Goal: Task Accomplishment & Management: Complete application form

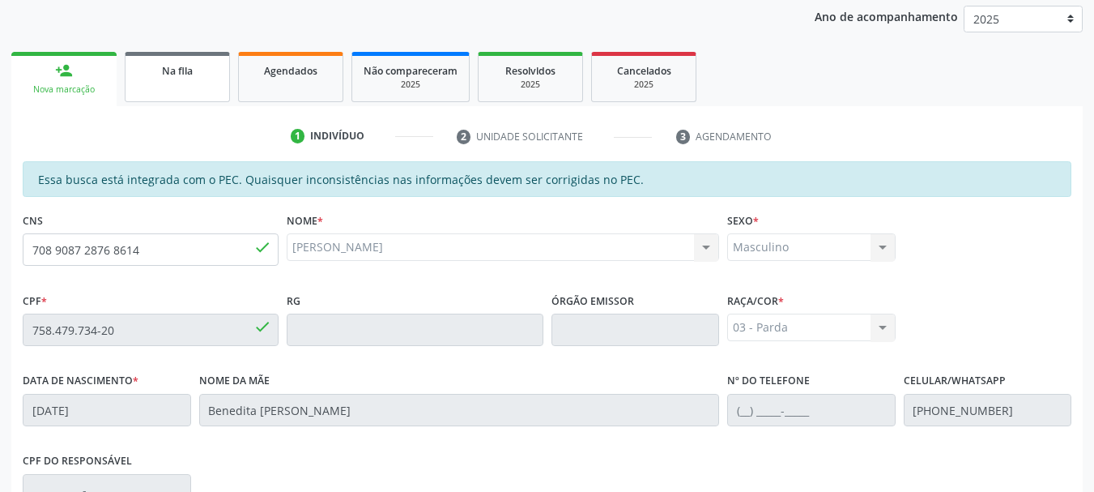
click at [200, 73] on div "Na fila" at bounding box center [177, 70] width 81 height 17
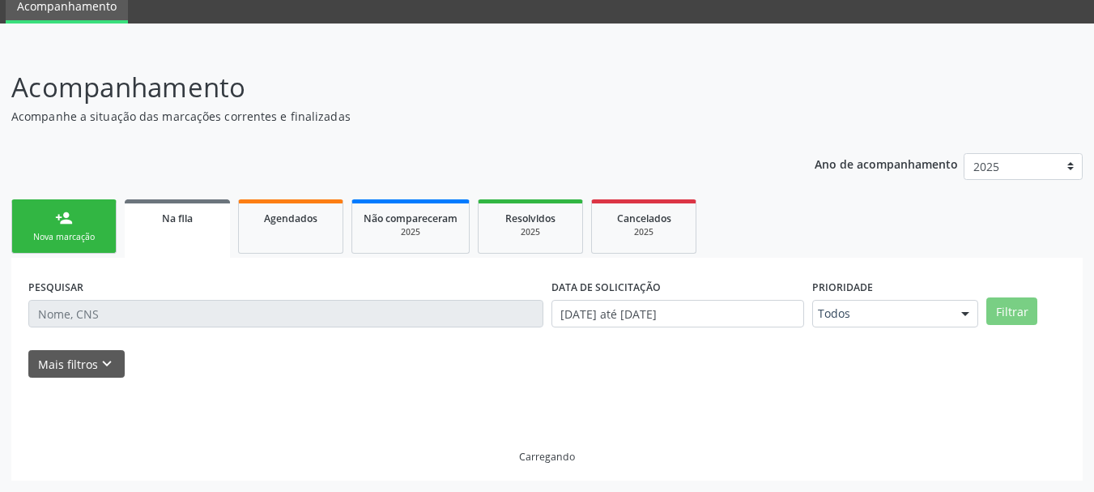
scroll to position [83, 0]
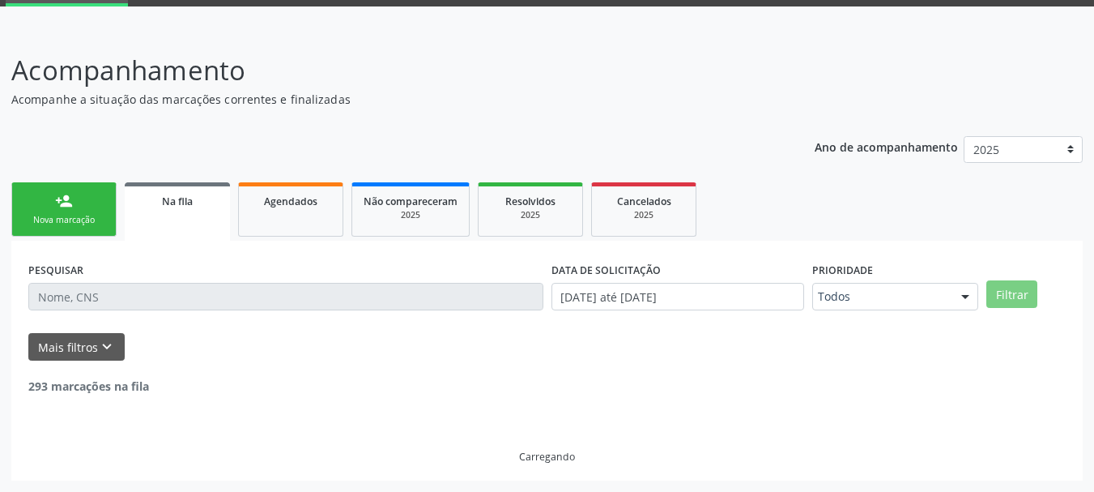
click at [90, 216] on div "Nova marcação" at bounding box center [63, 220] width 81 height 12
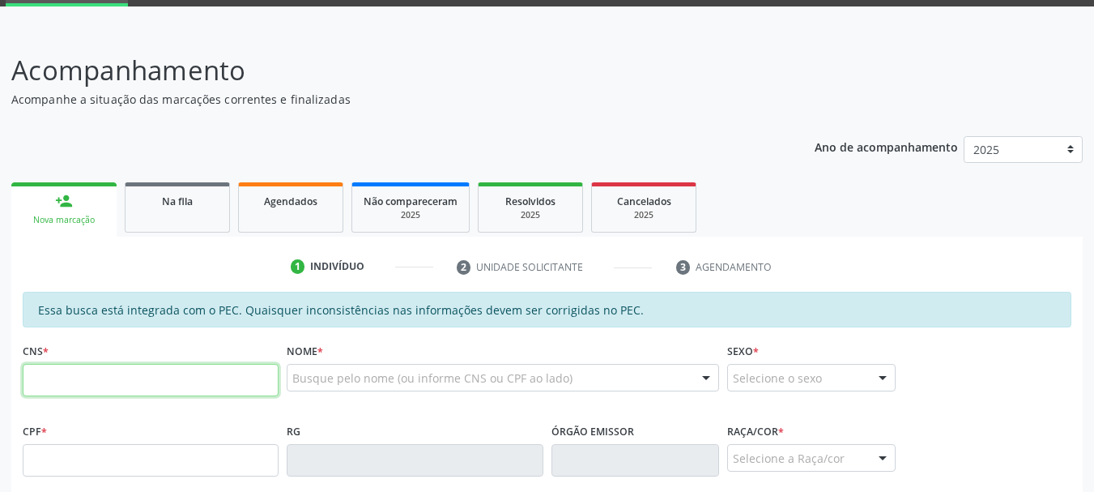
paste input "706 7085 7744 6511"
type input "706 7085 7744 6511"
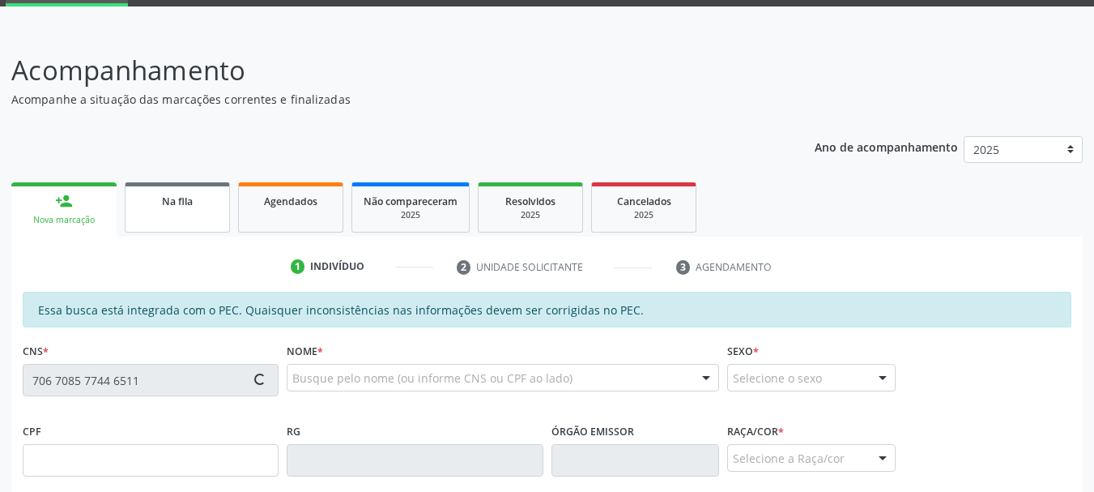
type input "019.784.014-00"
type input "23[DATE]"
type input "Cicera Maria da Conceicao"
type input "[PHONE_NUMBER]"
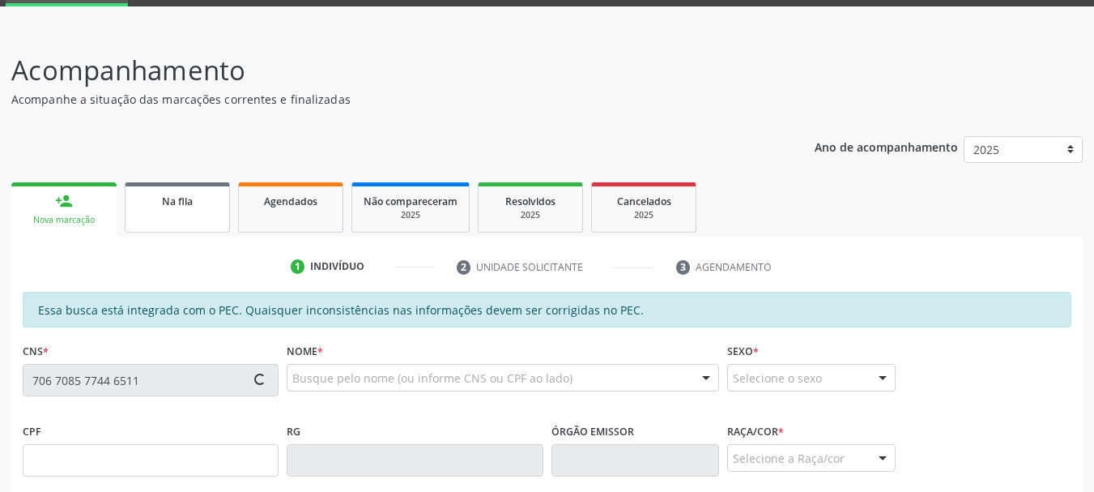
type input "S/N"
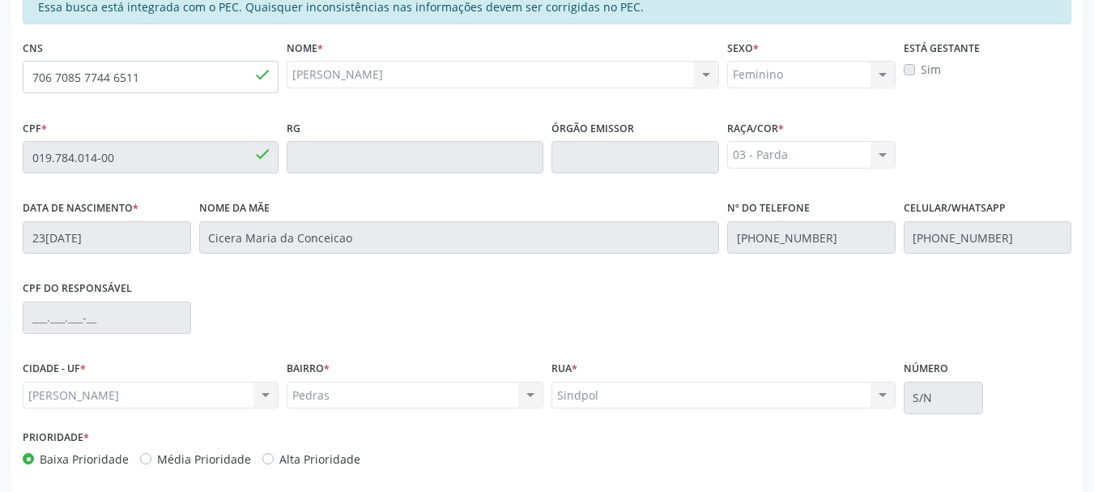
scroll to position [456, 0]
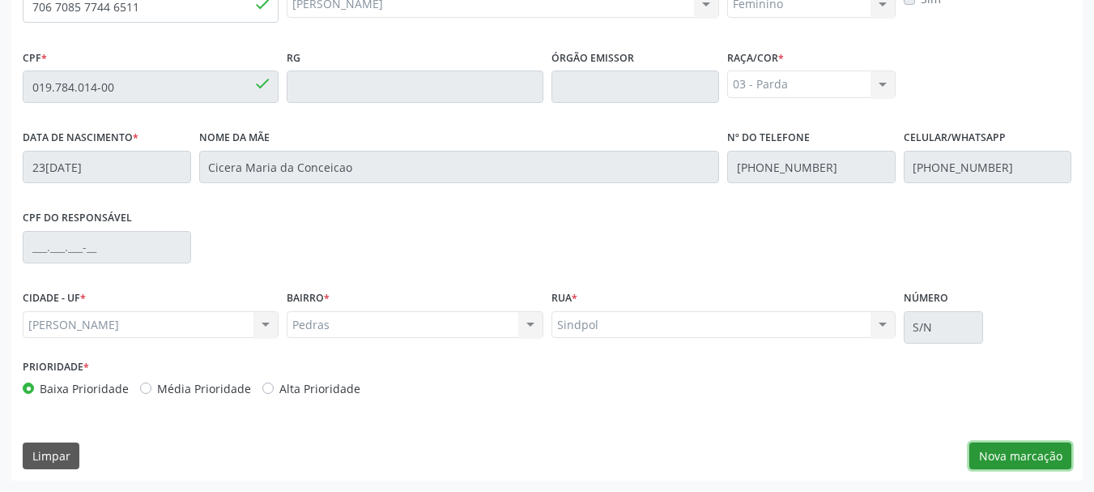
click at [1046, 455] on button "Nova marcação" at bounding box center [1020, 456] width 102 height 28
click at [0, 0] on div "Requerente * Médico(a) Médico(a) Enfermeiro(a) Paciente Nenhum resultado encont…" at bounding box center [0, 0] width 0 height 0
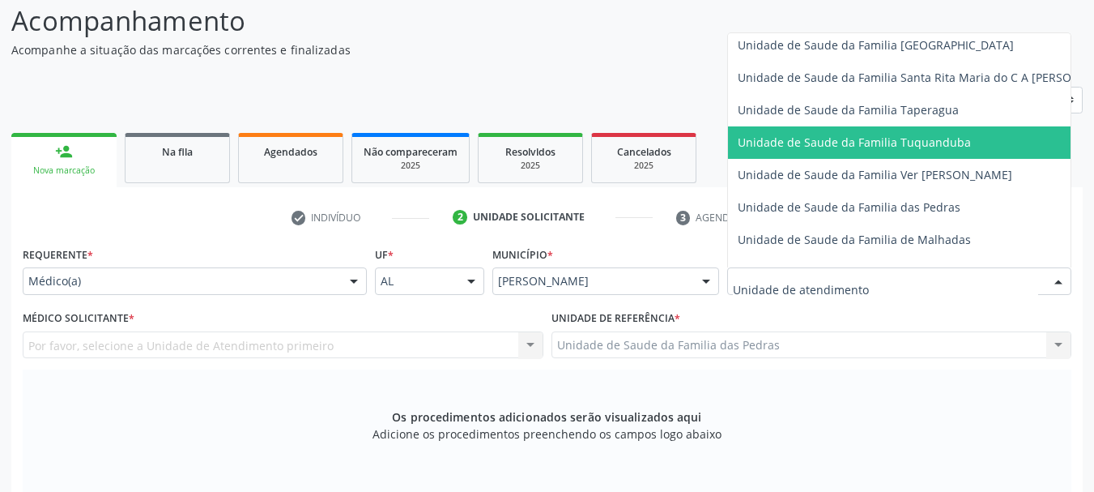
scroll to position [1134, 0]
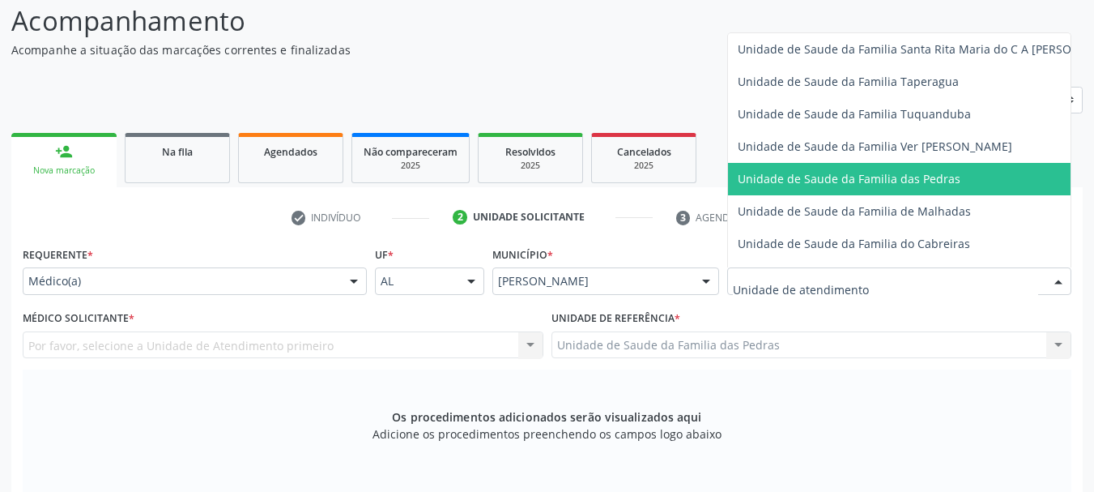
click at [777, 186] on span "Unidade de Saude da Familia das Pedras" at bounding box center [930, 179] width 404 height 32
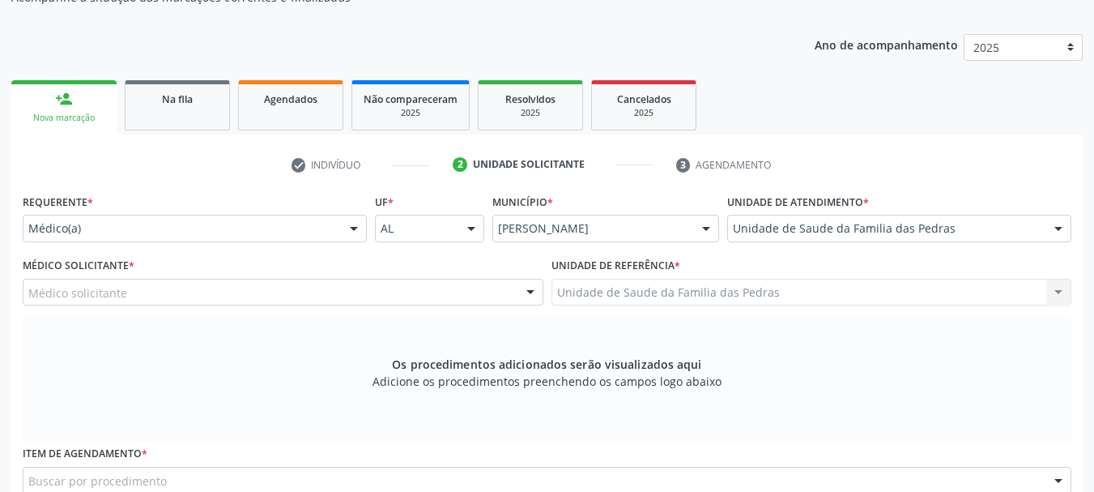
scroll to position [213, 0]
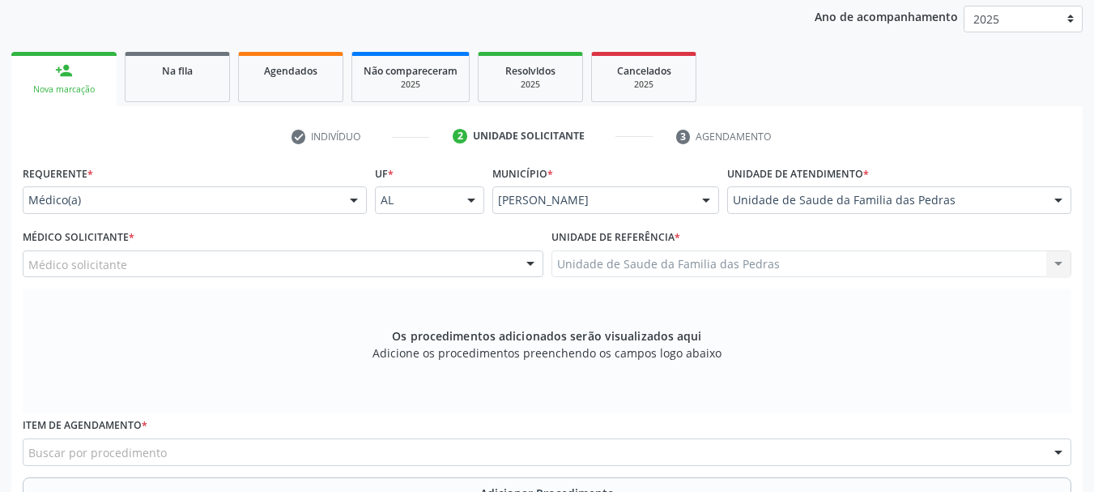
click at [498, 267] on div "Médico solicitante" at bounding box center [283, 264] width 521 height 28
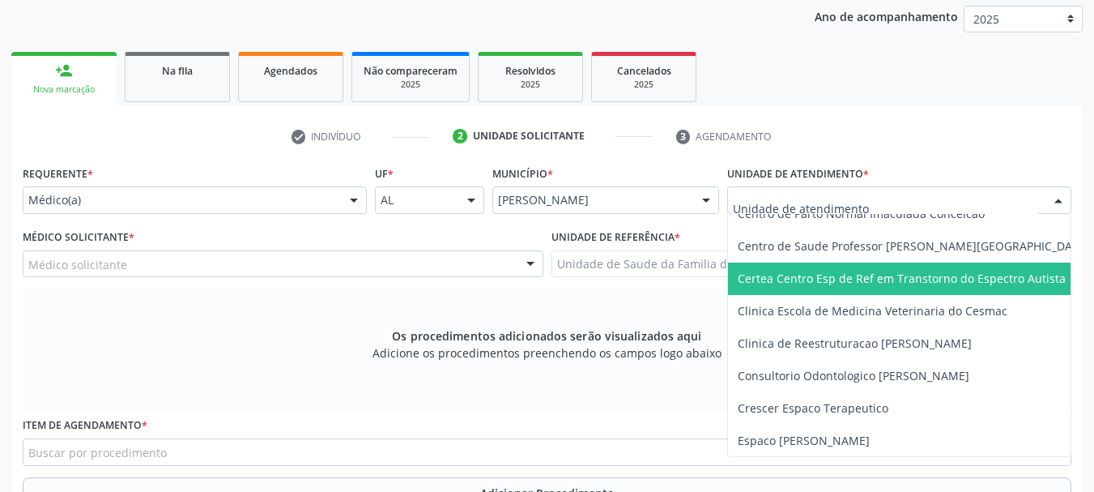
scroll to position [162, 0]
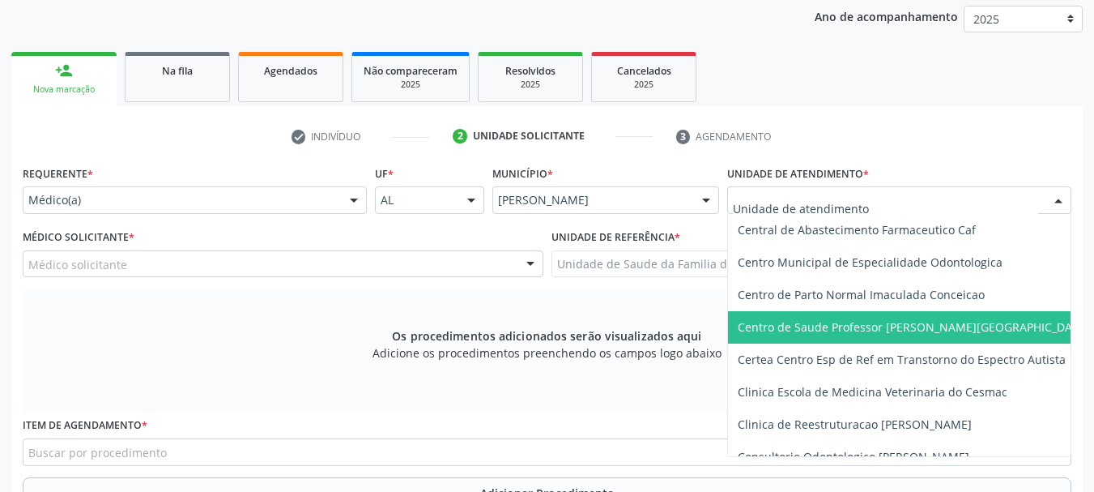
click at [833, 322] on span "Centro de Saude Professor [PERSON_NAME][GEOGRAPHIC_DATA]" at bounding box center [914, 326] width 352 height 15
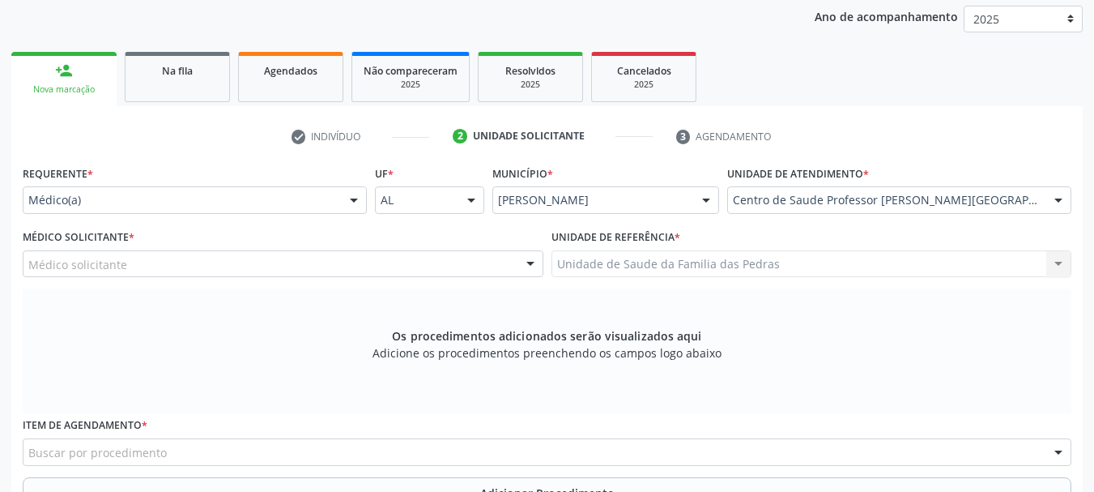
click at [477, 260] on div "Médico solicitante" at bounding box center [283, 264] width 521 height 28
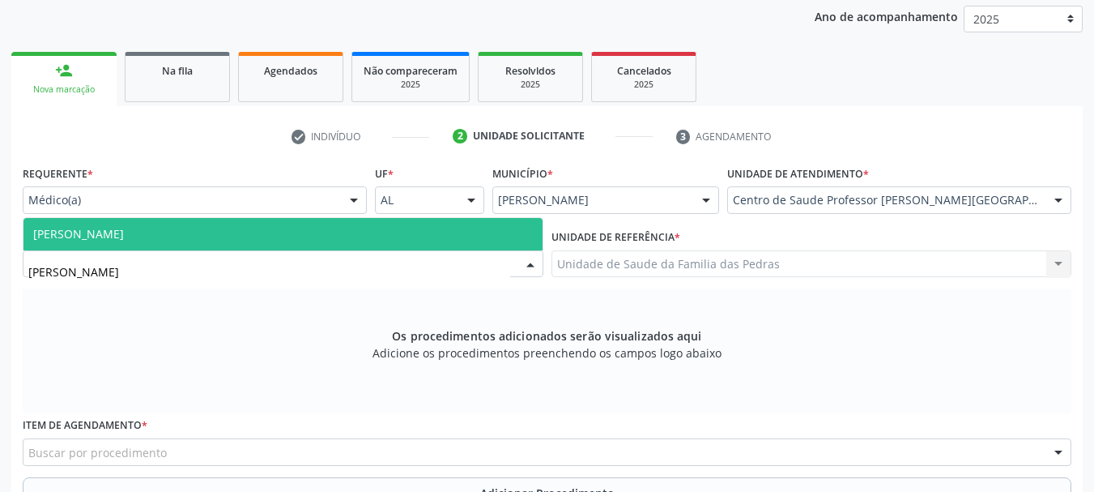
type input "JESSI"
click at [354, 235] on span "[PERSON_NAME]" at bounding box center [282, 234] width 519 height 32
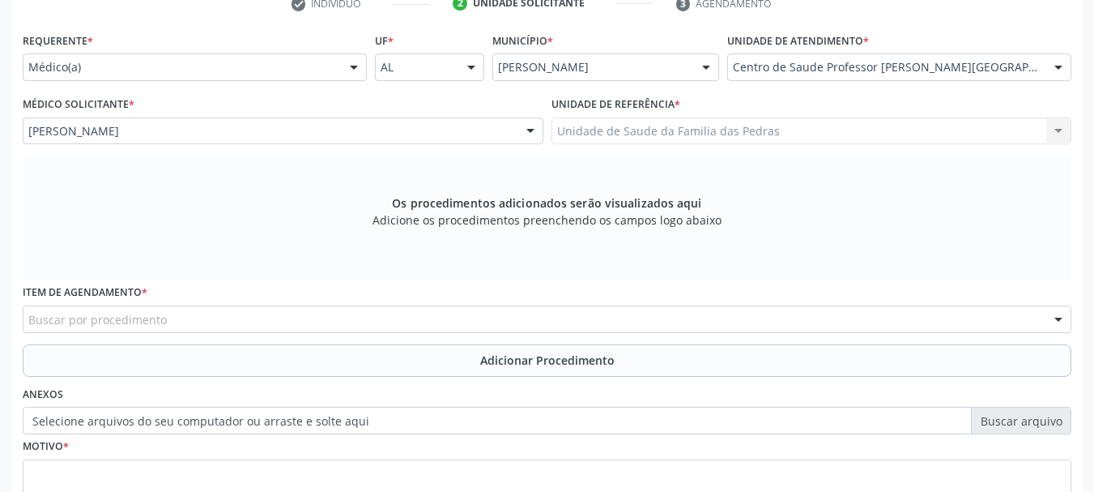
scroll to position [375, 0]
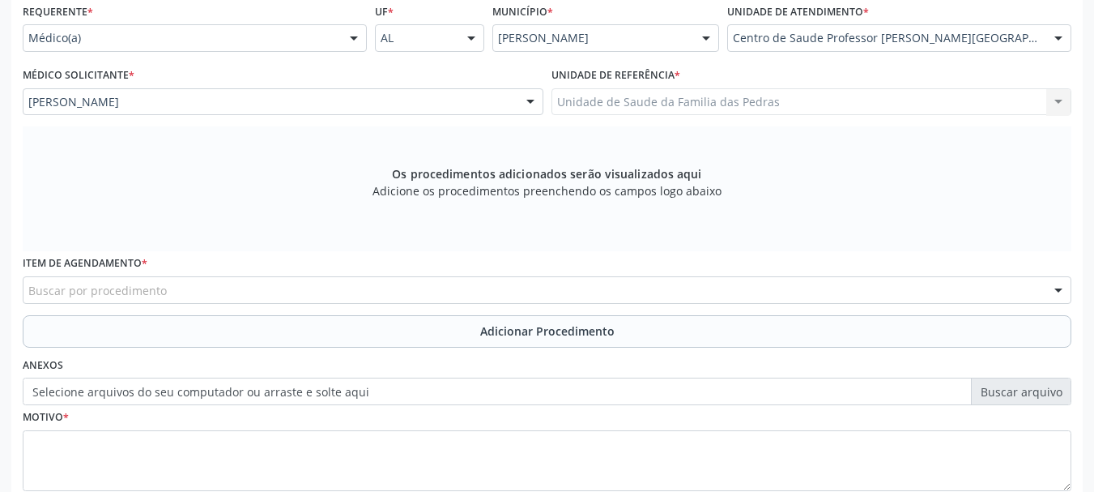
click at [353, 296] on div "Buscar por procedimento" at bounding box center [547, 290] width 1049 height 28
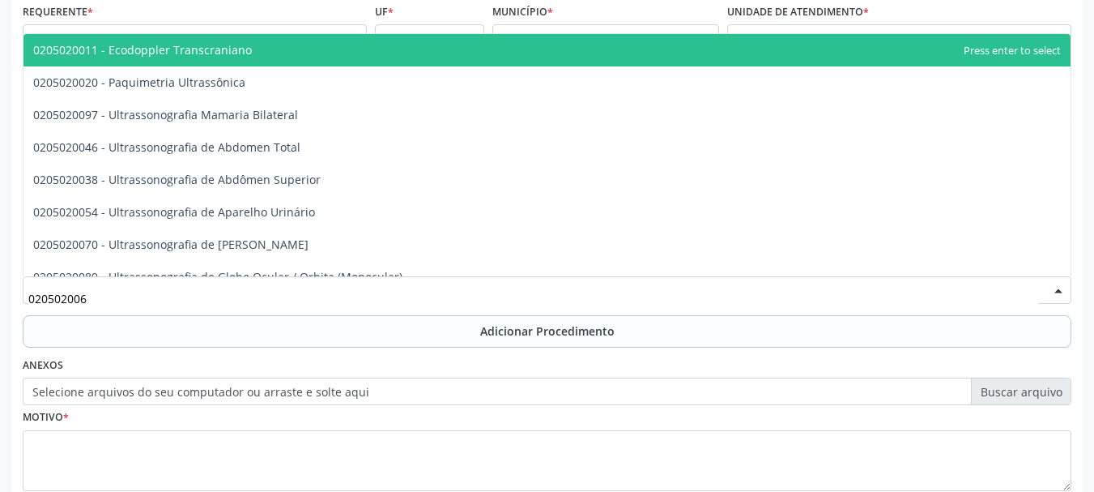
type input "0205020062"
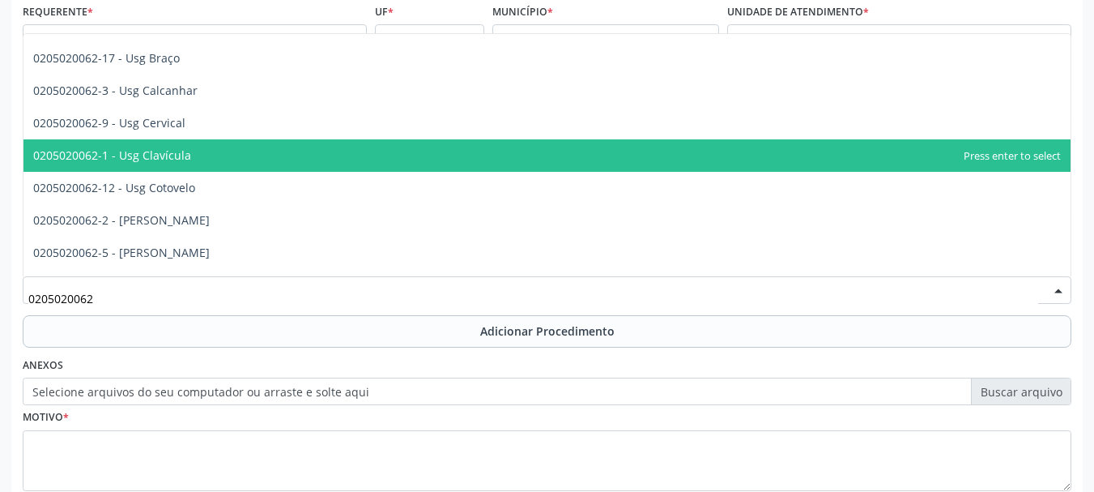
scroll to position [0, 0]
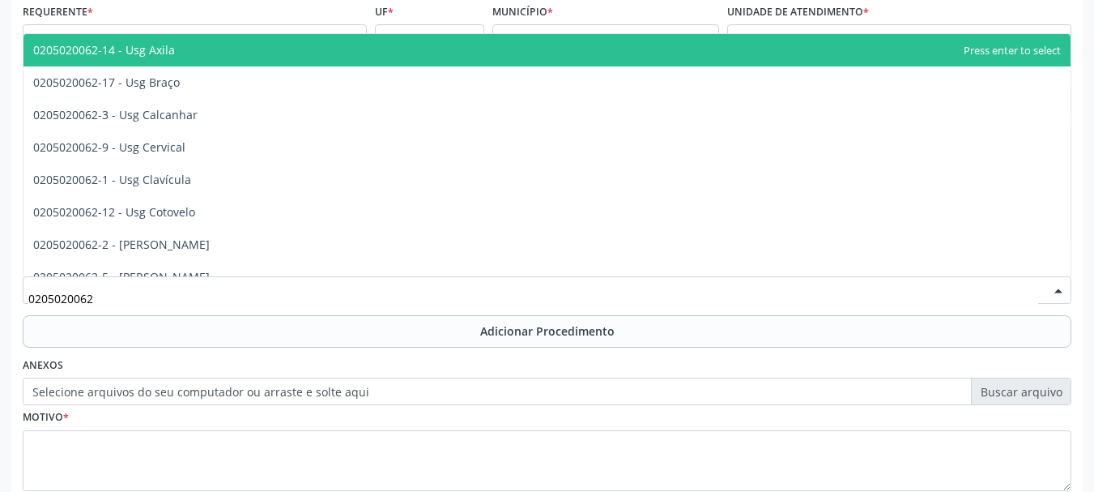
click at [206, 54] on span "0205020062-14 - Usg Axila" at bounding box center [546, 50] width 1047 height 32
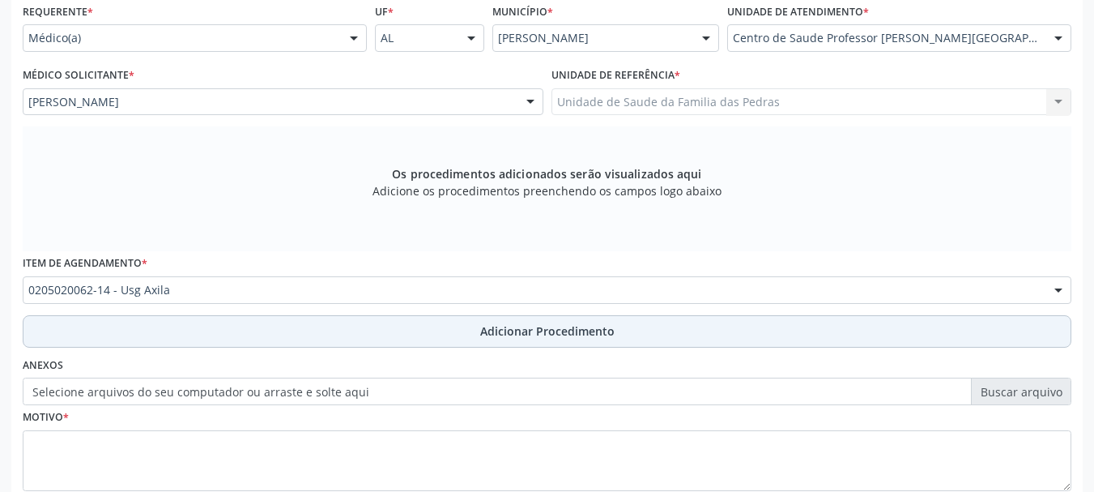
click at [213, 340] on button "Adicionar Procedimento" at bounding box center [547, 331] width 1049 height 32
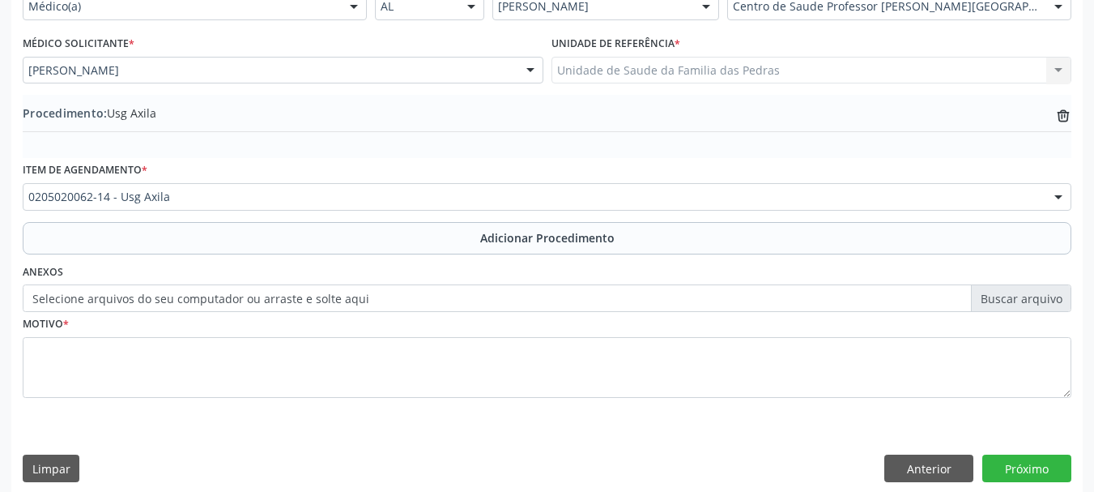
scroll to position [420, 0]
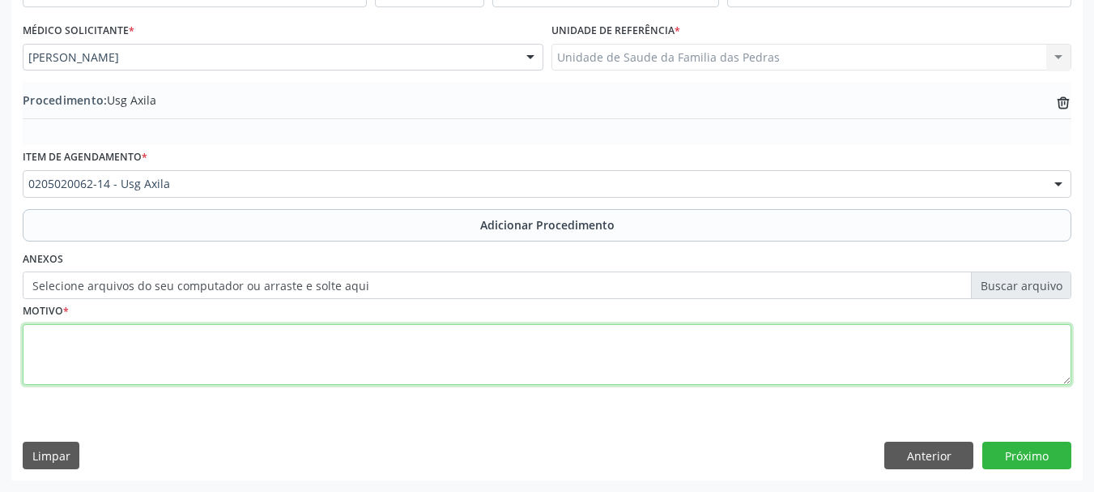
click at [213, 360] on textarea at bounding box center [547, 355] width 1049 height 62
type textarea "H"
type textarea "NODULOS ISODENSO"
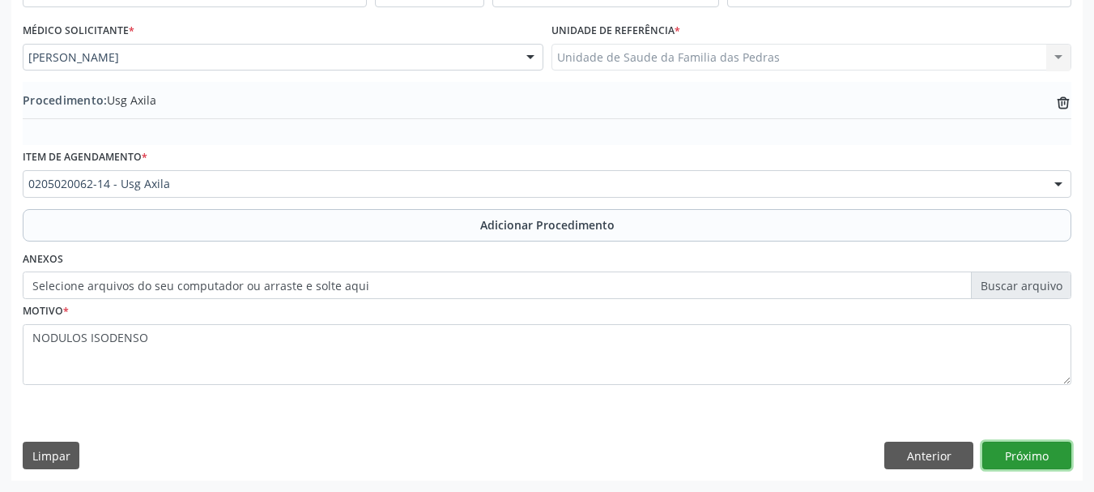
click at [1003, 462] on button "Próximo" at bounding box center [1026, 455] width 89 height 28
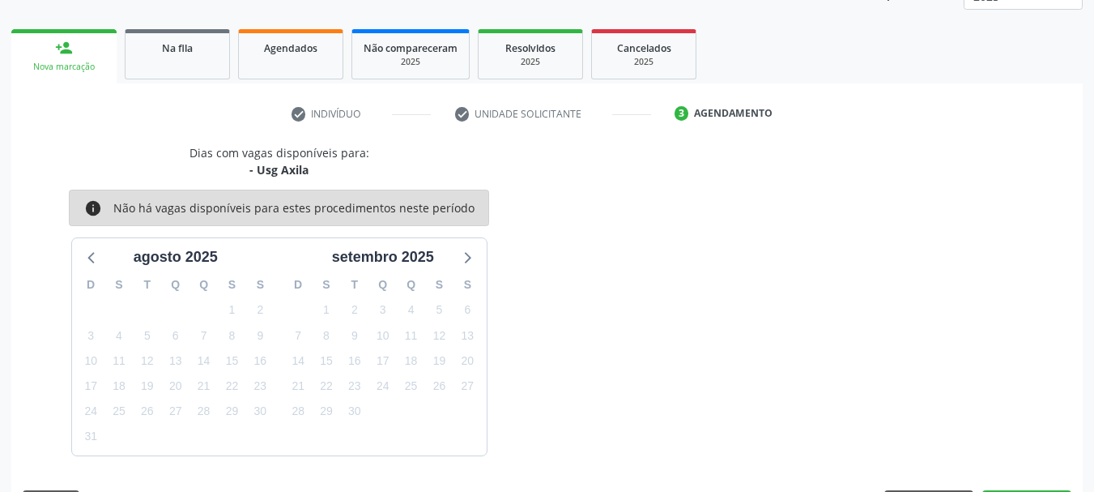
scroll to position [283, 0]
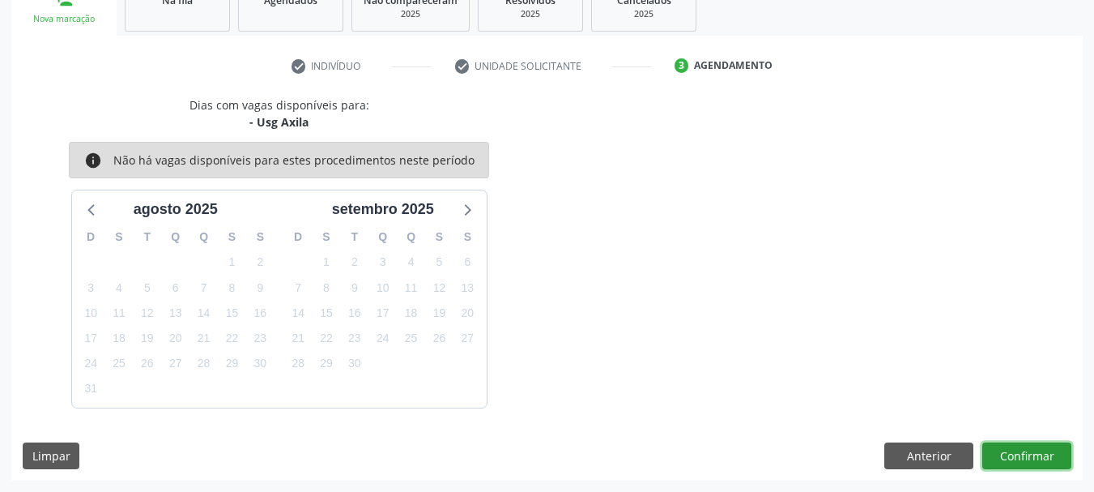
click at [997, 447] on button "Confirmar" at bounding box center [1026, 456] width 89 height 28
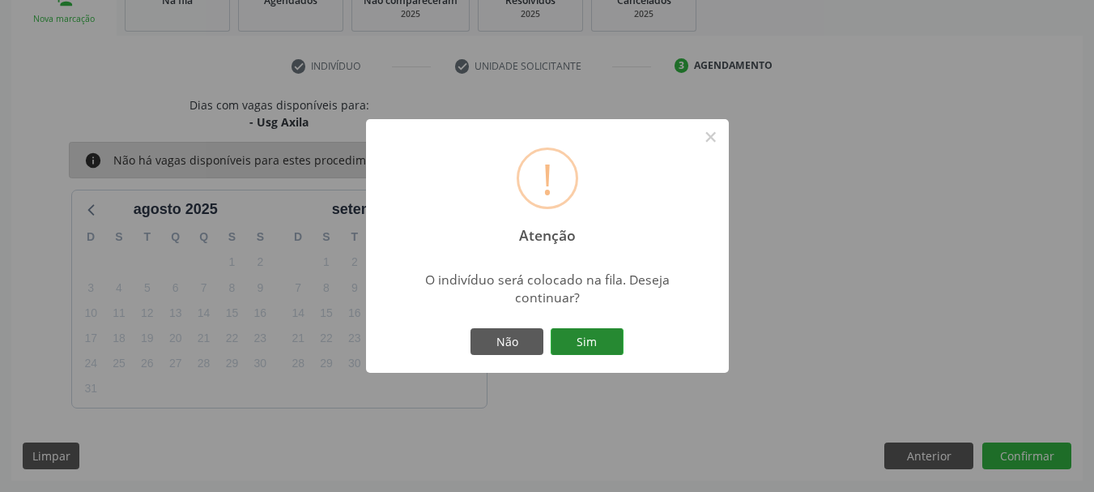
click at [610, 347] on button "Sim" at bounding box center [587, 342] width 73 height 28
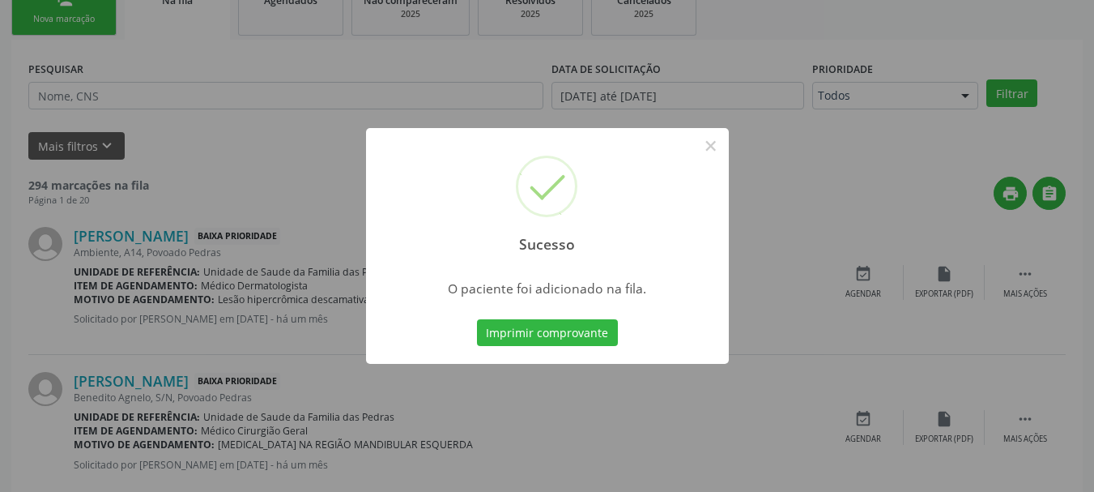
scroll to position [66, 0]
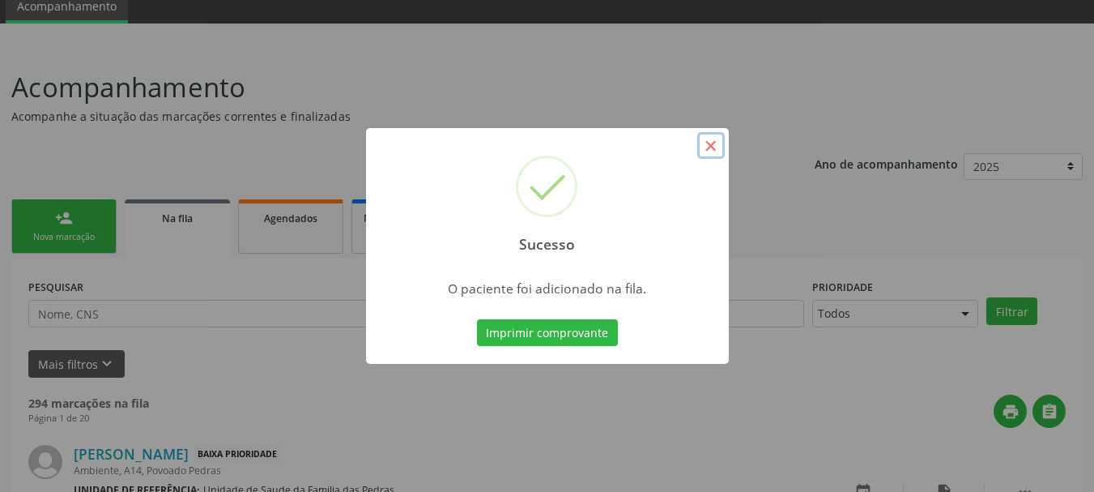
click at [715, 146] on button "×" at bounding box center [711, 146] width 28 height 28
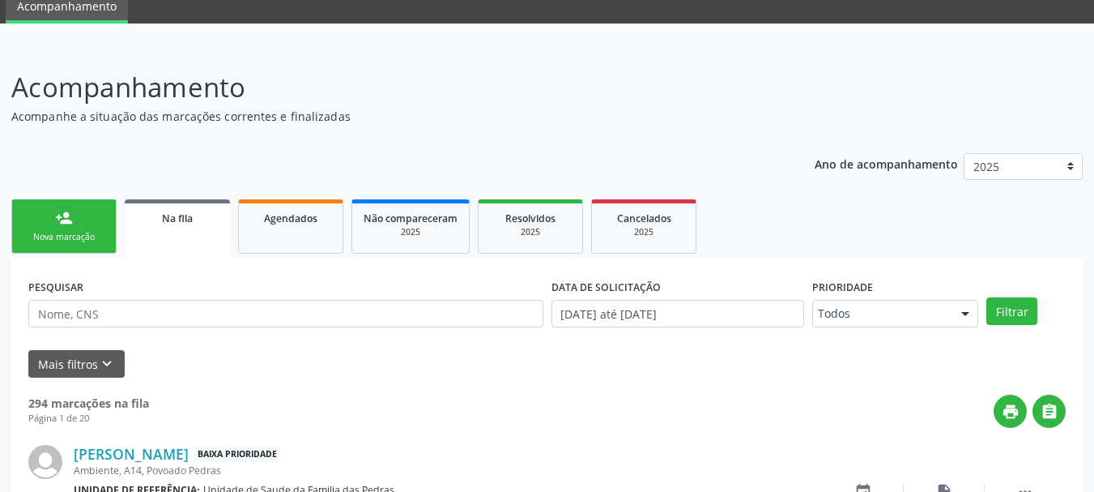
click at [707, 149] on div "Sucesso × O paciente foi adicionado na fila. Imprimir comprovante Cancel" at bounding box center [547, 246] width 1094 height 492
click at [109, 234] on link "person_add Nova marcação" at bounding box center [63, 226] width 105 height 54
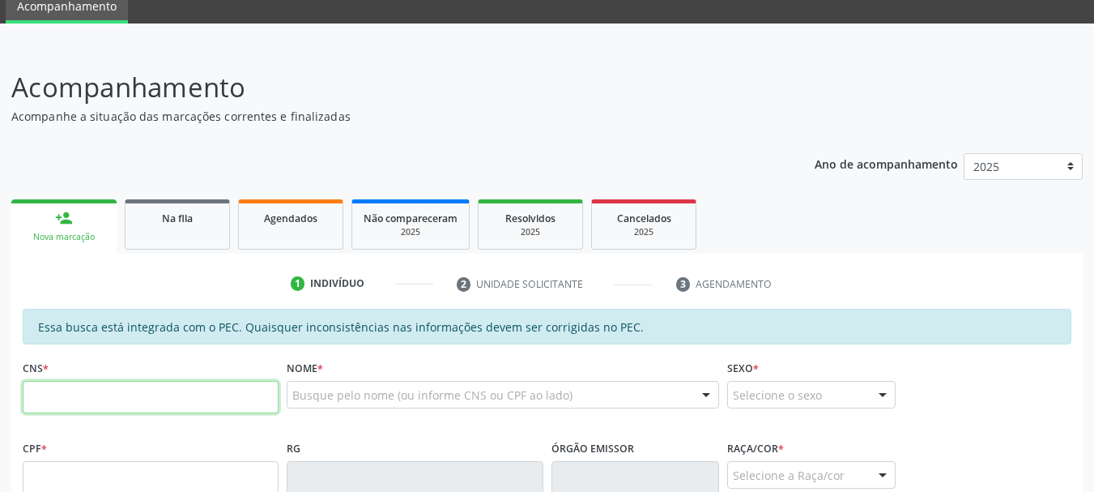
click at [112, 396] on input "text" at bounding box center [151, 397] width 256 height 32
type input "706 7085 7744 6511"
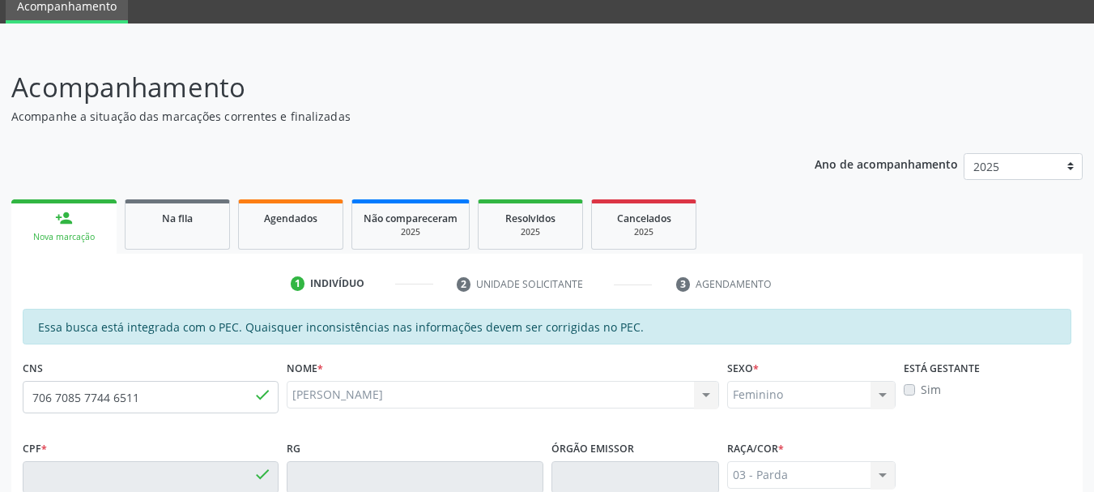
type input "019.784.014-00"
type input "23[DATE]"
type input "Cicera Maria da Conceicao"
type input "[PHONE_NUMBER]"
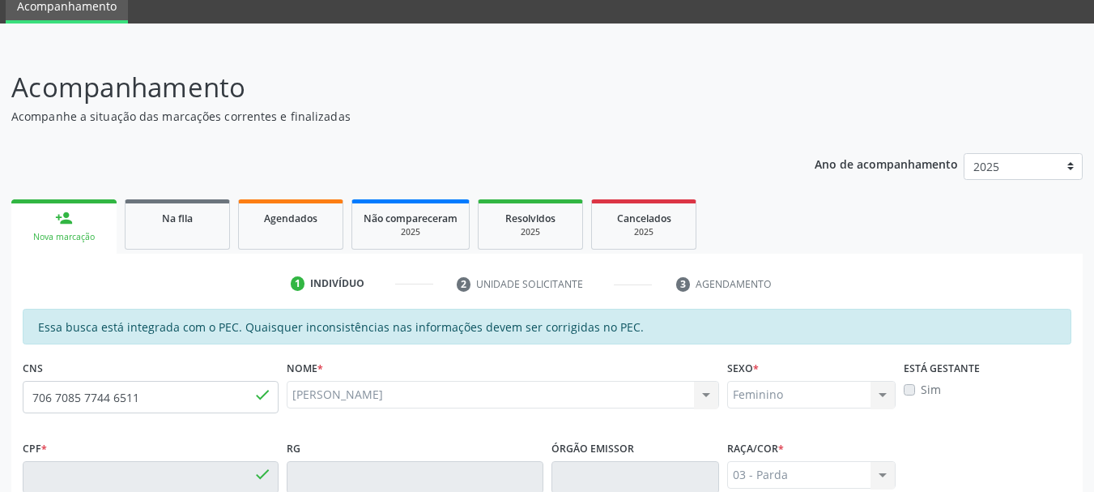
type input "S/N"
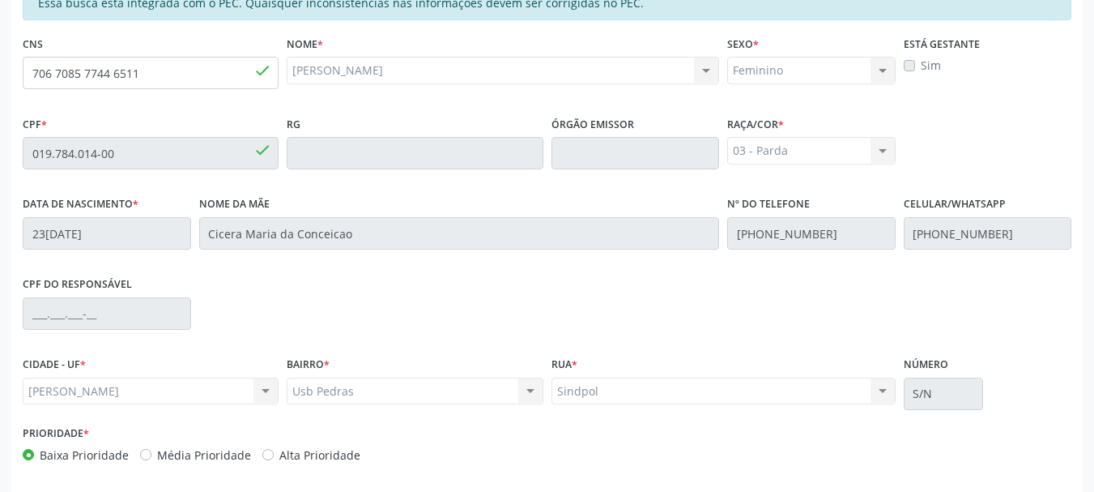
scroll to position [456, 0]
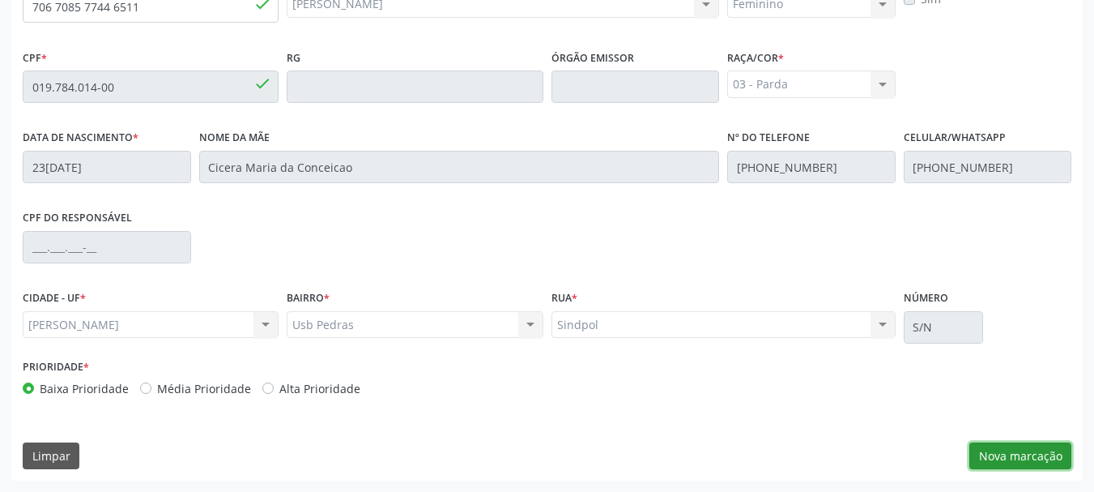
click at [991, 447] on button "Nova marcação" at bounding box center [1020, 456] width 102 height 28
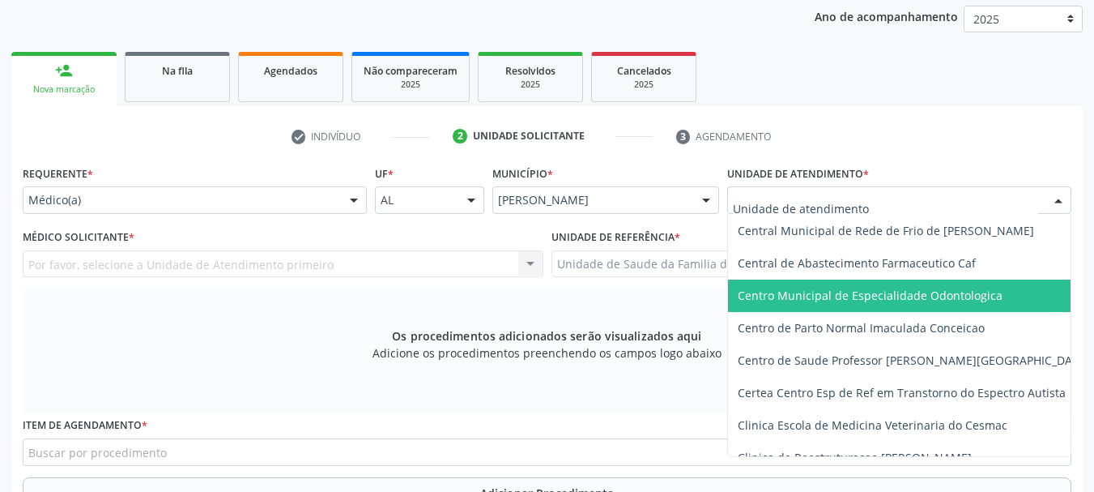
scroll to position [162, 0]
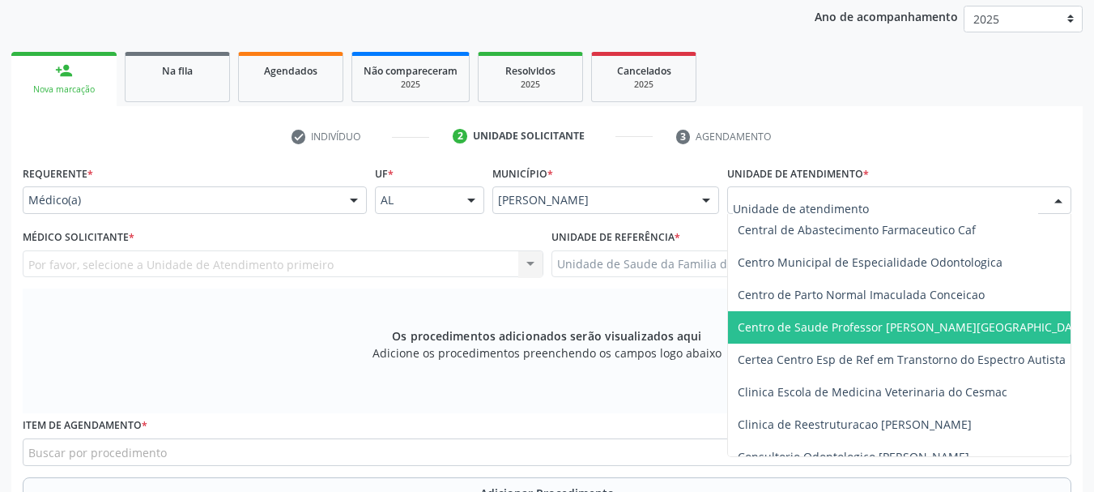
click at [792, 331] on span "Centro de Saude Professor [PERSON_NAME][GEOGRAPHIC_DATA]" at bounding box center [914, 326] width 352 height 15
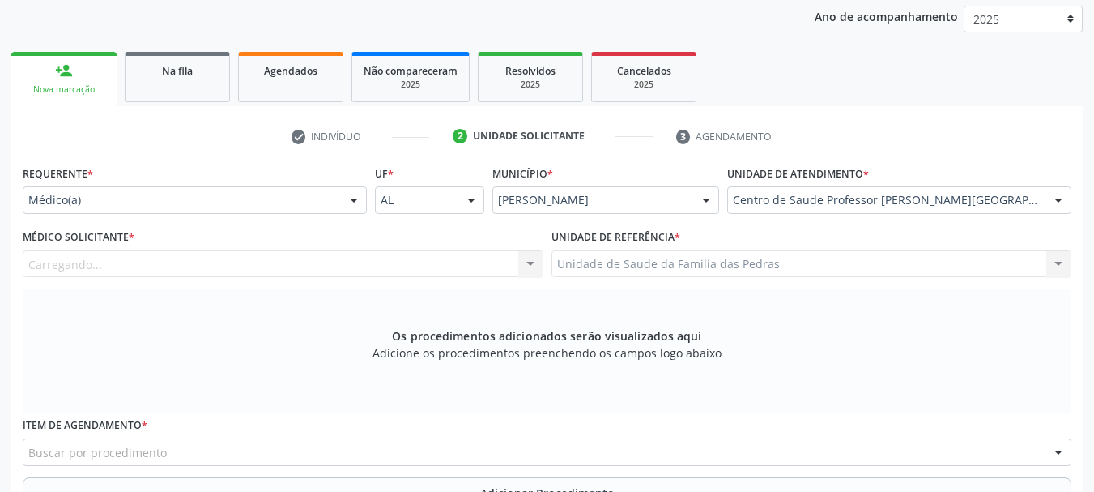
click at [414, 266] on div "Carregando... Nenhum resultado encontrado para: " " Não há nenhuma opção para s…" at bounding box center [283, 264] width 521 height 28
click at [395, 260] on div "Carregando... Nenhum resultado encontrado para: " " Não há nenhuma opção para s…" at bounding box center [283, 264] width 521 height 28
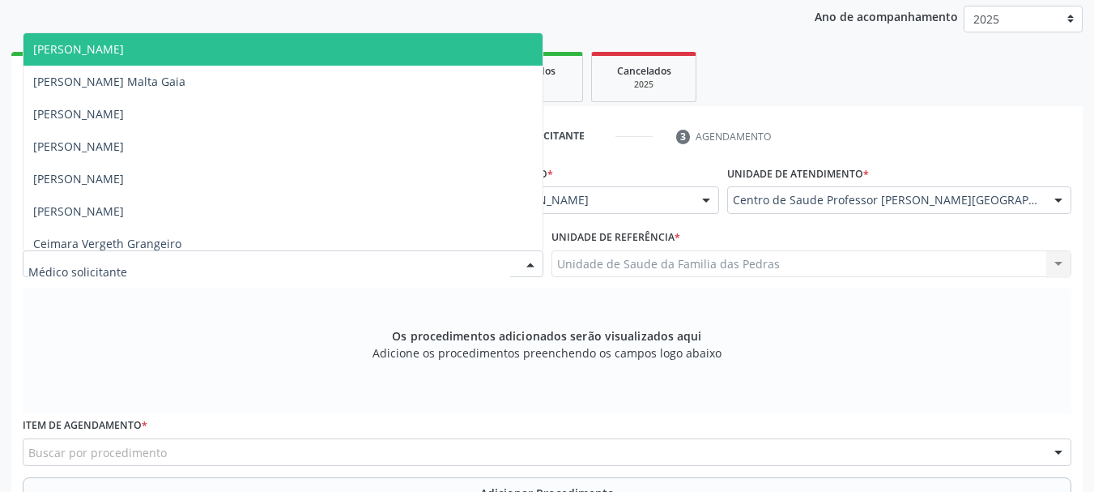
click at [502, 266] on div at bounding box center [283, 264] width 521 height 28
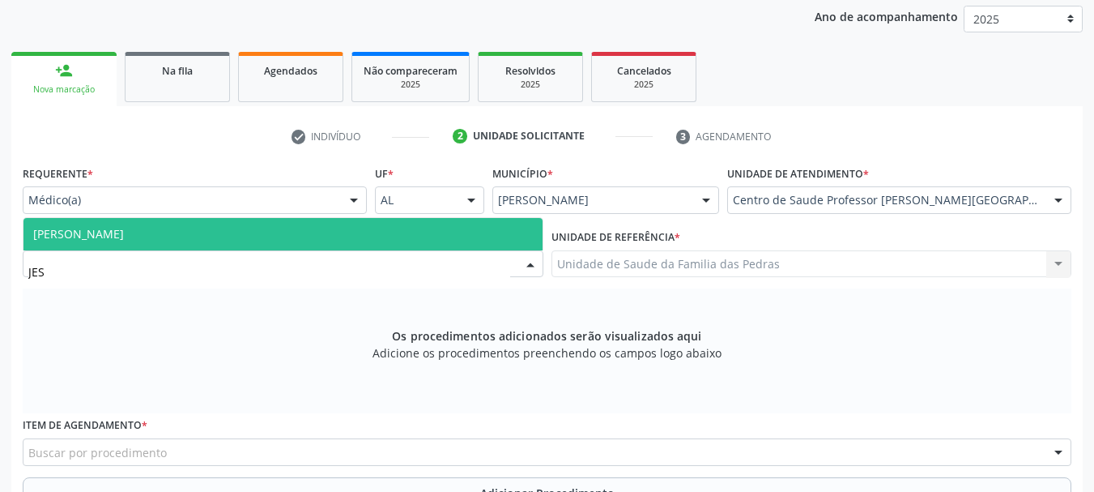
type input "[PERSON_NAME]"
click at [496, 238] on span "[PERSON_NAME]" at bounding box center [282, 234] width 519 height 32
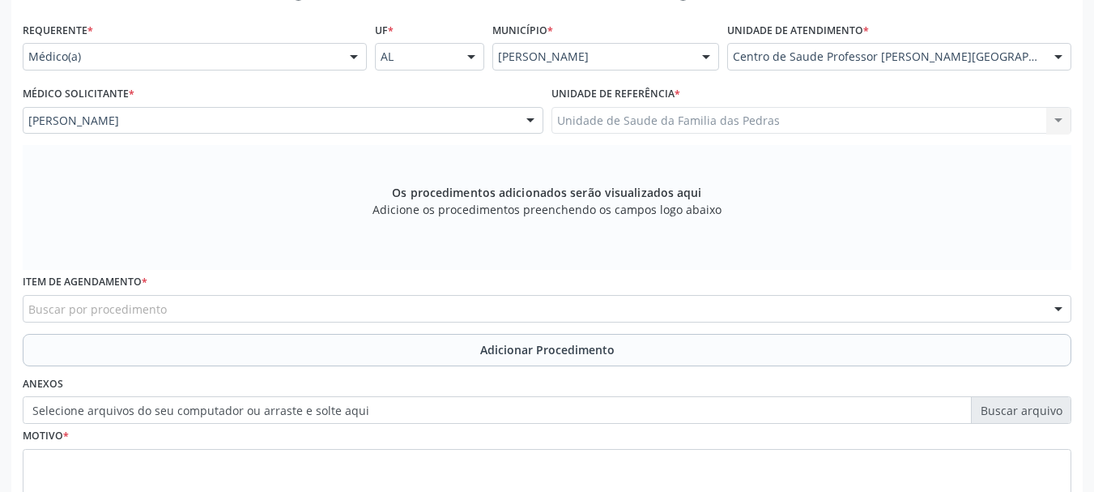
scroll to position [375, 0]
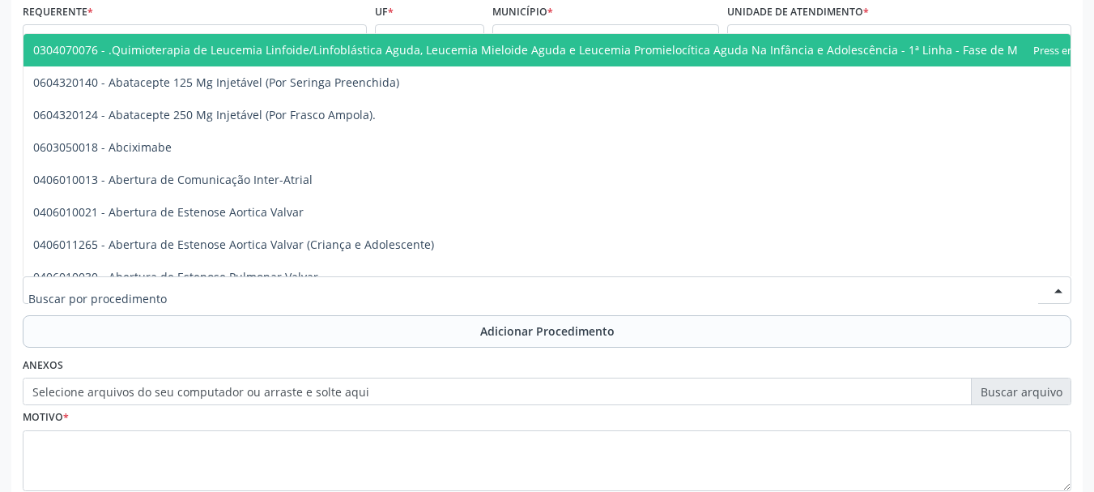
click at [501, 285] on div at bounding box center [547, 290] width 1049 height 28
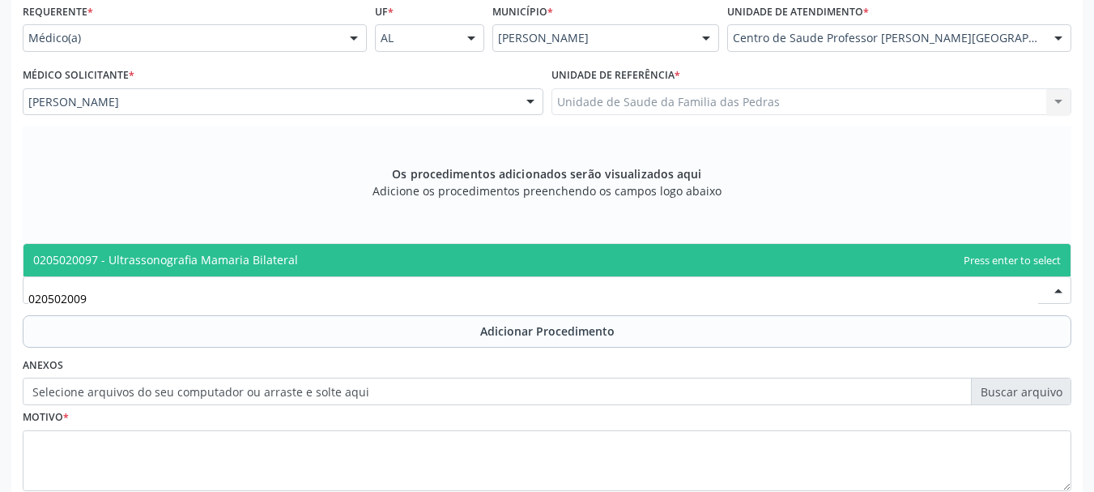
type input "0205020097"
click at [502, 264] on span "0205020097 - Ultrassonografia Mamaria Bilateral" at bounding box center [546, 260] width 1047 height 32
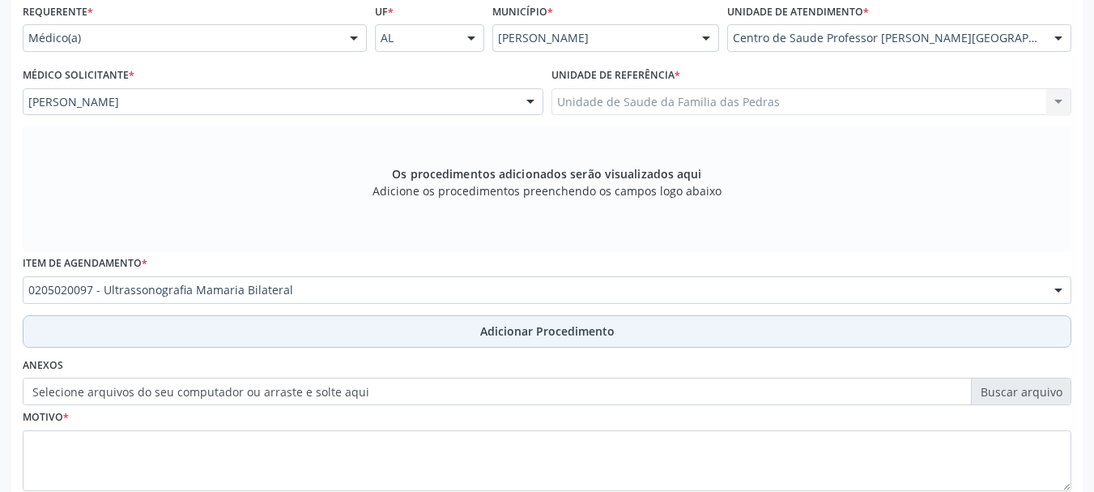
click at [503, 327] on span "Adicionar Procedimento" at bounding box center [547, 330] width 134 height 17
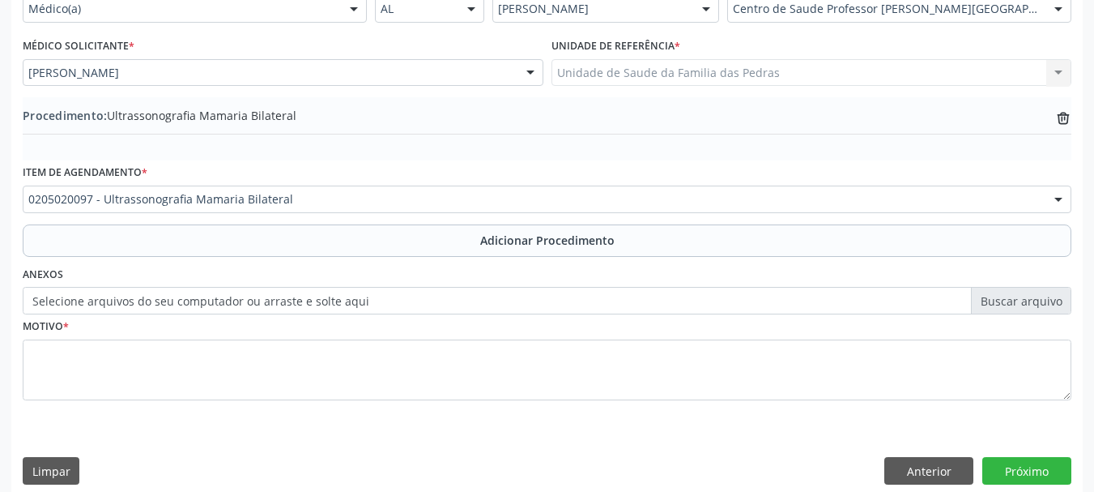
scroll to position [420, 0]
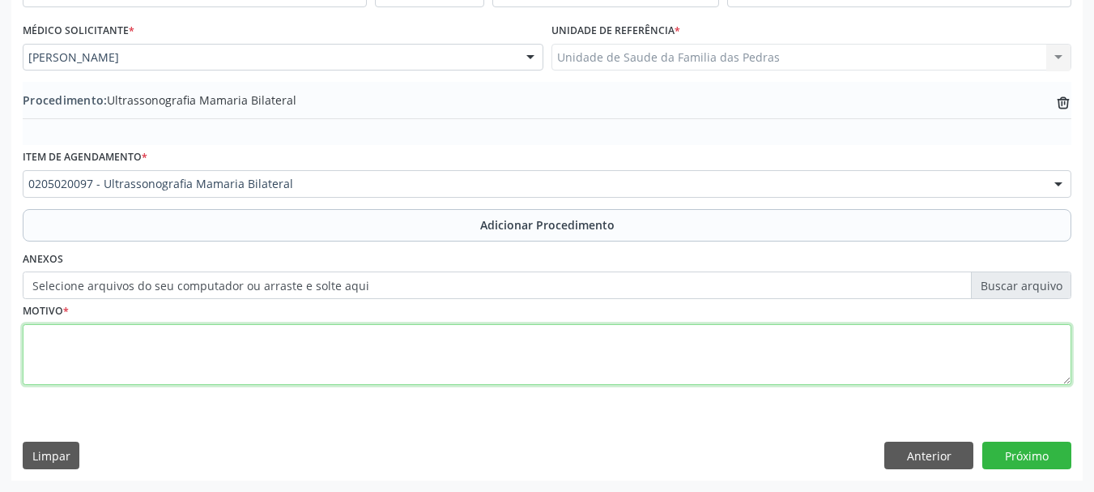
click at [498, 337] on textarea at bounding box center [547, 355] width 1049 height 62
type textarea "NODULOS ISODENSO"
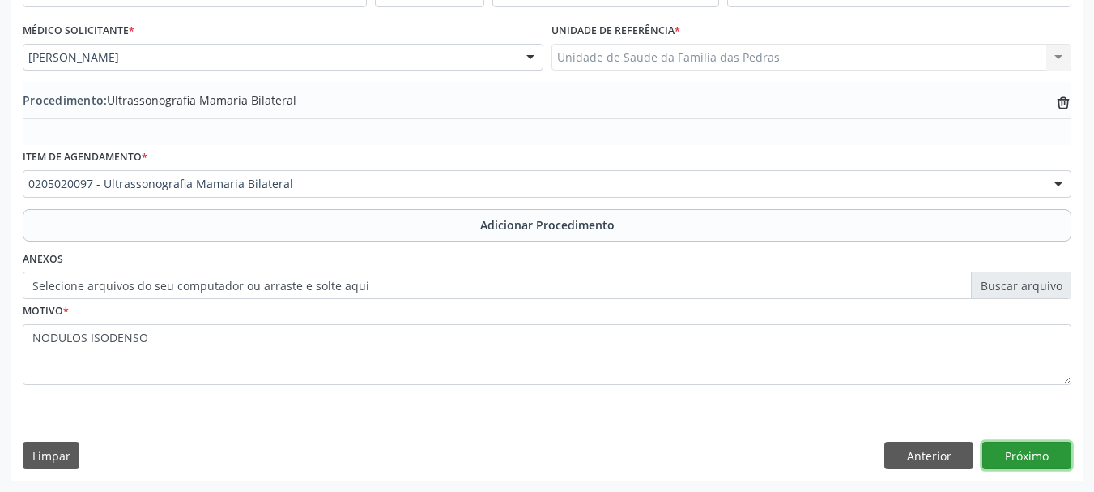
click at [1010, 458] on button "Próximo" at bounding box center [1026, 455] width 89 height 28
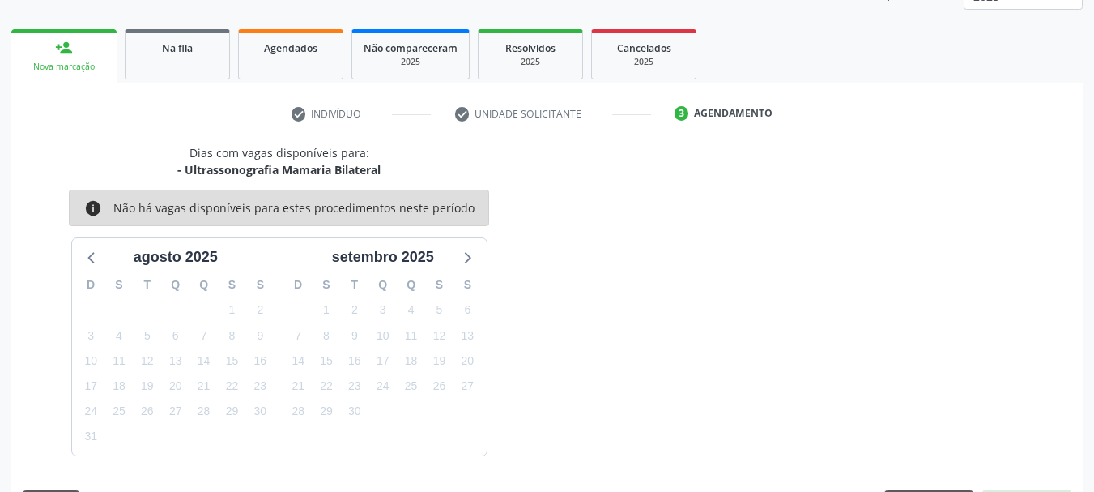
scroll to position [283, 0]
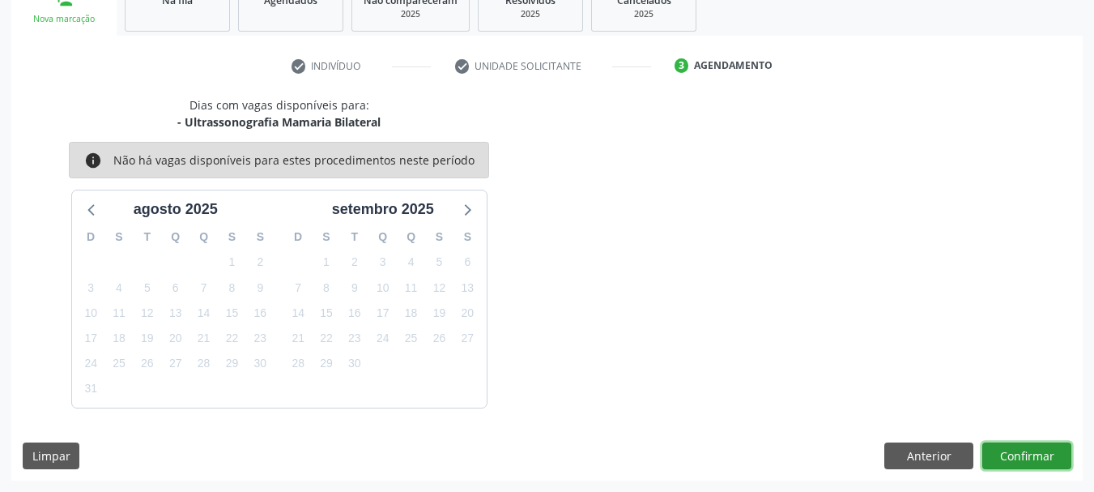
click at [1010, 458] on button "Confirmar" at bounding box center [1026, 456] width 89 height 28
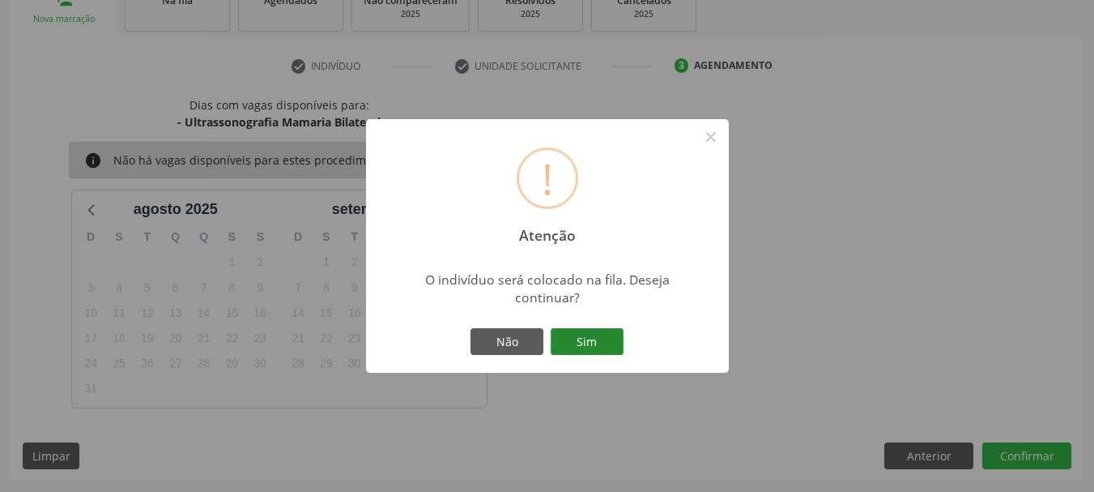
click at [599, 347] on button "Sim" at bounding box center [587, 342] width 73 height 28
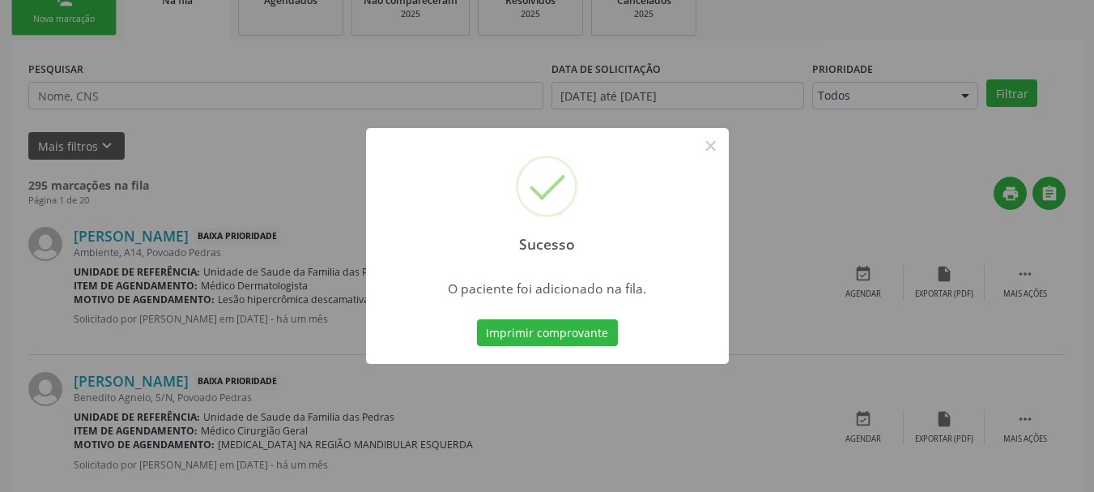
scroll to position [66, 0]
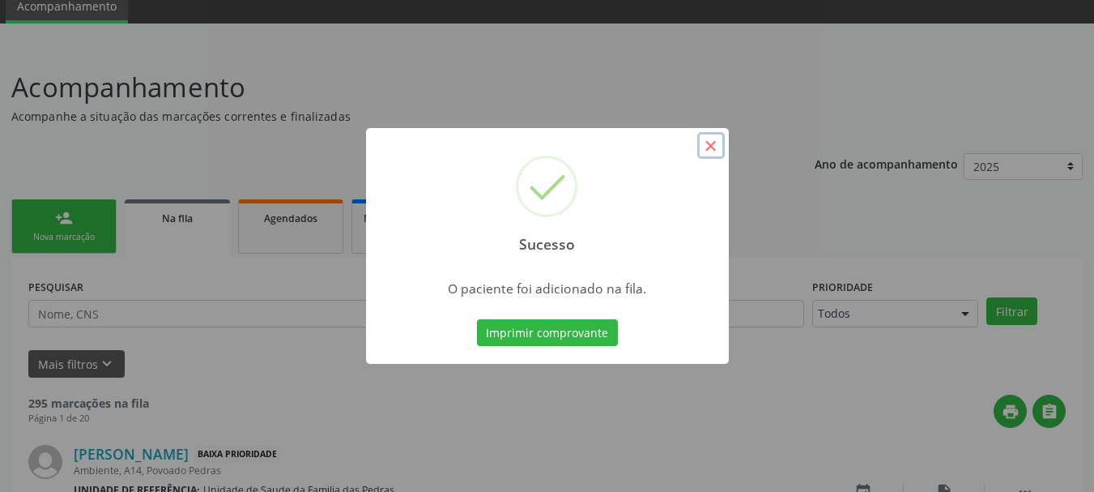
click at [711, 146] on button "×" at bounding box center [711, 146] width 28 height 28
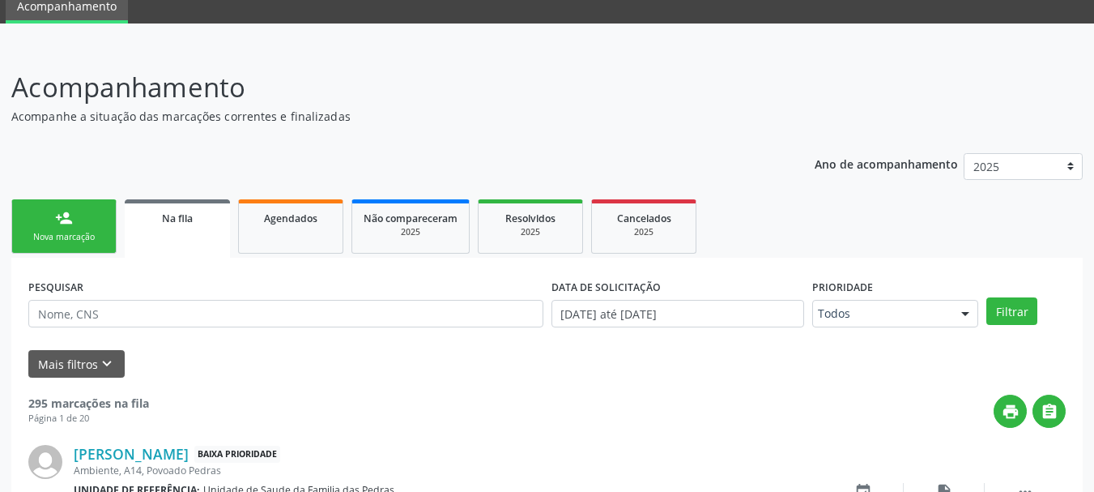
click at [79, 233] on div "Nova marcação" at bounding box center [63, 237] width 81 height 12
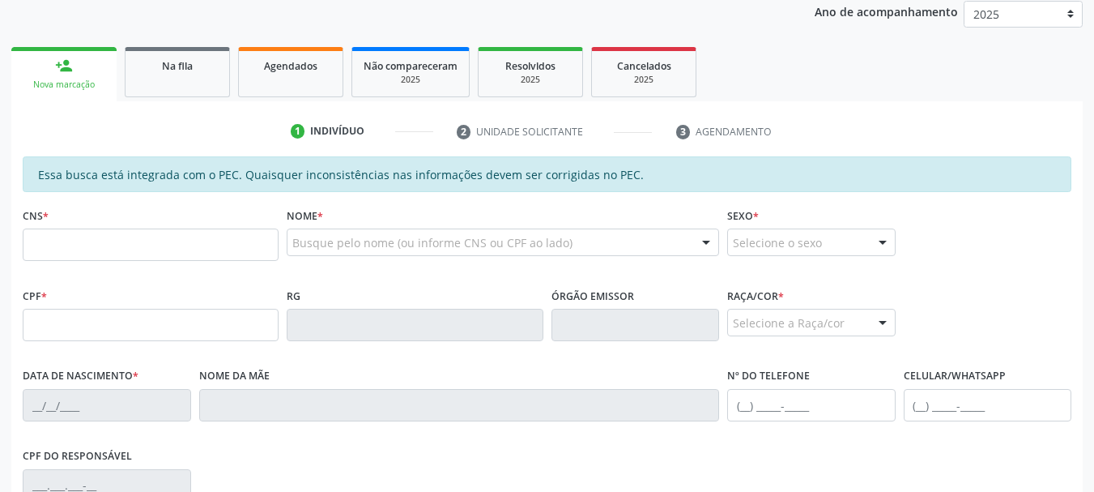
scroll to position [228, 0]
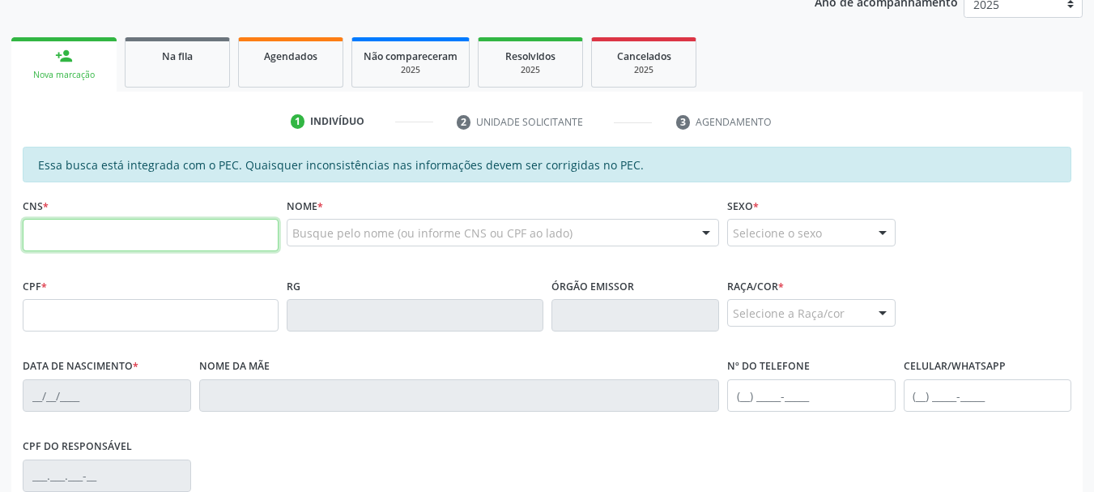
click at [83, 232] on input "text" at bounding box center [151, 235] width 256 height 32
type input "704 1071 3088 9175"
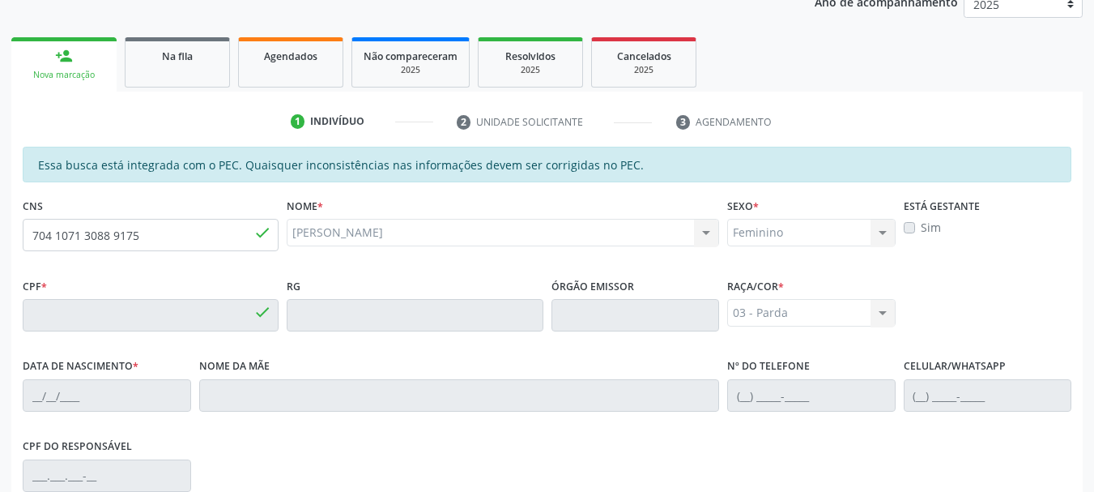
type input "071.961.694-84"
type input "24[DATE]"
type input "[PERSON_NAME]"
type input "[PHONE_NUMBER]"
type input "32"
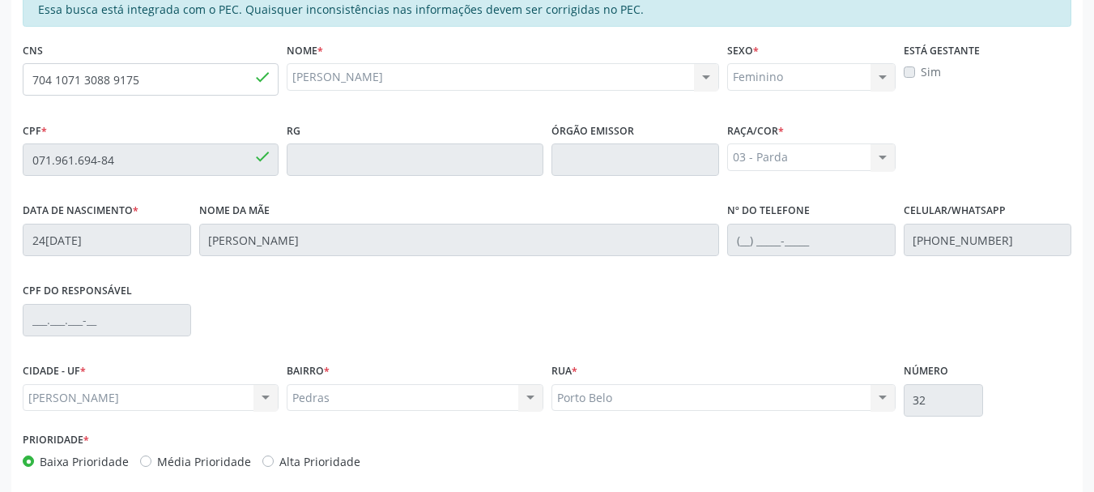
scroll to position [456, 0]
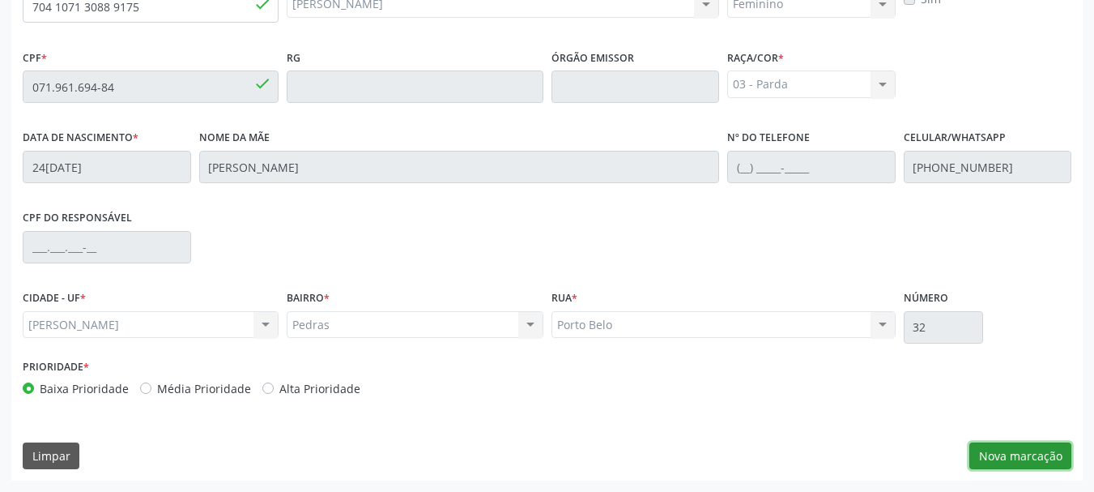
click at [1046, 451] on button "Nova marcação" at bounding box center [1020, 456] width 102 height 28
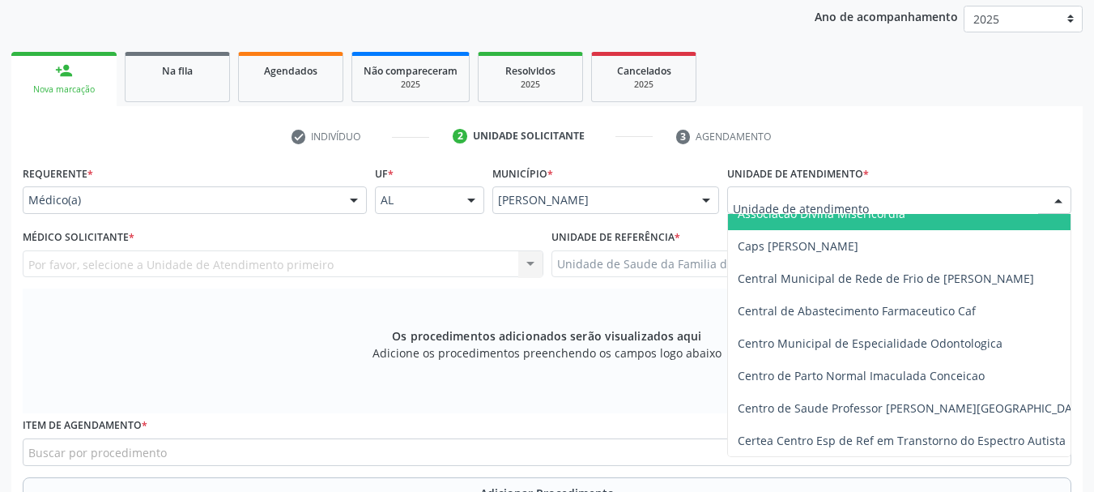
scroll to position [162, 0]
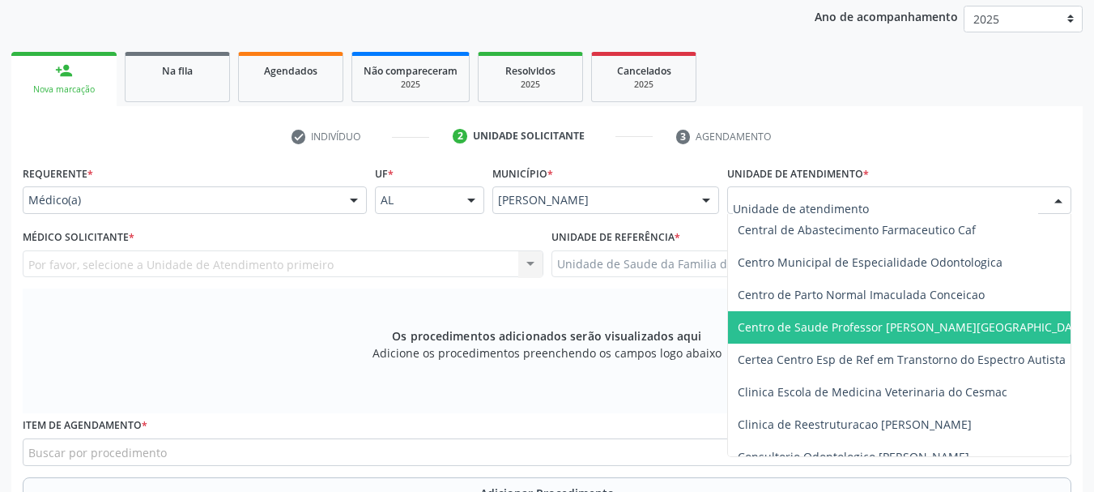
click at [822, 334] on span "Centro de Saude Professor [PERSON_NAME][GEOGRAPHIC_DATA]" at bounding box center [914, 326] width 352 height 15
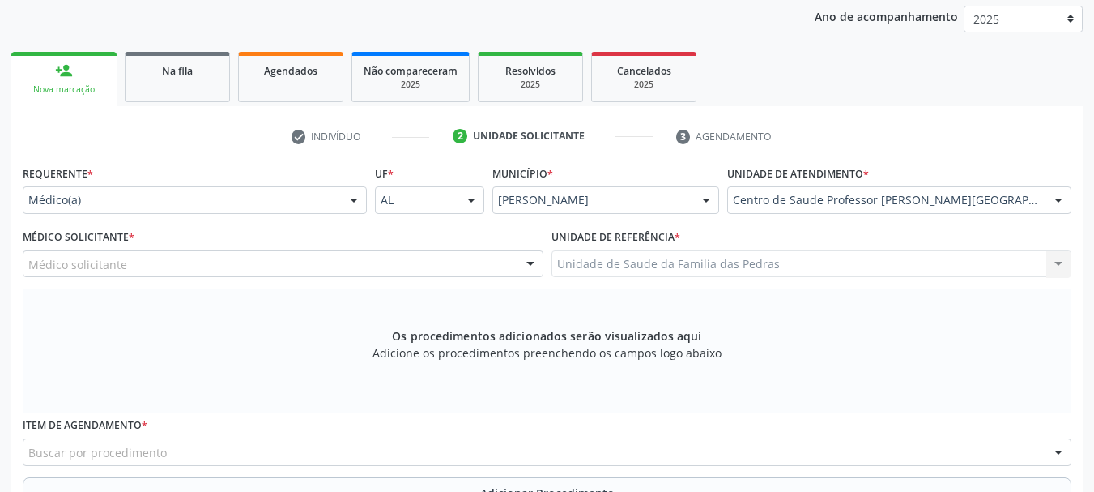
click at [322, 270] on div "Médico solicitante" at bounding box center [283, 264] width 521 height 28
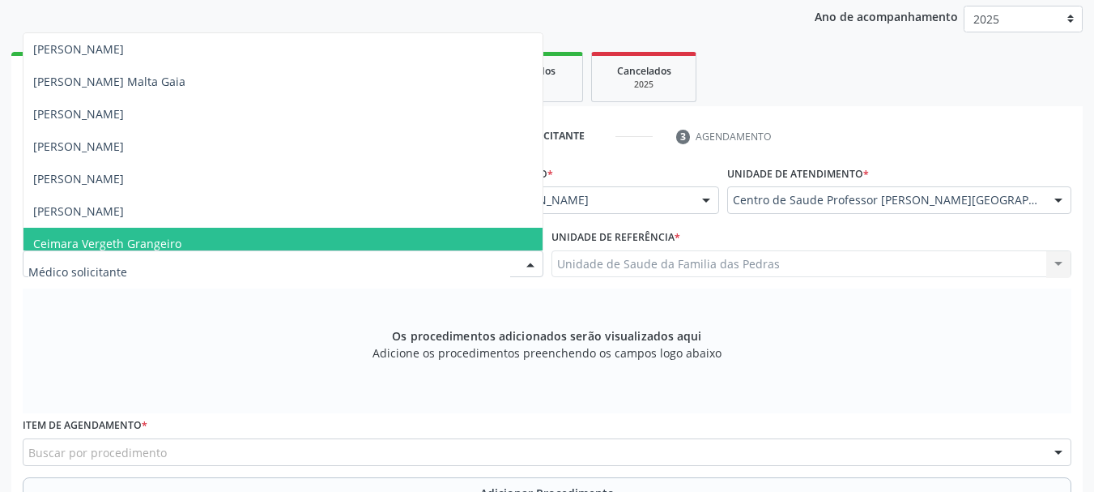
click at [258, 238] on span "Ceimara Vergeth Grangeiro" at bounding box center [282, 244] width 519 height 32
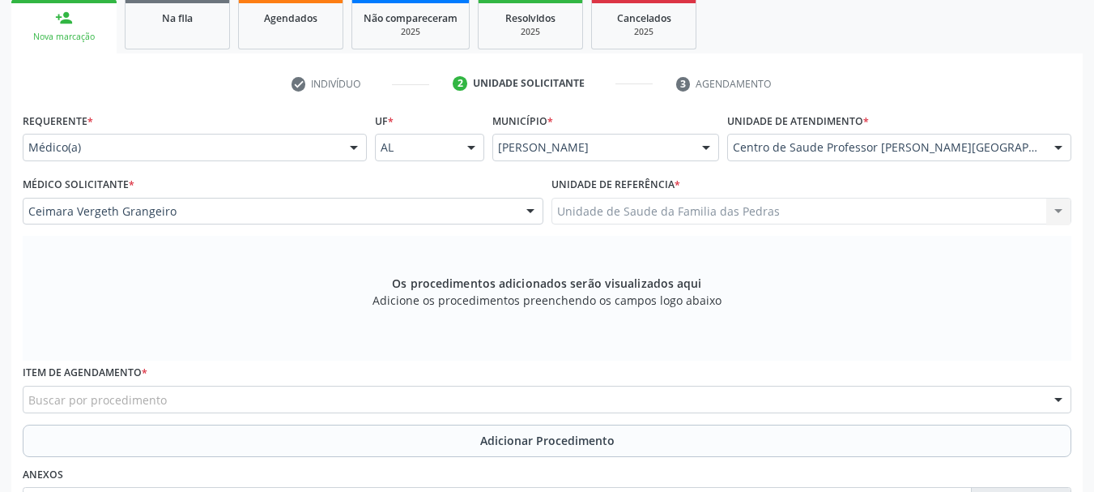
scroll to position [294, 0]
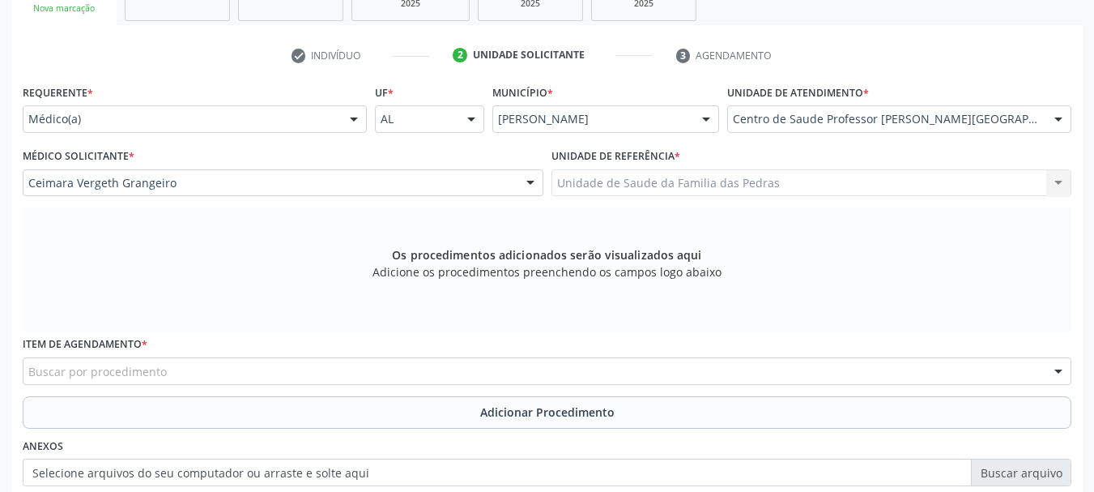
click at [295, 352] on div "Item de agendamento * Buscar por procedimento 0304070076 - .Quimioterapia de Le…" at bounding box center [547, 358] width 1049 height 52
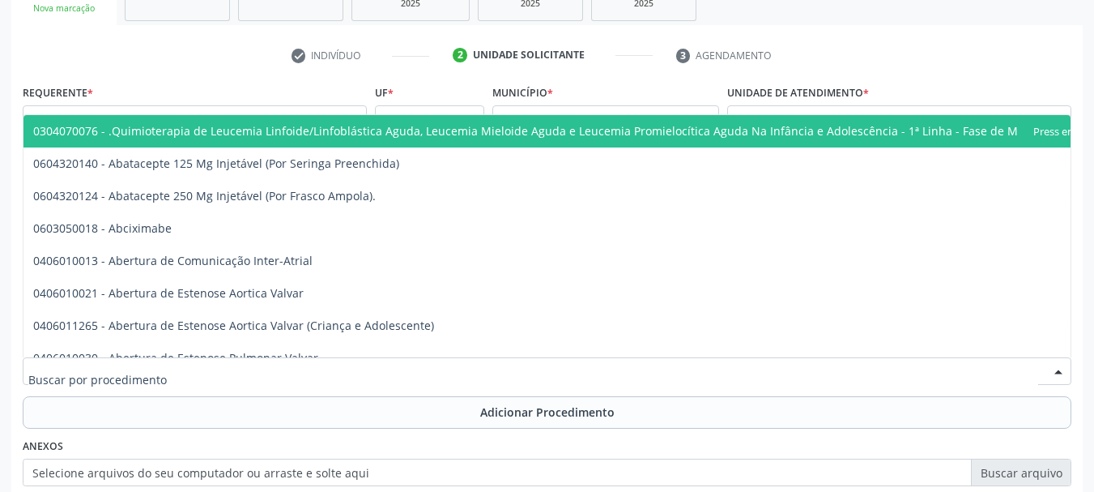
click at [295, 369] on div at bounding box center [547, 371] width 1049 height 28
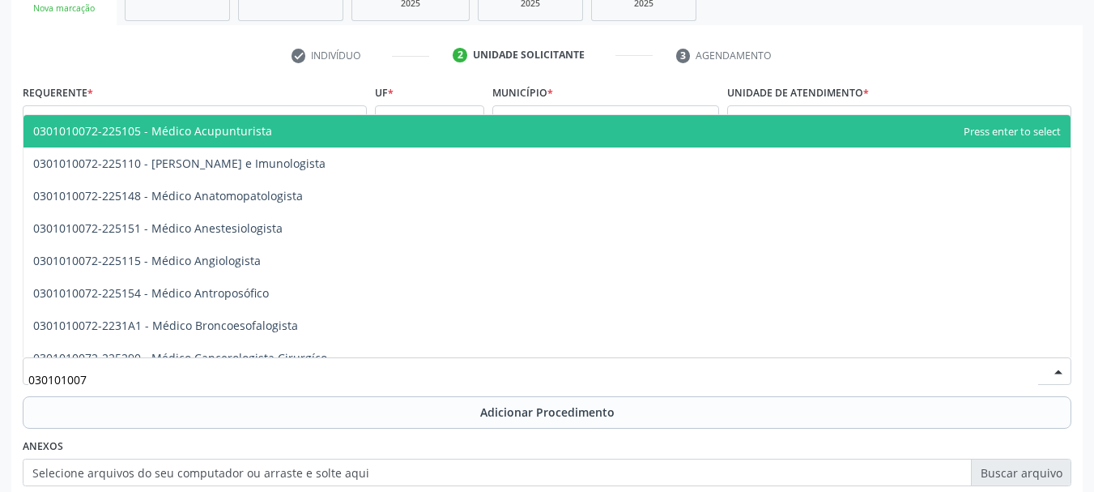
type input "0301010072"
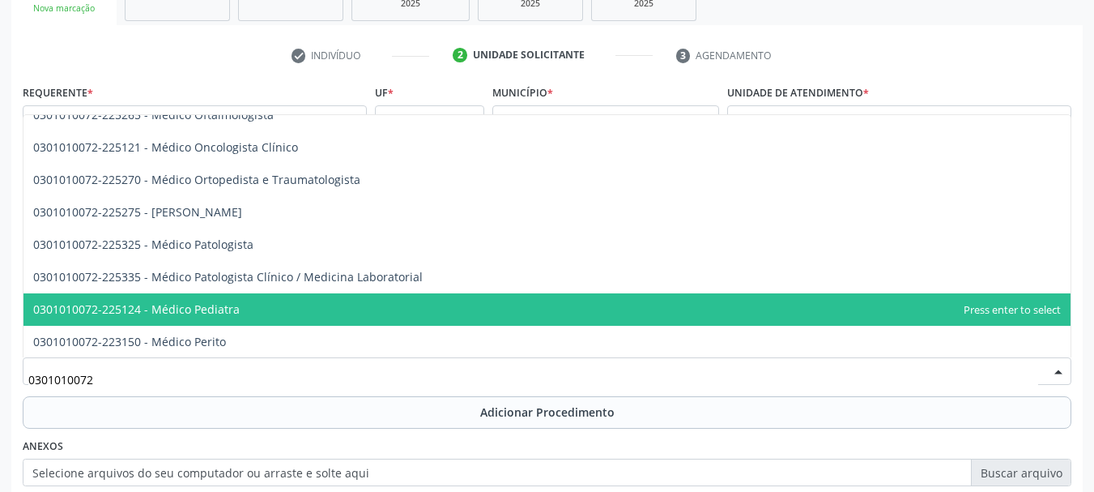
scroll to position [1458, 0]
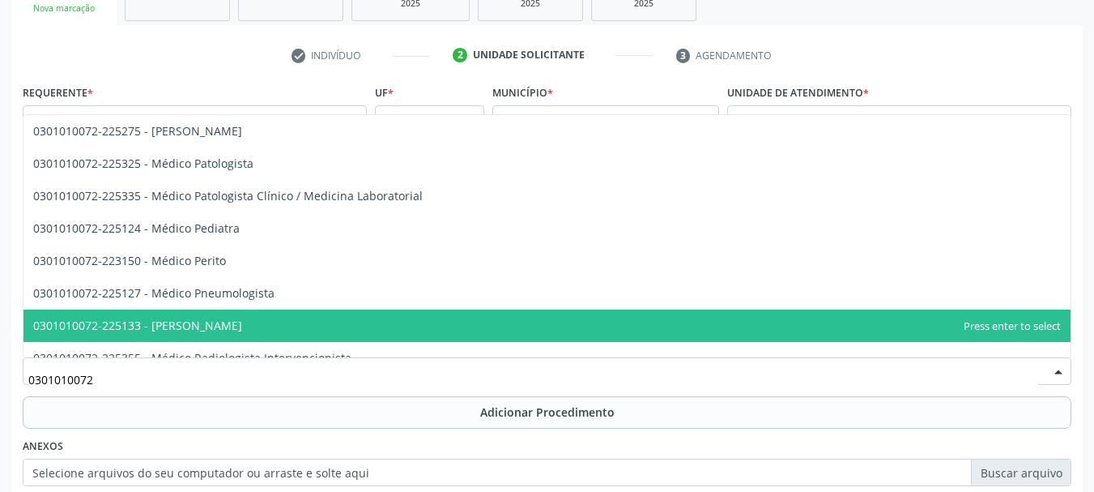
click at [199, 326] on span "0301010072-225133 - [PERSON_NAME]" at bounding box center [137, 324] width 209 height 15
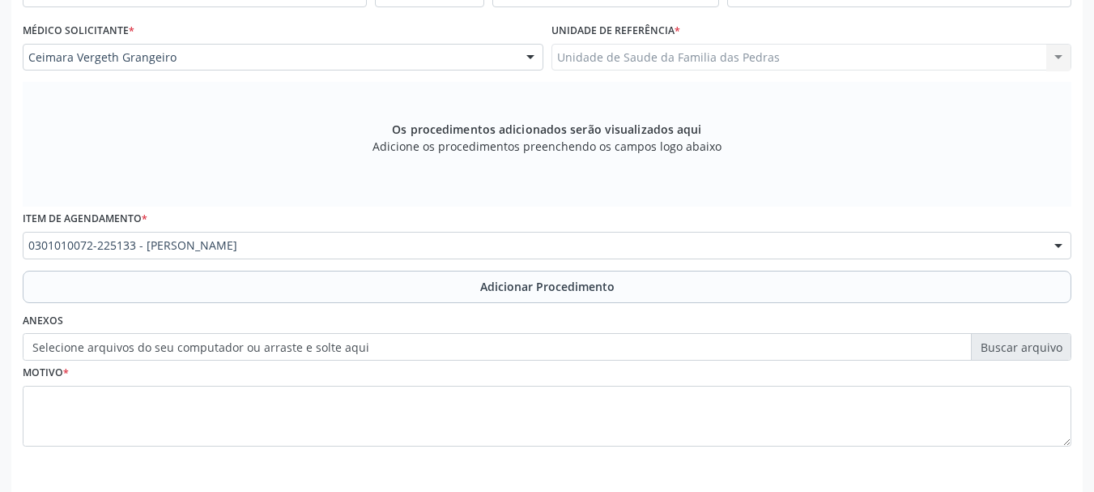
scroll to position [456, 0]
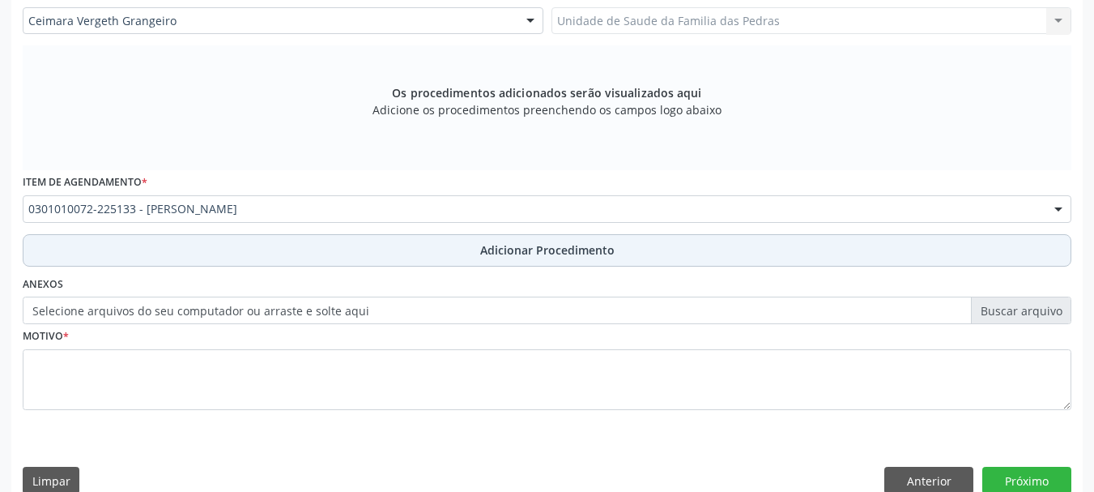
click at [202, 255] on button "Adicionar Procedimento" at bounding box center [547, 250] width 1049 height 32
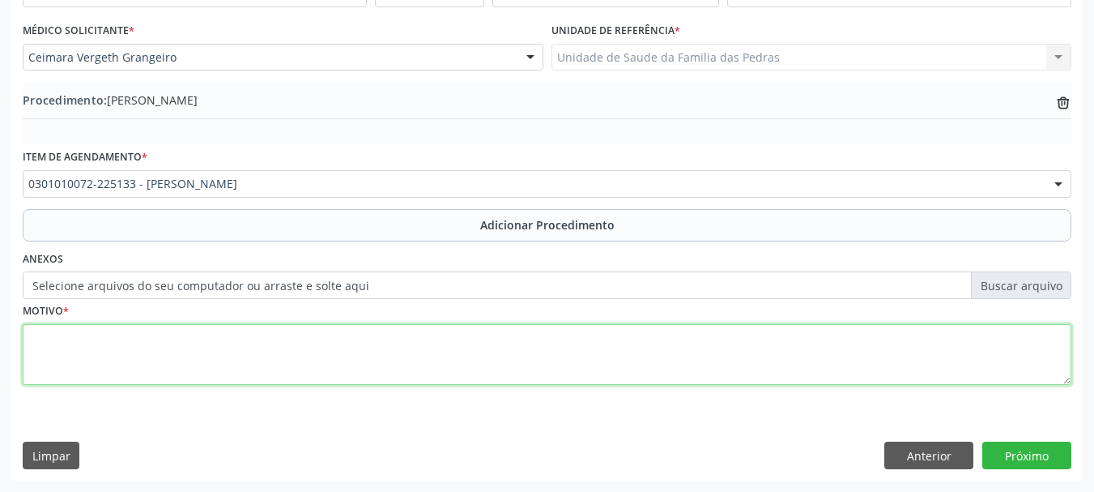
click at [126, 359] on textarea at bounding box center [547, 355] width 1049 height 62
type textarea "P"
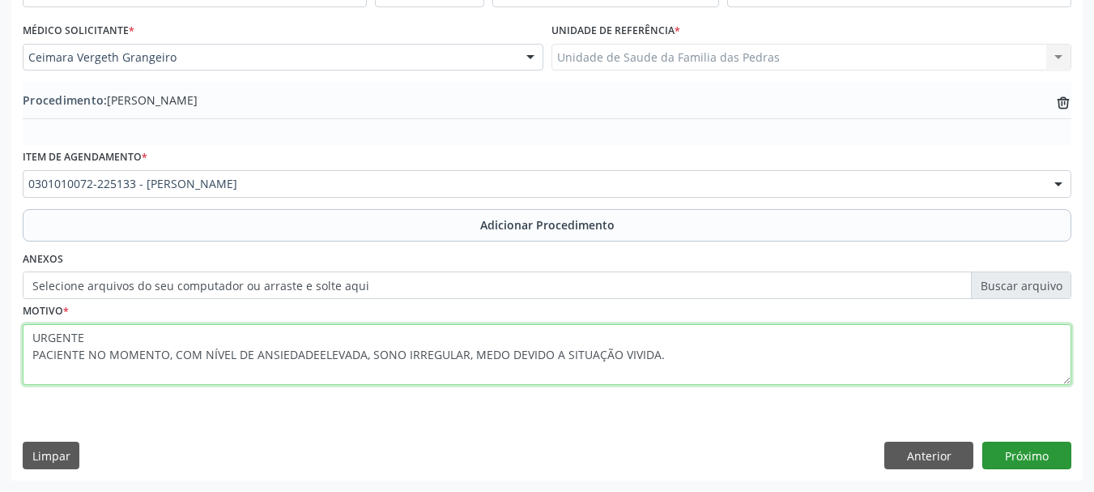
type textarea "URGENTE PACIENTE NO MOMENTO, COM NÍVEL DE ANSIEDADEELEVADA, SONO IRREGULAR, MED…"
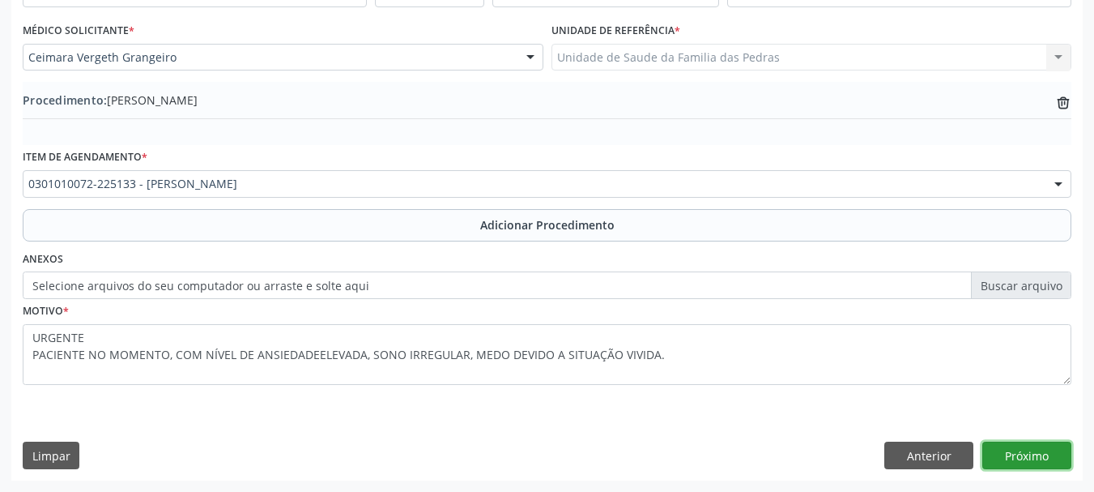
click at [1014, 461] on button "Próximo" at bounding box center [1026, 455] width 89 height 28
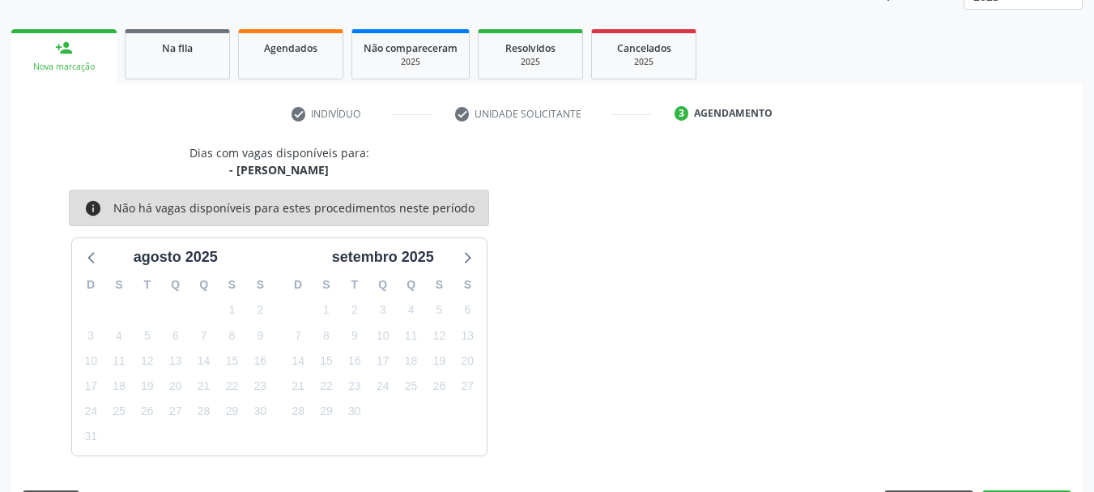
scroll to position [283, 0]
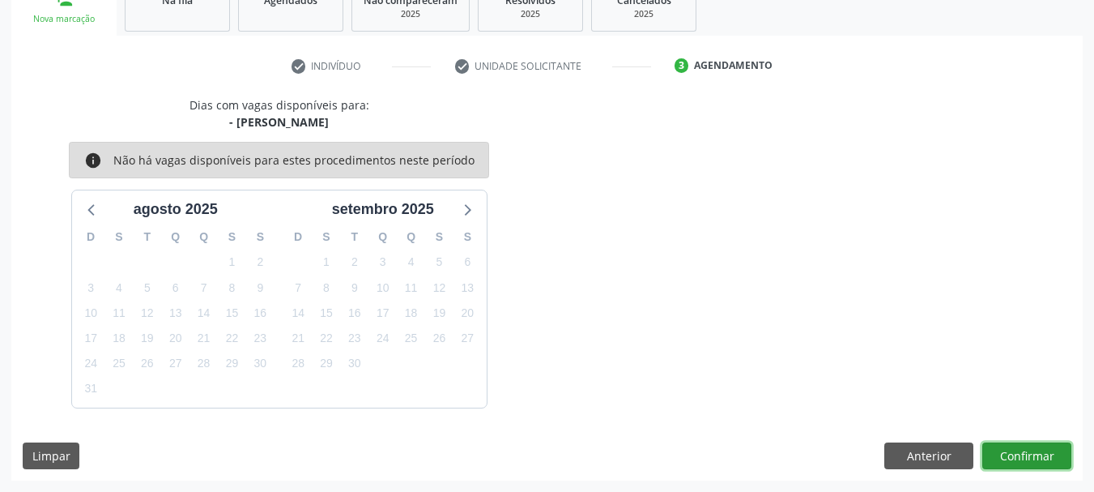
click at [1014, 461] on button "Confirmar" at bounding box center [1026, 456] width 89 height 28
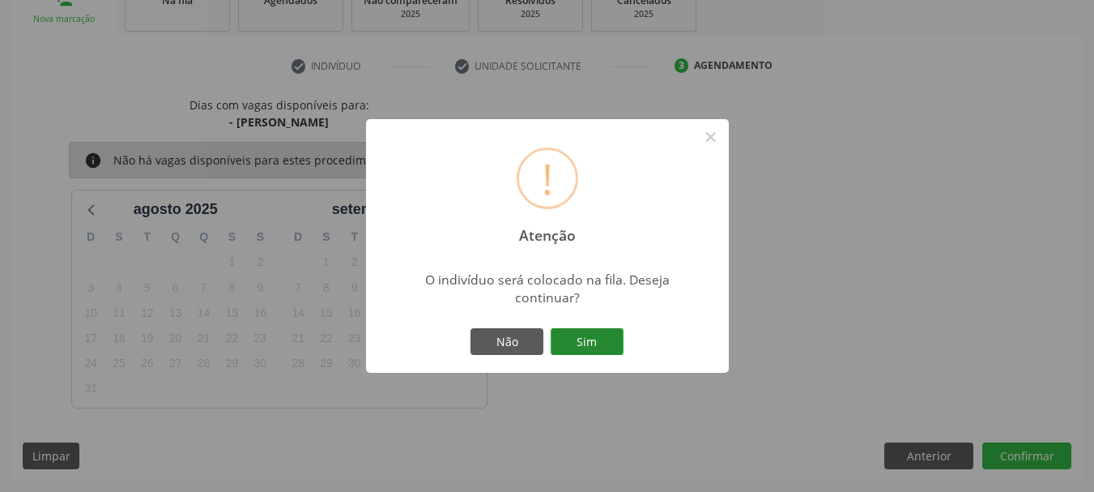
click at [615, 344] on button "Sim" at bounding box center [587, 342] width 73 height 28
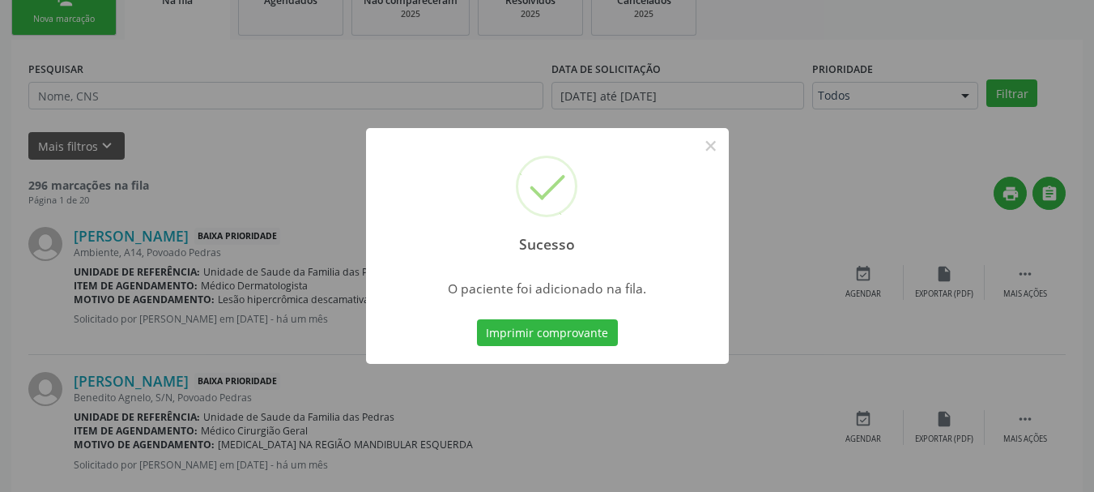
scroll to position [66, 0]
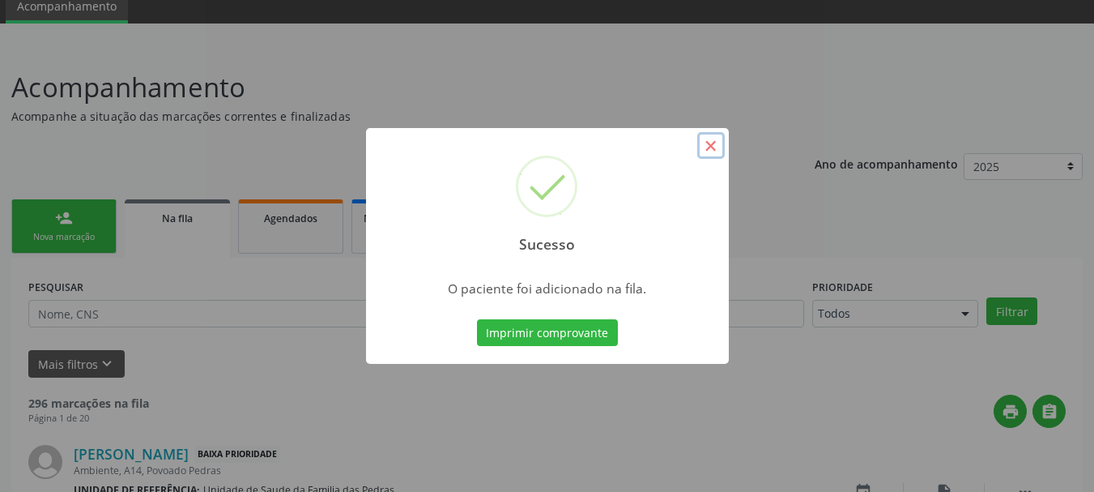
click at [717, 150] on button "×" at bounding box center [711, 146] width 28 height 28
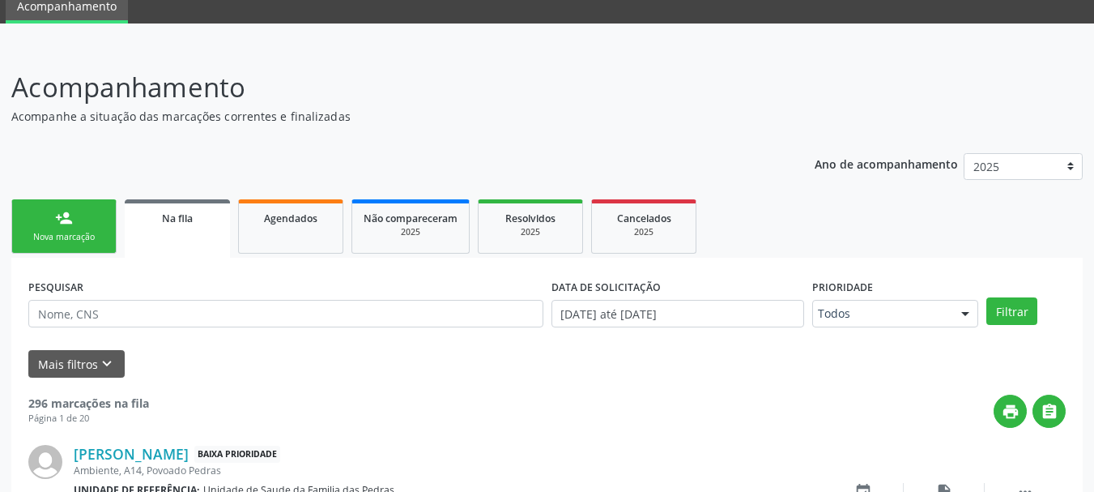
click at [97, 222] on link "person_add Nova marcação" at bounding box center [63, 226] width 105 height 54
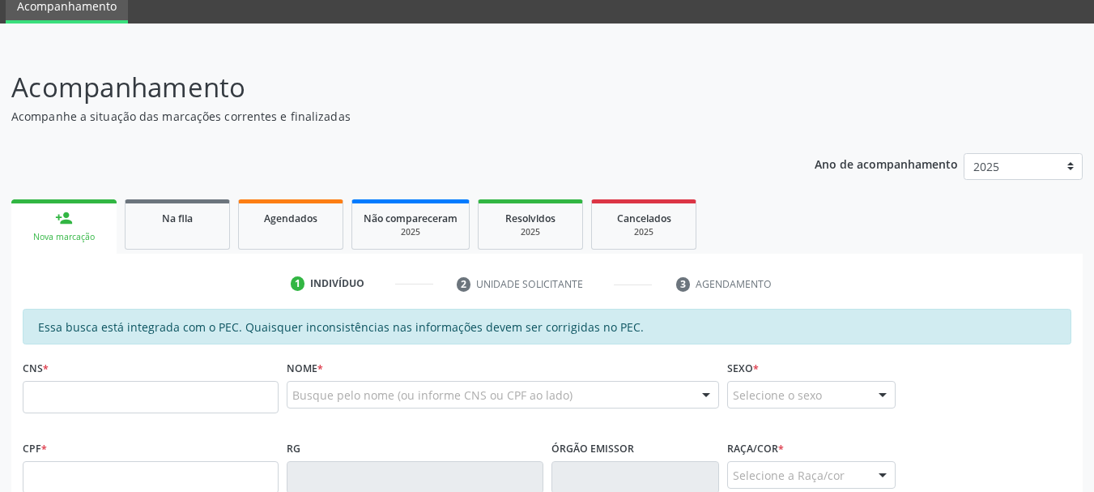
scroll to position [228, 0]
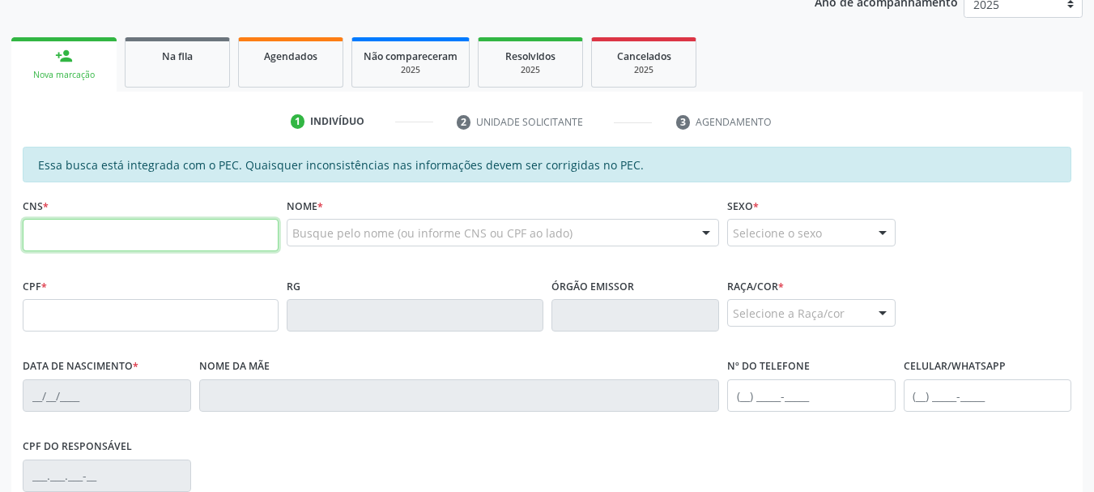
click at [92, 240] on input "text" at bounding box center [151, 235] width 256 height 32
type input "701 0088 1354 7393"
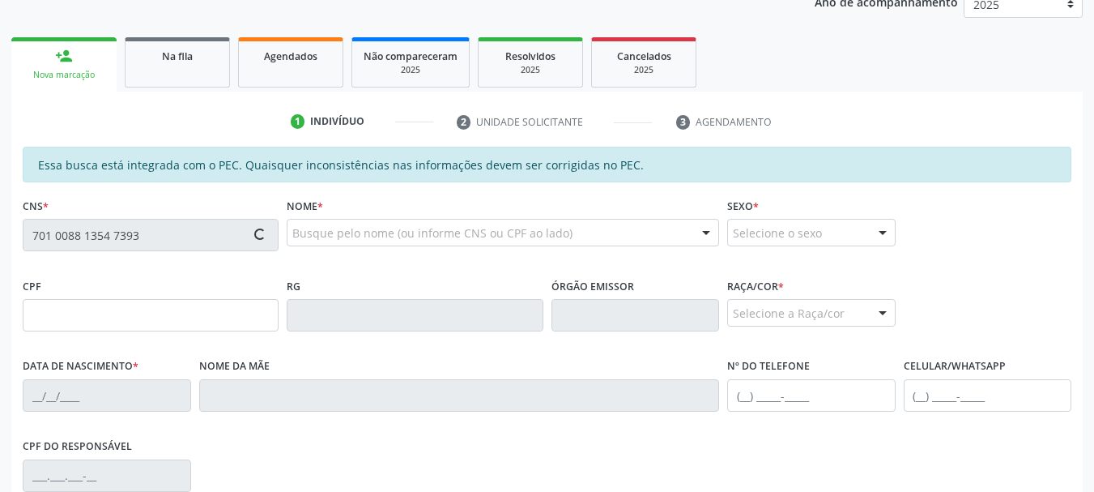
type input "489.051.943-20"
type input "23[DATE]"
type input "[PERSON_NAME]"
type input "[PHONE_NUMBER]"
type input "S/N"
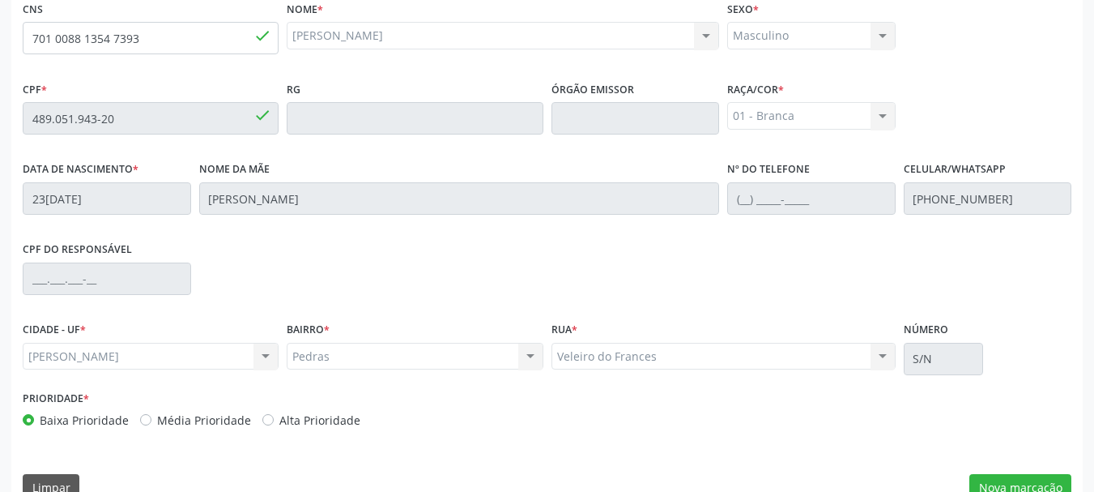
scroll to position [456, 0]
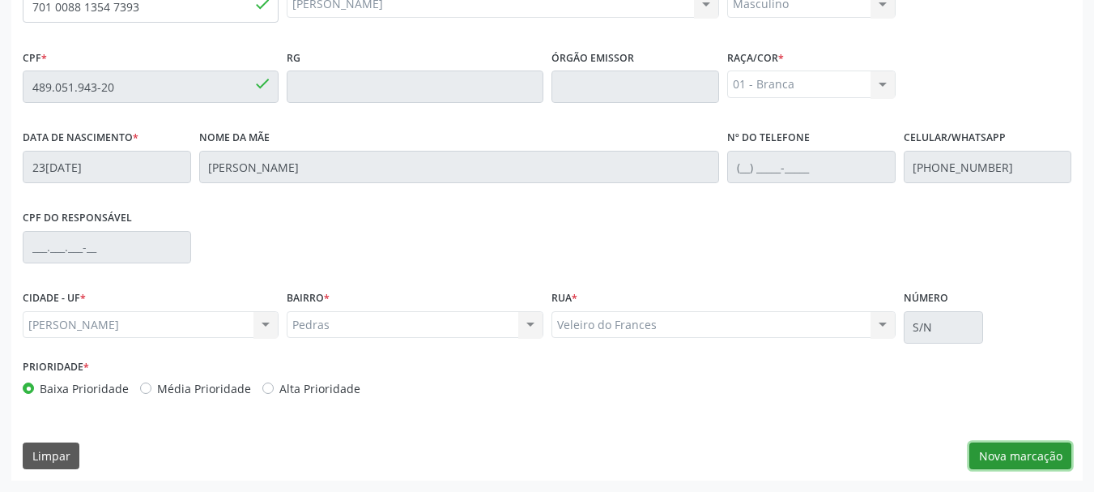
click at [987, 452] on button "Nova marcação" at bounding box center [1020, 456] width 102 height 28
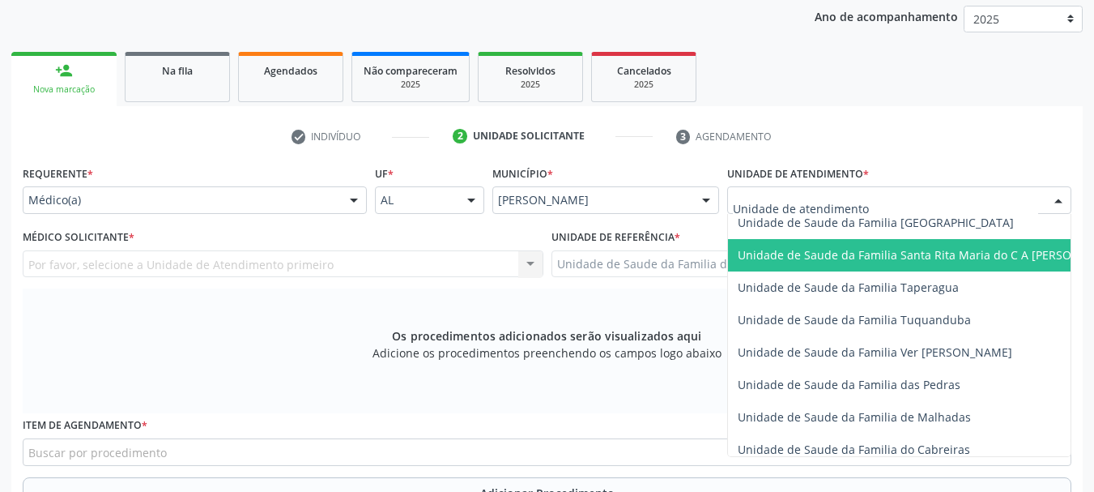
scroll to position [1134, 0]
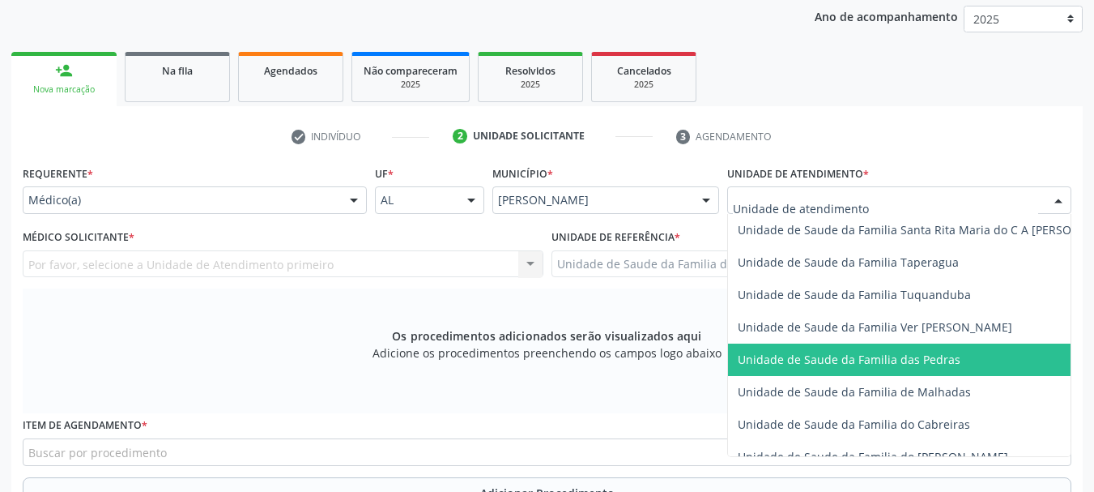
click at [806, 355] on span "Unidade de Saude da Familia das Pedras" at bounding box center [849, 359] width 223 height 15
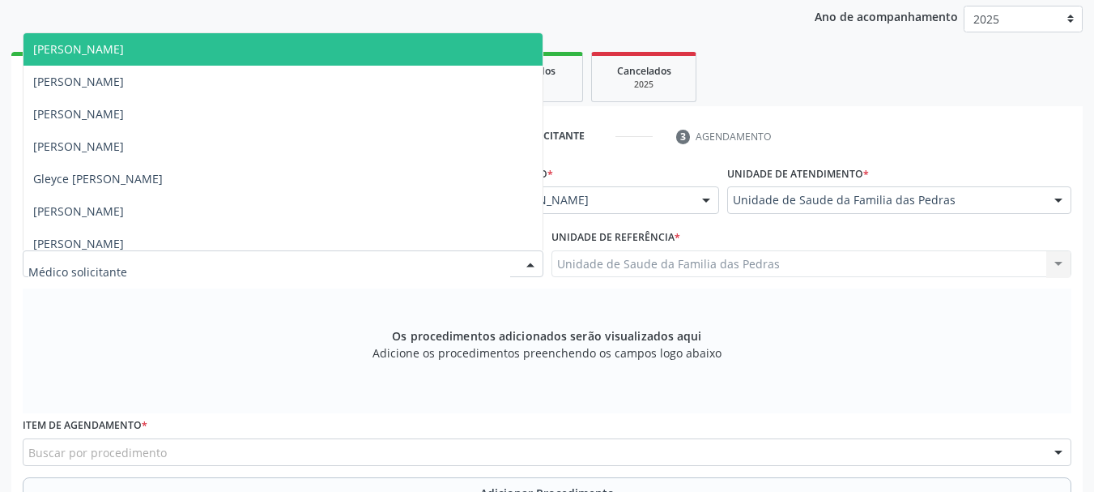
click at [473, 264] on div at bounding box center [283, 264] width 521 height 28
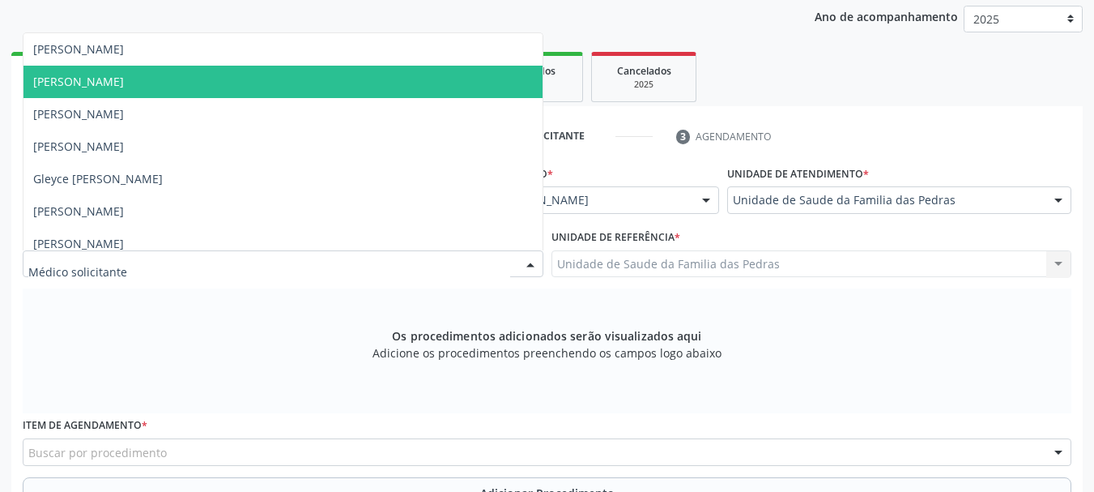
click at [273, 93] on span "[PERSON_NAME]" at bounding box center [282, 82] width 519 height 32
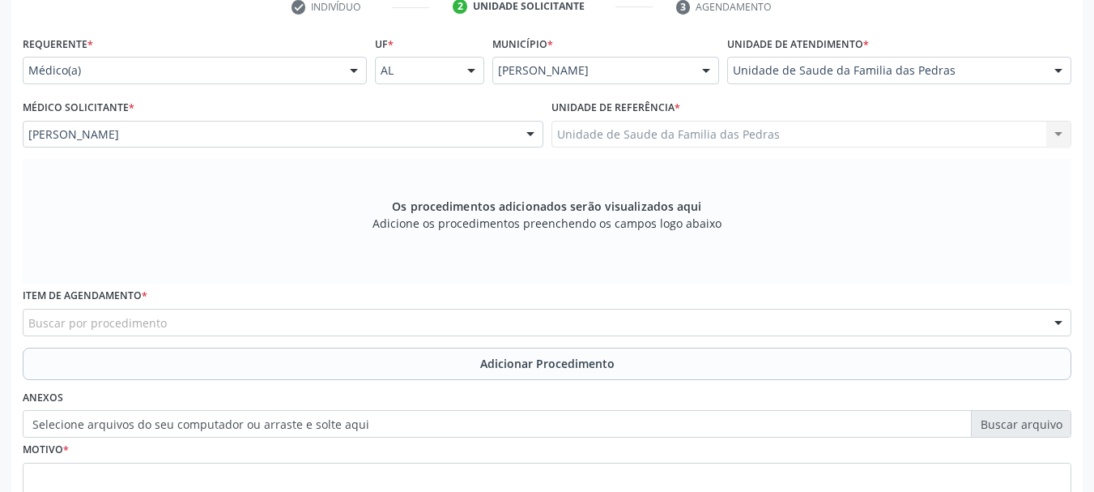
scroll to position [375, 0]
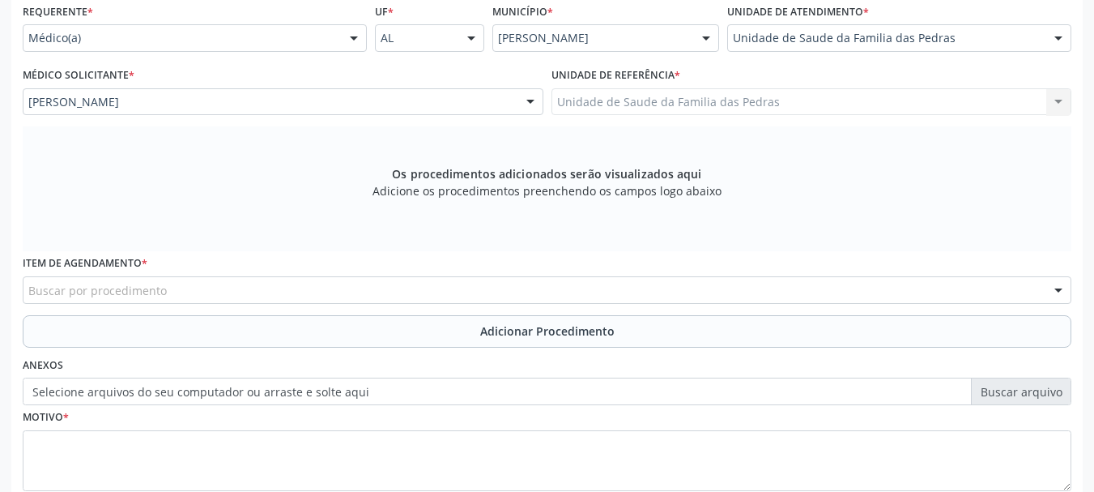
click at [283, 295] on div "Buscar por procedimento" at bounding box center [547, 290] width 1049 height 28
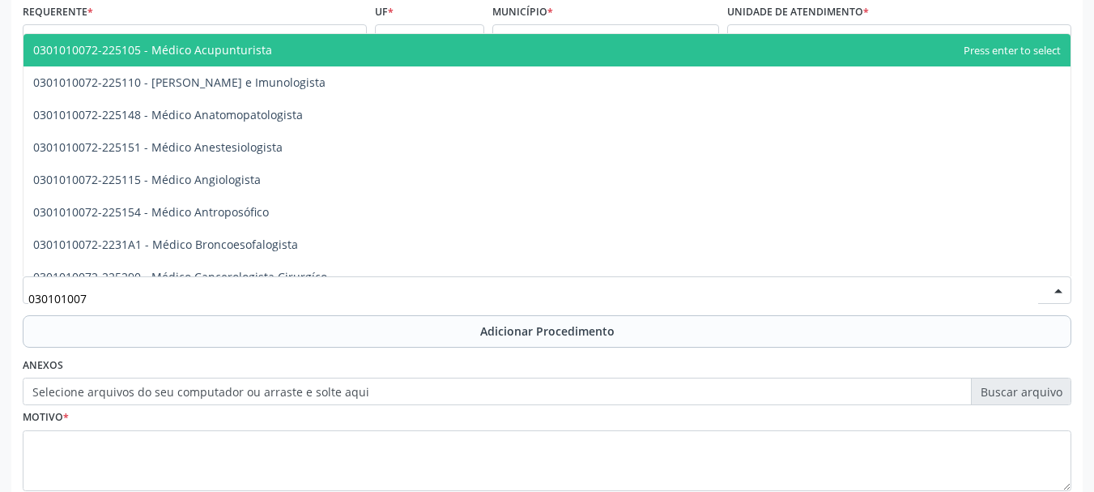
type input "0301010072"
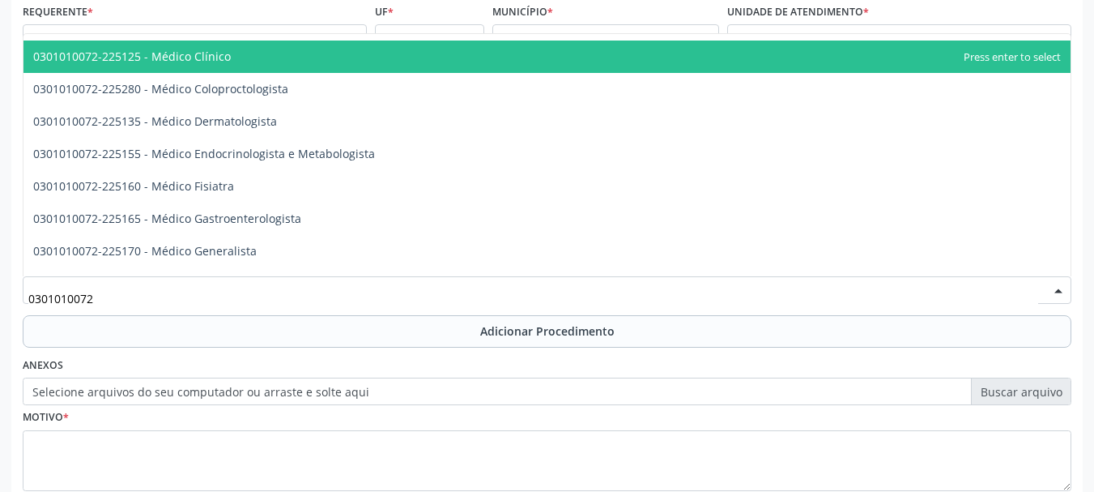
scroll to position [648, 0]
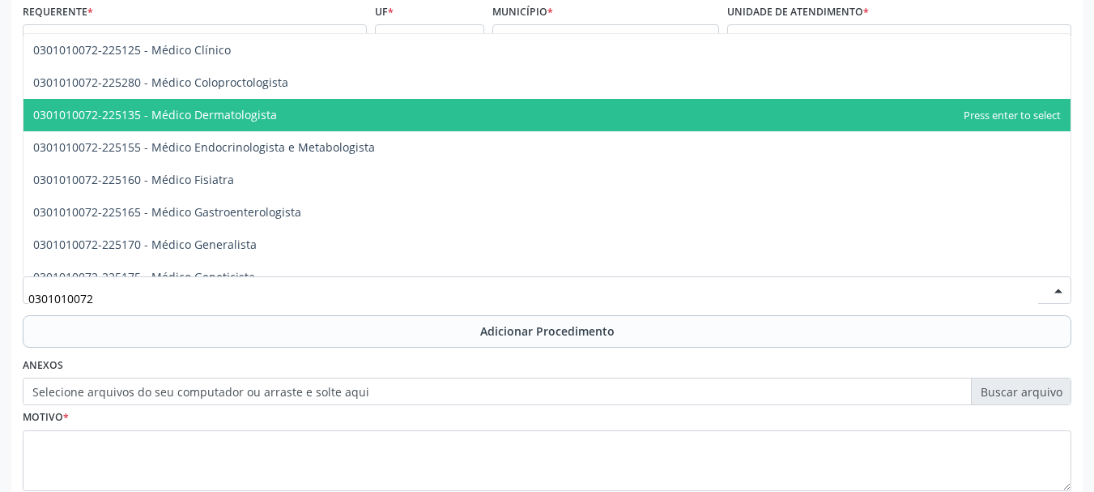
click at [231, 118] on span "0301010072-225135 - Médico Dermatologista" at bounding box center [155, 114] width 244 height 15
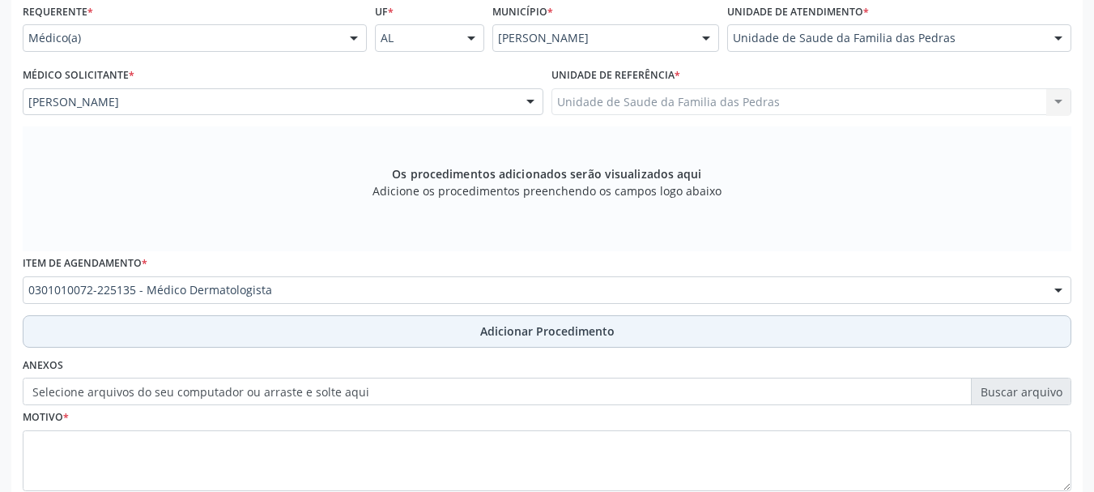
click at [225, 336] on button "Adicionar Procedimento" at bounding box center [547, 331] width 1049 height 32
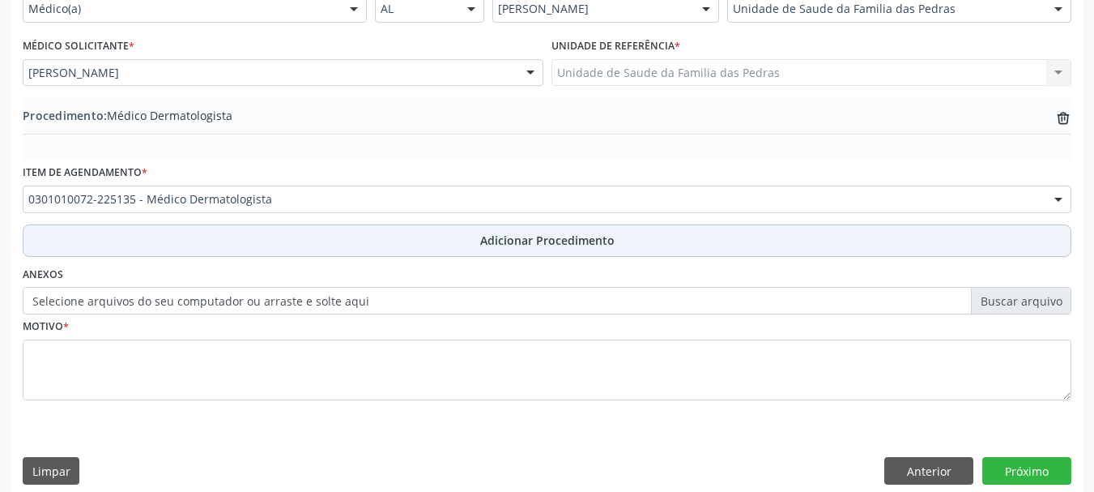
scroll to position [420, 0]
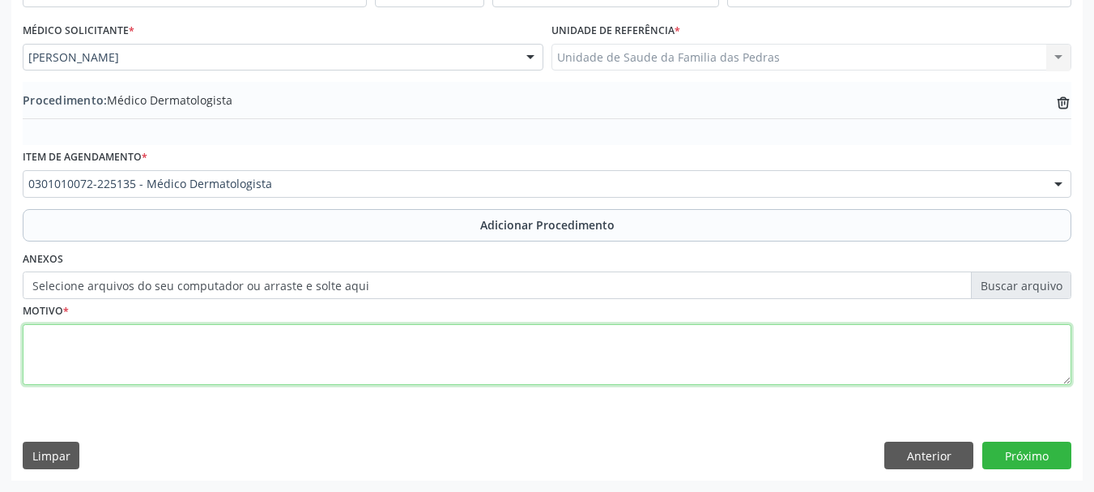
click at [210, 361] on textarea at bounding box center [547, 355] width 1049 height 62
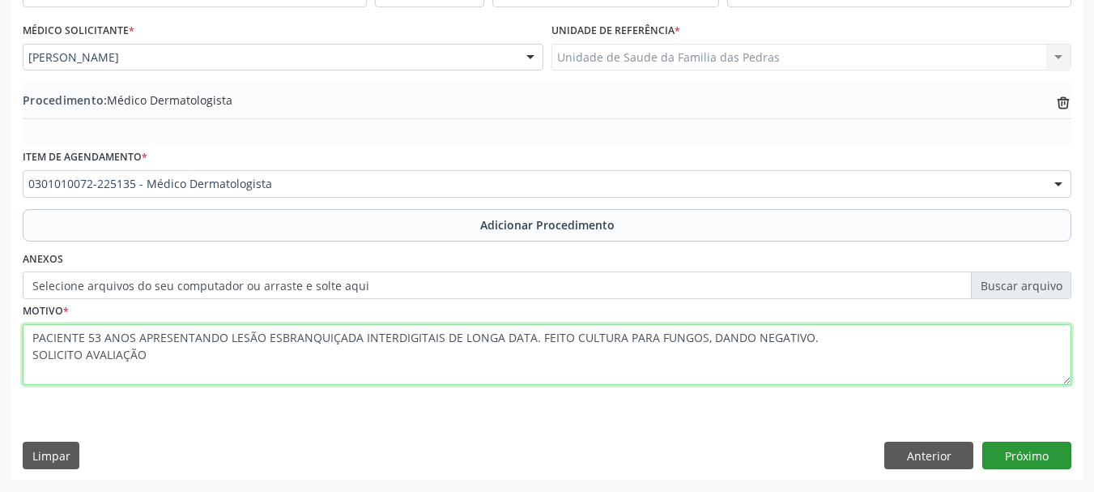
type textarea "PACIENTE 53 ANOS APRESENTANDO LESÃO ESBRANQUIÇADA INTERDIGITAIS DE LONGA DATA. …"
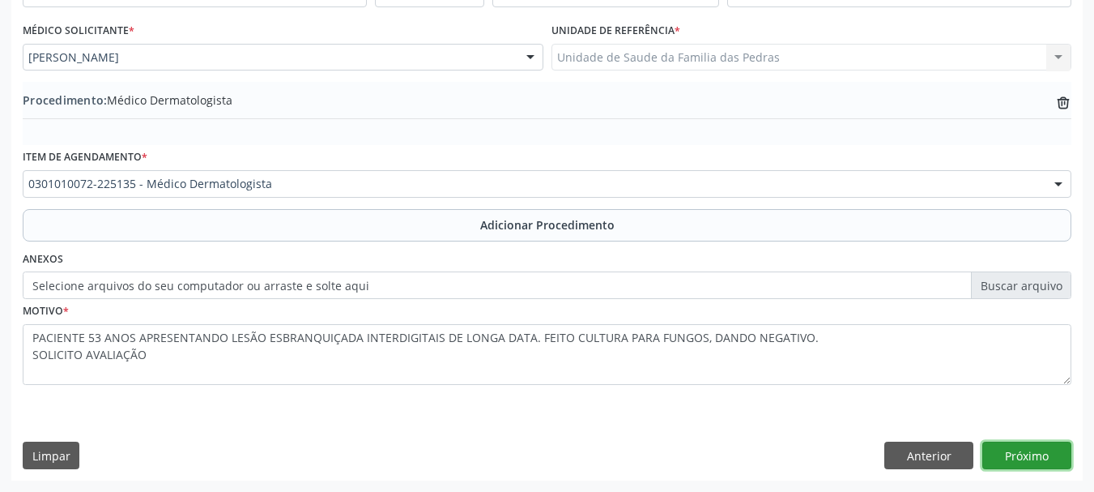
click at [1038, 461] on button "Próximo" at bounding box center [1026, 455] width 89 height 28
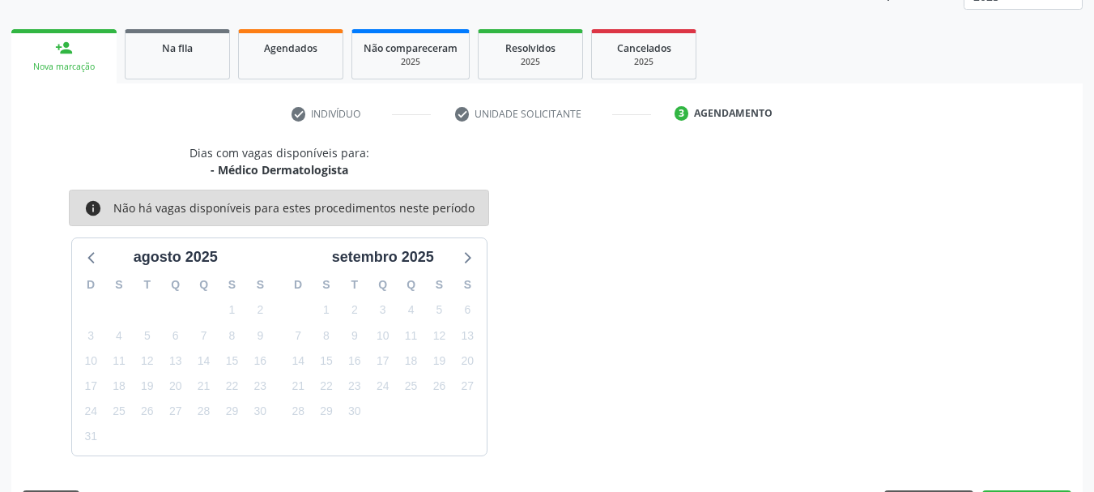
scroll to position [283, 0]
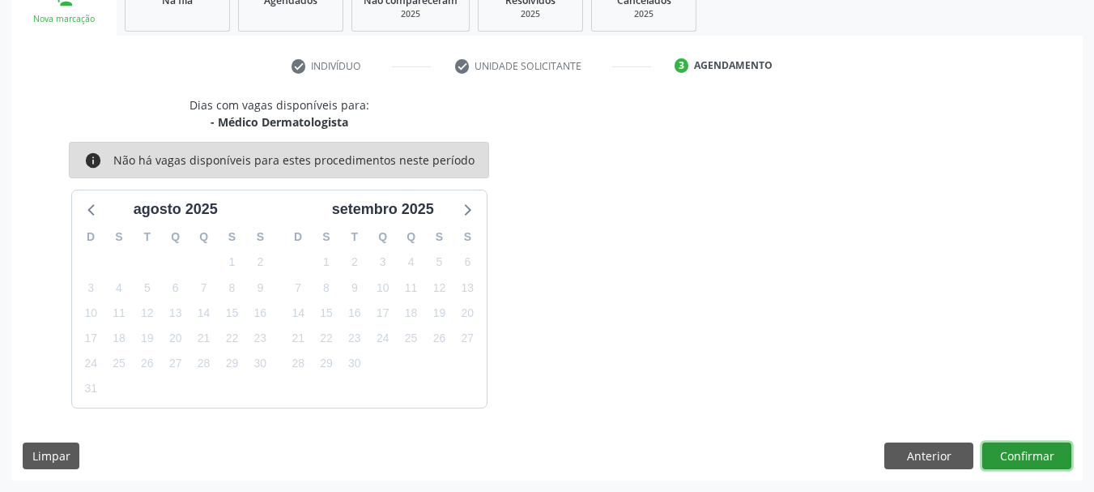
click at [1038, 461] on button "Confirmar" at bounding box center [1026, 456] width 89 height 28
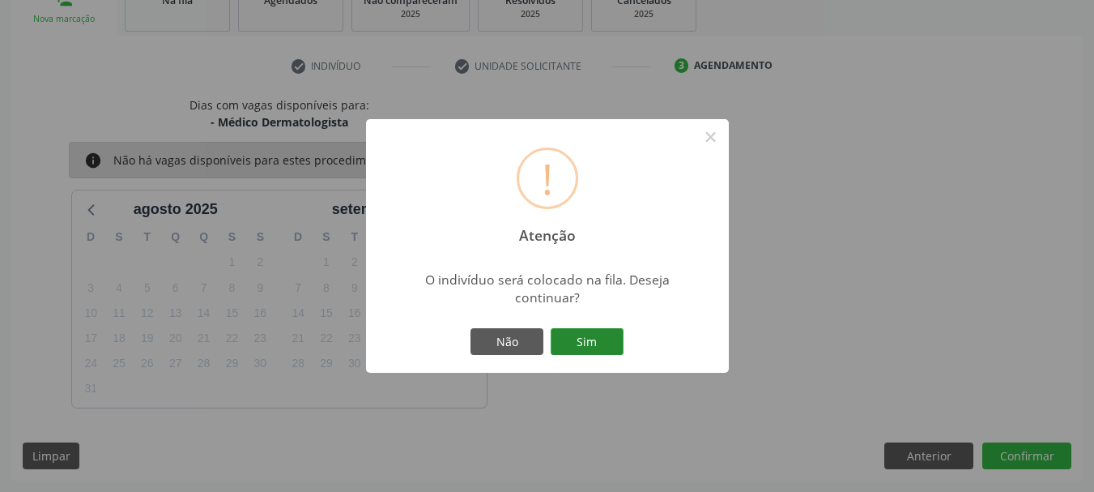
click at [586, 347] on button "Sim" at bounding box center [587, 342] width 73 height 28
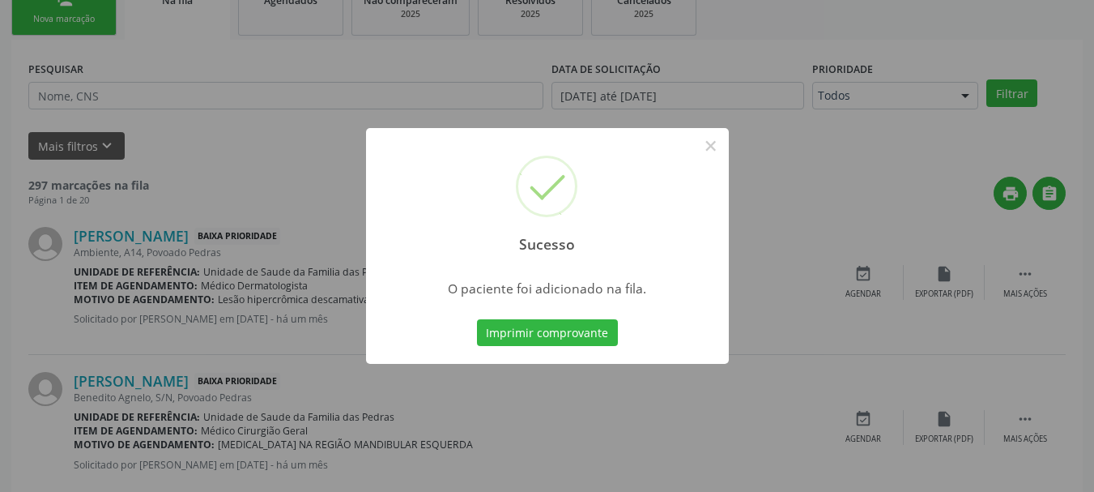
scroll to position [66, 0]
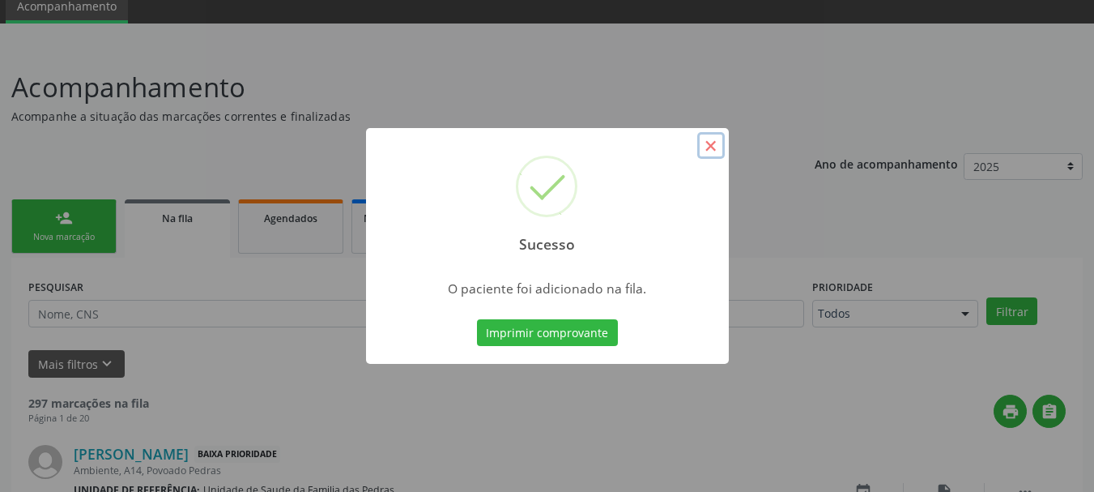
click at [705, 155] on button "×" at bounding box center [711, 146] width 28 height 28
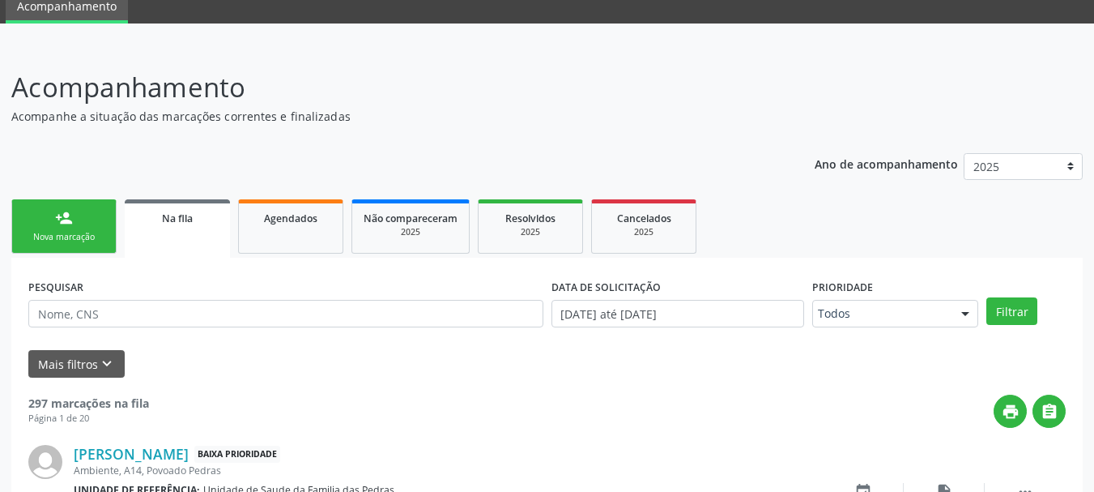
click at [73, 222] on link "person_add Nova marcação" at bounding box center [63, 226] width 105 height 54
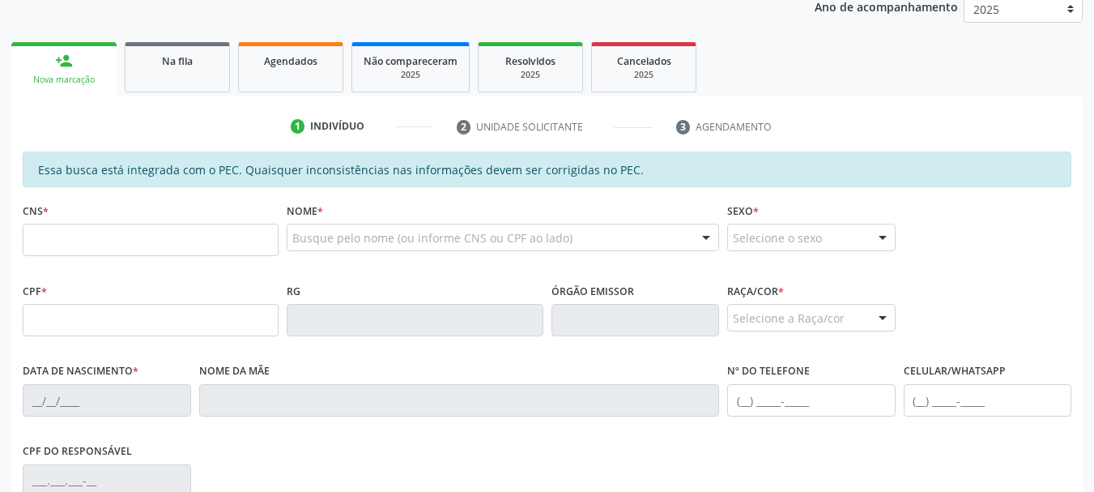
scroll to position [228, 0]
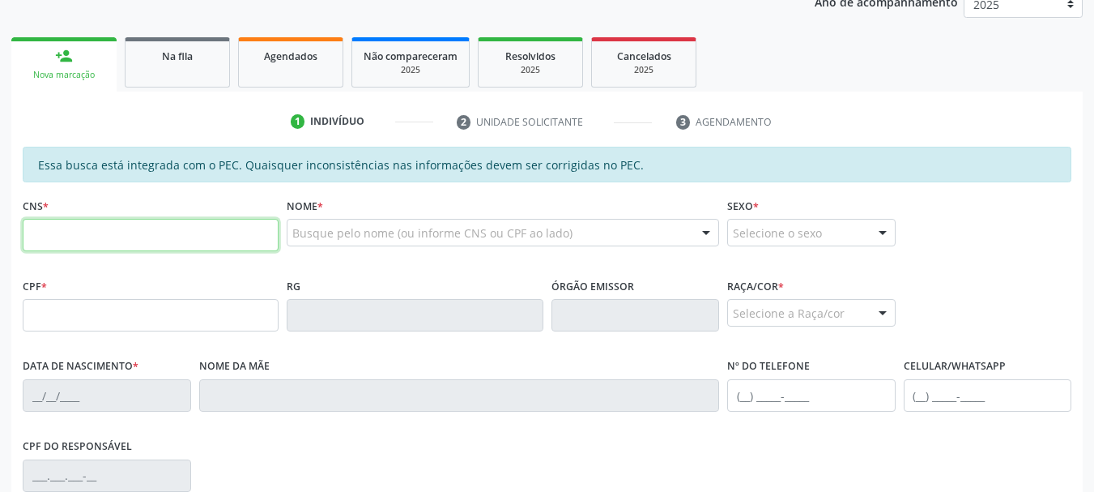
click at [88, 236] on input "text" at bounding box center [151, 235] width 256 height 32
type input "701 0088 1354 7393"
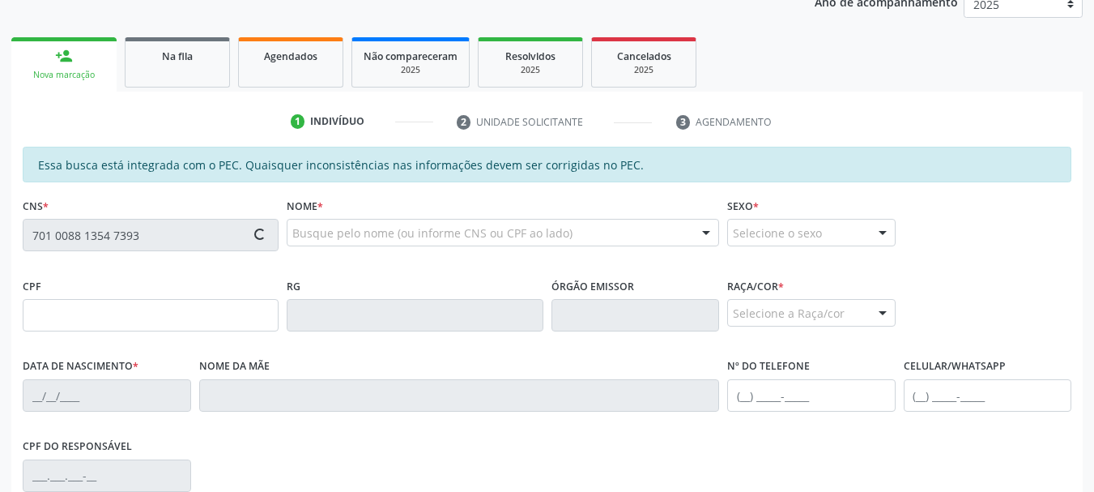
type input "489.051.943-20"
type input "23[DATE]"
type input "[PERSON_NAME]"
type input "[PHONE_NUMBER]"
type input "S/N"
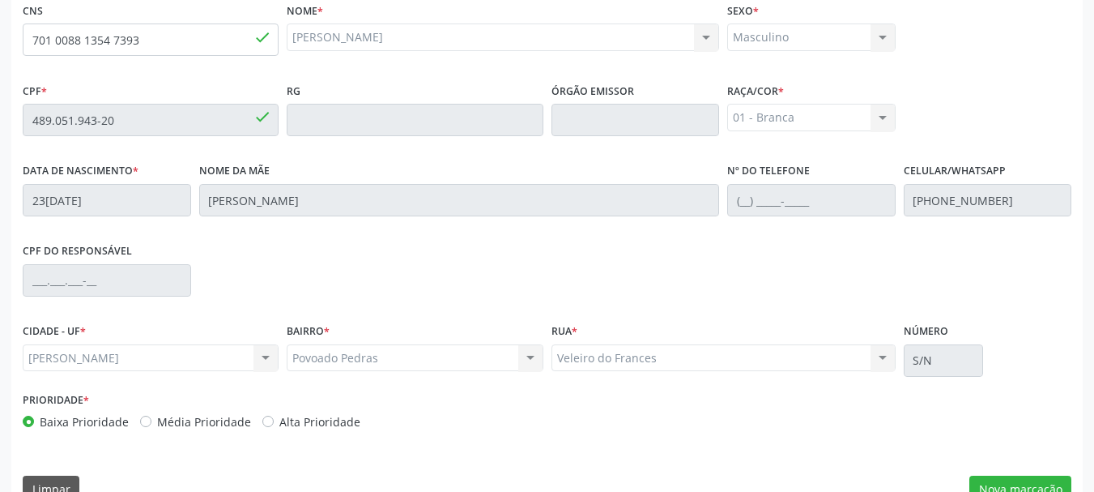
scroll to position [456, 0]
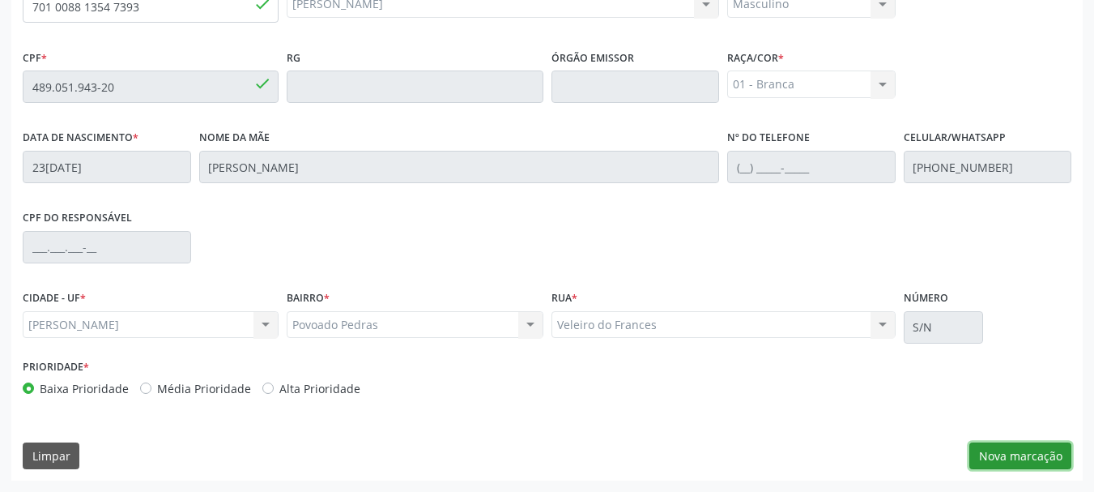
click at [1008, 457] on button "Nova marcação" at bounding box center [1020, 456] width 102 height 28
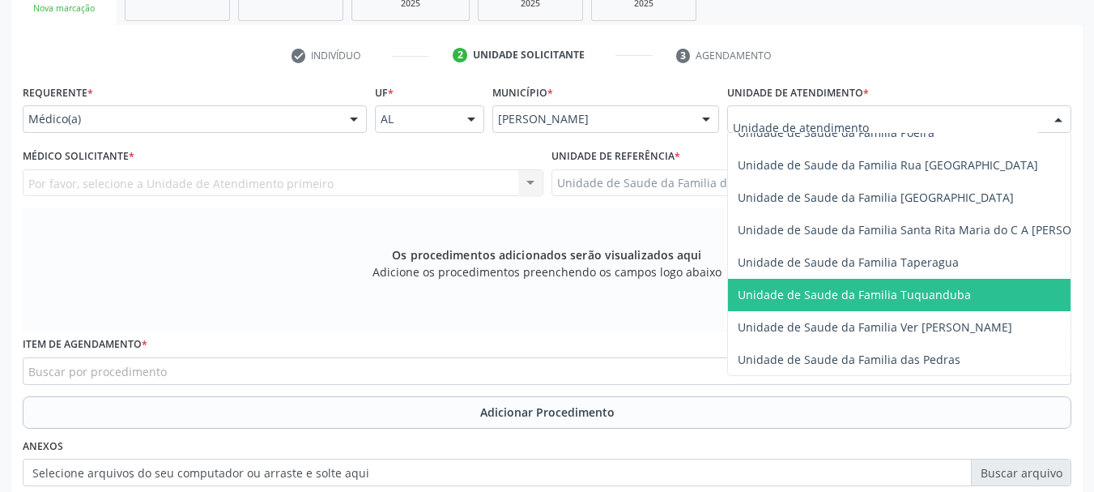
scroll to position [1134, 0]
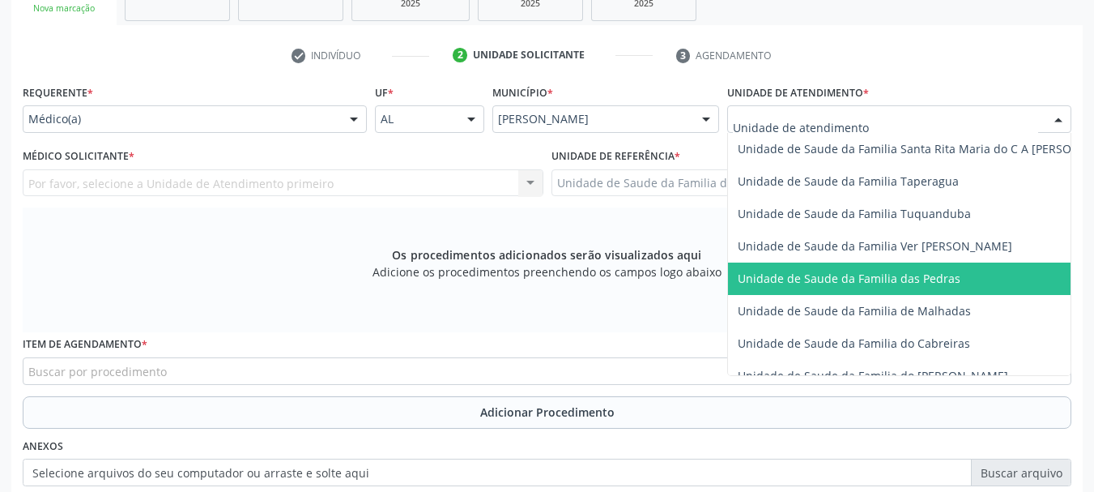
click at [778, 284] on span "Unidade de Saude da Familia das Pedras" at bounding box center [849, 278] width 223 height 15
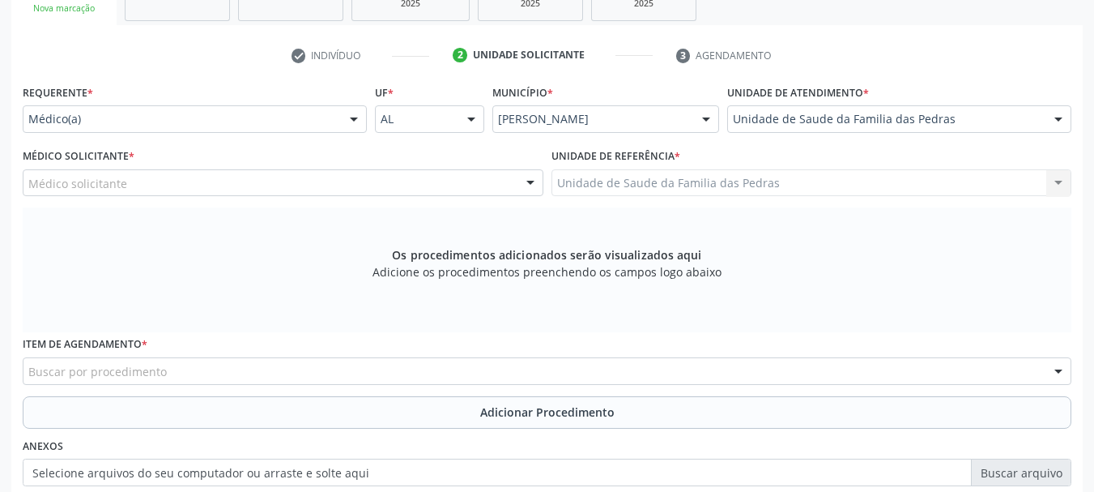
click at [413, 187] on div "Médico solicitante" at bounding box center [283, 183] width 521 height 28
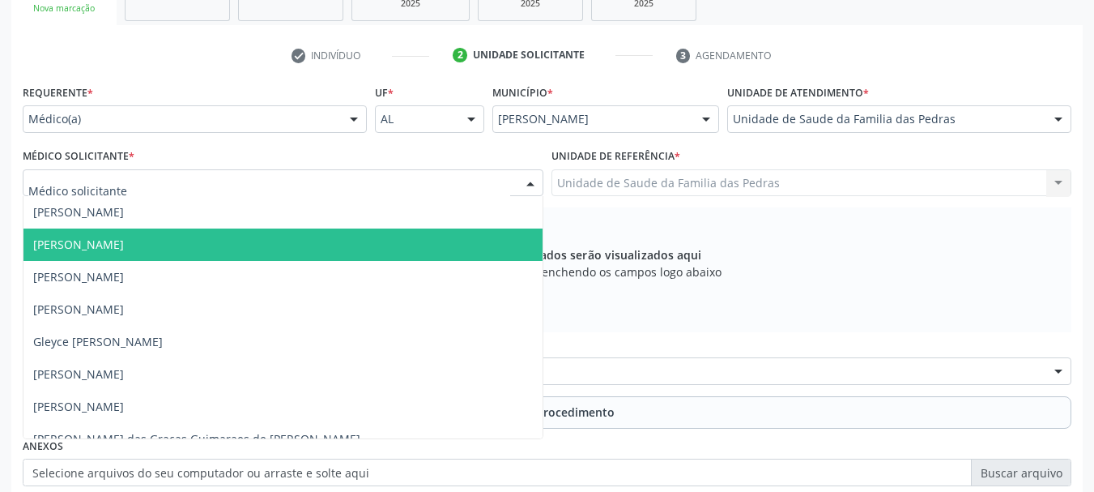
click at [345, 241] on span "[PERSON_NAME]" at bounding box center [282, 244] width 519 height 32
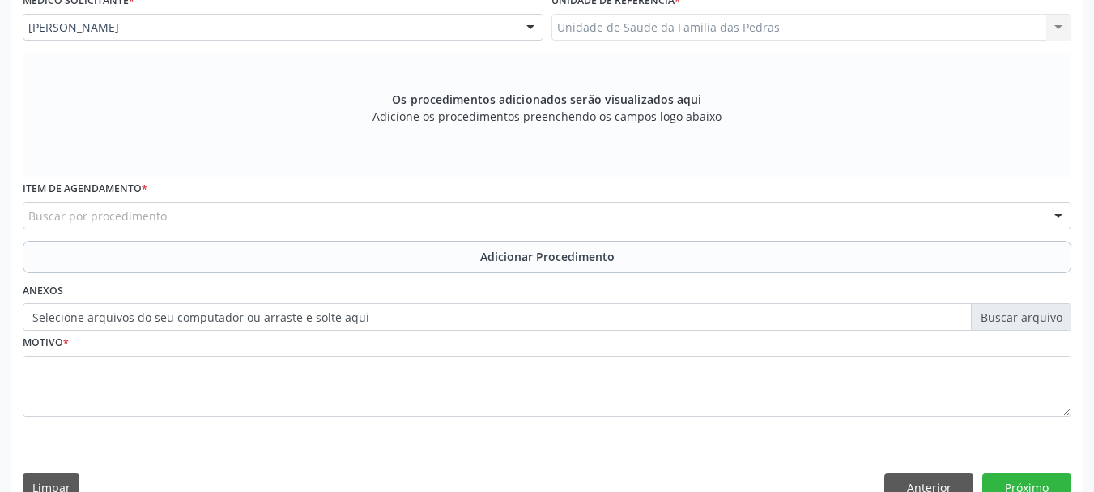
scroll to position [456, 0]
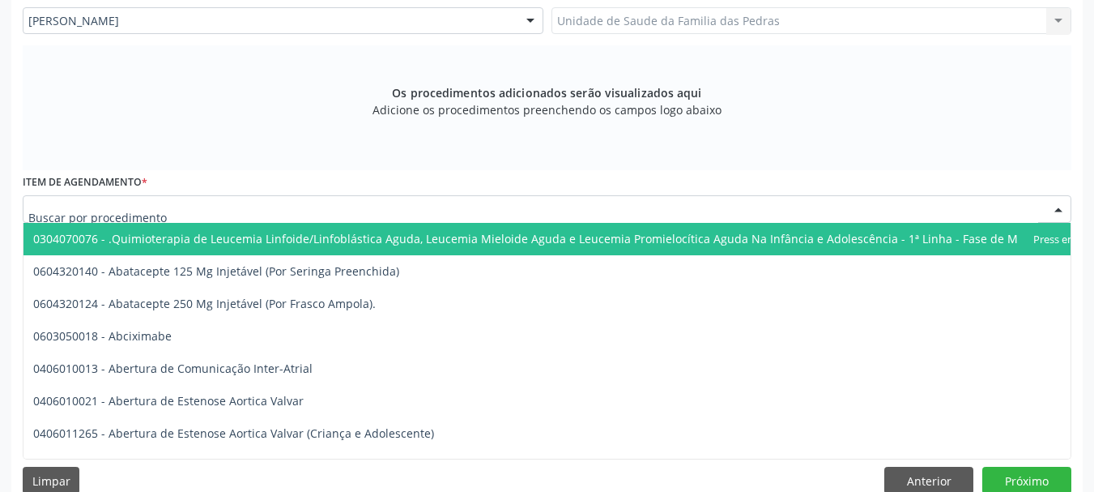
click at [320, 206] on div at bounding box center [547, 209] width 1049 height 28
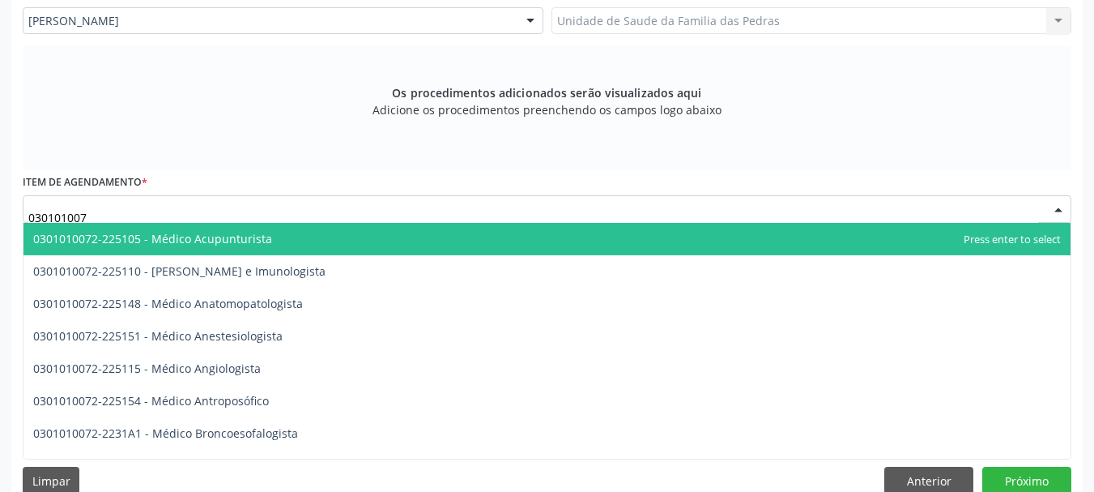
type input "0301010072"
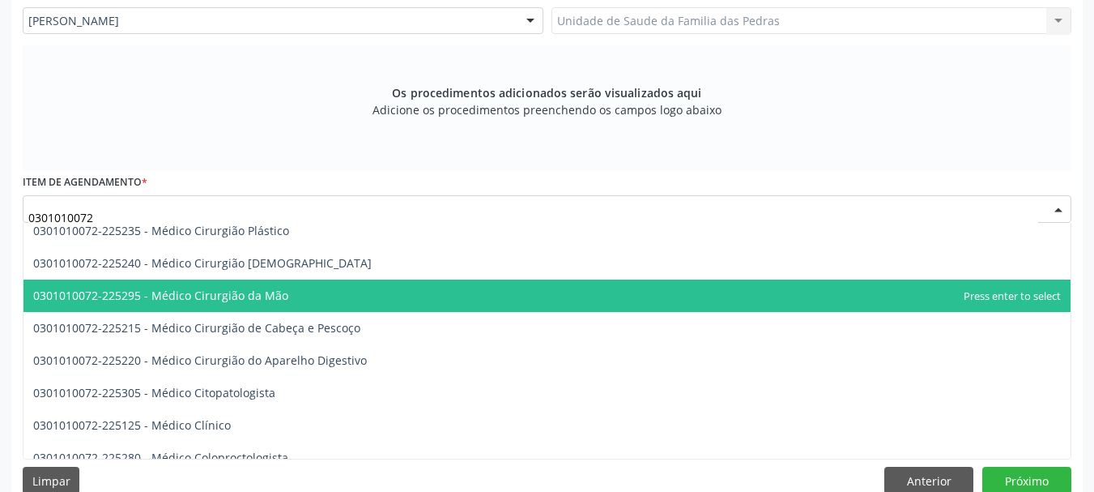
scroll to position [486, 0]
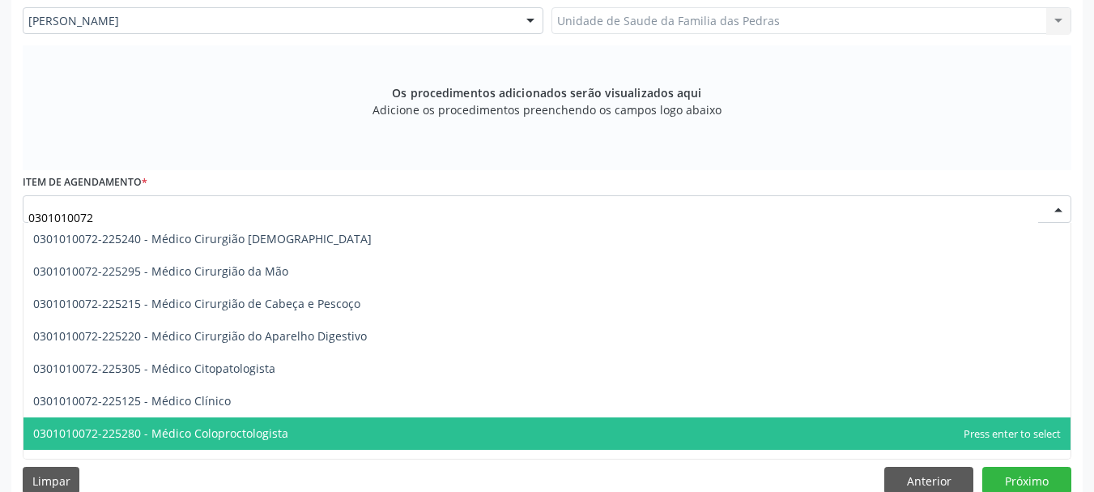
click at [283, 430] on span "0301010072-225280 - Médico Coloproctologista" at bounding box center [160, 432] width 255 height 15
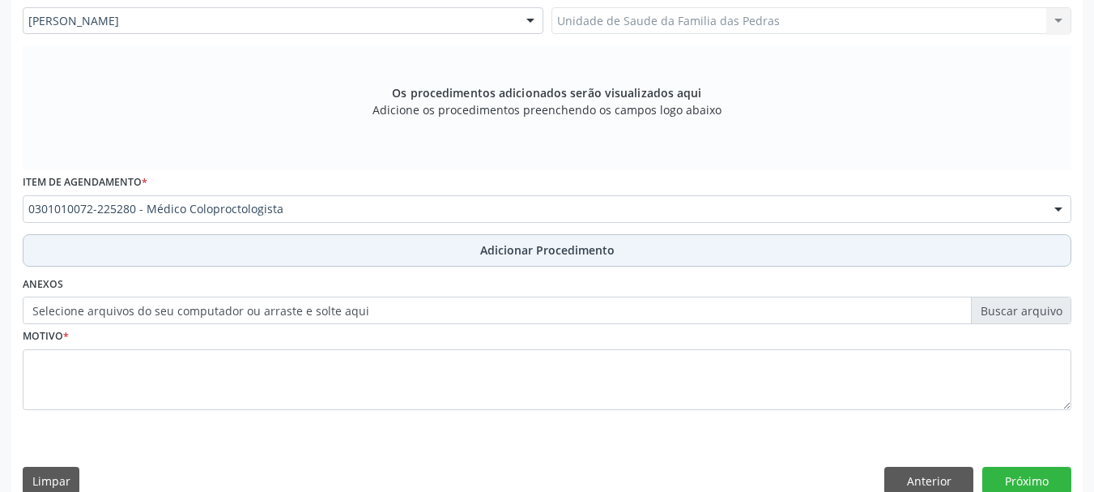
click at [315, 239] on button "Adicionar Procedimento" at bounding box center [547, 250] width 1049 height 32
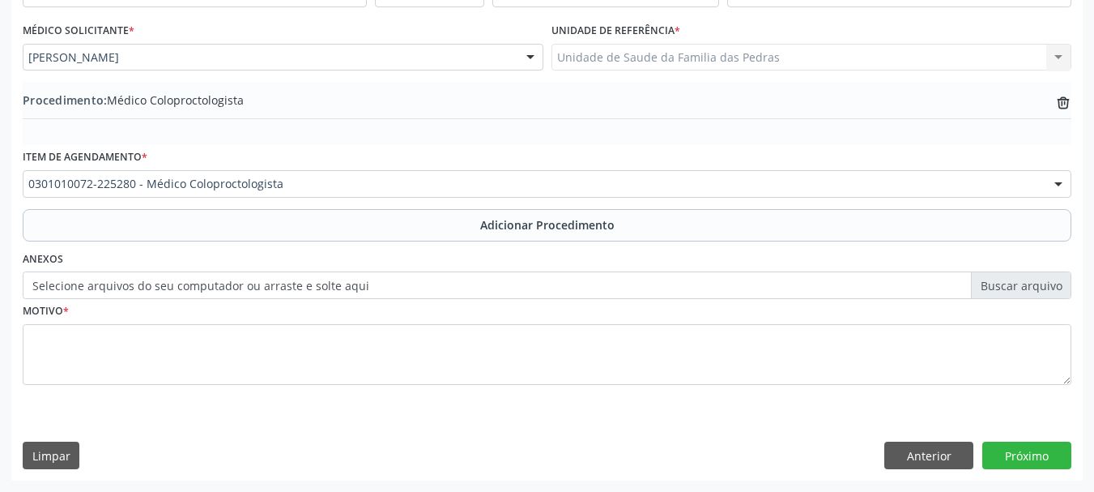
scroll to position [420, 0]
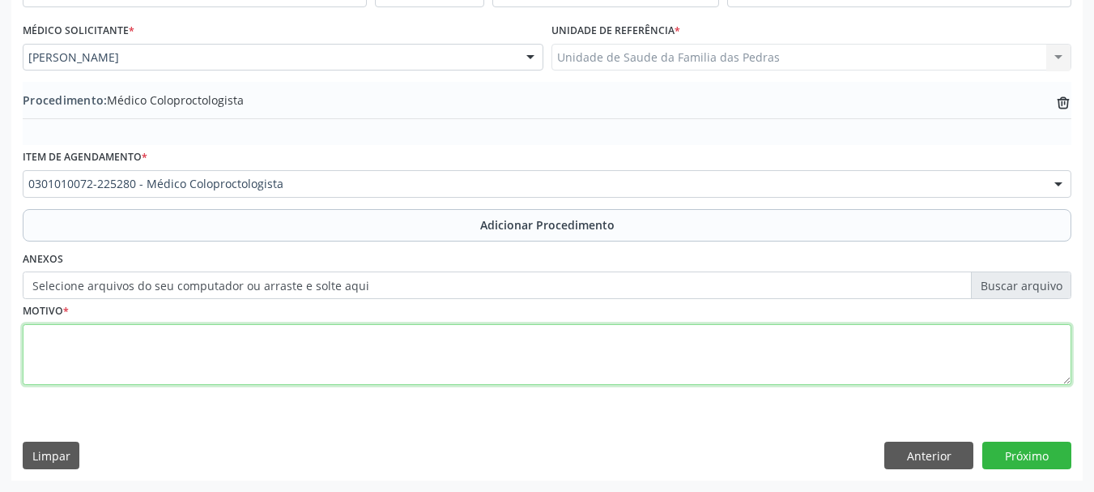
click at [170, 355] on textarea at bounding box center [547, 355] width 1049 height 62
type textarea "HEMORROIDA"
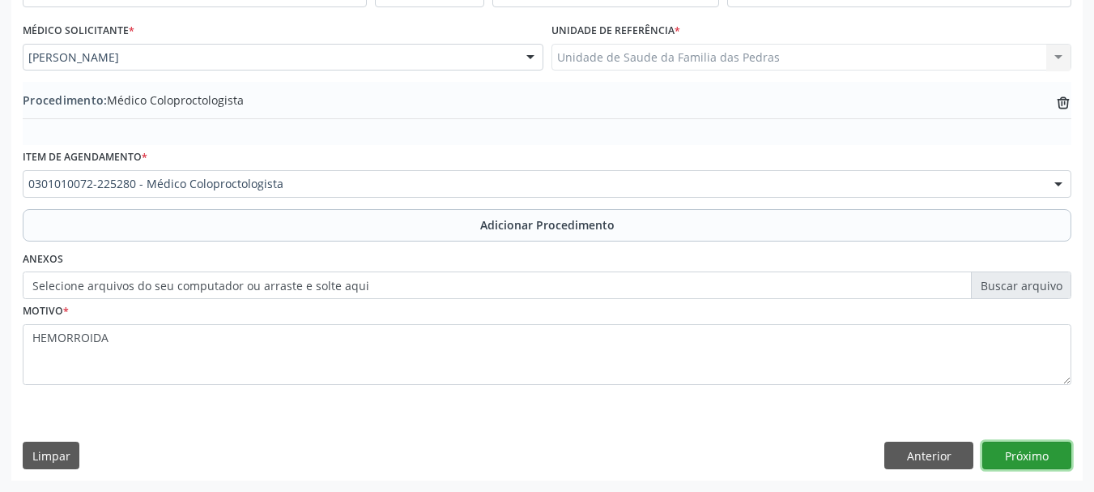
click at [1034, 461] on button "Próximo" at bounding box center [1026, 455] width 89 height 28
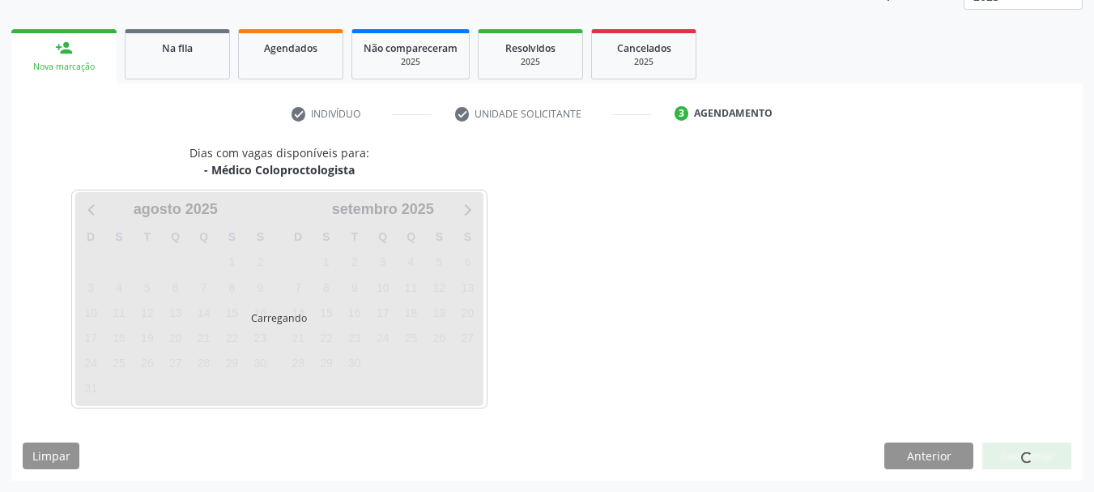
scroll to position [283, 0]
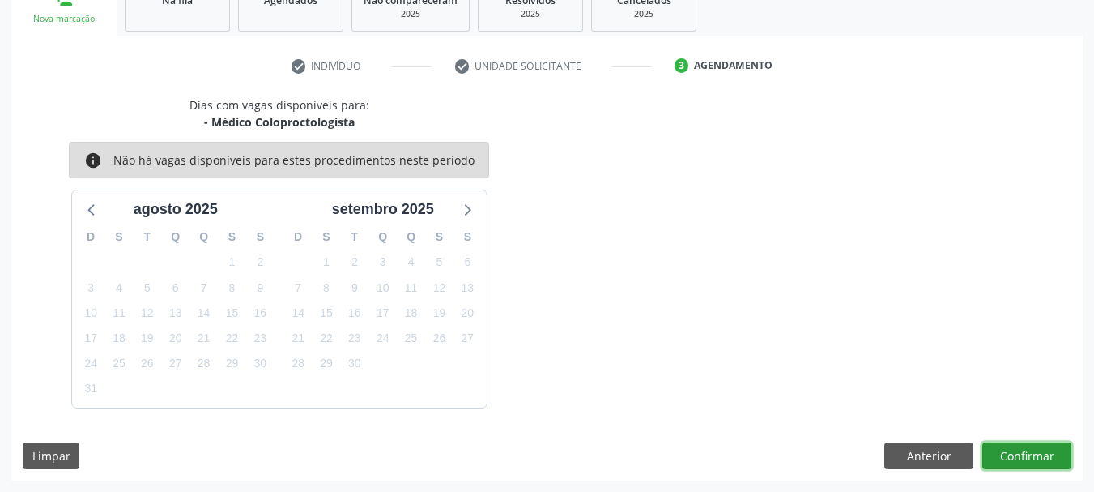
click at [1034, 461] on button "Confirmar" at bounding box center [1026, 456] width 89 height 28
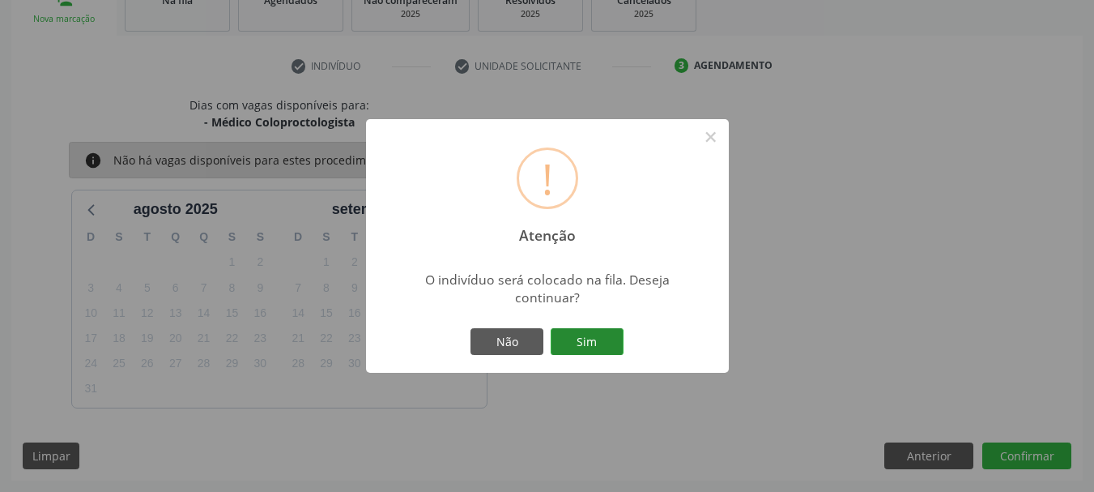
click at [567, 342] on button "Sim" at bounding box center [587, 342] width 73 height 28
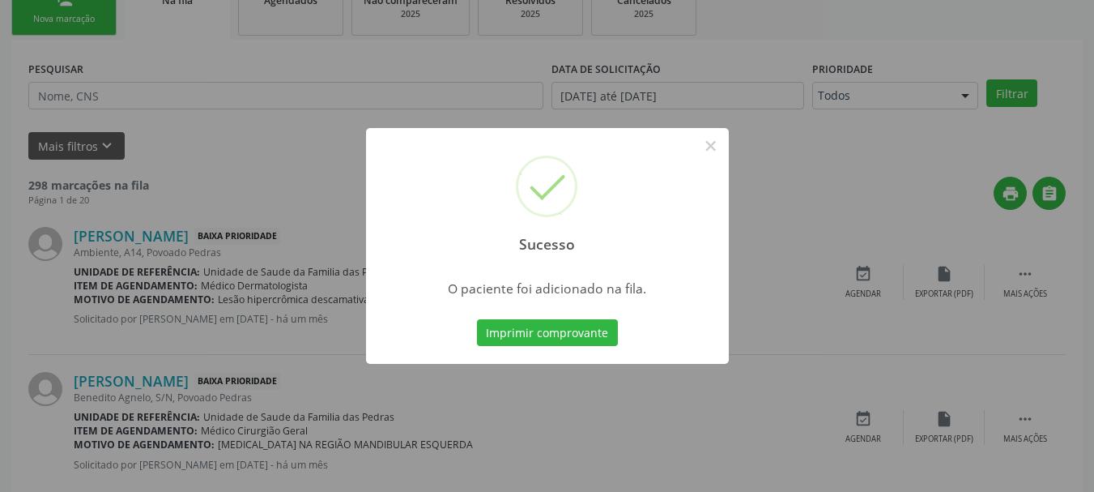
scroll to position [66, 0]
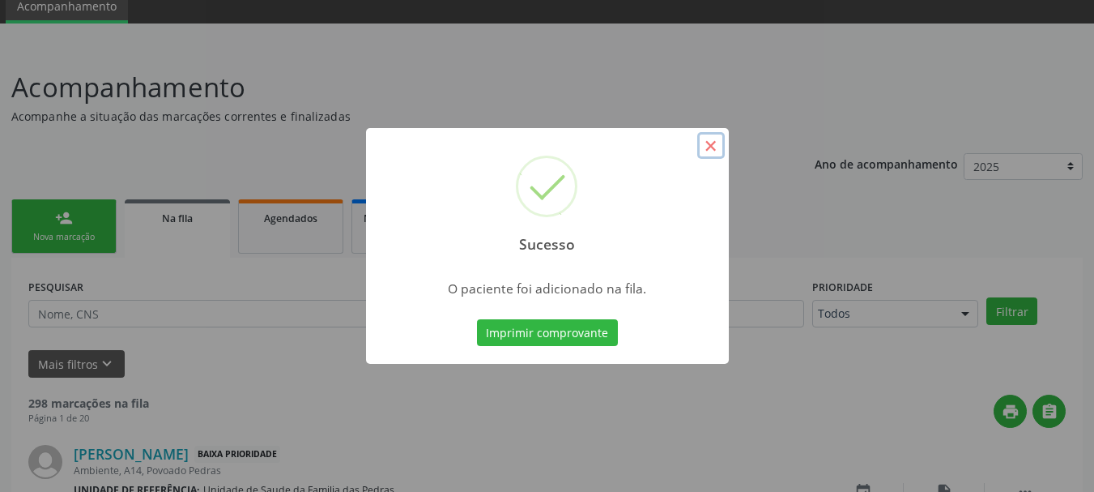
click at [713, 147] on button "×" at bounding box center [711, 146] width 28 height 28
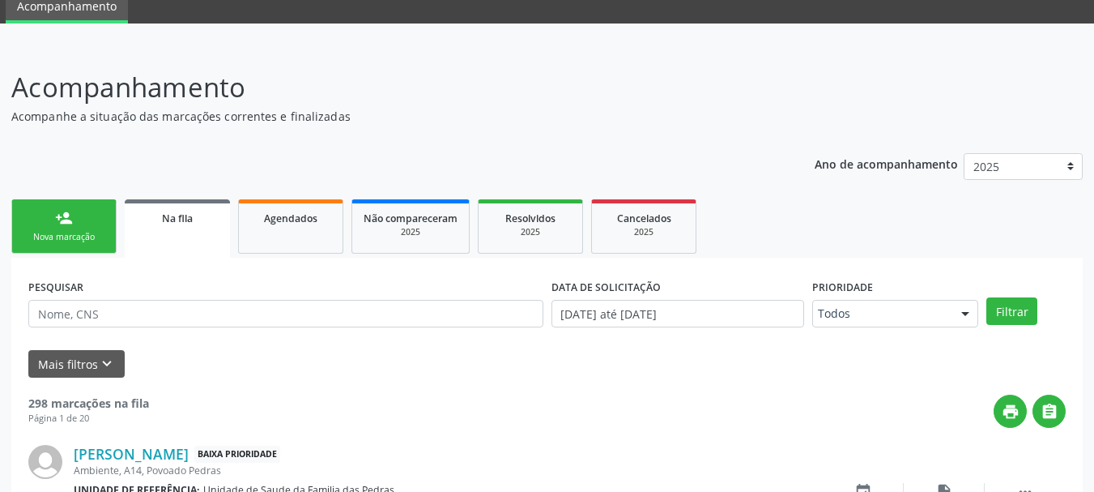
click at [99, 248] on link "person_add Nova marcação" at bounding box center [63, 226] width 105 height 54
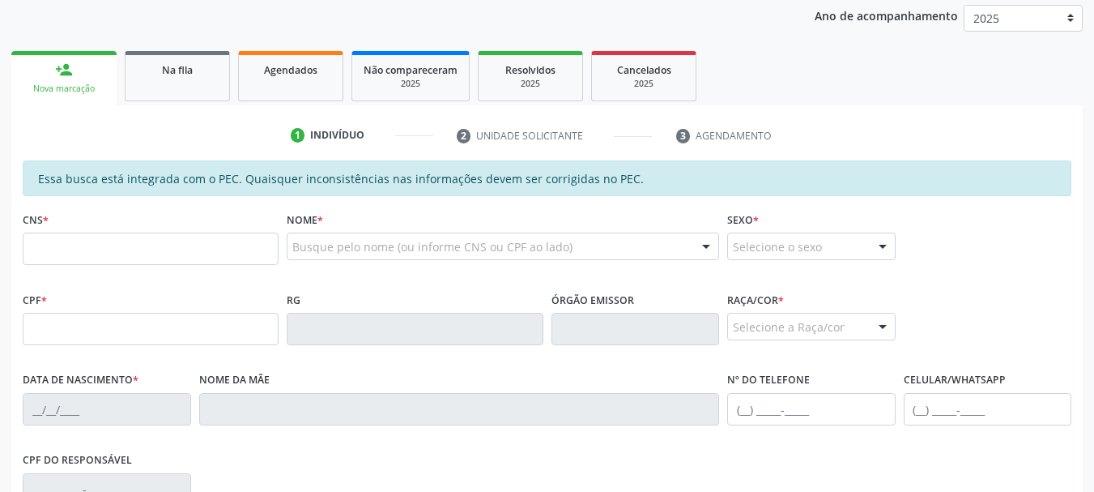
scroll to position [228, 0]
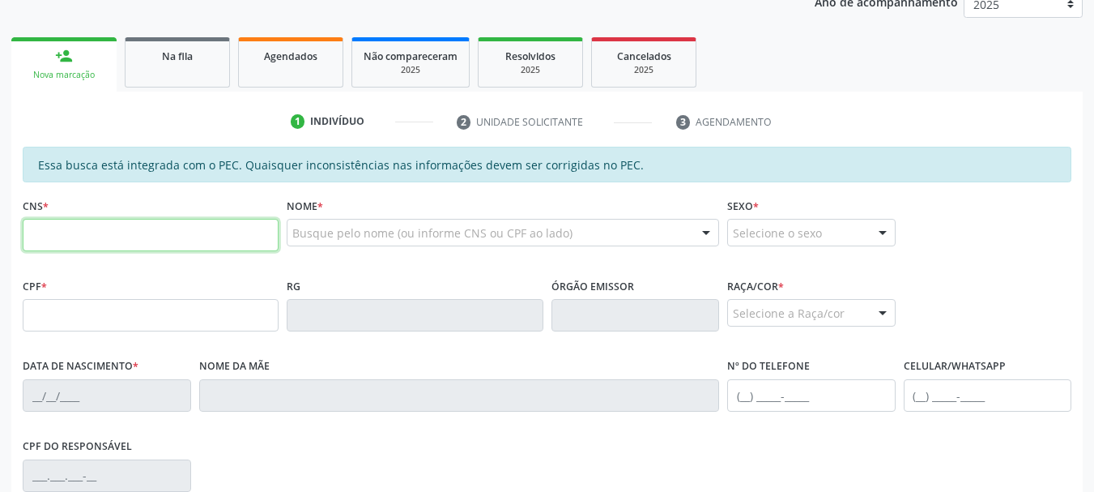
click at [92, 243] on input "text" at bounding box center [151, 235] width 256 height 32
type input "701 0088 1354 7393"
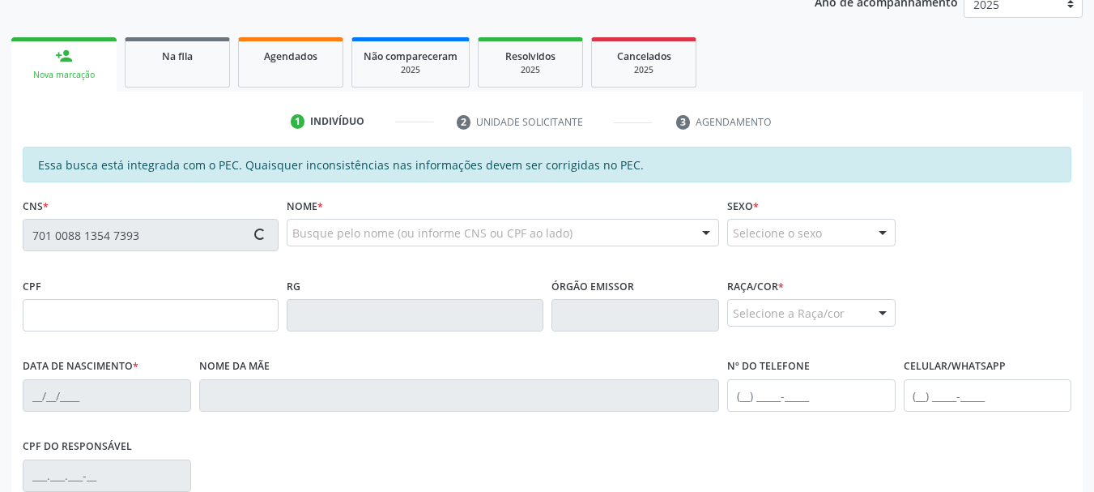
type input "489.051.943-20"
type input "23[DATE]"
type input "[PERSON_NAME]"
type input "[PHONE_NUMBER]"
type input "S/N"
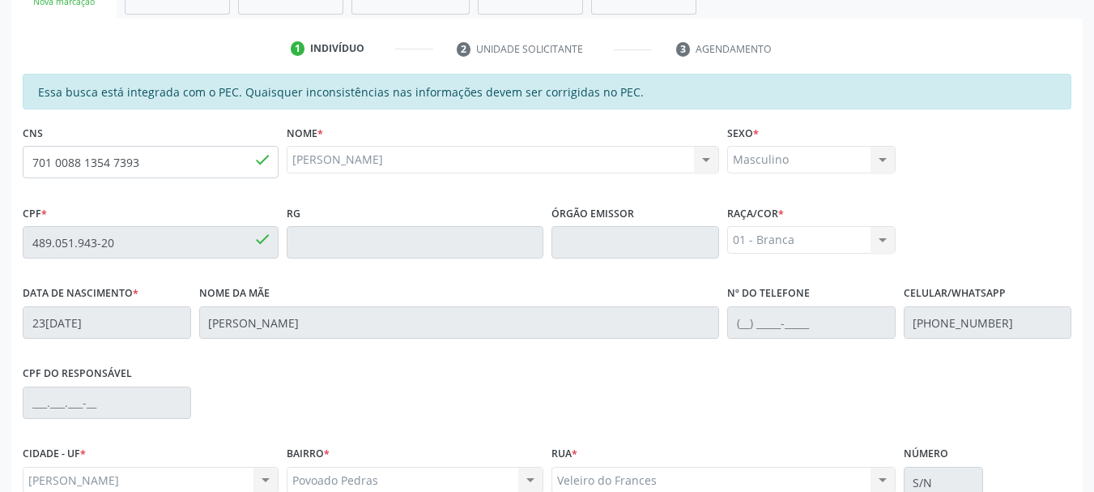
scroll to position [456, 0]
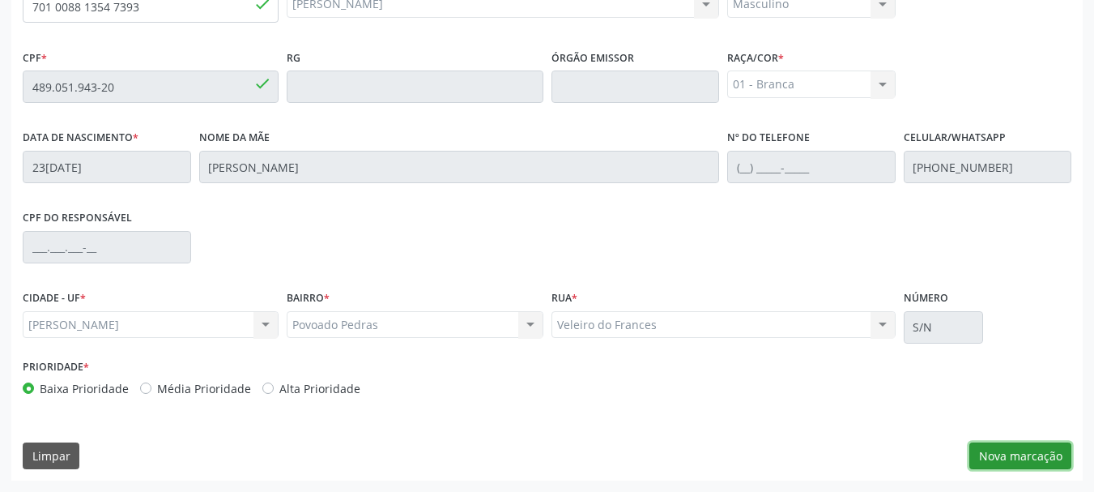
click at [980, 457] on button "Nova marcação" at bounding box center [1020, 456] width 102 height 28
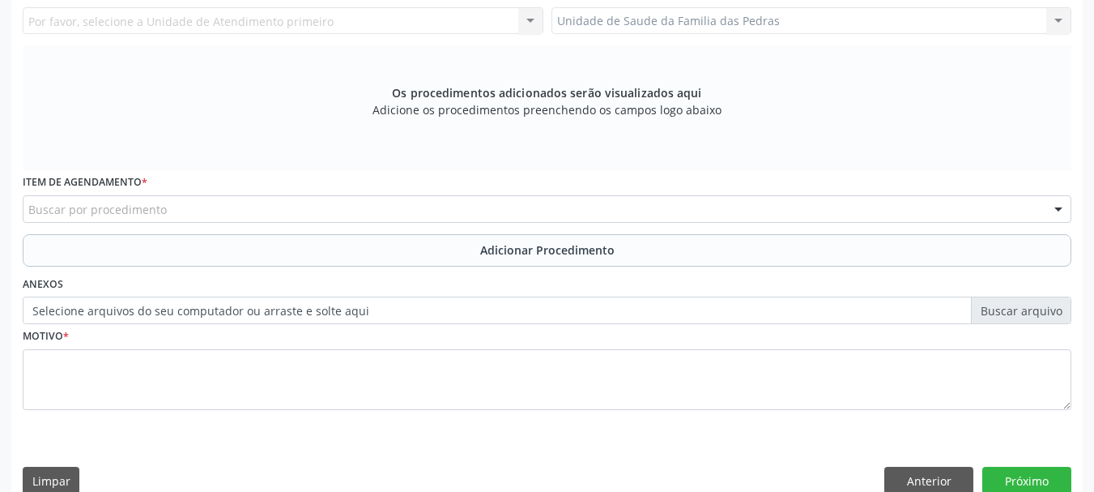
scroll to position [294, 0]
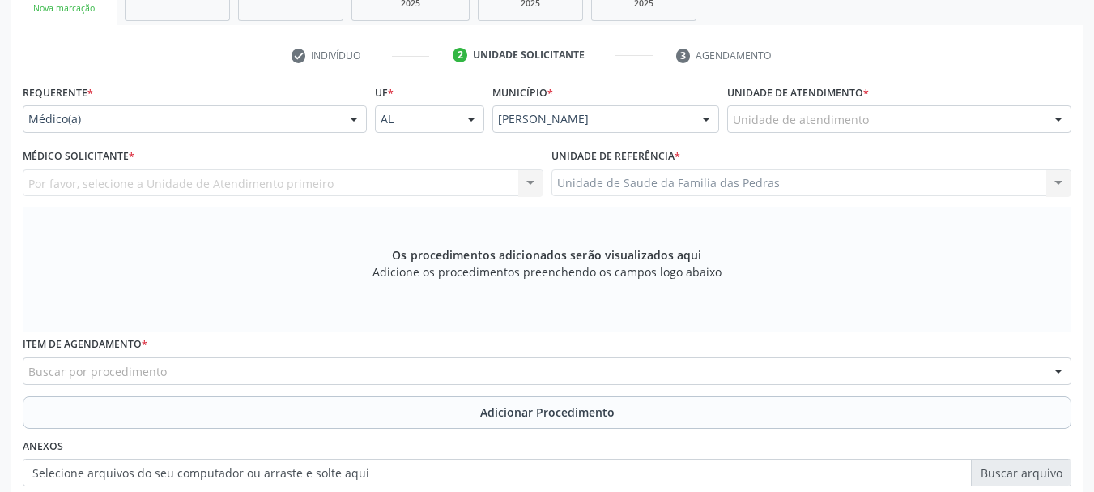
click at [357, 114] on div at bounding box center [354, 120] width 24 height 28
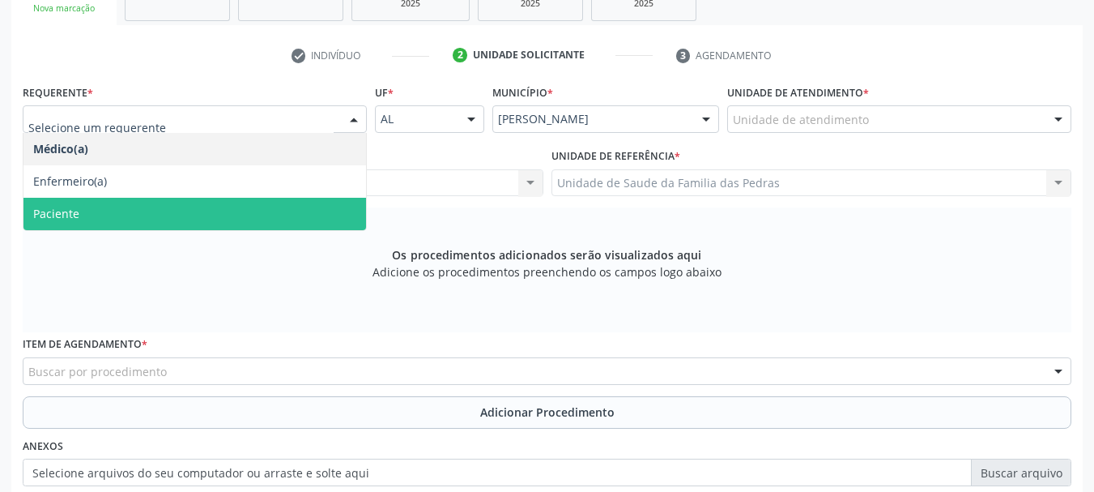
click at [281, 198] on span "Paciente" at bounding box center [194, 214] width 343 height 32
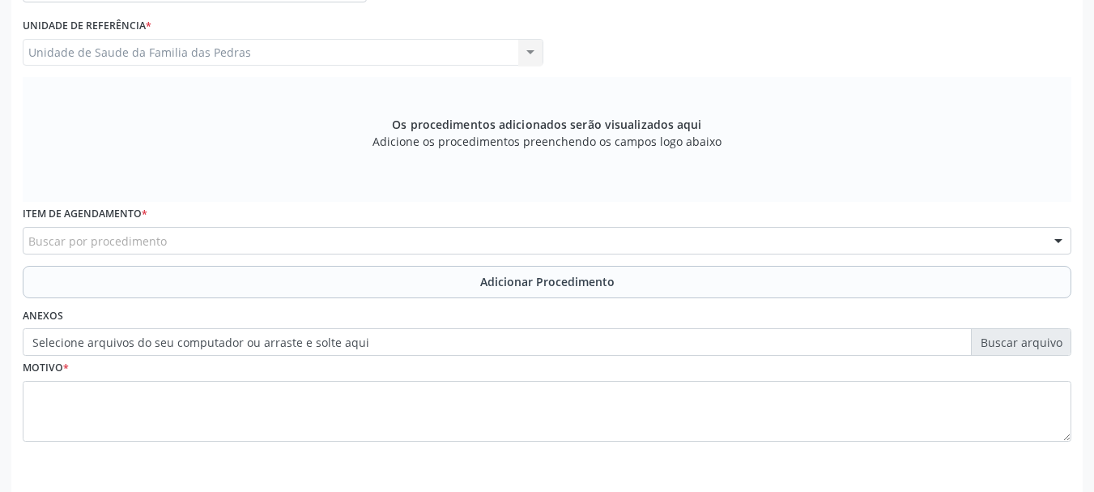
scroll to position [456, 0]
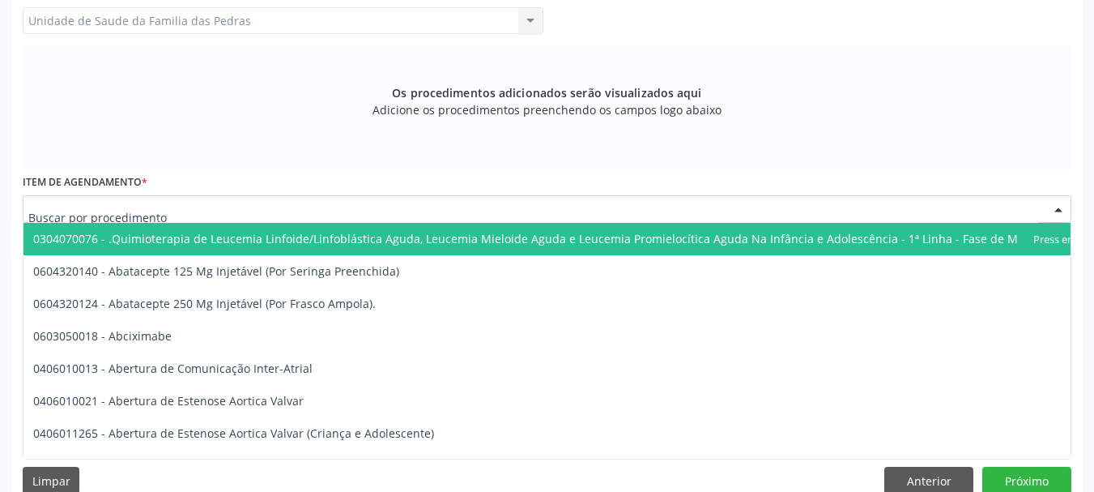
click at [287, 216] on div at bounding box center [547, 209] width 1049 height 28
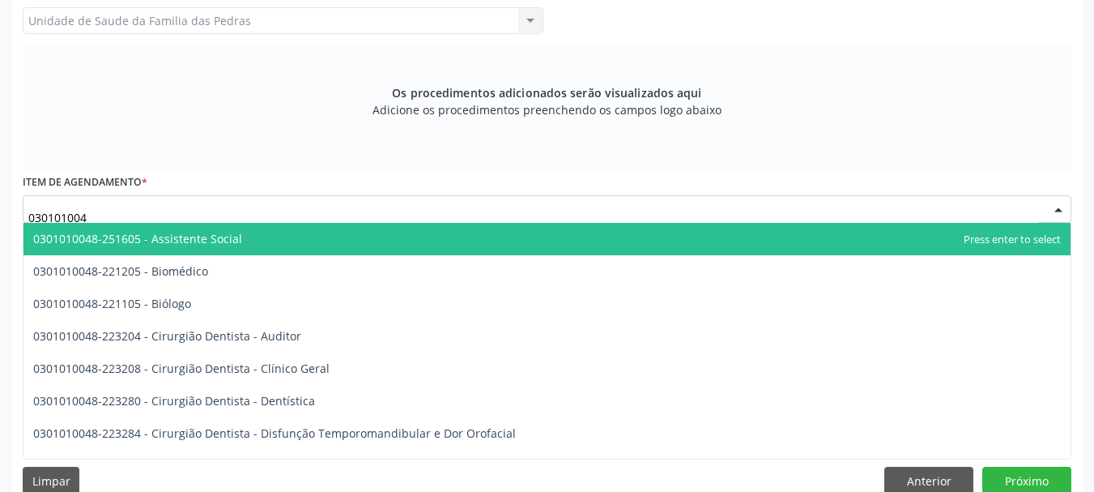
type input "0301010048"
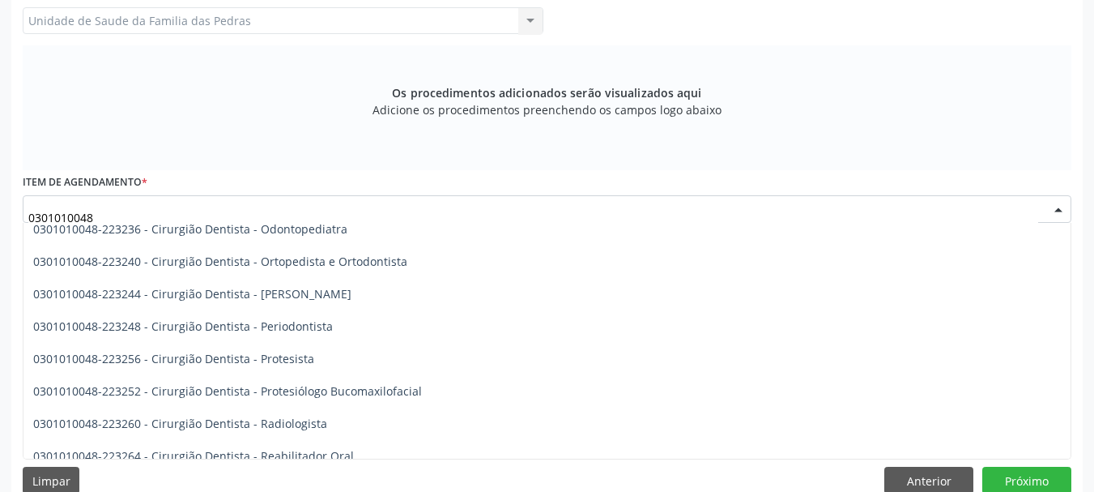
scroll to position [486, 0]
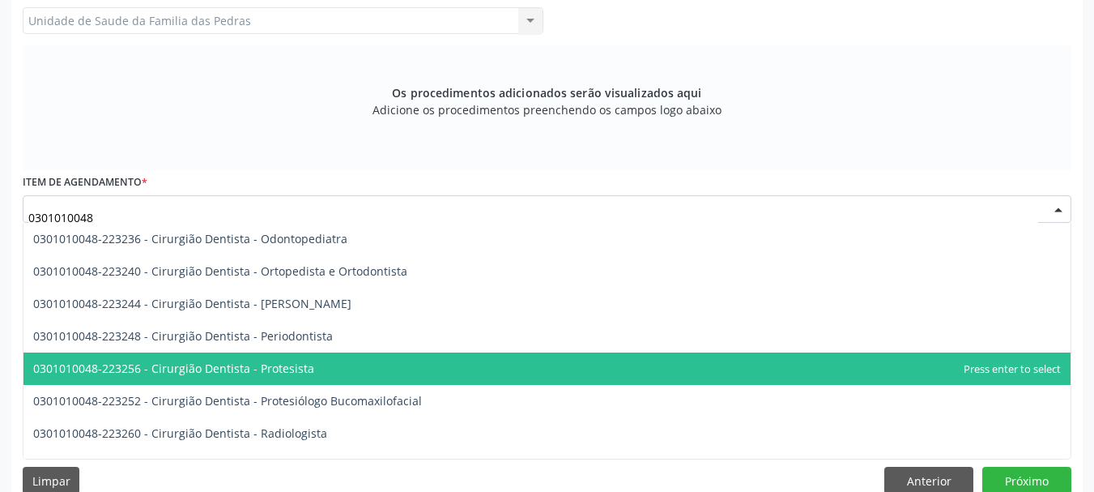
click at [462, 353] on span "0301010048-223256 - Cirurgião Dentista - Protesista" at bounding box center [546, 368] width 1047 height 32
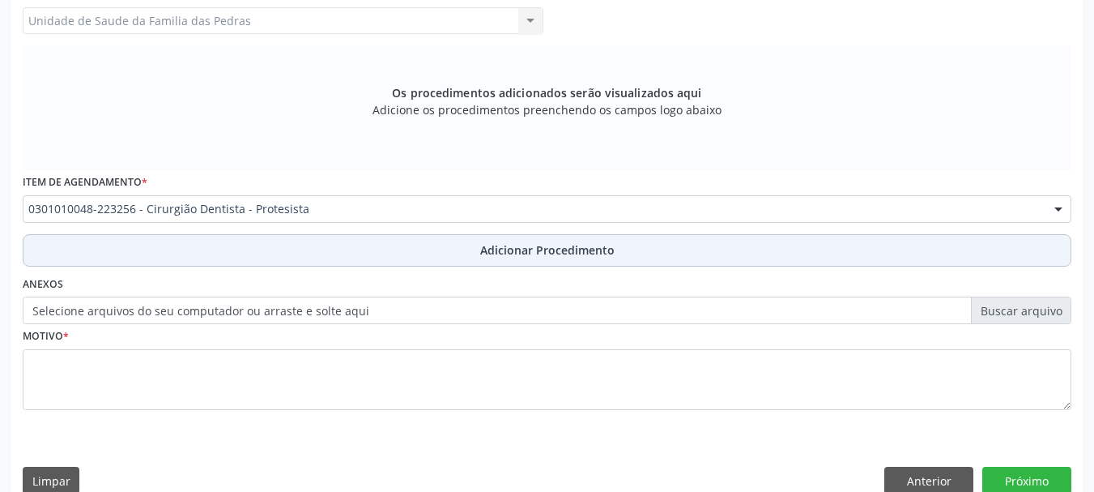
click at [458, 248] on button "Adicionar Procedimento" at bounding box center [547, 250] width 1049 height 32
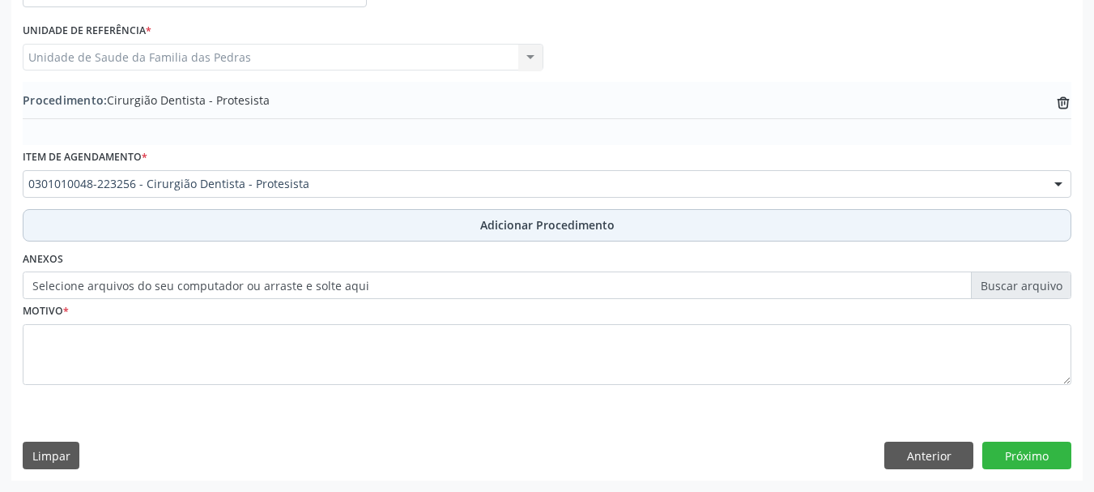
scroll to position [420, 0]
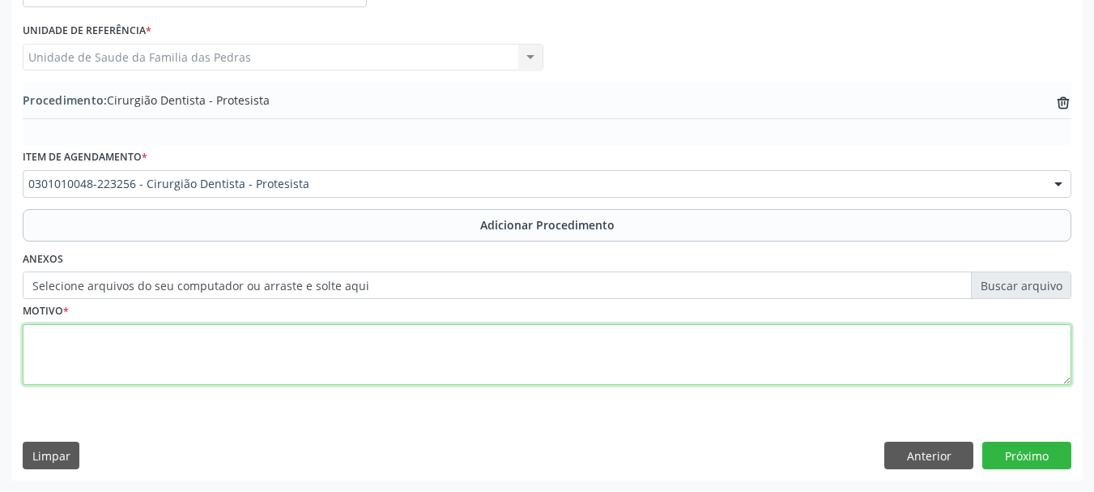
click at [381, 355] on textarea at bounding box center [547, 355] width 1049 height 62
type textarea "PPR SUPERIOR E INFERIOR. PRÓTESE SUPERIOR QUEBRADA"
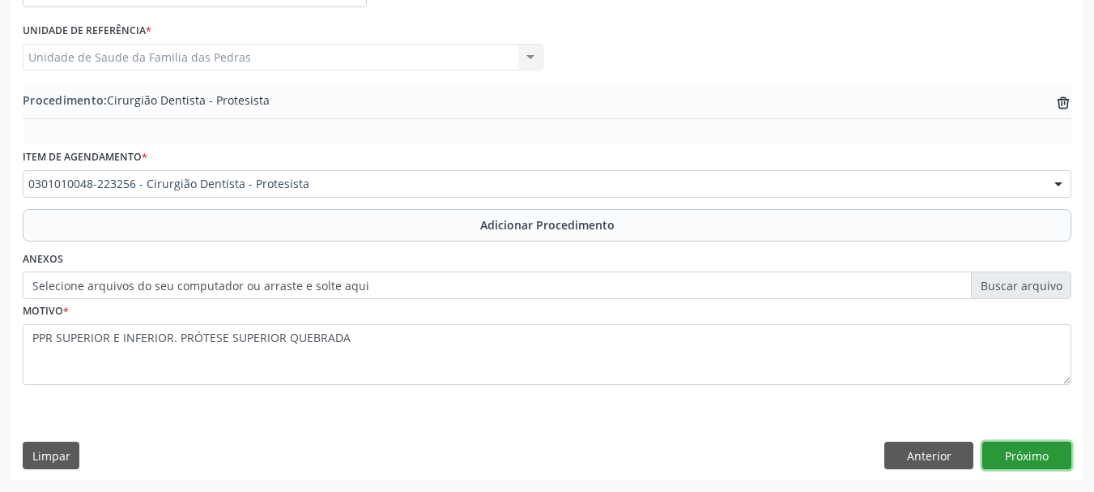
click at [1050, 454] on button "Próximo" at bounding box center [1026, 455] width 89 height 28
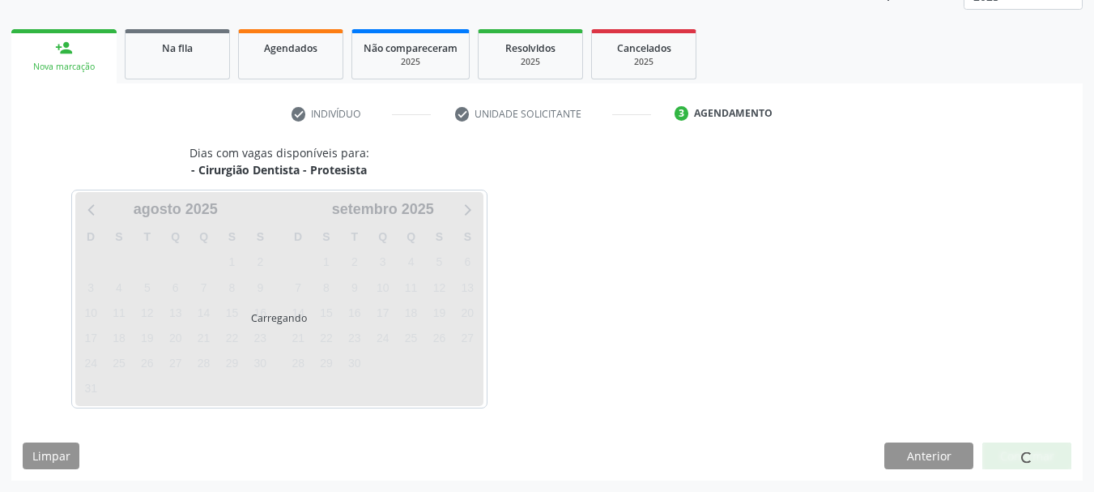
scroll to position [283, 0]
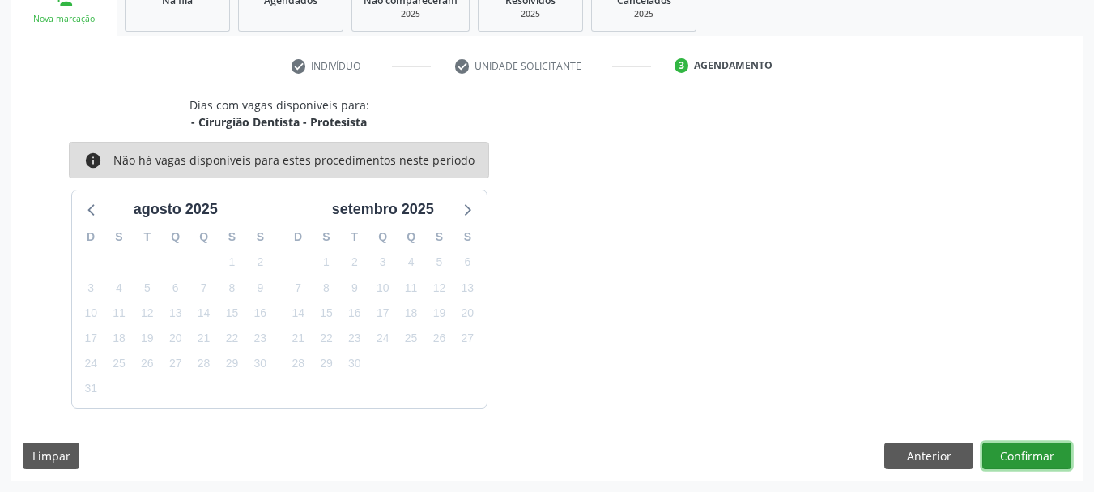
click at [1050, 454] on button "Confirmar" at bounding box center [1026, 456] width 89 height 28
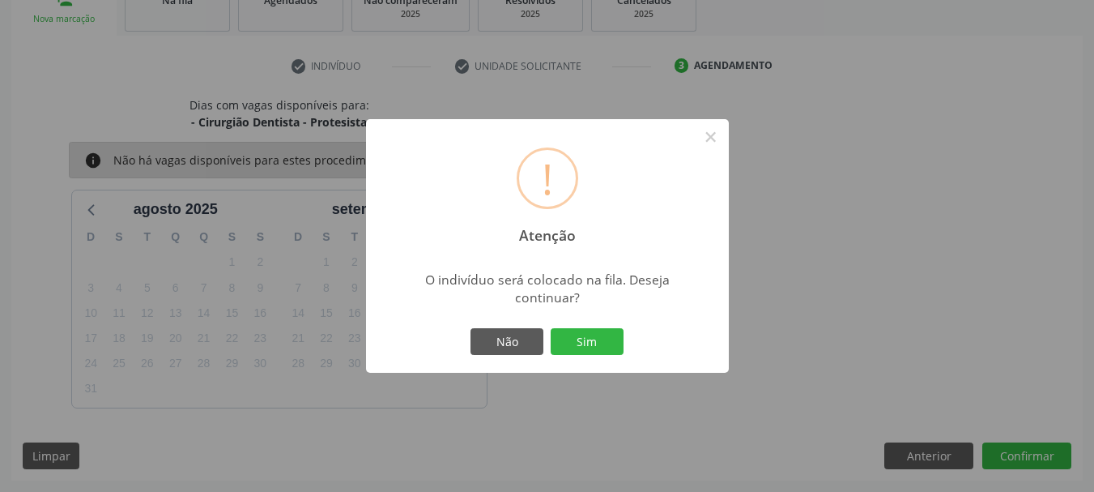
click at [628, 338] on div "! Atenção × O indivíduo será colocado na fila. Deseja continuar? Não Sim" at bounding box center [547, 246] width 363 height 254
click at [607, 338] on button "Sim" at bounding box center [587, 342] width 73 height 28
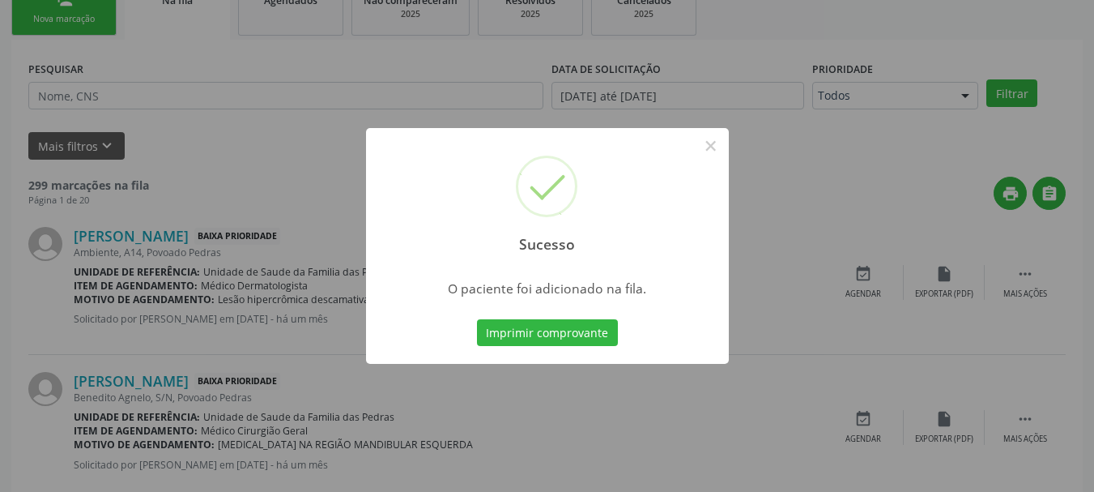
scroll to position [66, 0]
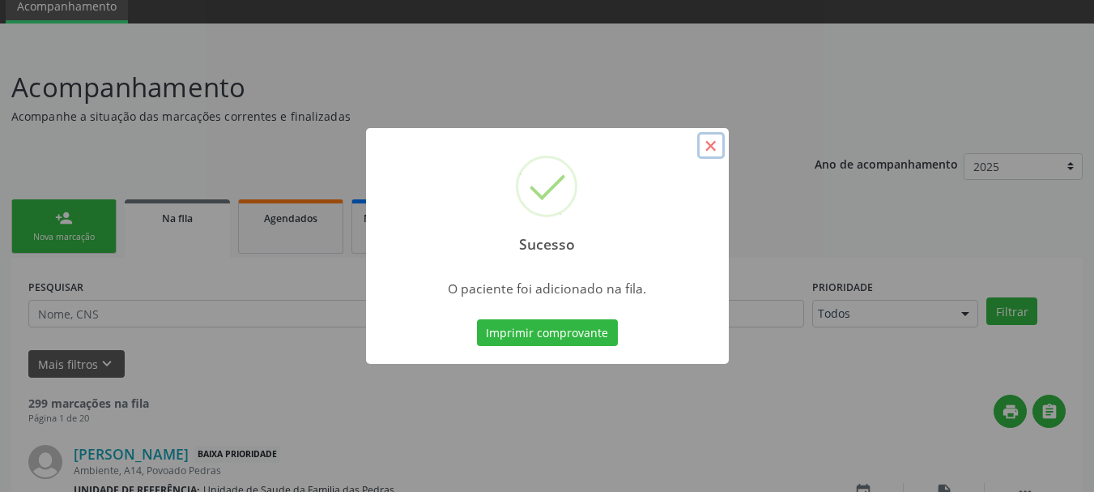
click at [709, 149] on button "×" at bounding box center [711, 146] width 28 height 28
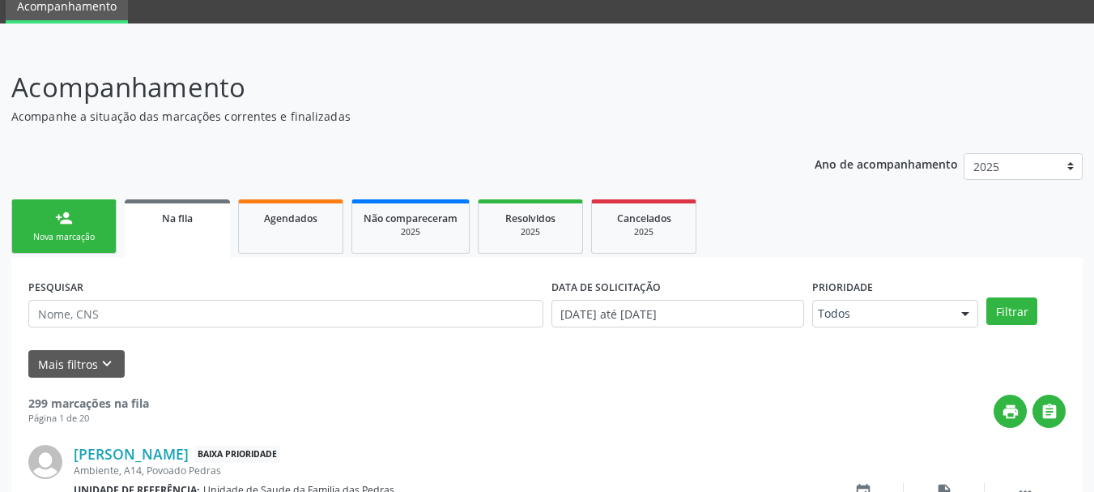
click at [64, 229] on link "person_add Nova marcação" at bounding box center [63, 226] width 105 height 54
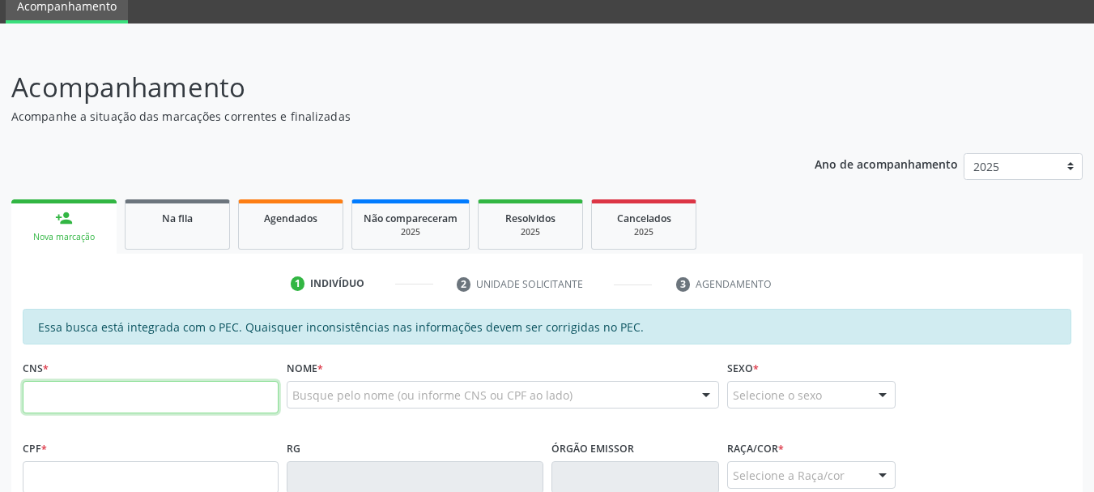
click at [105, 407] on input "text" at bounding box center [151, 397] width 256 height 32
type input "701 0088 1354 7393"
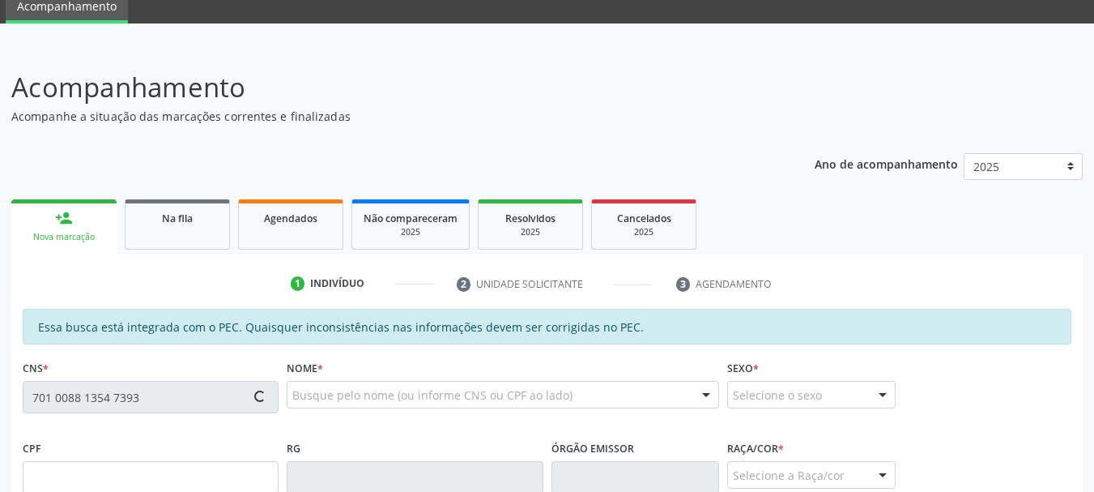
scroll to position [232, 0]
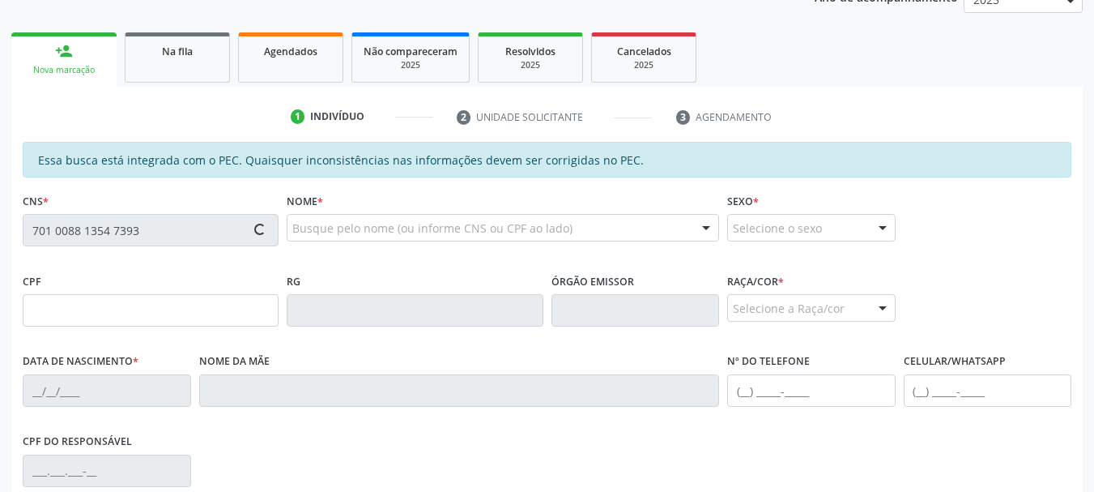
type input "489.051.943-20"
type input "23[DATE]"
type input "[PERSON_NAME]"
type input "[PHONE_NUMBER]"
type input "S/N"
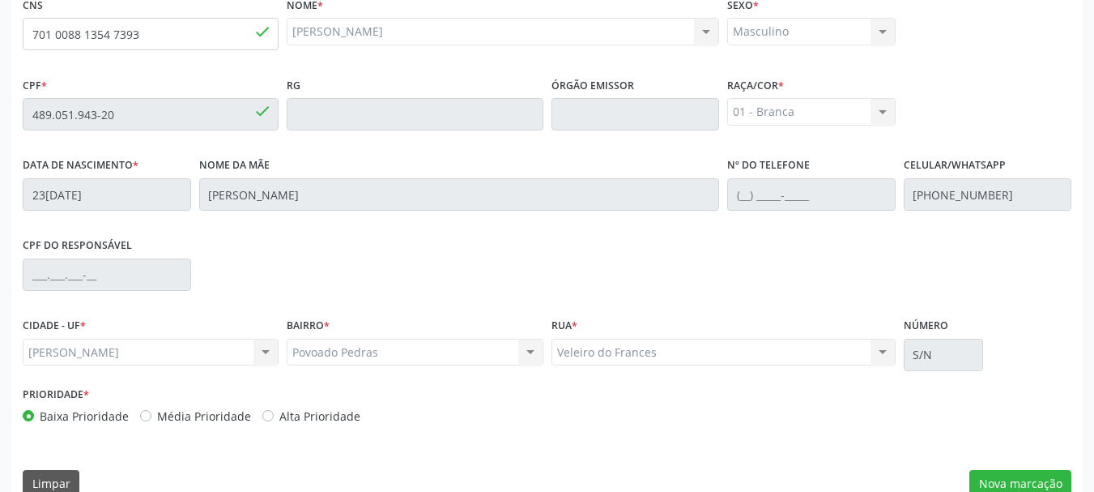
scroll to position [456, 0]
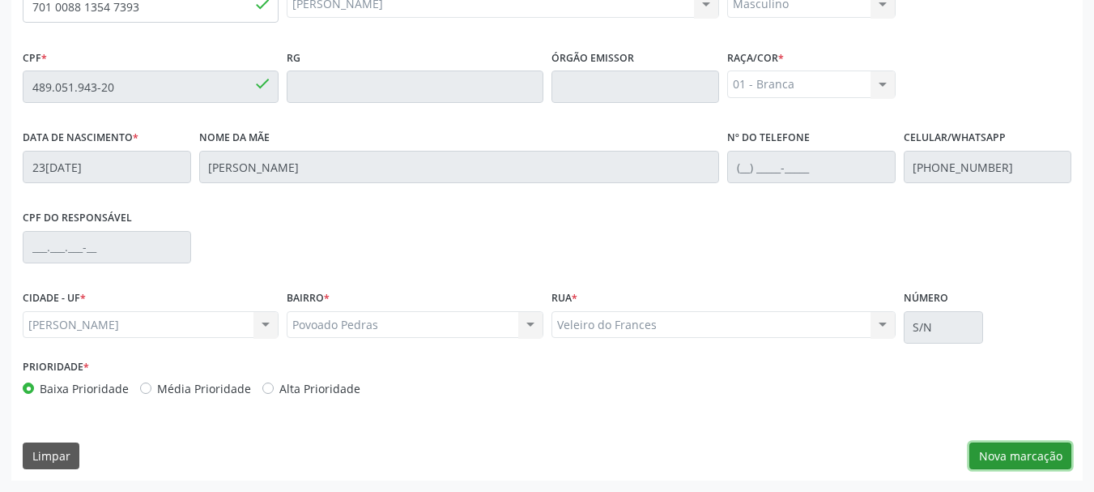
click at [1000, 454] on button "Nova marcação" at bounding box center [1020, 456] width 102 height 28
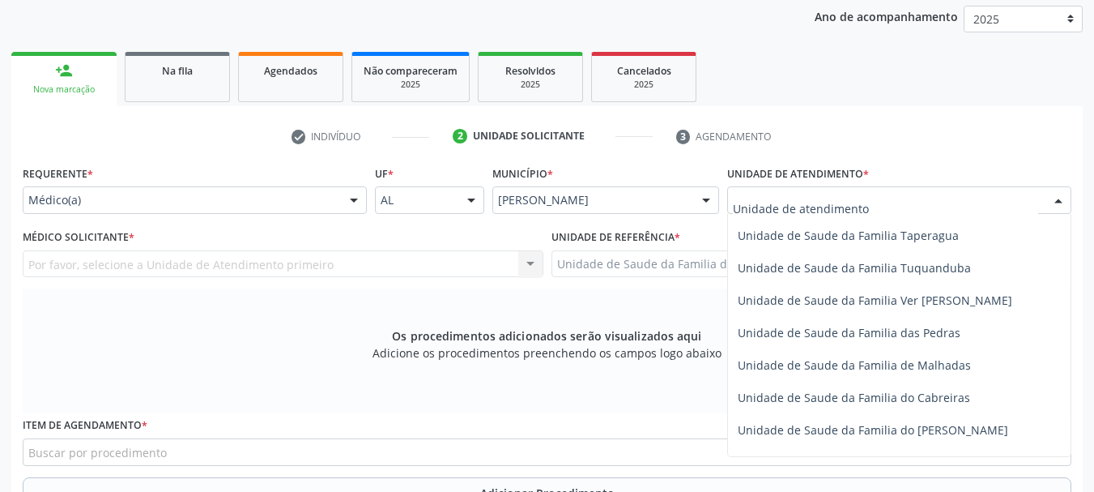
scroll to position [1131, 0]
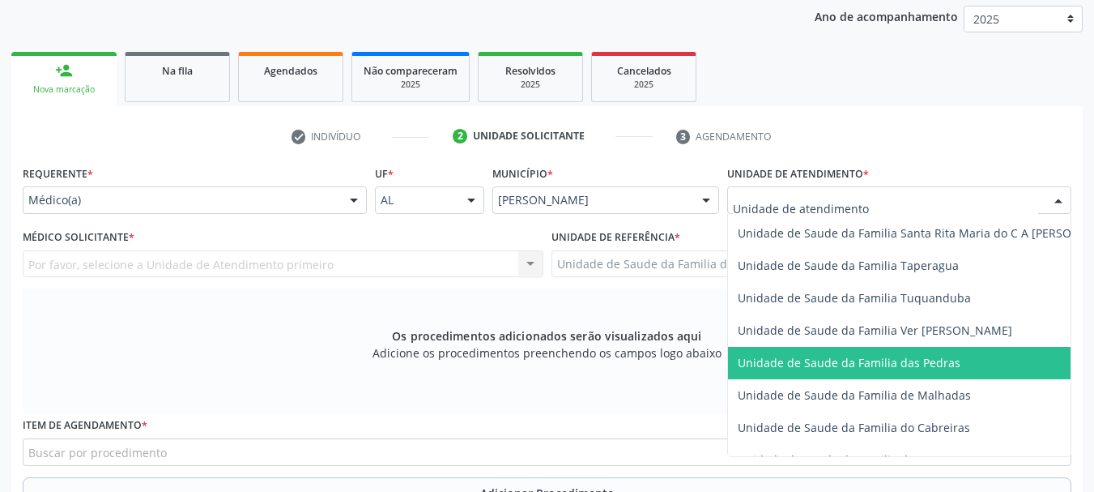
click at [831, 377] on span "Unidade de Saude da Familia das Pedras" at bounding box center [930, 363] width 404 height 32
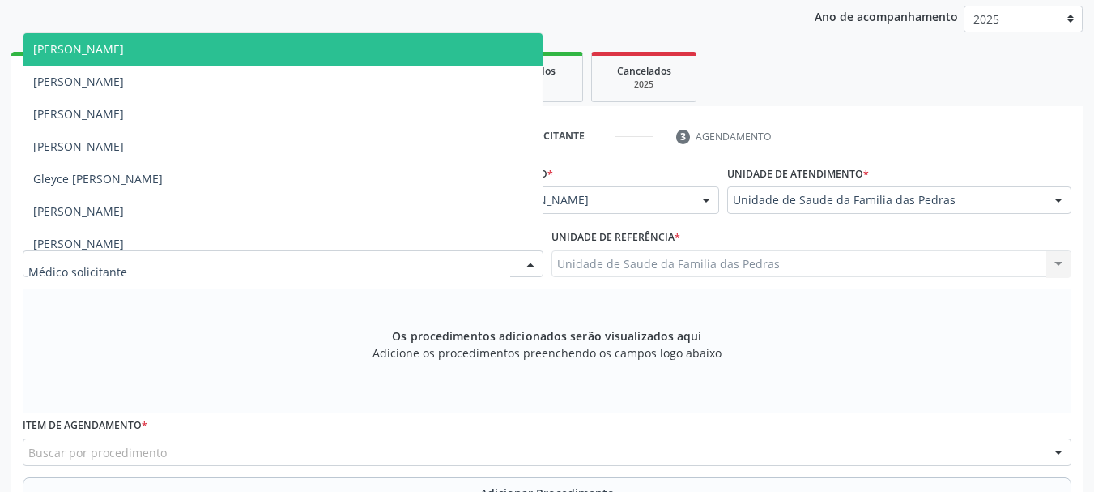
click at [397, 266] on div at bounding box center [283, 264] width 521 height 28
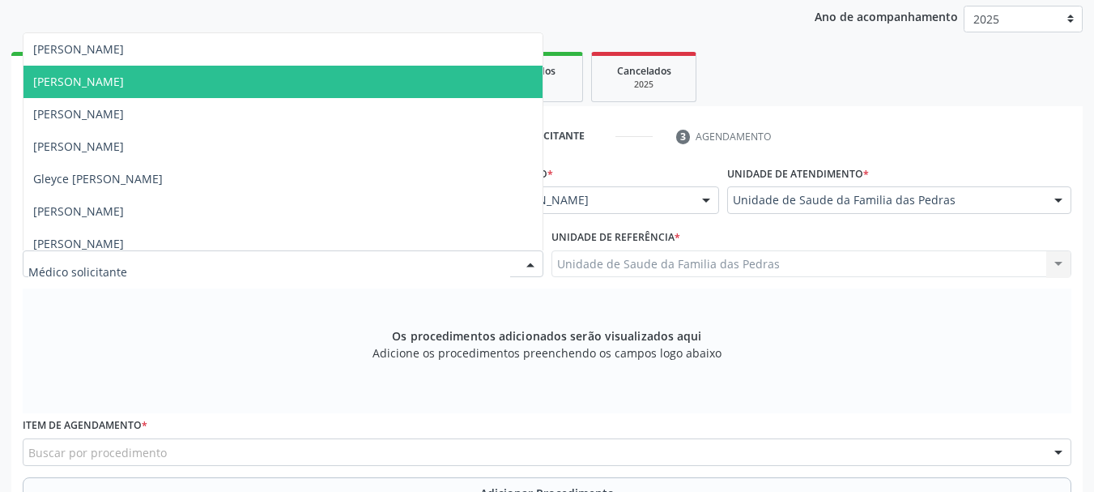
click at [257, 91] on span "[PERSON_NAME]" at bounding box center [282, 82] width 519 height 32
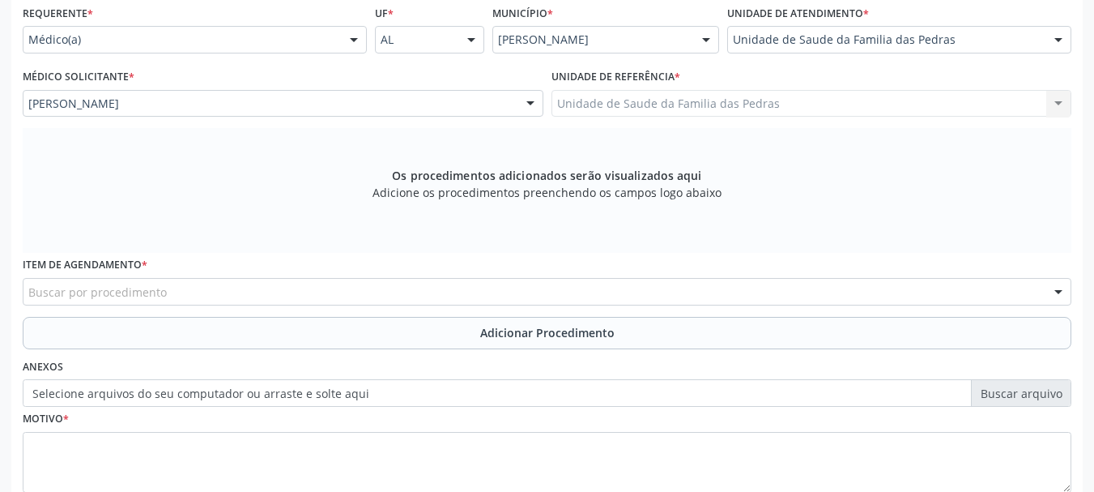
scroll to position [375, 0]
click at [323, 285] on div "Buscar por procedimento" at bounding box center [547, 290] width 1049 height 28
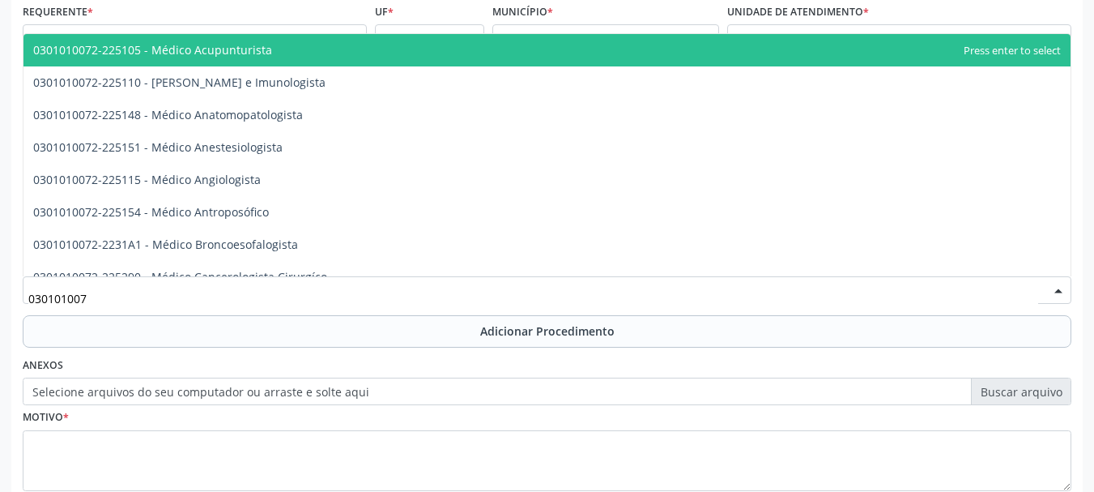
type input "0301010072"
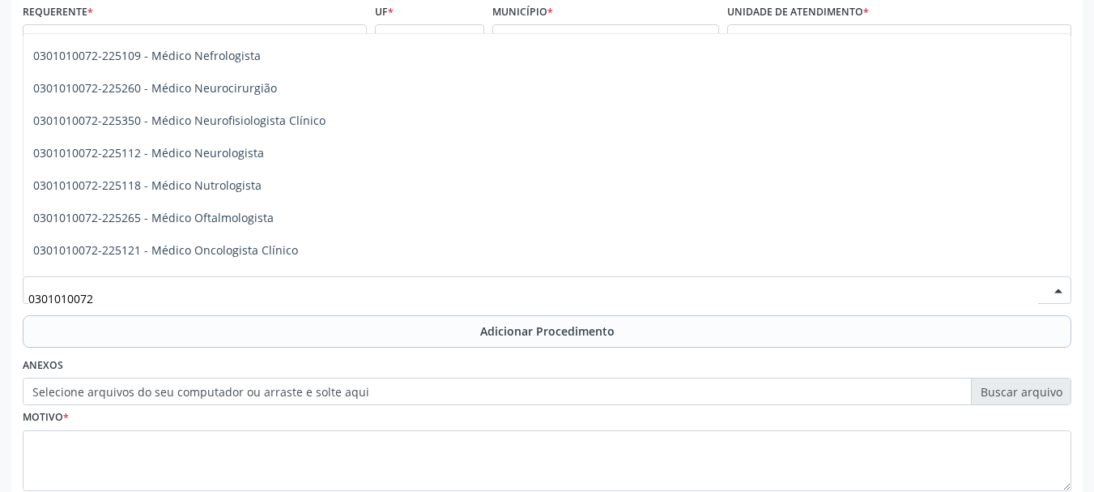
scroll to position [1215, 0]
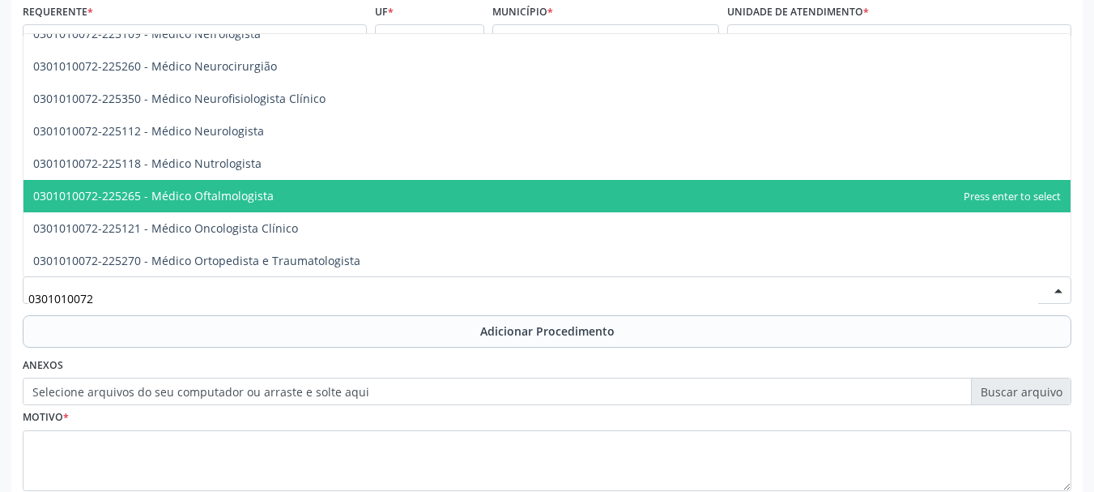
click at [415, 207] on span "0301010072-225265 - Médico Oftalmologista" at bounding box center [546, 196] width 1047 height 32
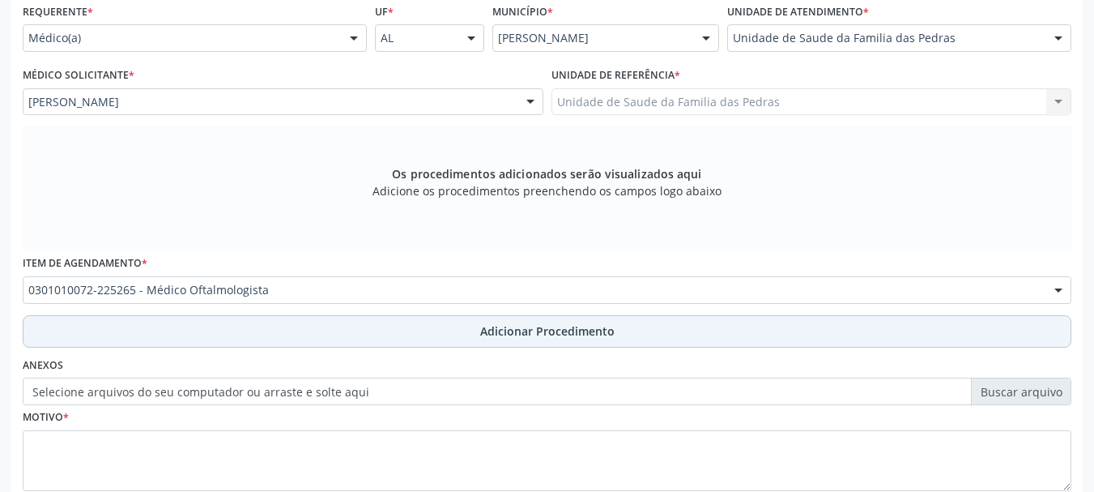
click at [312, 327] on button "Adicionar Procedimento" at bounding box center [547, 331] width 1049 height 32
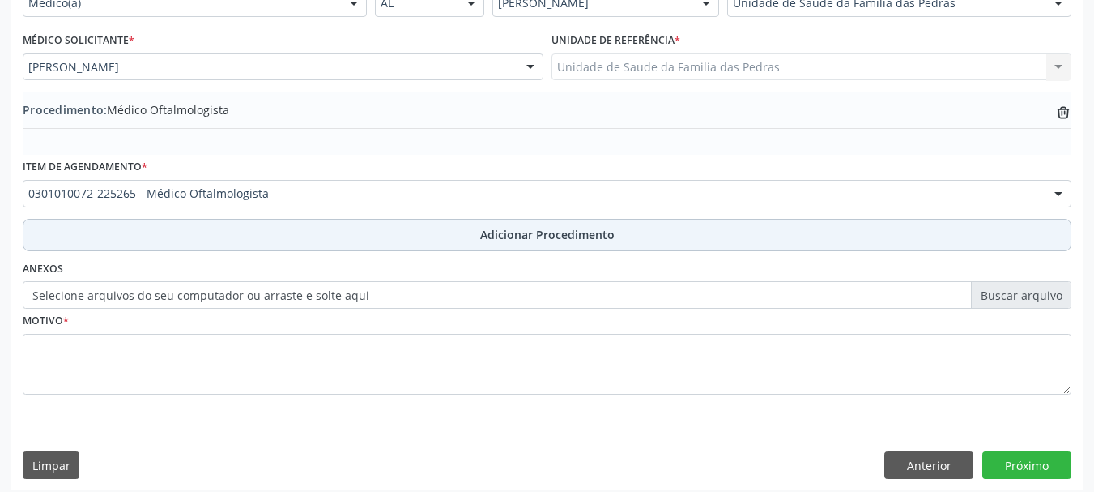
scroll to position [420, 0]
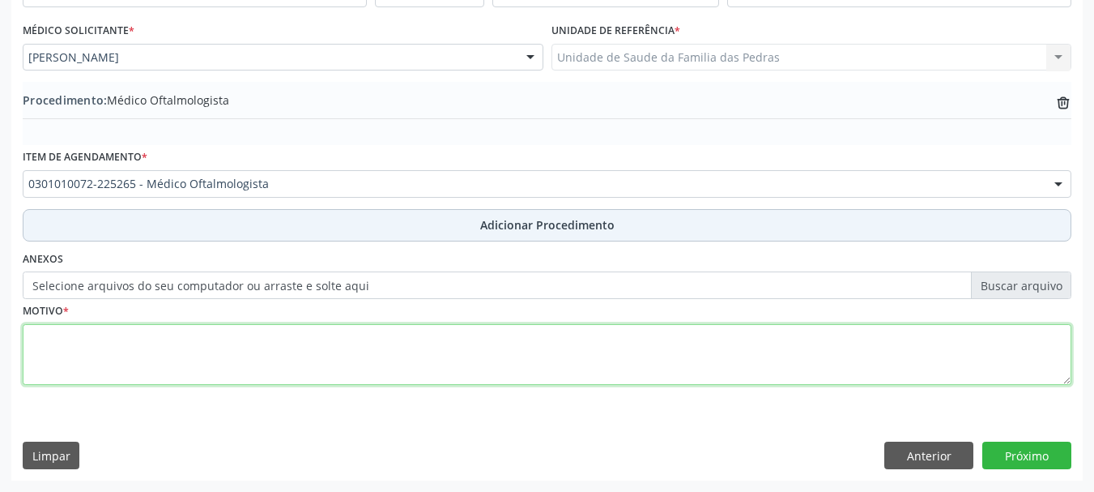
click at [312, 327] on textarea at bounding box center [547, 355] width 1049 height 62
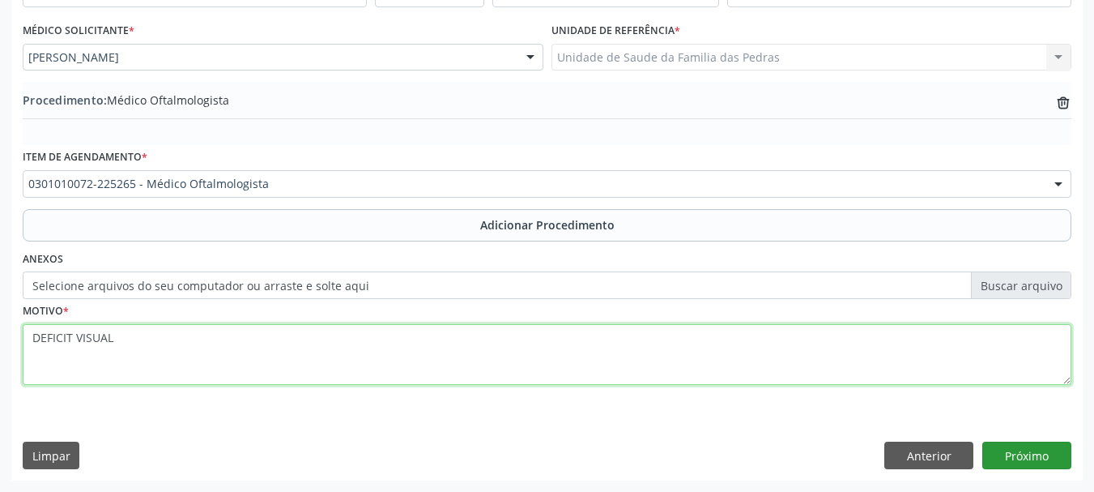
type textarea "DEFICIT VISUAL"
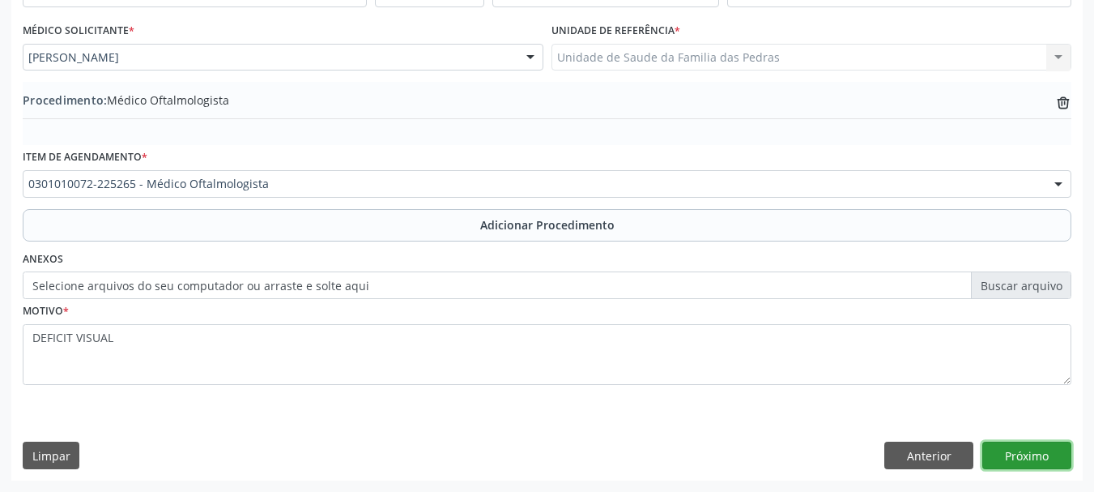
click at [1014, 458] on button "Próximo" at bounding box center [1026, 455] width 89 height 28
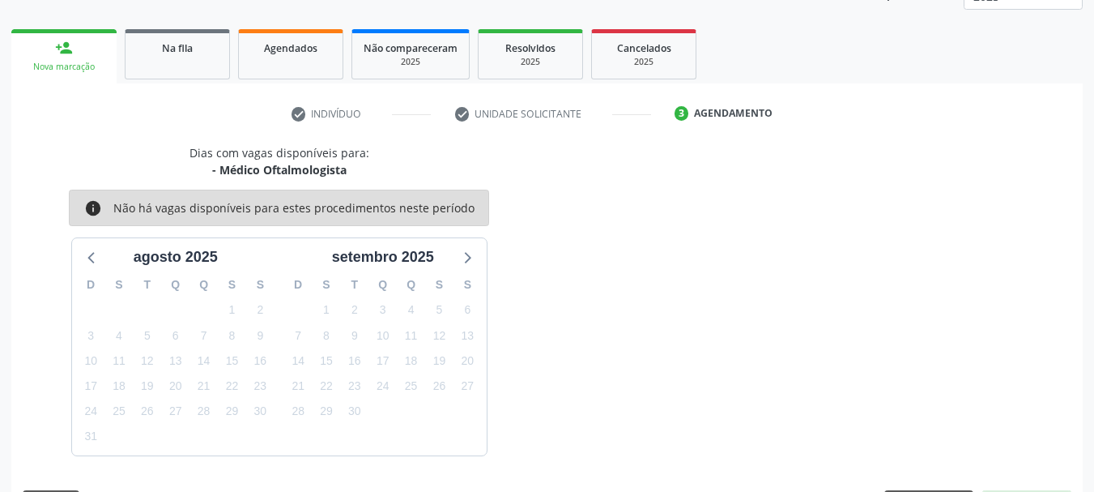
scroll to position [283, 0]
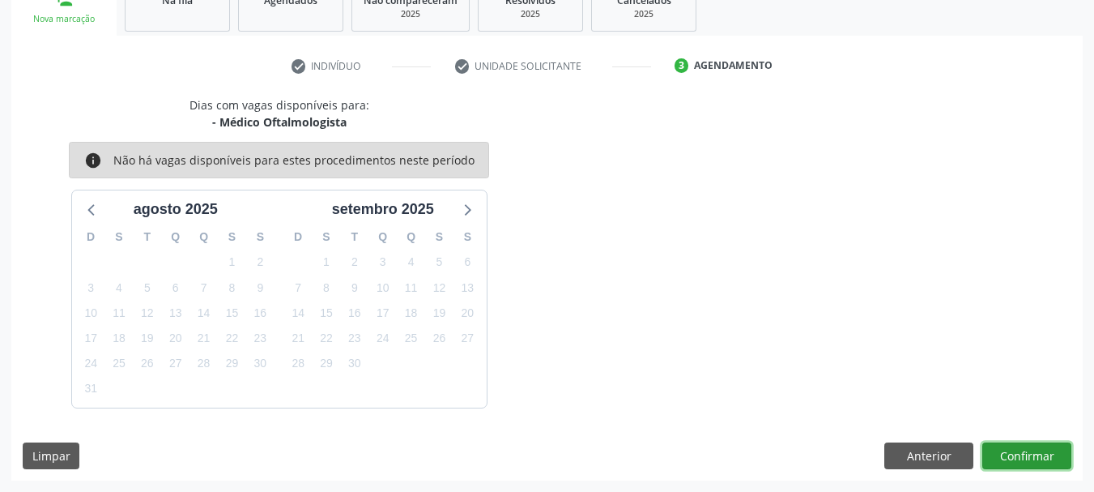
click at [1014, 458] on button "Confirmar" at bounding box center [1026, 456] width 89 height 28
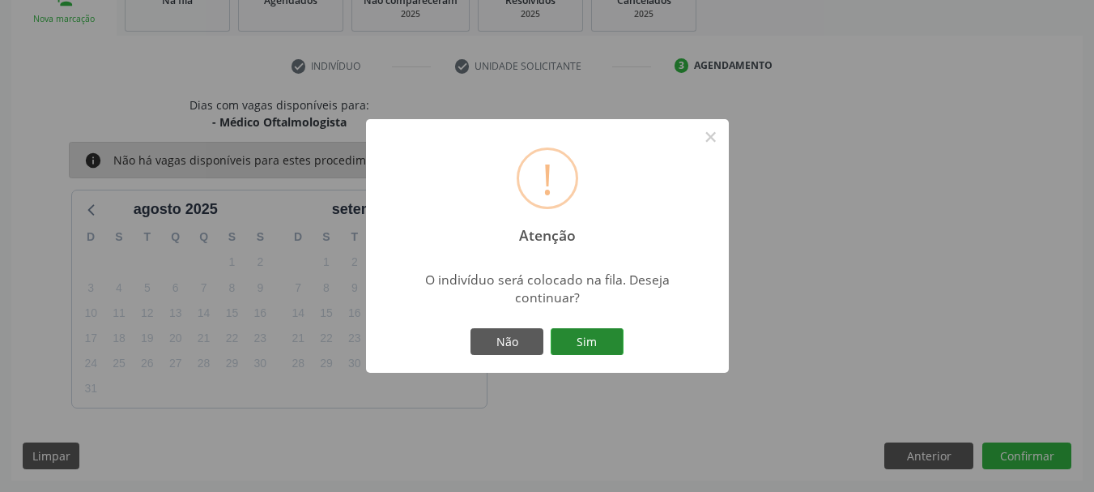
click at [580, 336] on button "Sim" at bounding box center [587, 342] width 73 height 28
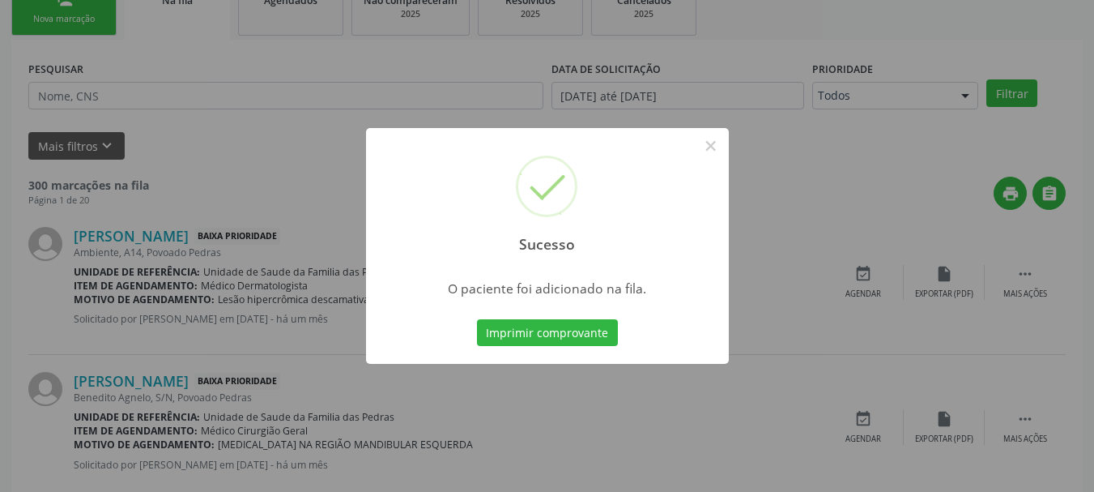
scroll to position [66, 0]
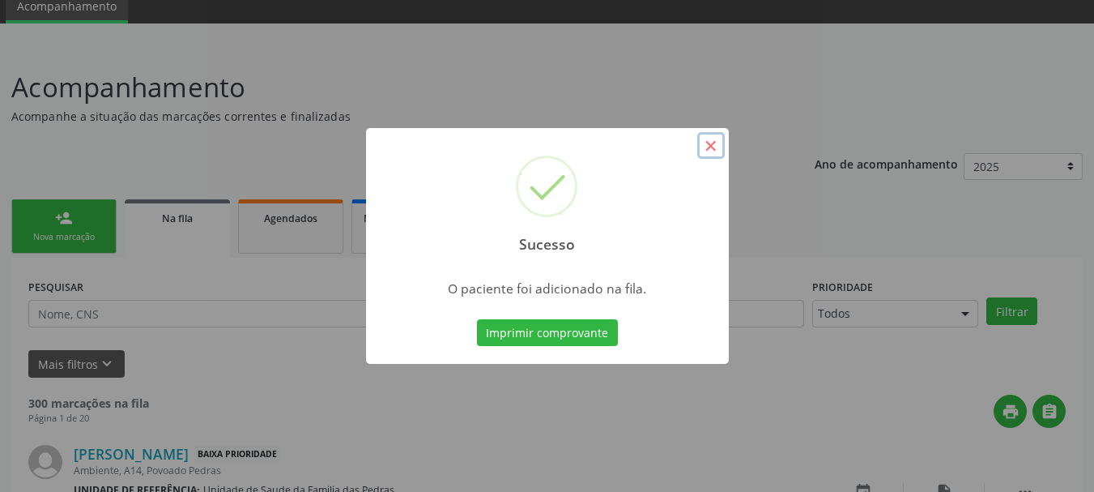
click at [706, 153] on button "×" at bounding box center [711, 146] width 28 height 28
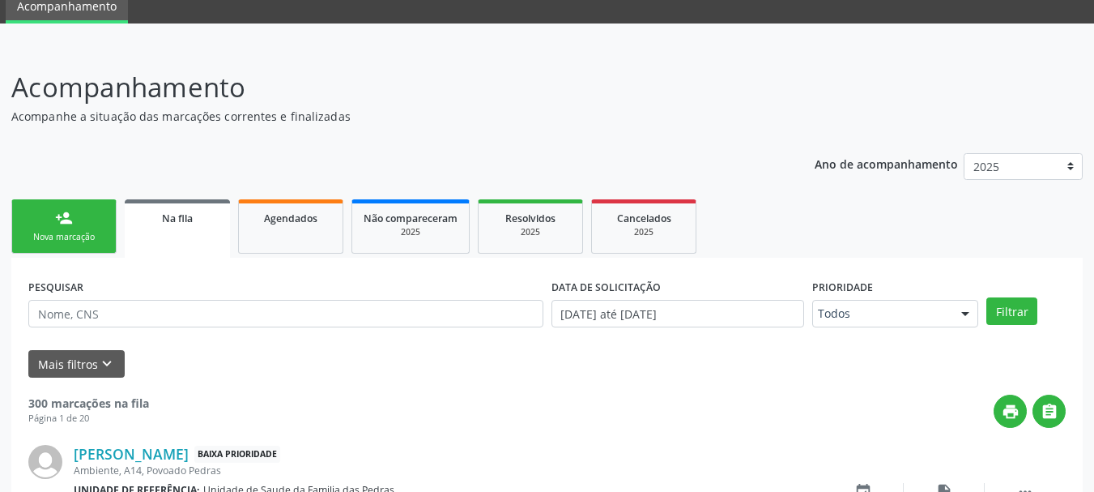
click at [70, 228] on link "person_add Nova marcação" at bounding box center [63, 226] width 105 height 54
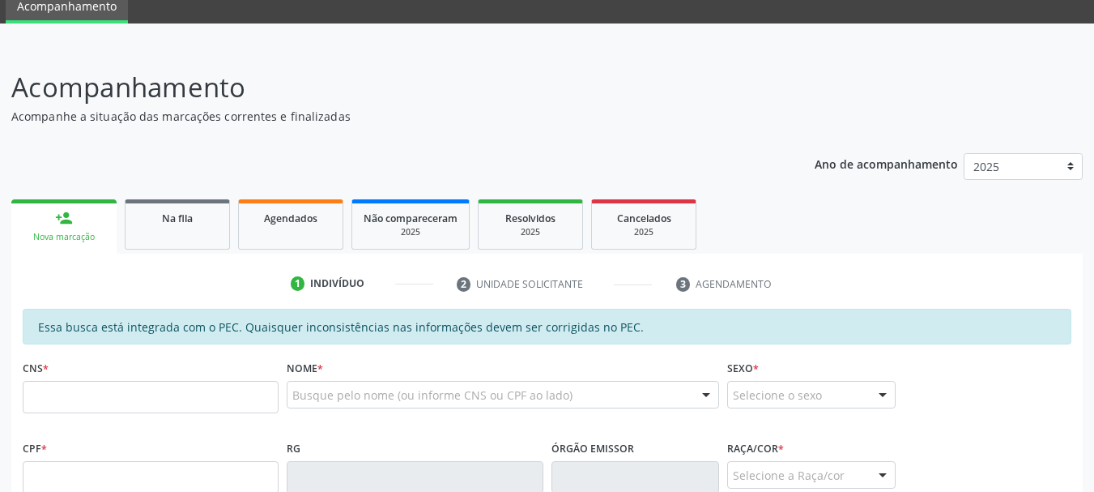
scroll to position [147, 0]
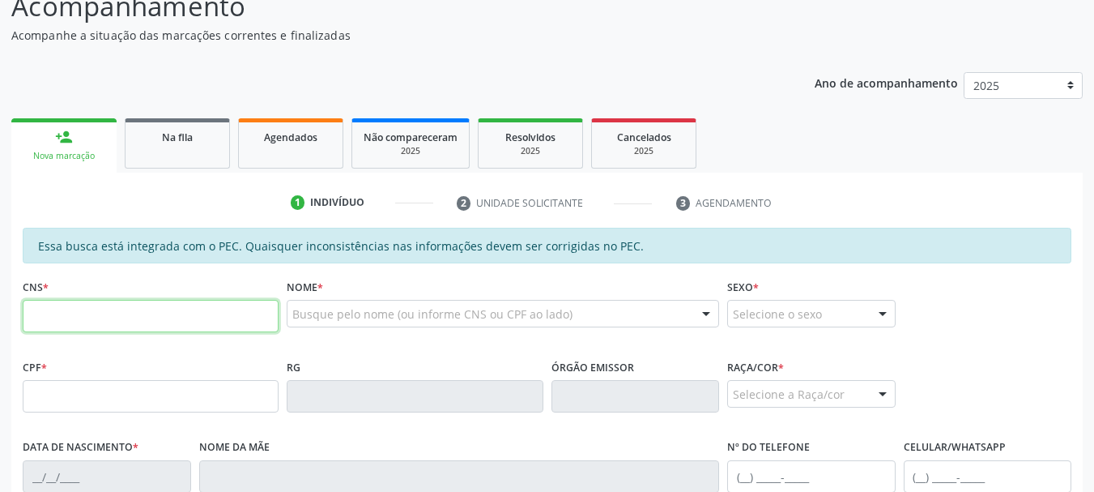
click at [89, 320] on input "text" at bounding box center [151, 316] width 256 height 32
type input "700 0094 1019 8601"
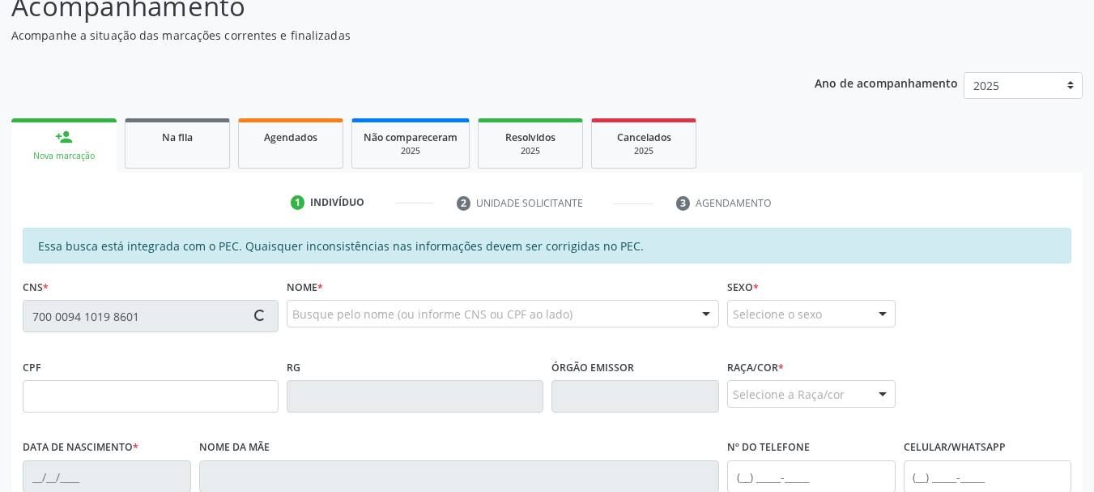
type input "081.557.594-74"
type input "[DATE]"
type input "[PERSON_NAME]"
type input "[PHONE_NUMBER]"
type input "S/N"
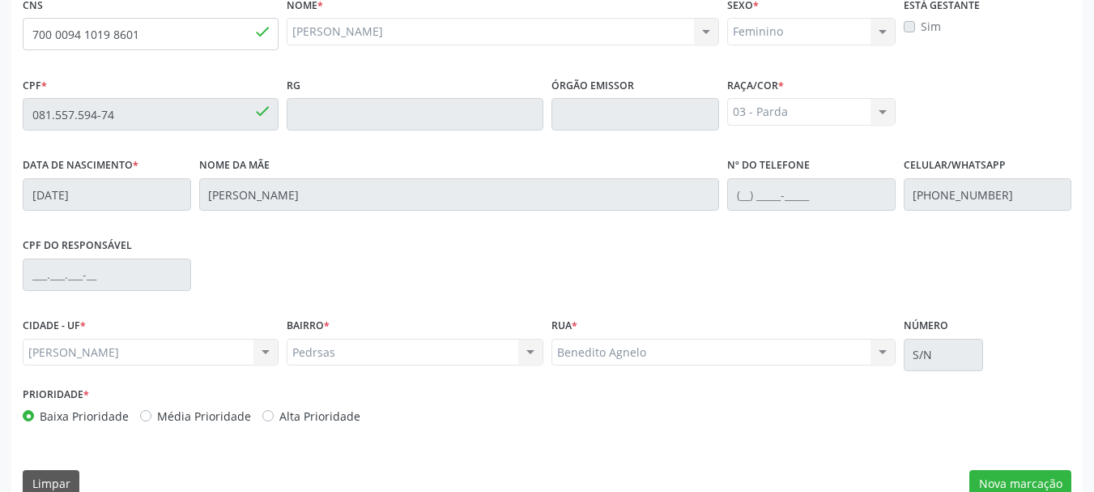
scroll to position [456, 0]
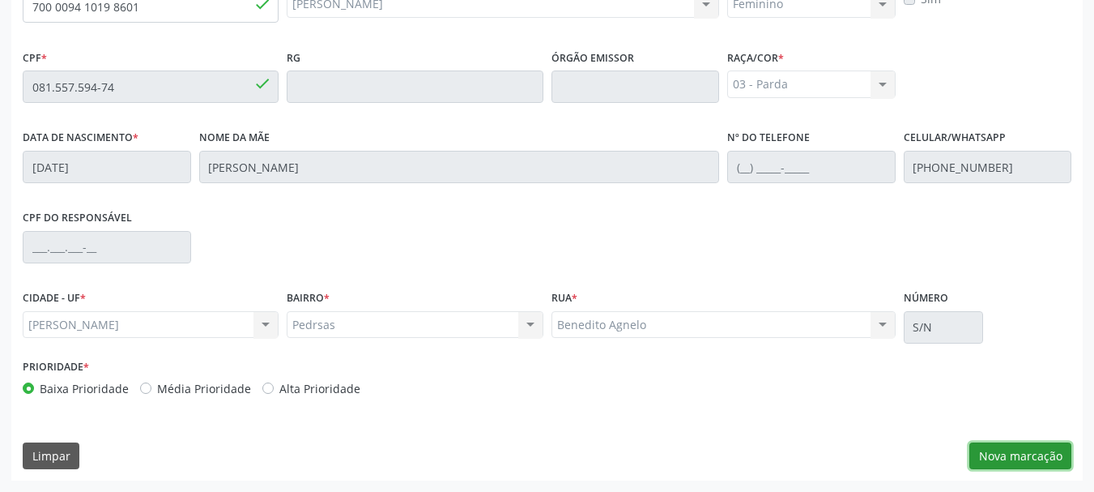
click at [1014, 454] on button "Nova marcação" at bounding box center [1020, 456] width 102 height 28
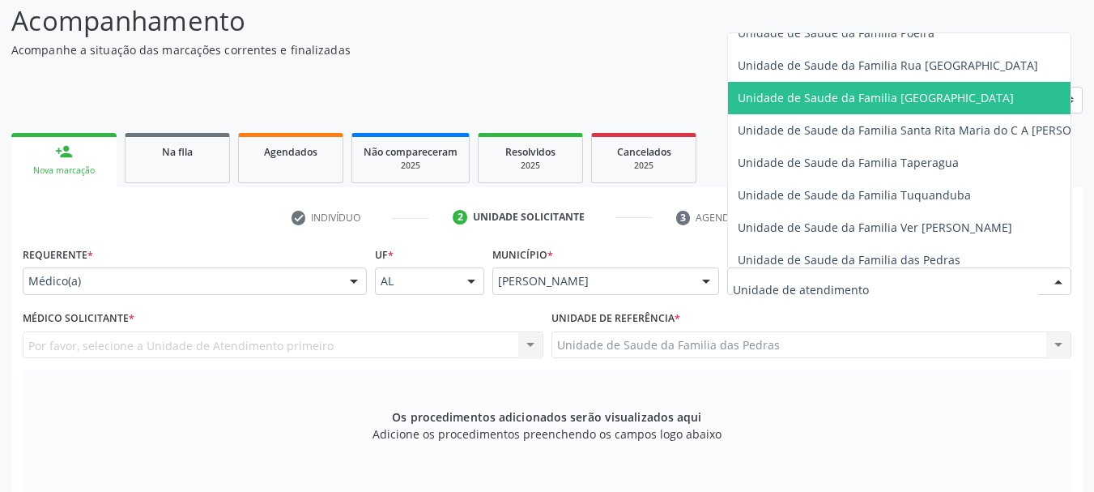
scroll to position [1134, 0]
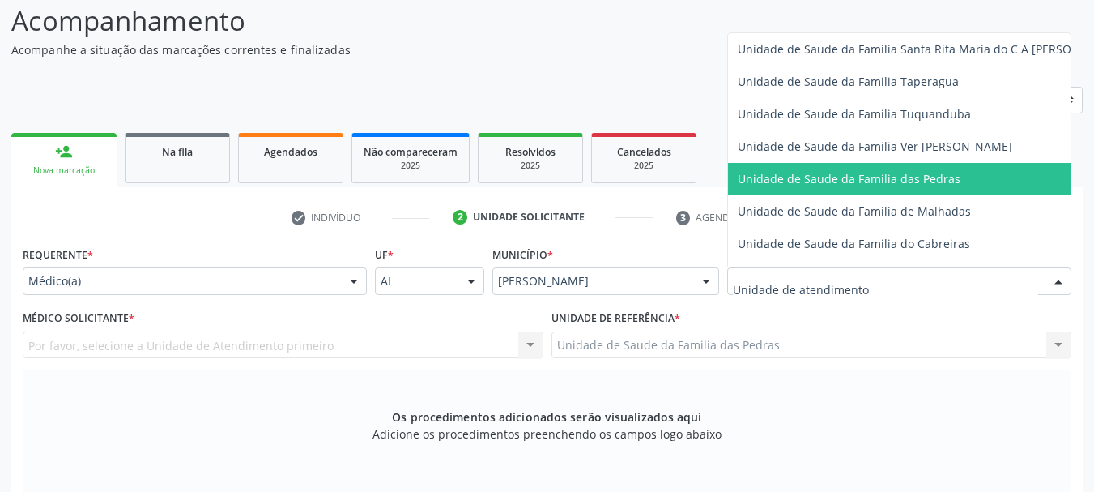
click at [785, 168] on span "Unidade de Saude da Familia das Pedras" at bounding box center [930, 179] width 404 height 32
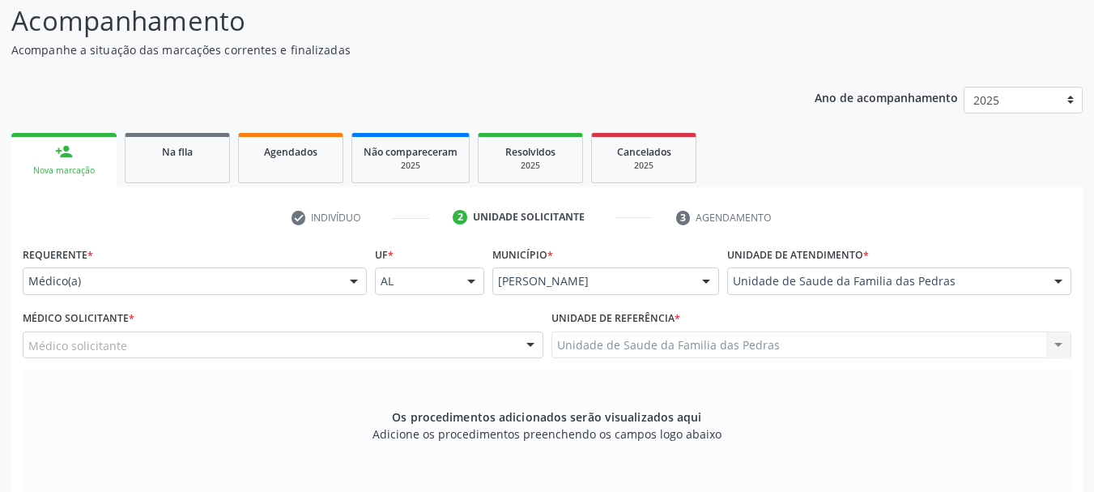
click at [403, 342] on div "Médico solicitante" at bounding box center [283, 345] width 521 height 28
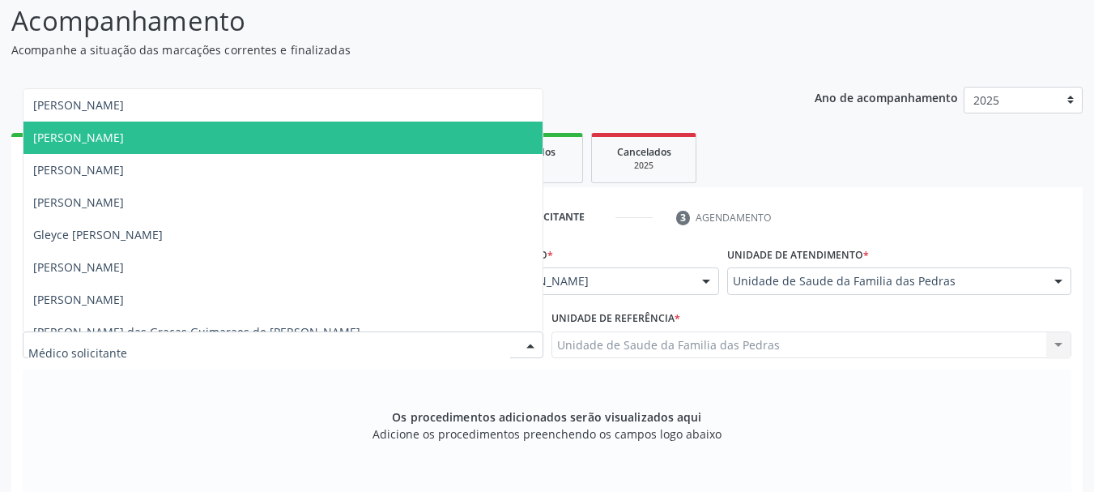
click at [369, 148] on span "[PERSON_NAME]" at bounding box center [282, 137] width 519 height 32
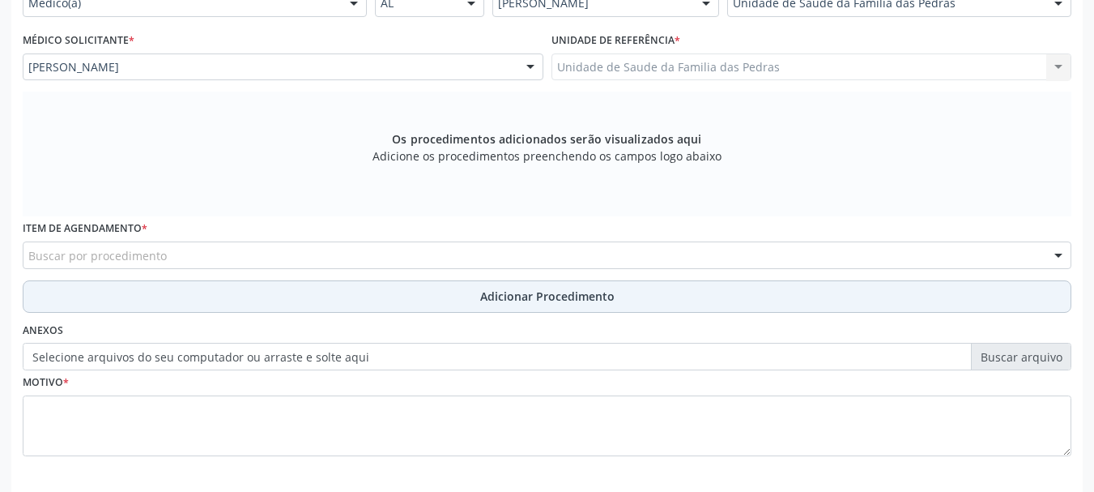
scroll to position [456, 0]
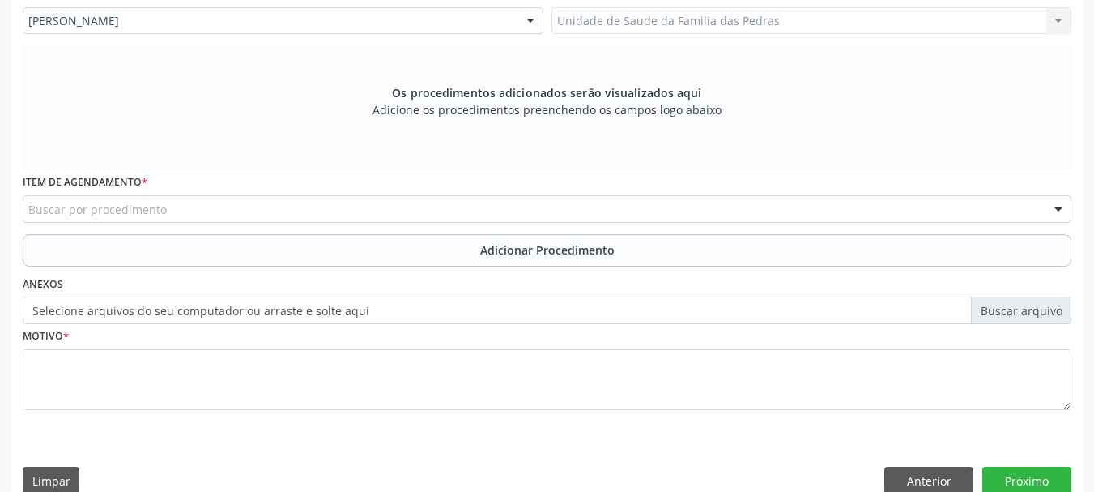
click at [388, 214] on div "Buscar por procedimento" at bounding box center [547, 209] width 1049 height 28
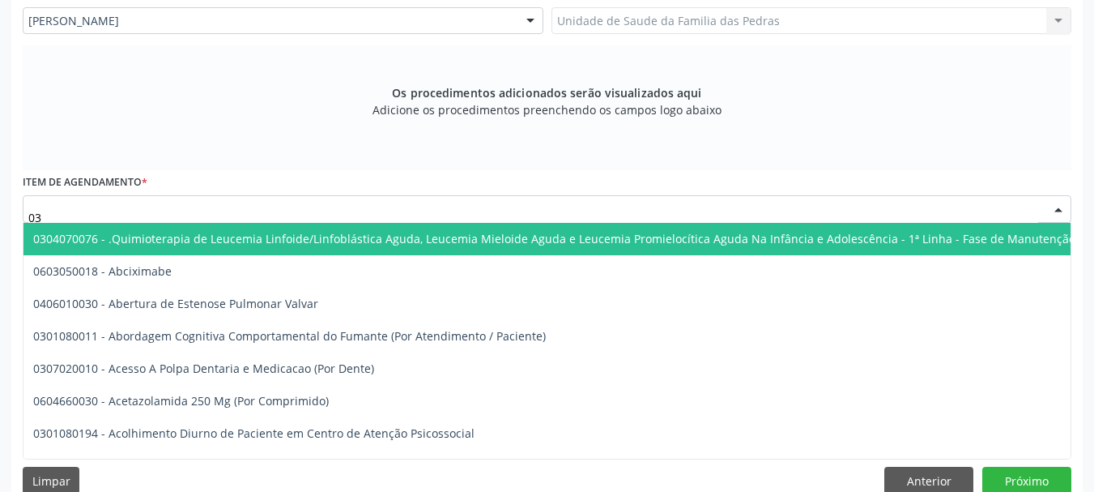
type input "0"
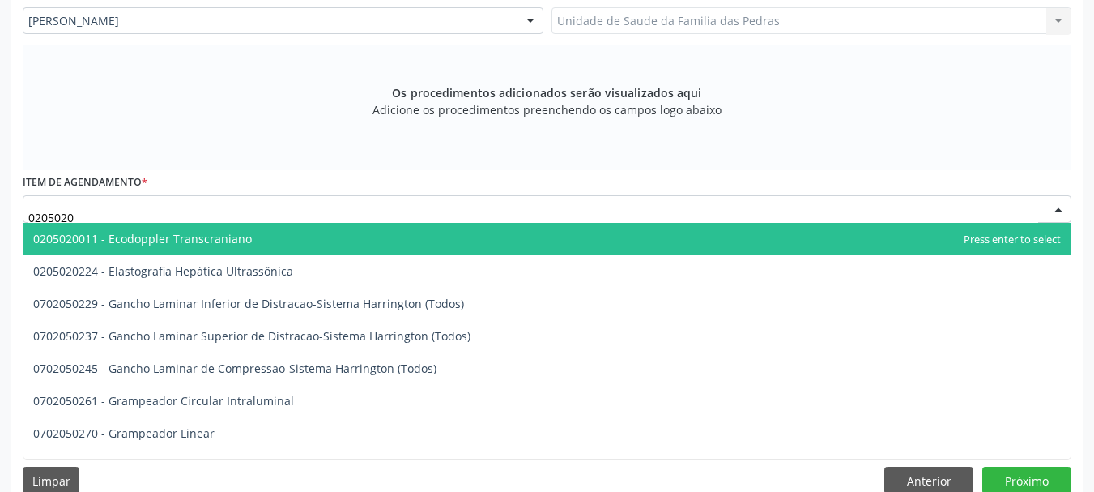
type input "02050200"
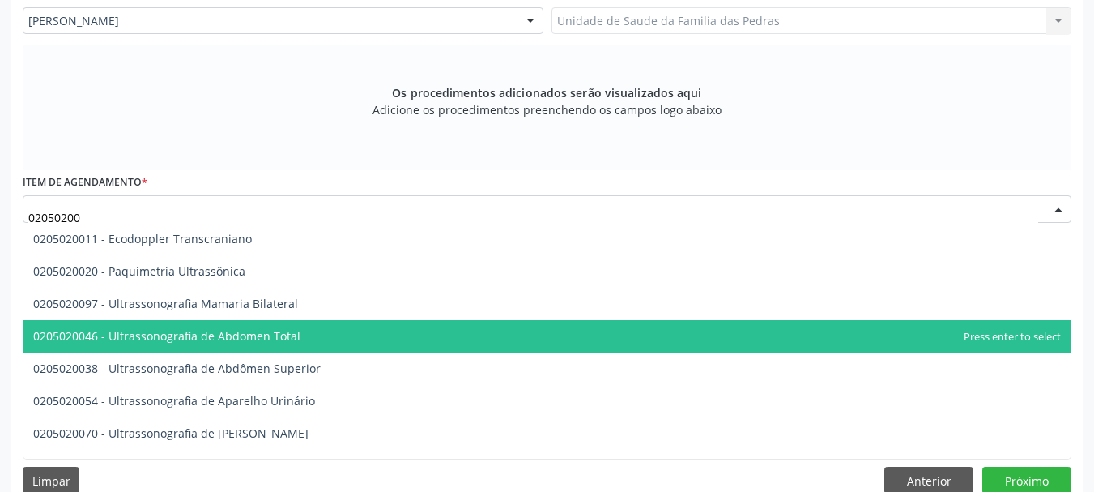
click at [356, 342] on span "0205020046 - Ultrassonografia de Abdomen Total" at bounding box center [546, 336] width 1047 height 32
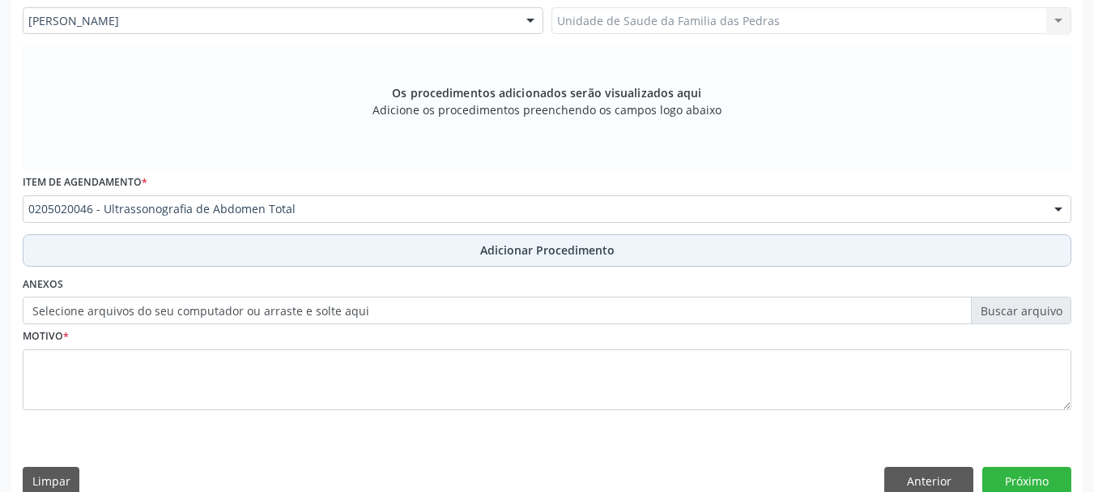
click at [352, 259] on button "Adicionar Procedimento" at bounding box center [547, 250] width 1049 height 32
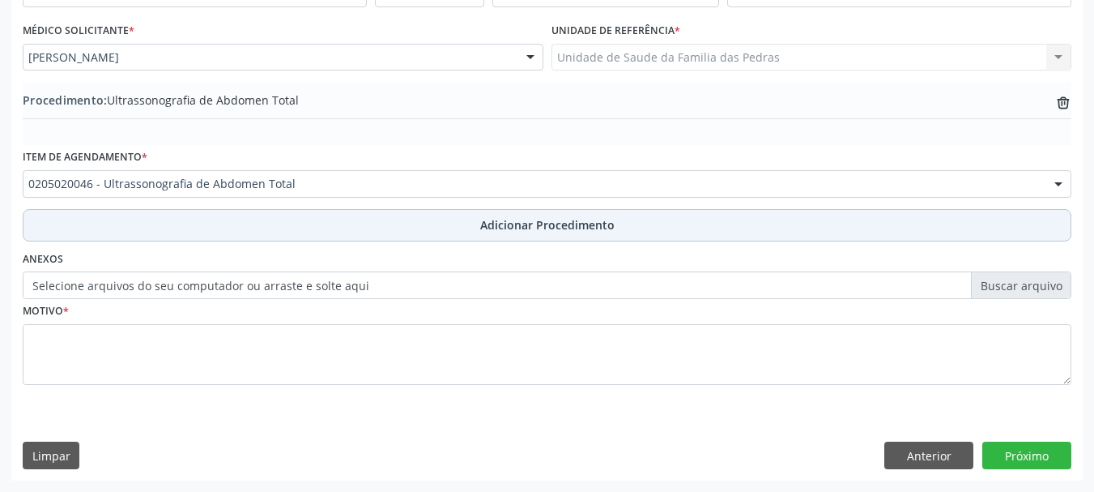
scroll to position [420, 0]
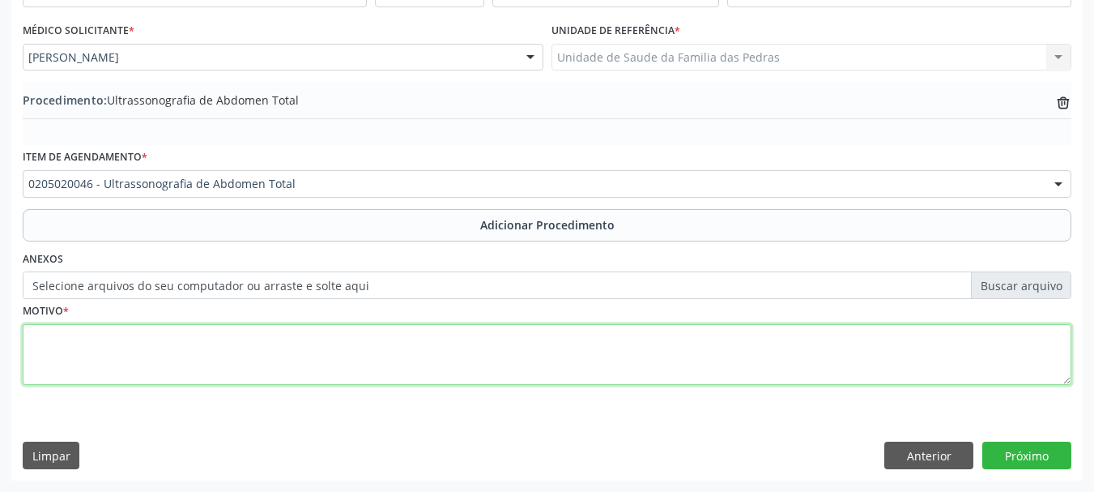
click at [302, 359] on textarea at bounding box center [547, 355] width 1049 height 62
type textarea "DOR HIP D + PONTO CISTICO. COLELITIASE?"
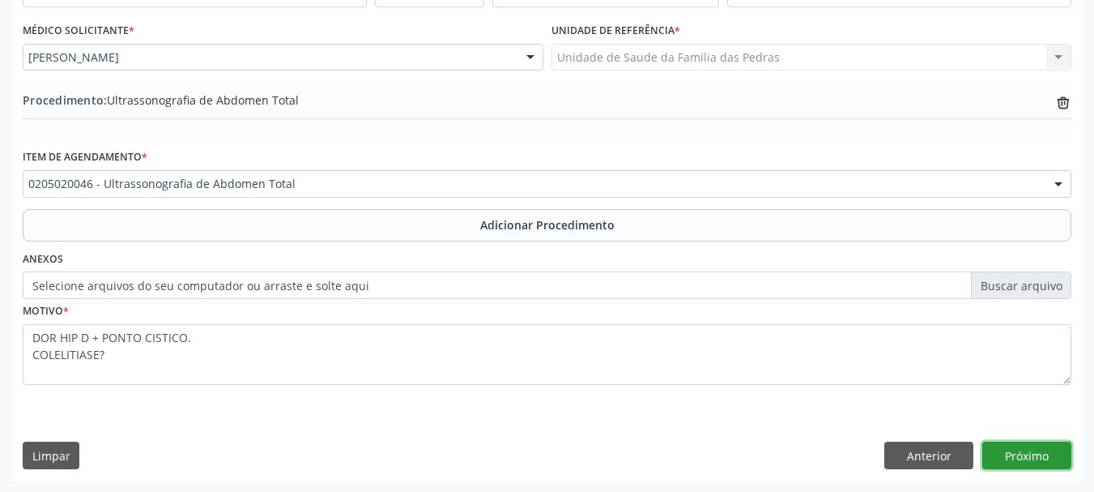
click at [1016, 450] on button "Próximo" at bounding box center [1026, 455] width 89 height 28
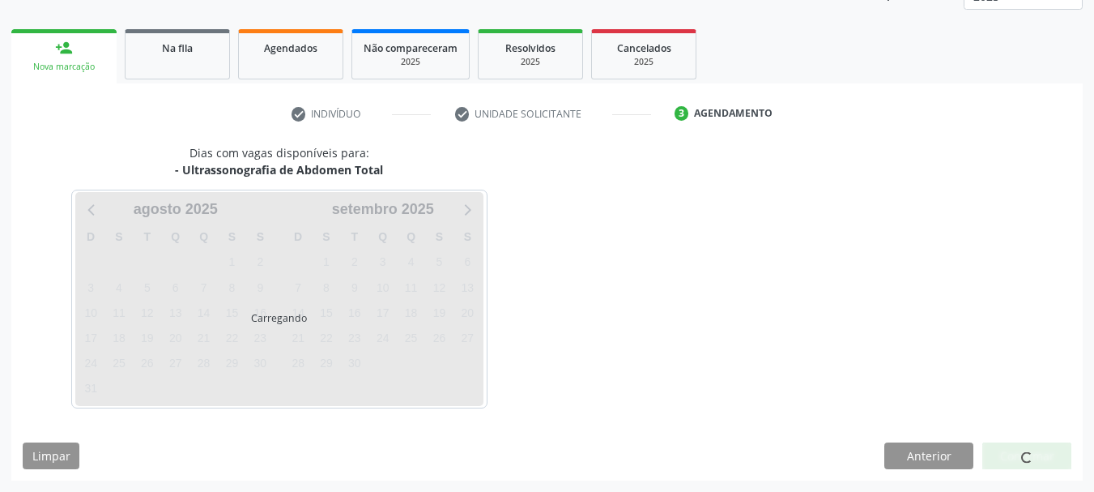
scroll to position [283, 0]
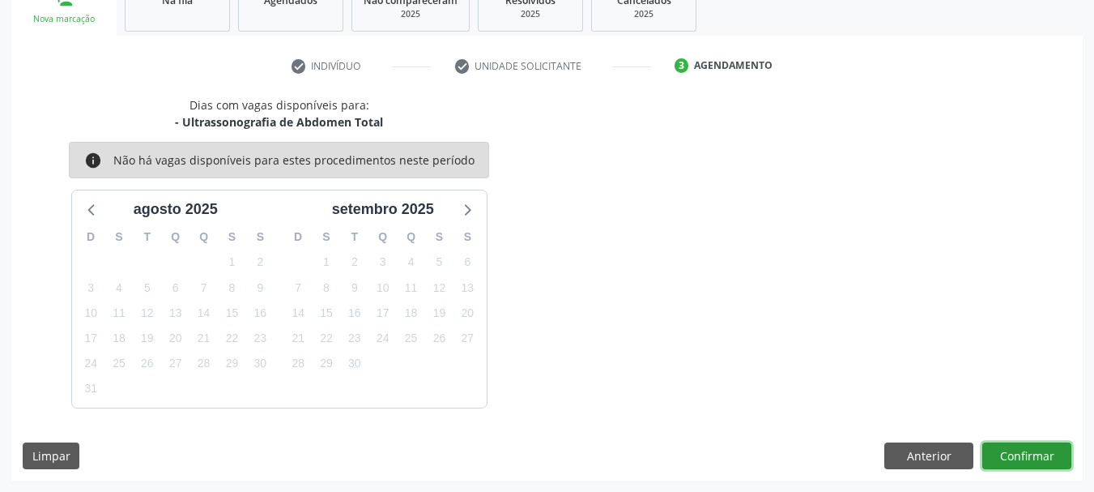
click at [1015, 452] on button "Confirmar" at bounding box center [1026, 456] width 89 height 28
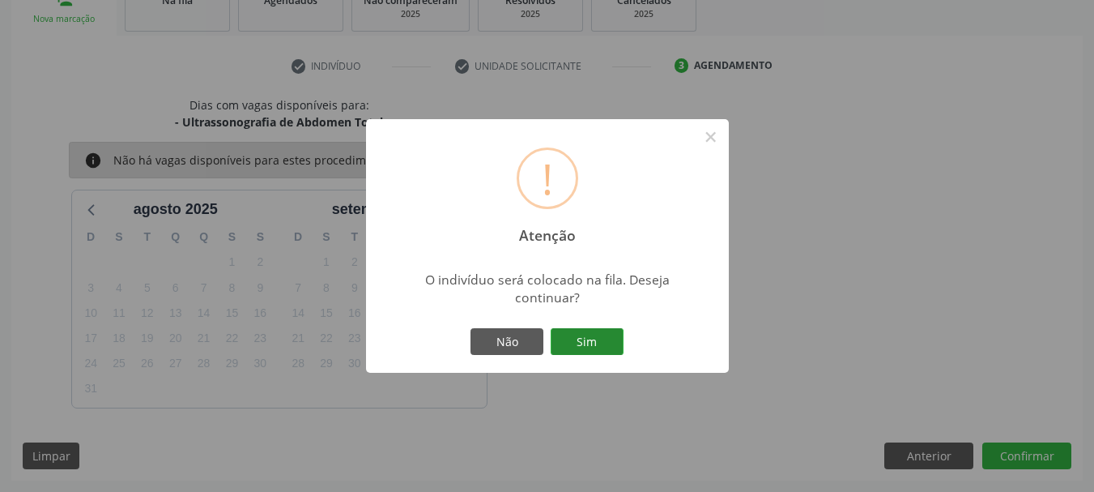
click at [581, 350] on button "Sim" at bounding box center [587, 342] width 73 height 28
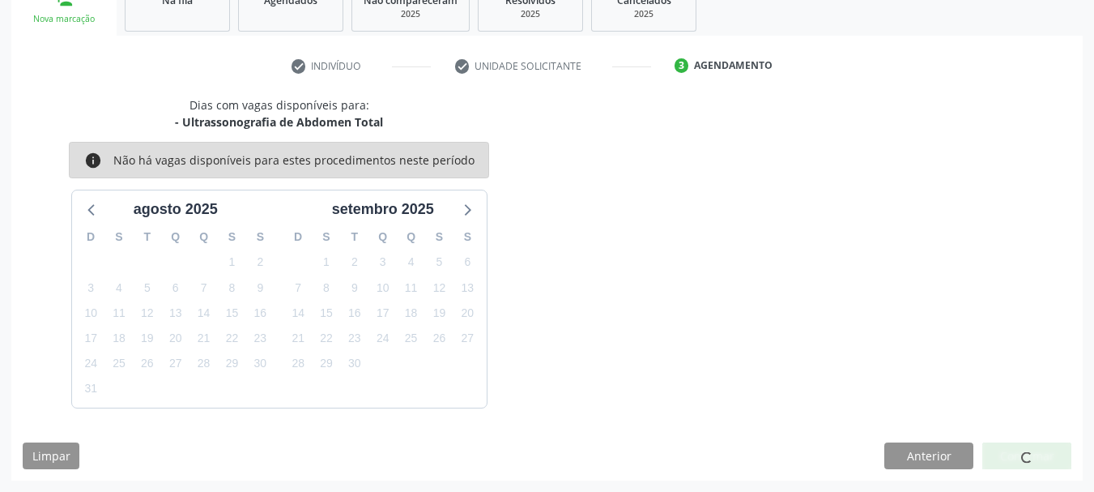
click at [581, 340] on div "Dias com vagas disponíveis para: - Ultrassonografia de Abdomen Total info Não h…" at bounding box center [547, 251] width 1072 height 311
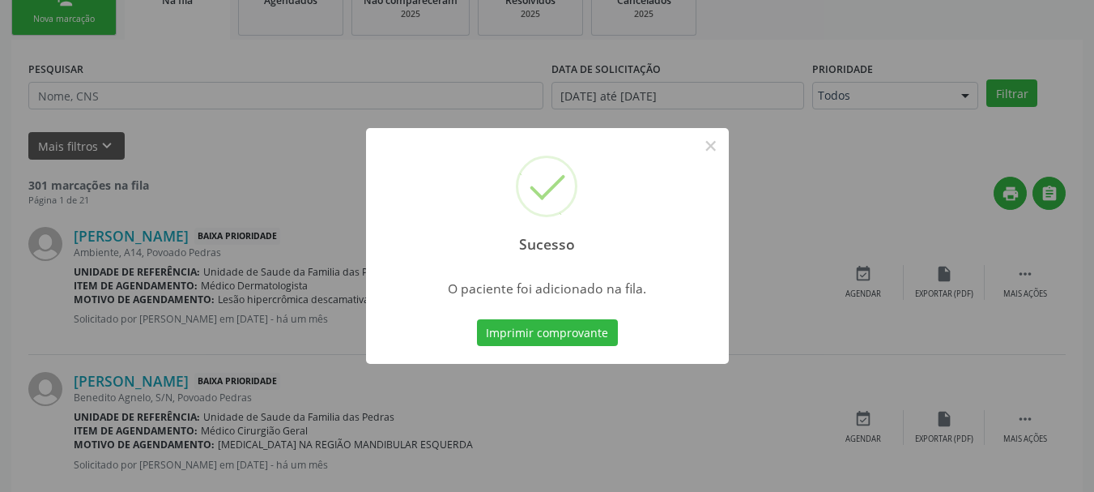
scroll to position [66, 0]
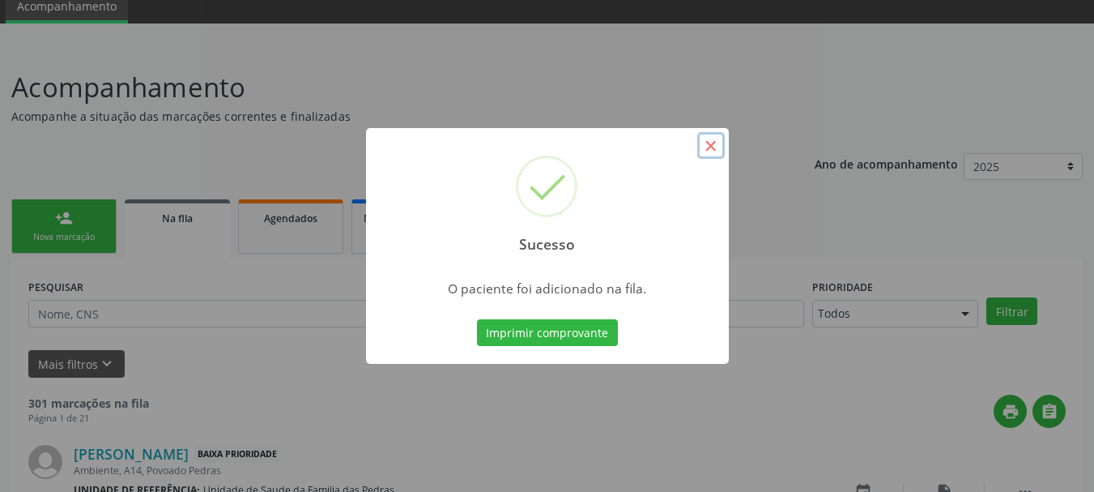
click at [705, 143] on button "×" at bounding box center [711, 146] width 28 height 28
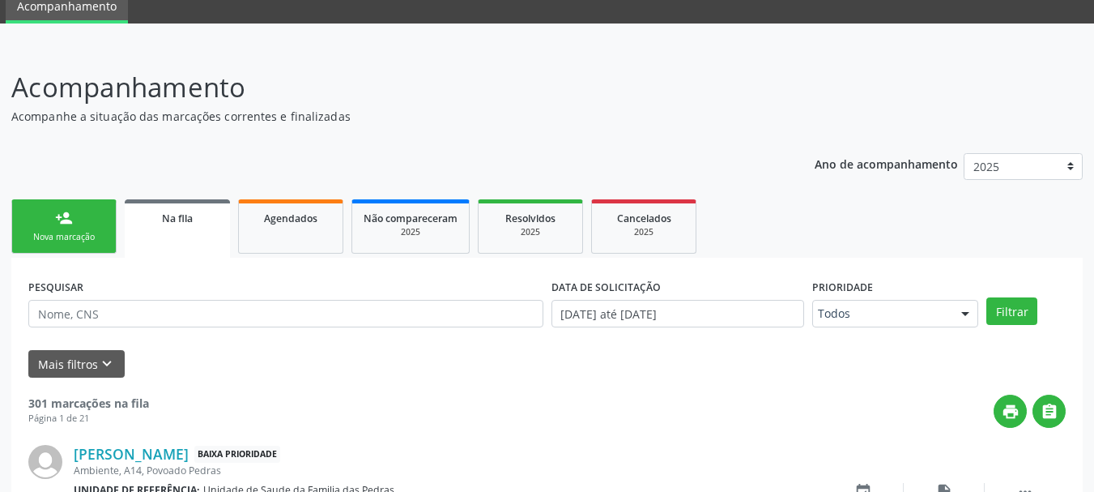
click at [40, 228] on link "person_add Nova marcação" at bounding box center [63, 226] width 105 height 54
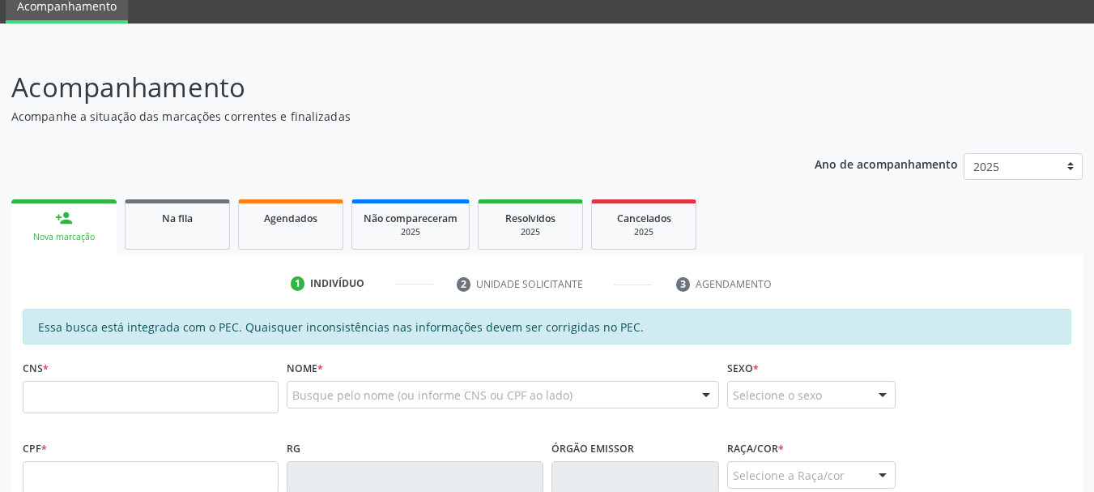
scroll to position [309, 0]
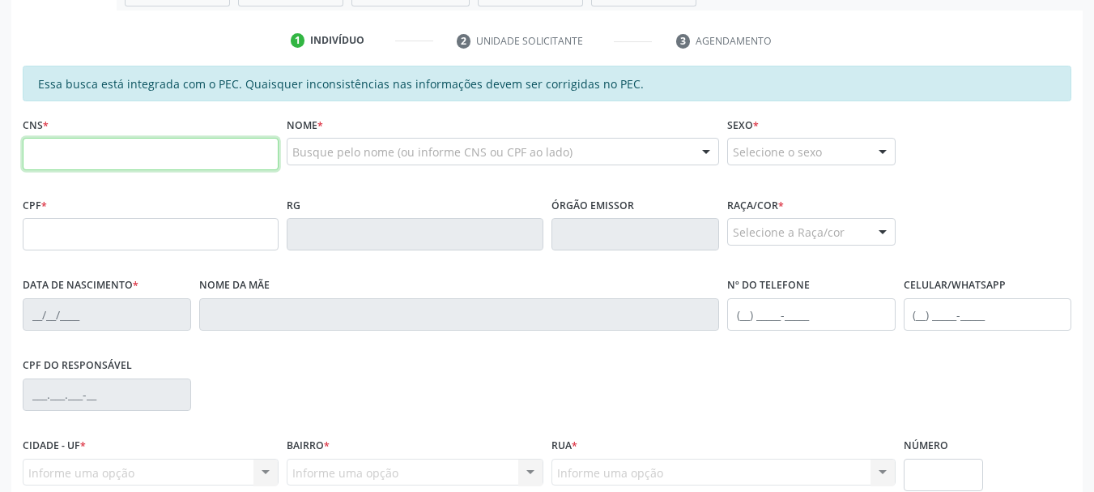
click at [121, 149] on input "text" at bounding box center [151, 154] width 256 height 32
type input "700 0094 1019 8601"
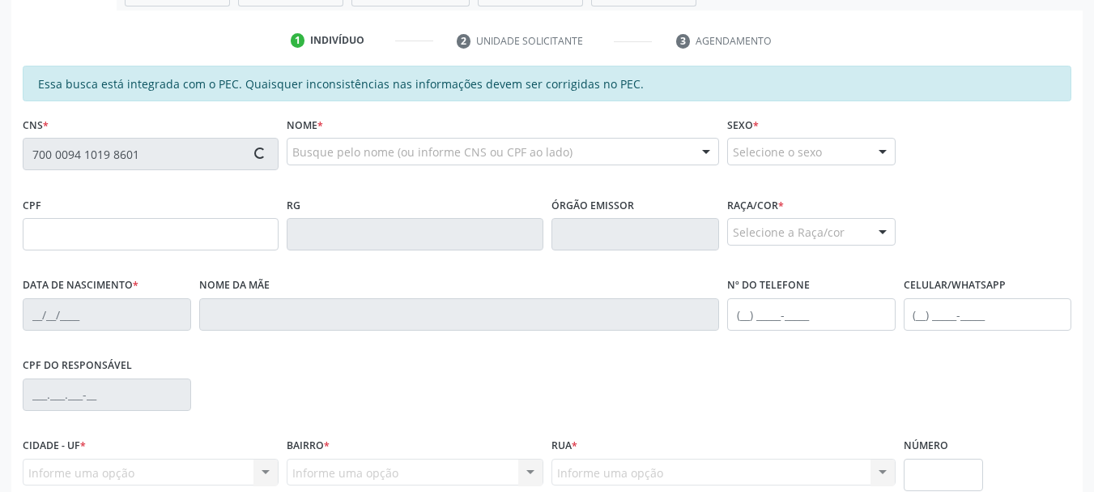
type input "081.557.594-74"
type input "[DATE]"
type input "[PERSON_NAME]"
type input "[PHONE_NUMBER]"
type input "S/N"
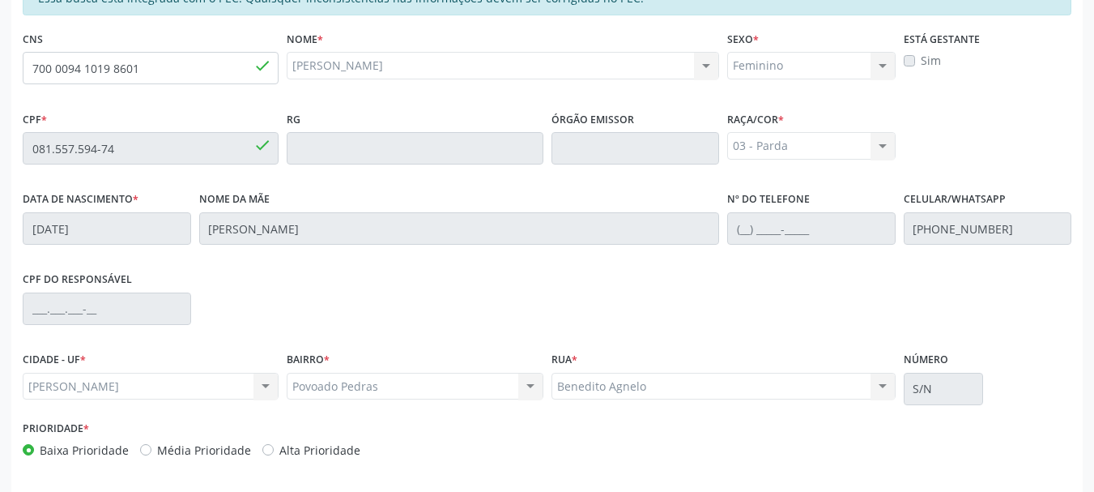
scroll to position [456, 0]
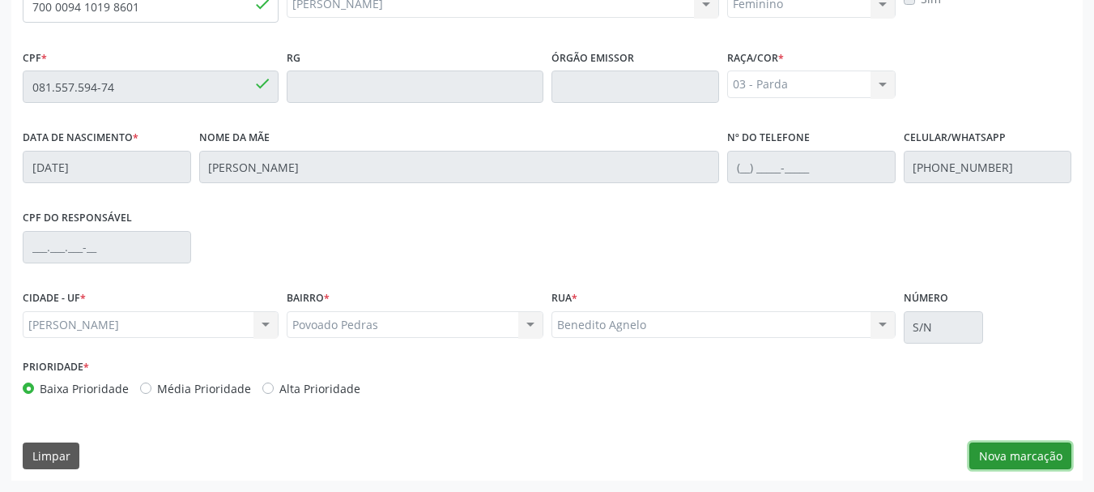
click at [982, 449] on button "Nova marcação" at bounding box center [1020, 456] width 102 height 28
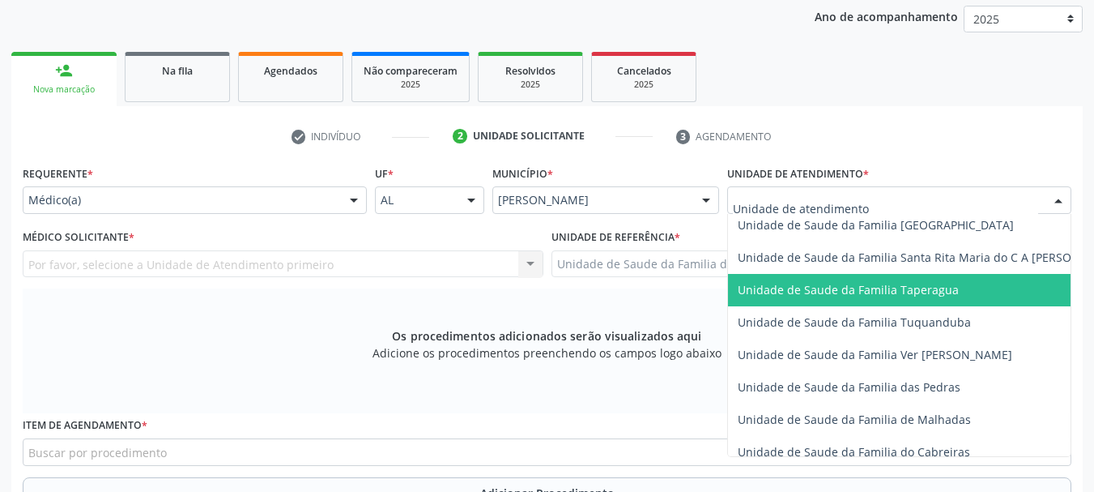
scroll to position [1134, 0]
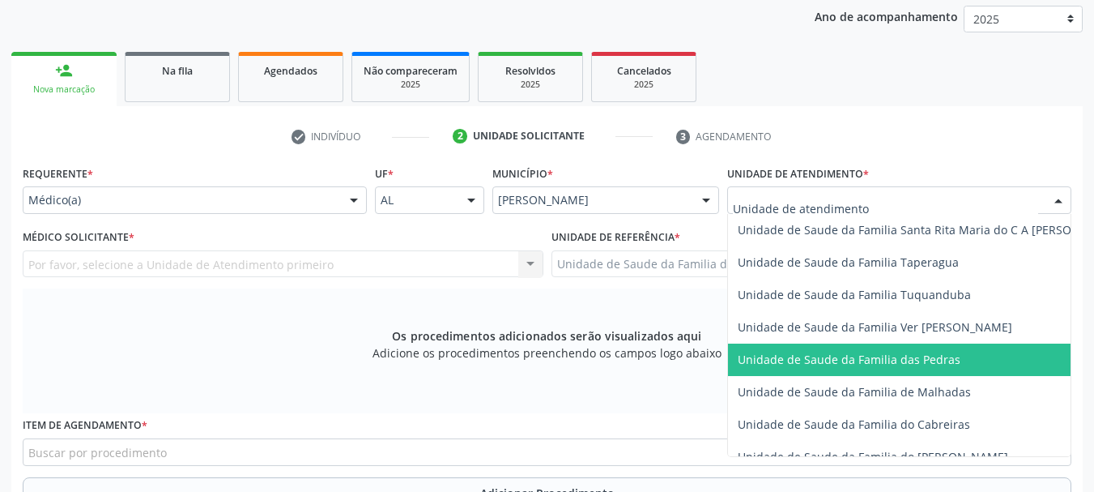
click at [810, 356] on span "Unidade de Saude da Familia das Pedras" at bounding box center [849, 359] width 223 height 15
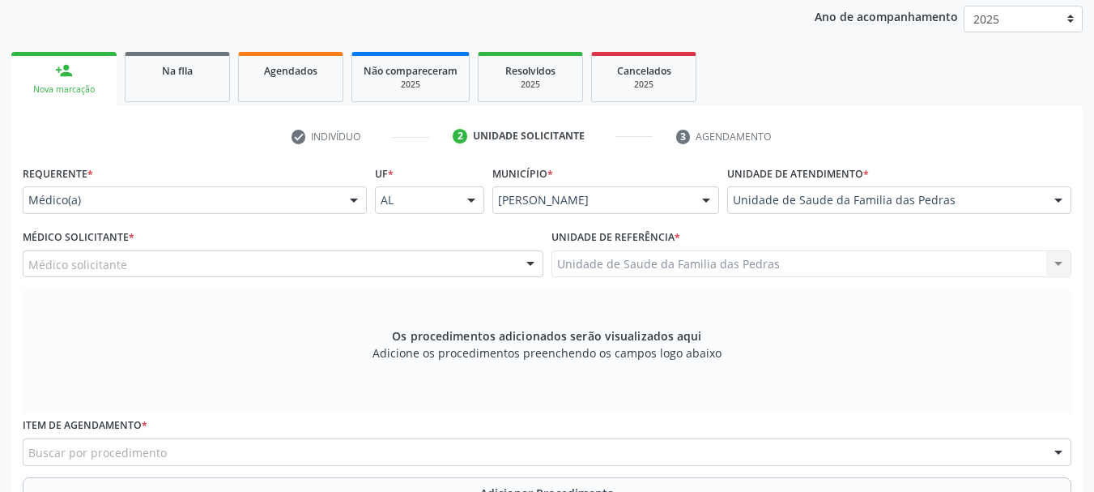
click at [454, 266] on div "Médico solicitante" at bounding box center [283, 264] width 521 height 28
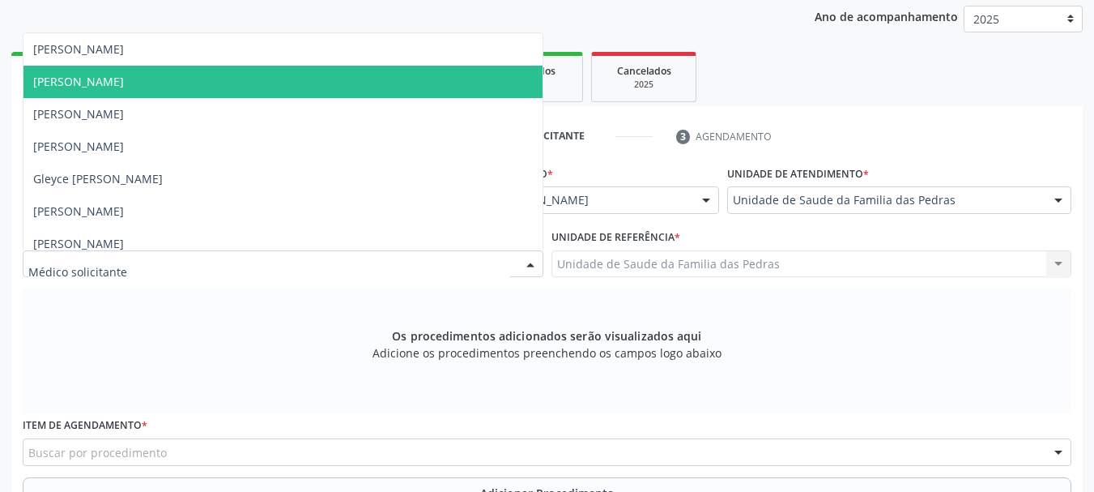
click at [313, 66] on span "[PERSON_NAME]" at bounding box center [282, 82] width 519 height 32
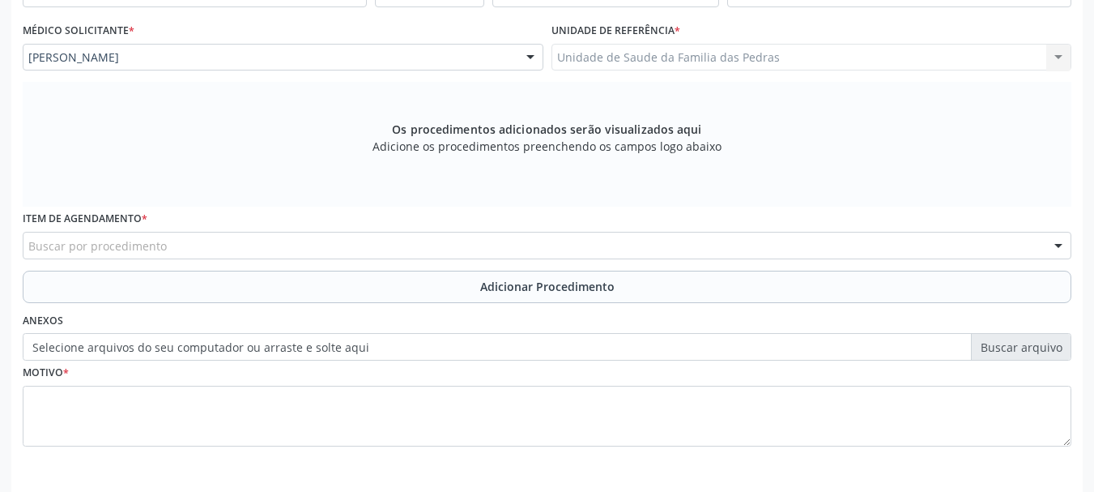
scroll to position [456, 0]
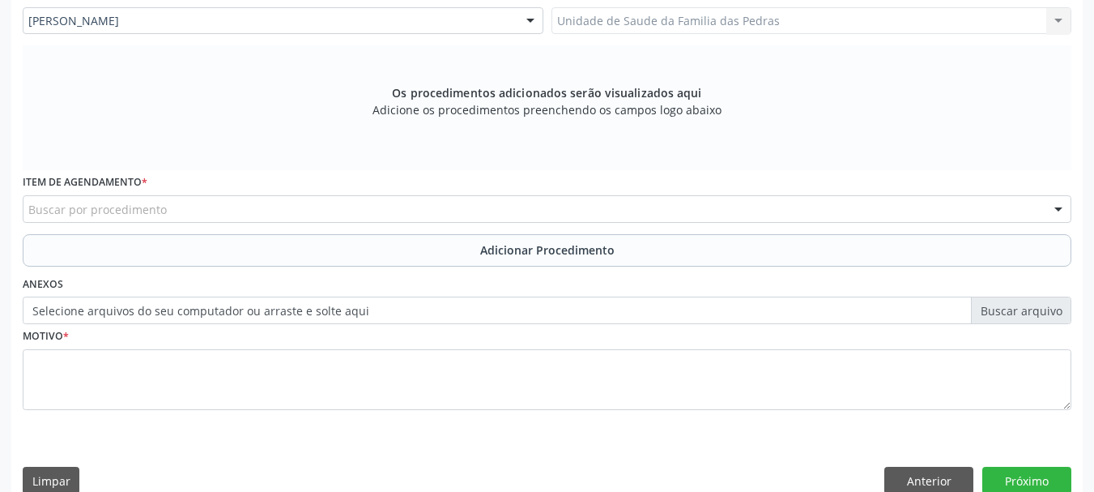
click at [275, 207] on div "Buscar por procedimento" at bounding box center [547, 209] width 1049 height 28
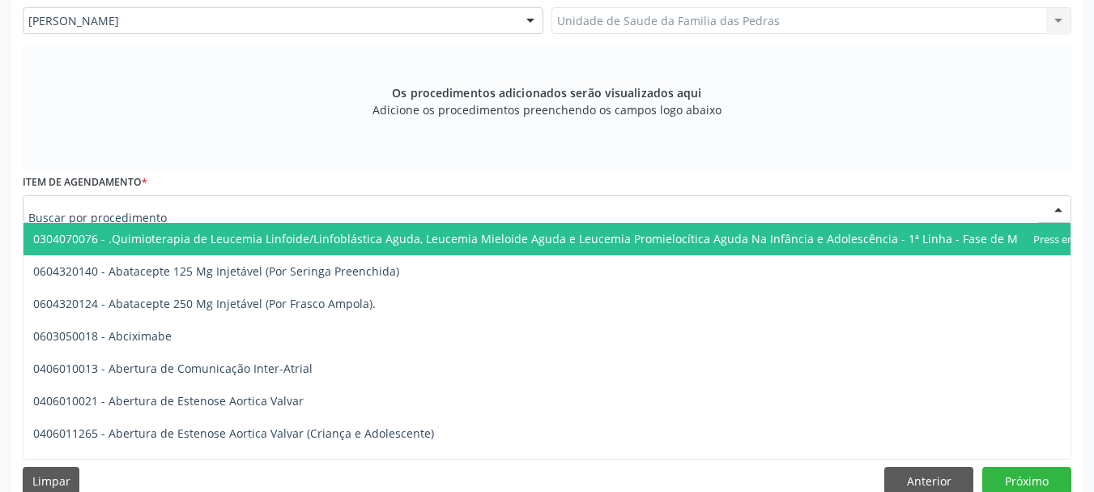
type input "3"
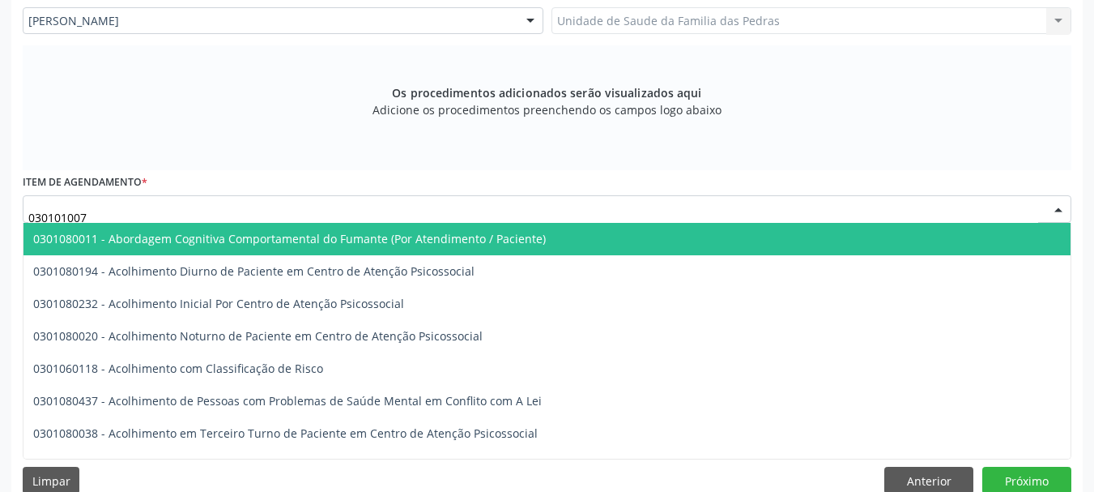
type input "0301010072"
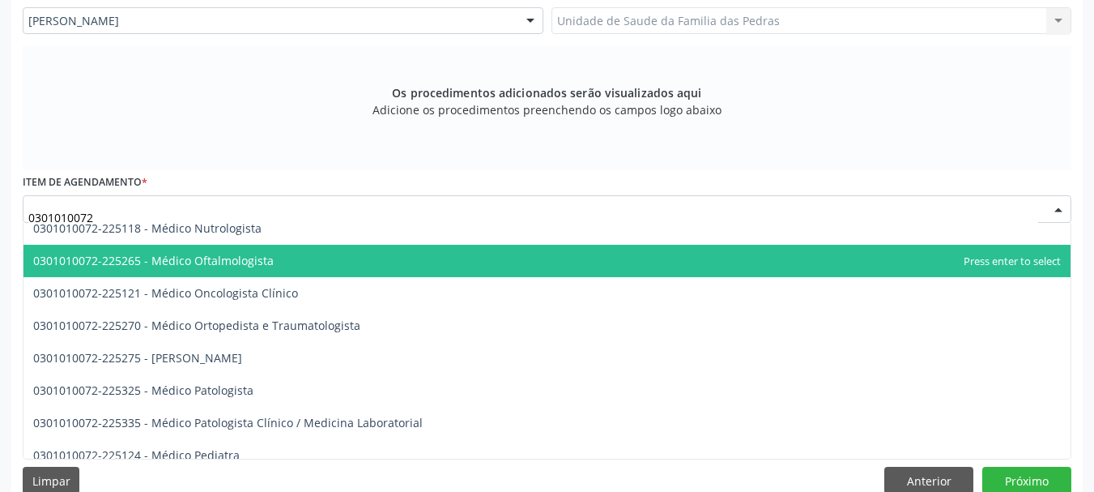
scroll to position [1377, 0]
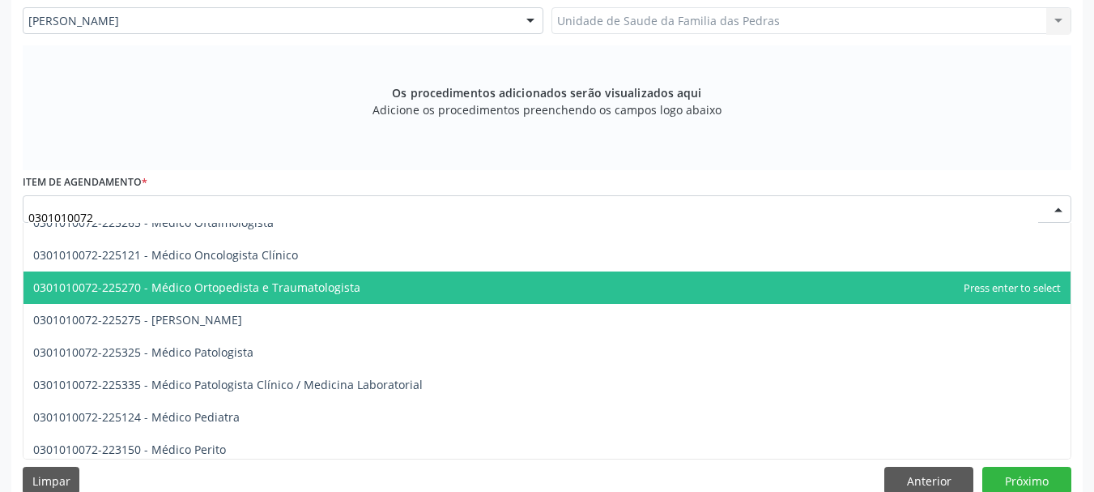
click at [300, 283] on span "0301010072-225270 - Médico Ortopedista e Traumatologista" at bounding box center [196, 286] width 327 height 15
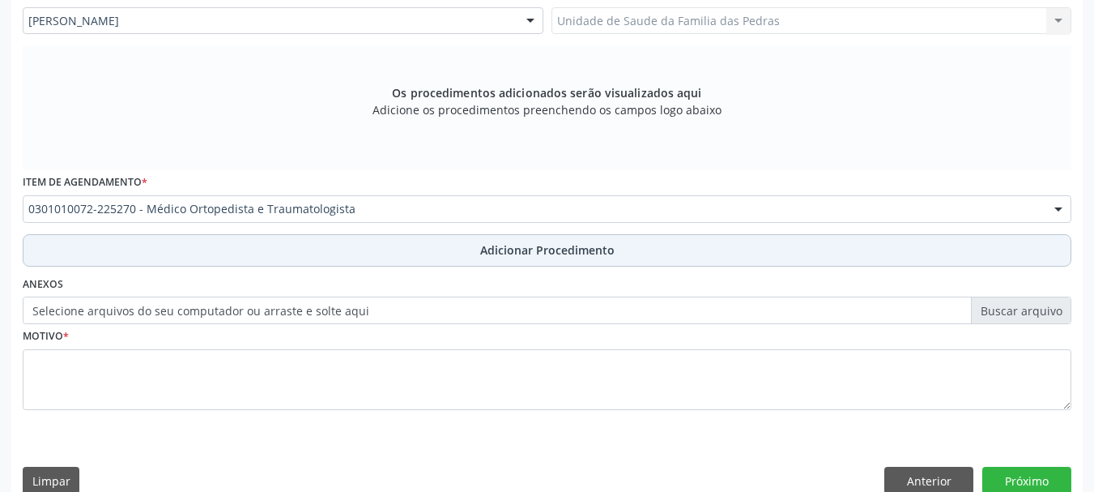
click at [307, 247] on button "Adicionar Procedimento" at bounding box center [547, 250] width 1049 height 32
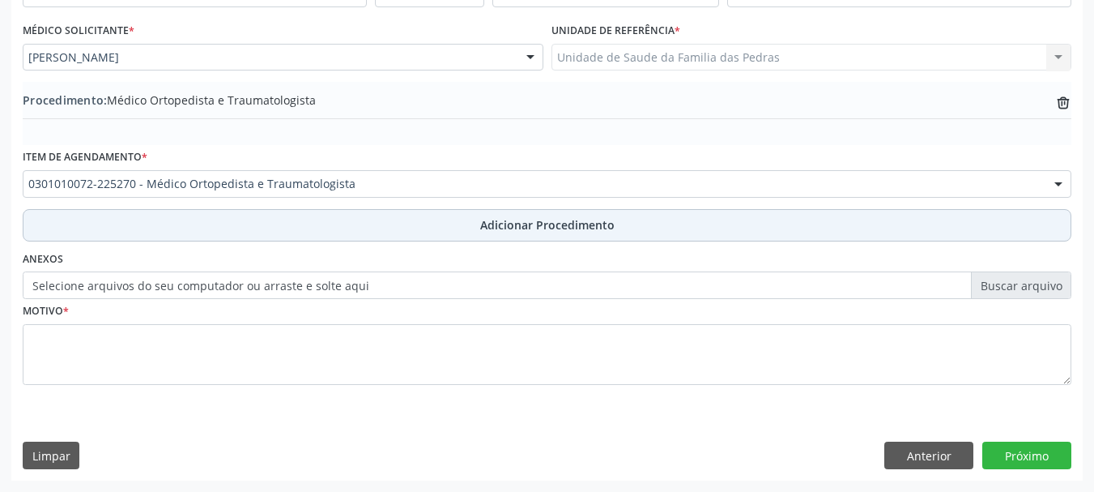
scroll to position [420, 0]
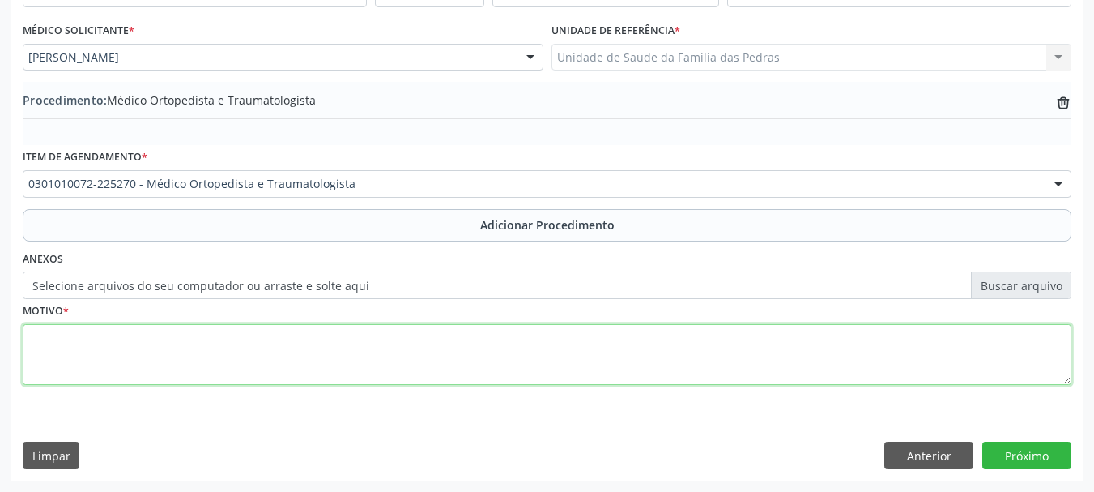
click at [266, 347] on textarea at bounding box center [547, 355] width 1049 height 62
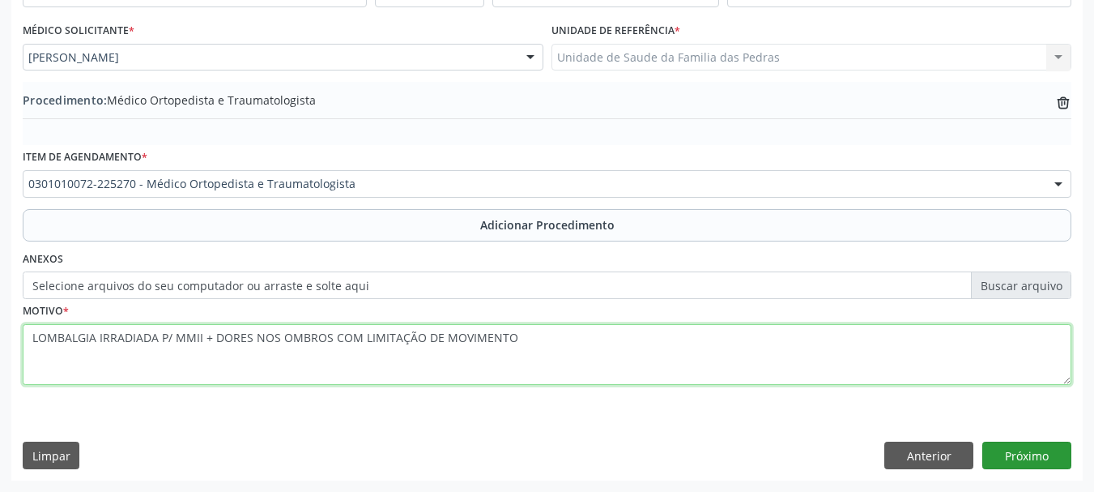
type textarea "LOMBALGIA IRRADIADA P/ MMII + DORES NOS OMBROS COM LIMITAÇÃO DE MOVIMENTO"
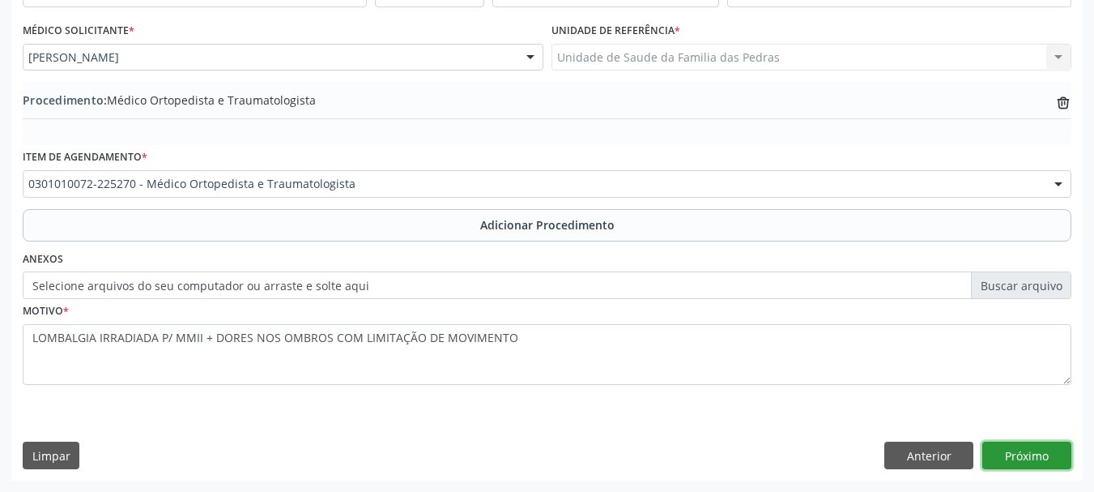
click at [1009, 464] on button "Próximo" at bounding box center [1026, 455] width 89 height 28
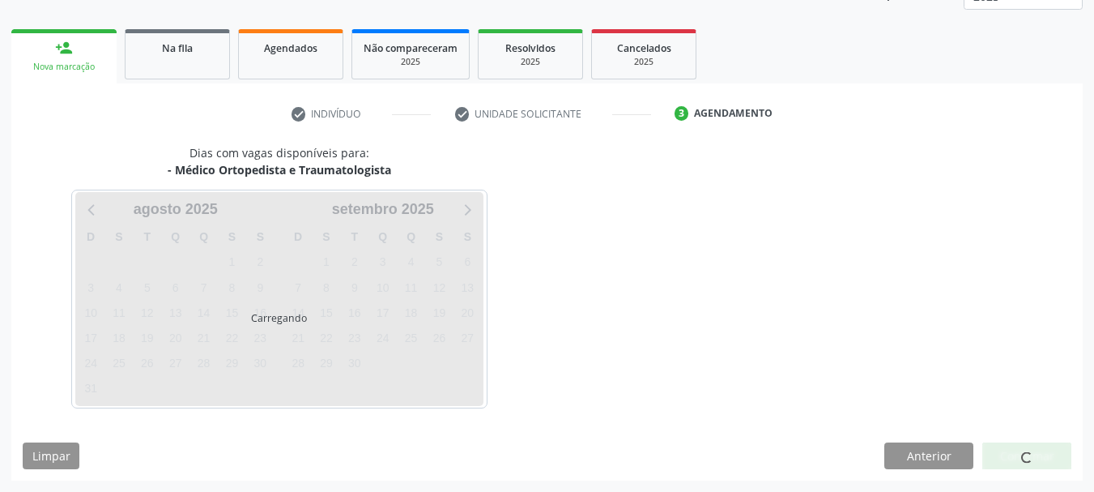
scroll to position [283, 0]
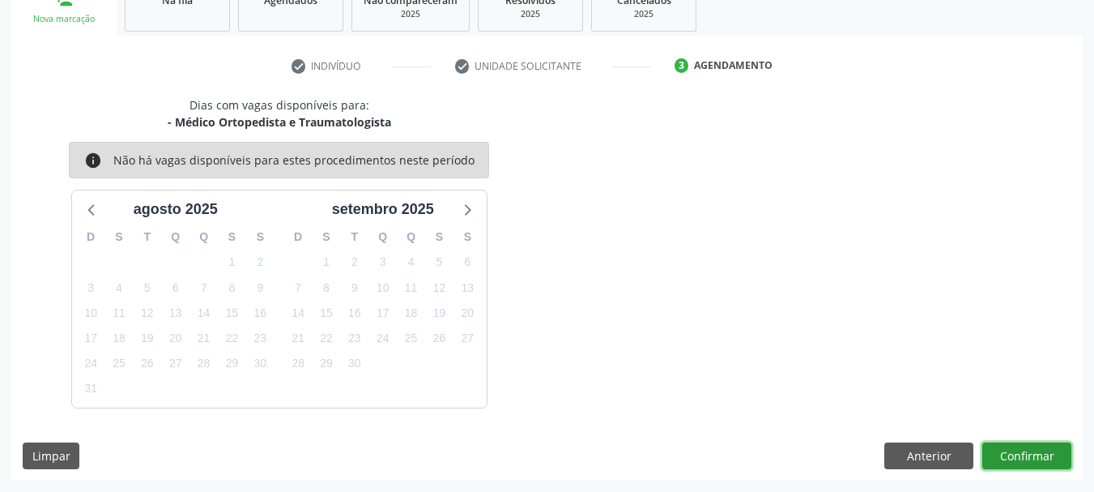
click at [1009, 464] on button "Confirmar" at bounding box center [1026, 456] width 89 height 28
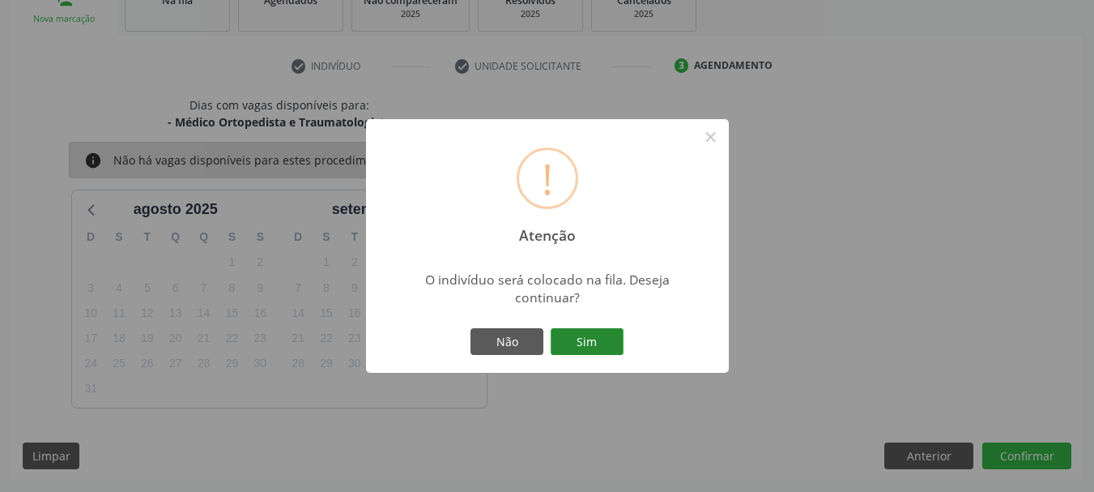
click at [590, 341] on button "Sim" at bounding box center [587, 342] width 73 height 28
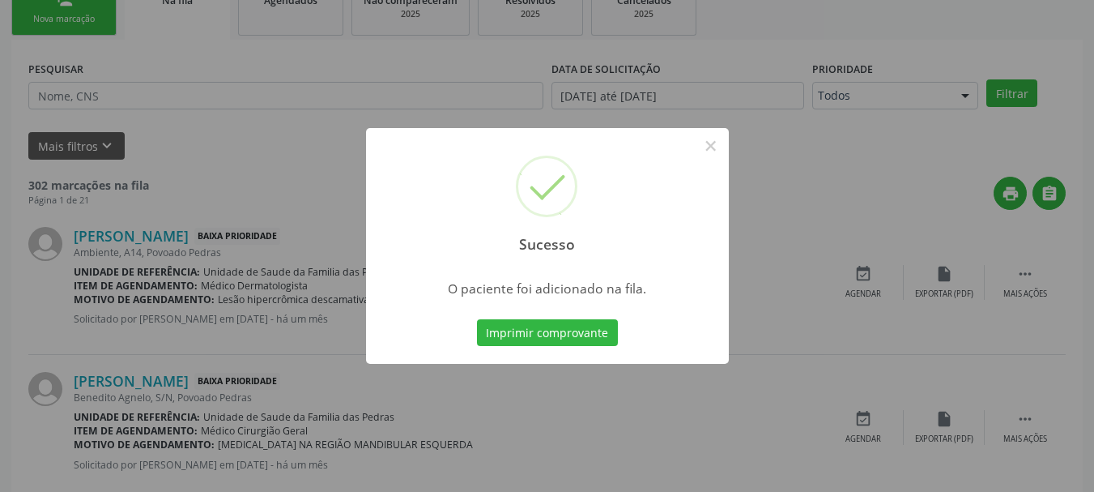
scroll to position [66, 0]
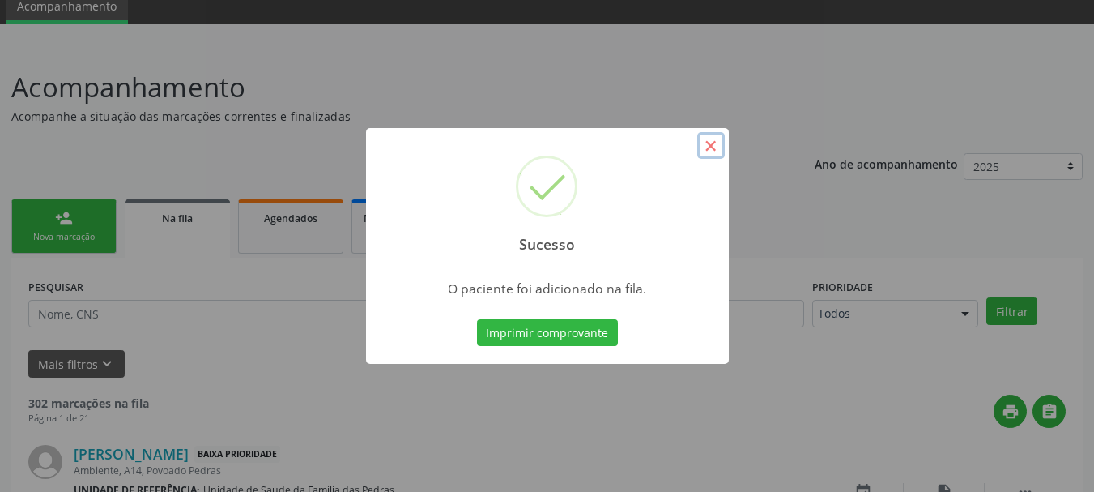
click at [714, 143] on button "×" at bounding box center [711, 146] width 28 height 28
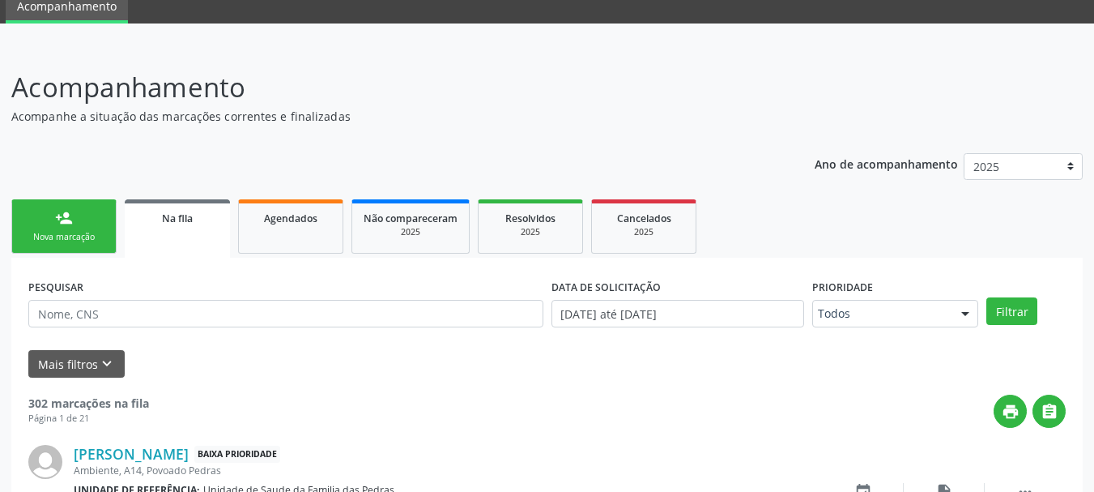
click at [92, 228] on link "person_add Nova marcação" at bounding box center [63, 226] width 105 height 54
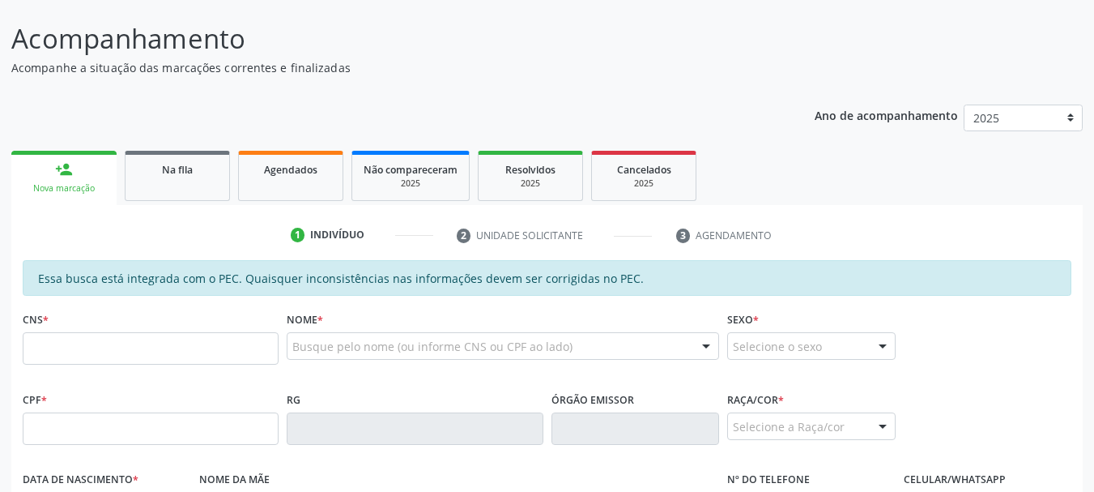
scroll to position [228, 0]
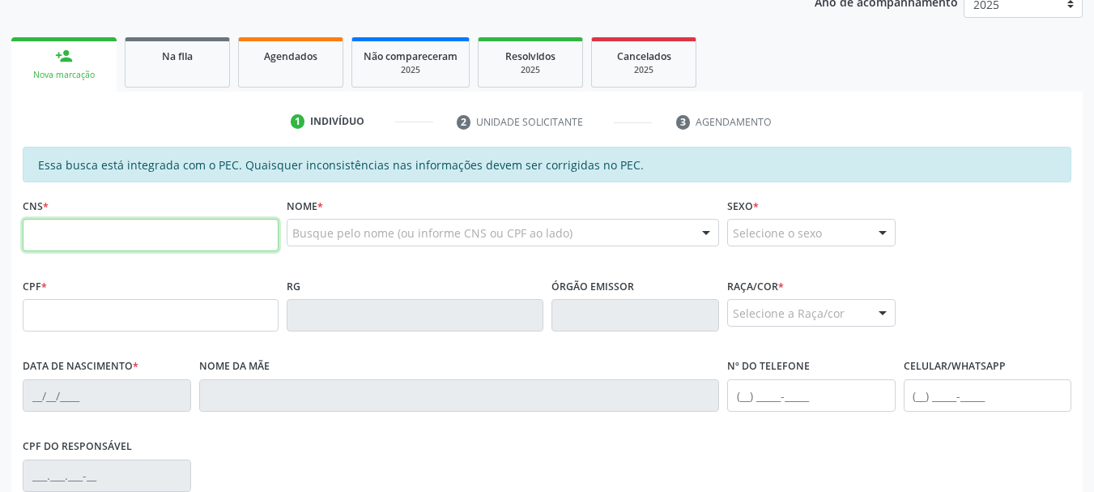
click at [86, 240] on input "text" at bounding box center [151, 235] width 256 height 32
type input "700 8069 4857 3980"
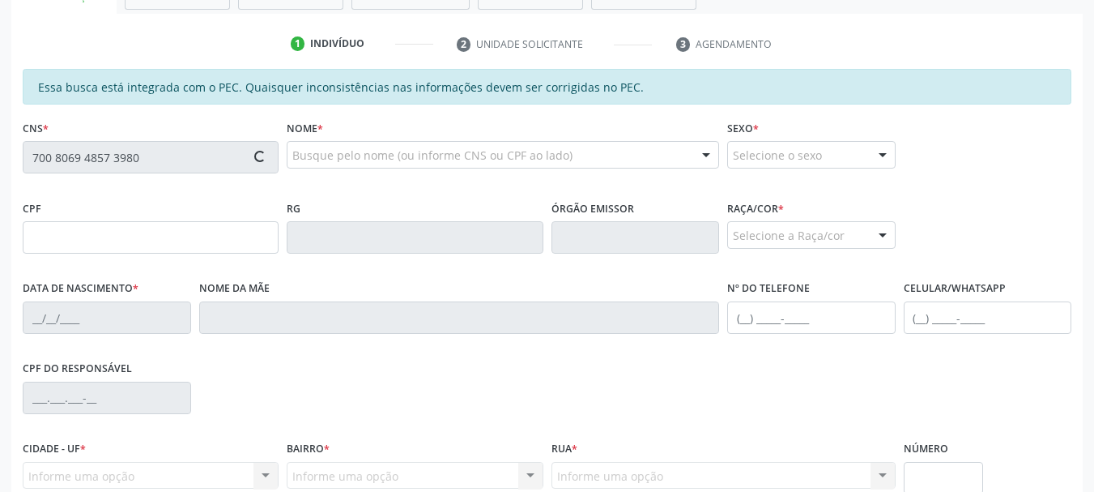
type input "072.296.364-50"
type input "[DATE]"
type input "Cicera [PERSON_NAME]"
type input "[PHONE_NUMBER]"
type input "245"
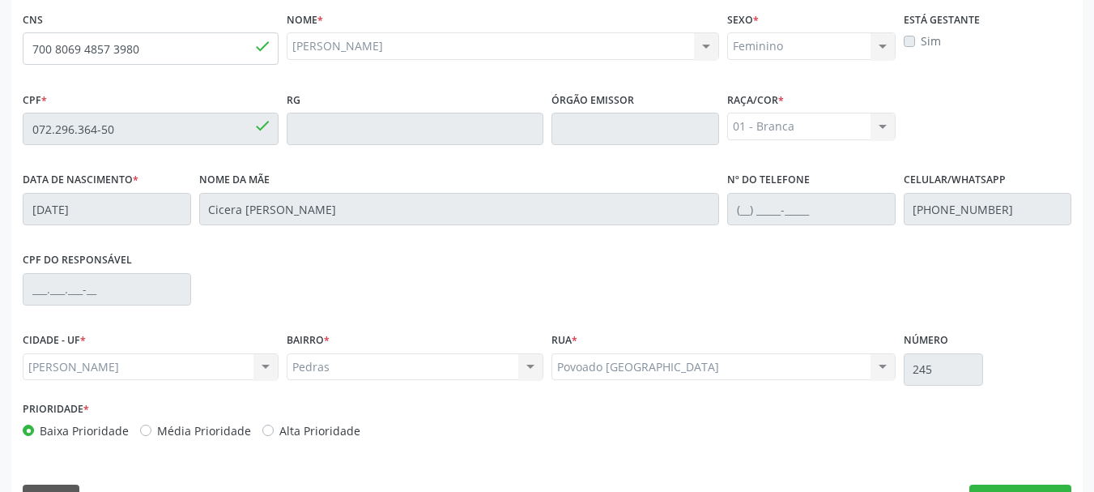
scroll to position [456, 0]
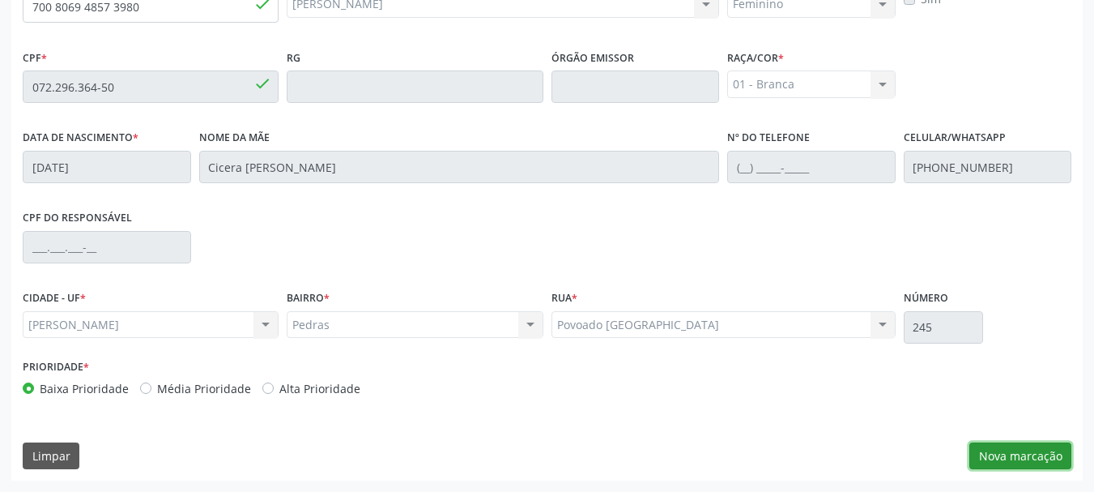
click at [986, 451] on button "Nova marcação" at bounding box center [1020, 456] width 102 height 28
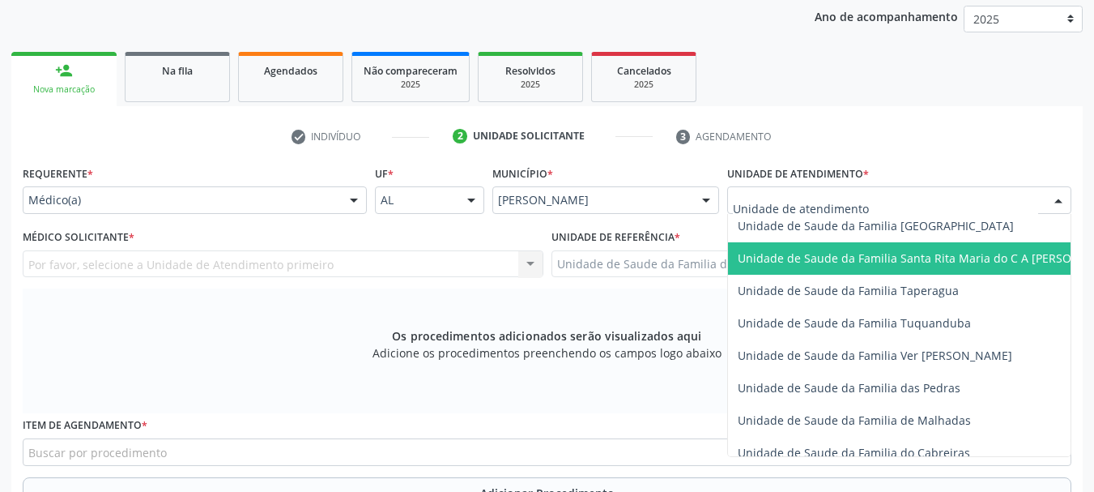
scroll to position [1134, 0]
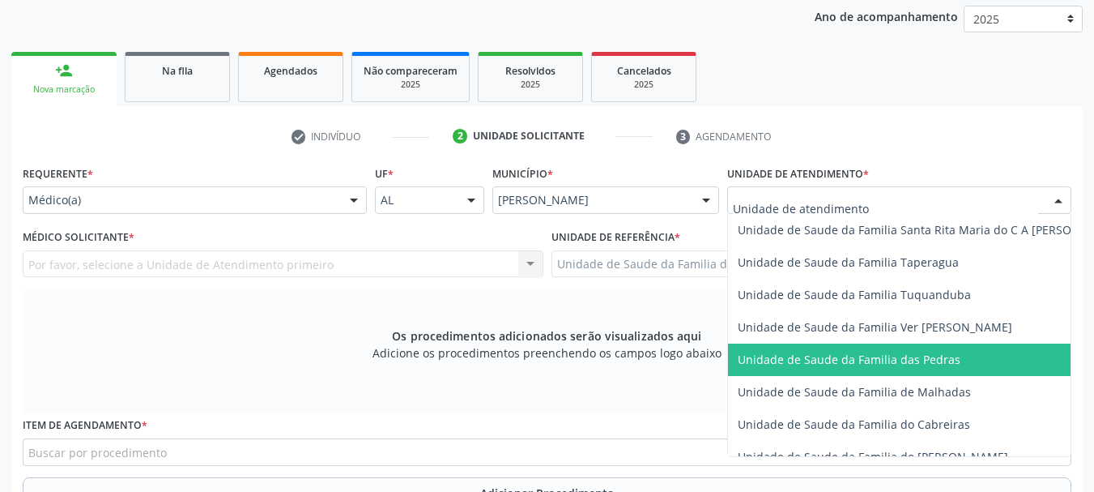
click at [790, 357] on span "Unidade de Saude da Familia das Pedras" at bounding box center [849, 359] width 223 height 15
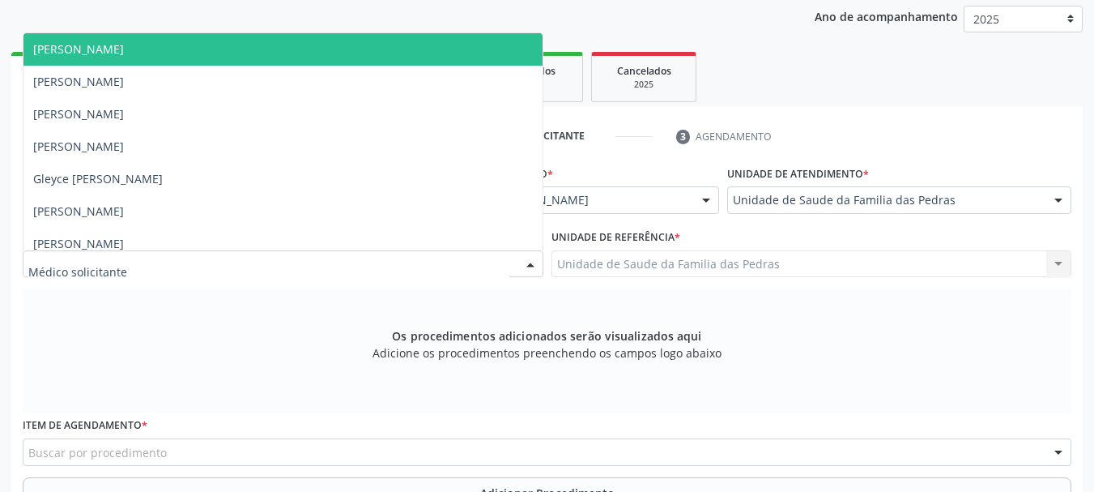
click at [377, 262] on div at bounding box center [283, 264] width 521 height 28
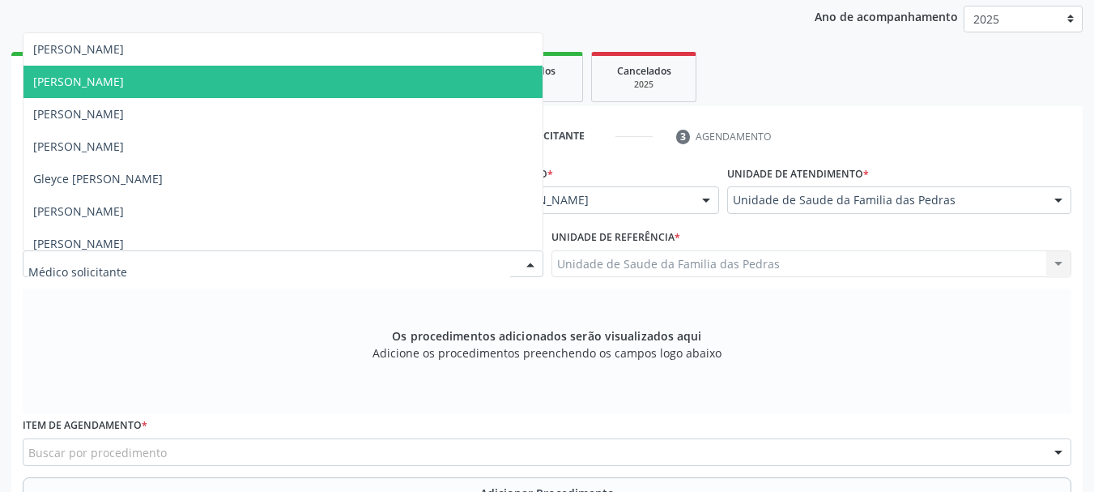
click at [266, 97] on span "[PERSON_NAME]" at bounding box center [282, 82] width 519 height 32
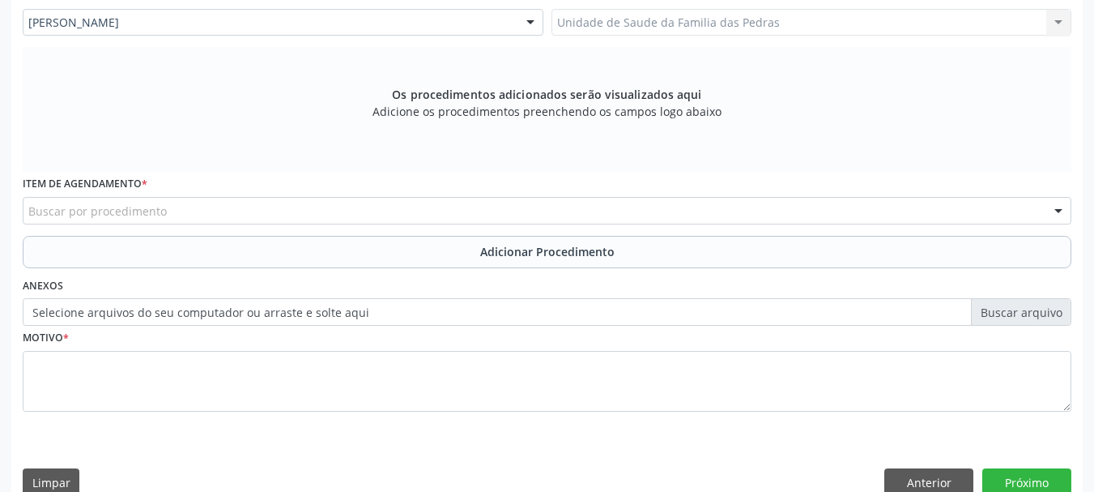
scroll to position [456, 0]
click at [291, 196] on div "Buscar por procedimento" at bounding box center [547, 209] width 1049 height 28
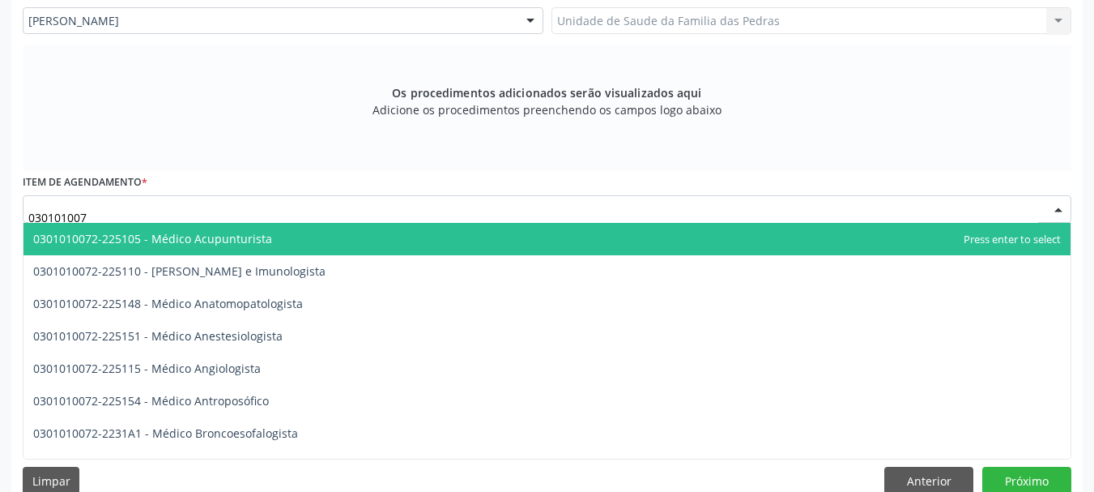
type input "0301010072"
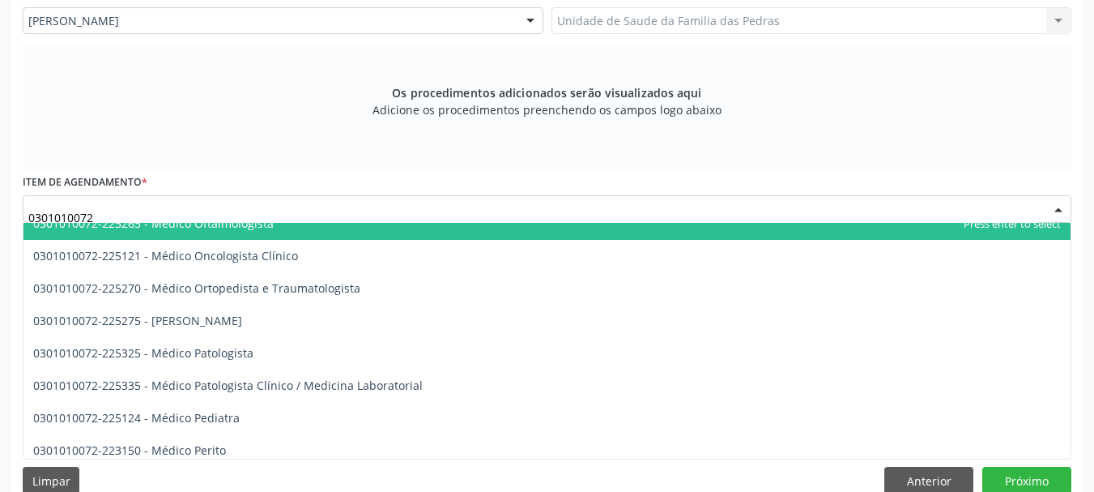
scroll to position [1377, 0]
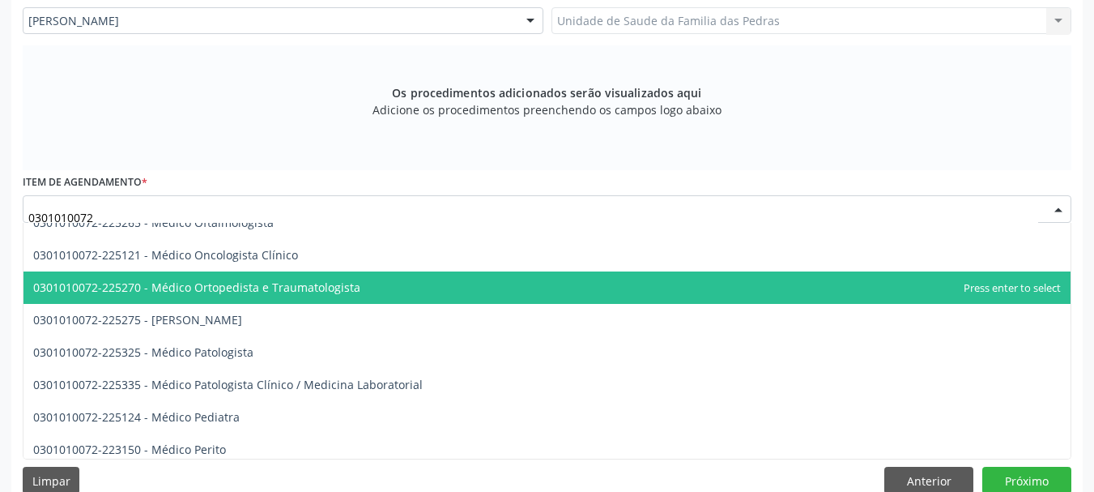
click at [279, 289] on span "0301010072-225270 - Médico Ortopedista e Traumatologista" at bounding box center [196, 286] width 327 height 15
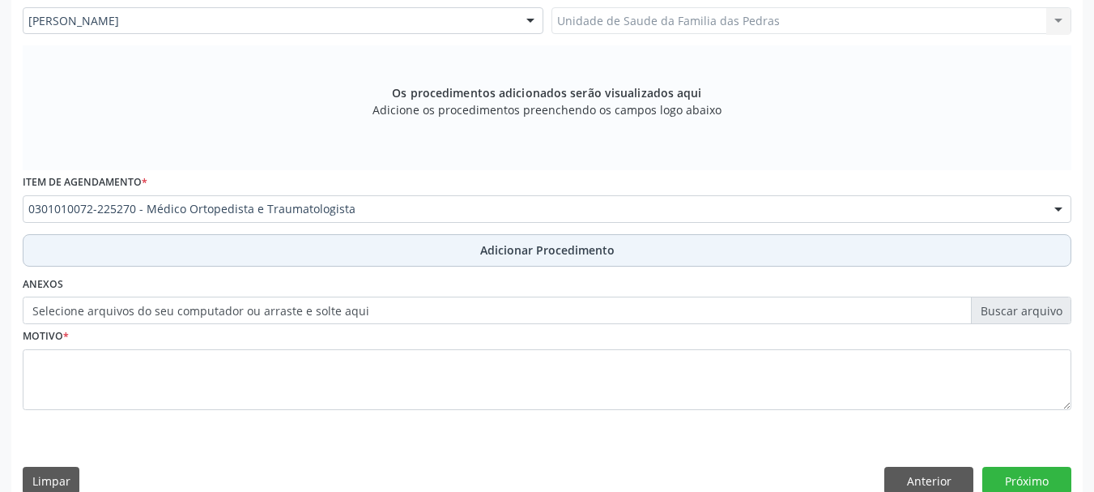
click at [290, 244] on button "Adicionar Procedimento" at bounding box center [547, 250] width 1049 height 32
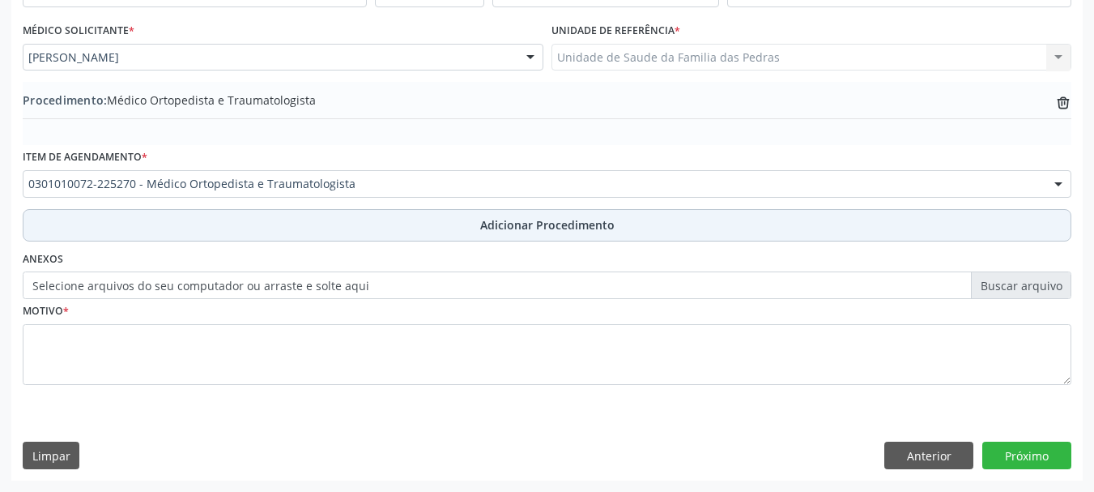
scroll to position [420, 0]
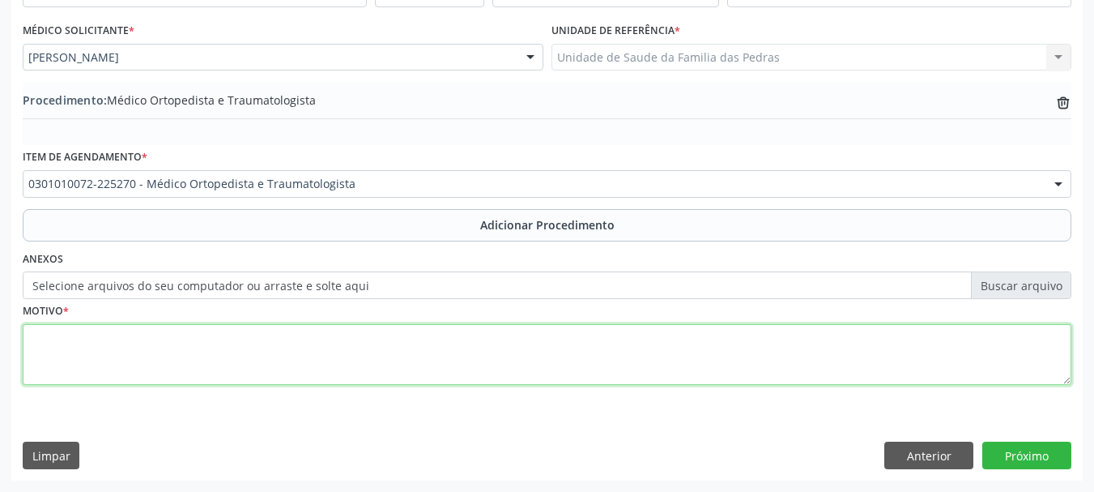
click at [231, 360] on textarea at bounding box center [547, 355] width 1049 height 62
type textarea "PACIENTE COM DORES LOMBARES IRRADIADA PARA MIE"
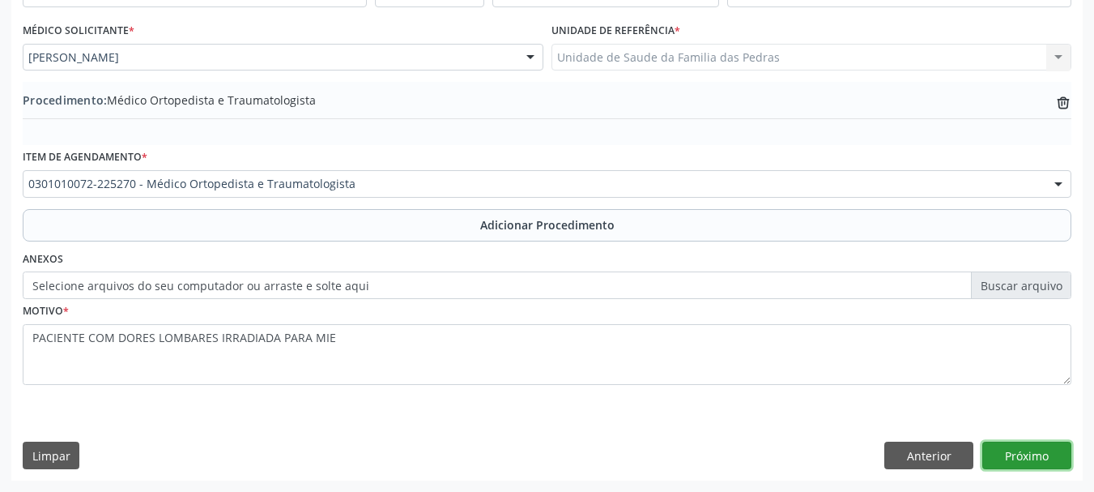
click at [1040, 451] on button "Próximo" at bounding box center [1026, 455] width 89 height 28
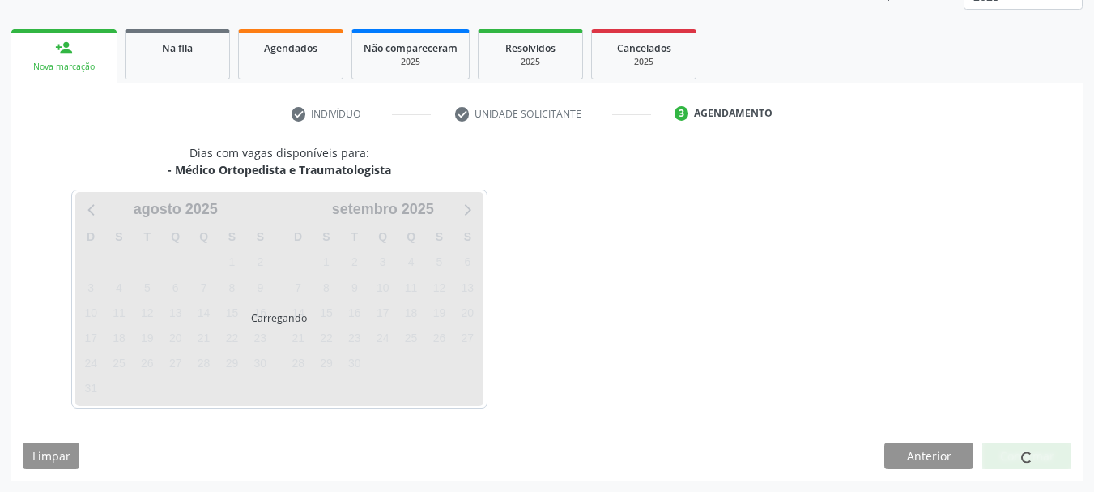
scroll to position [283, 0]
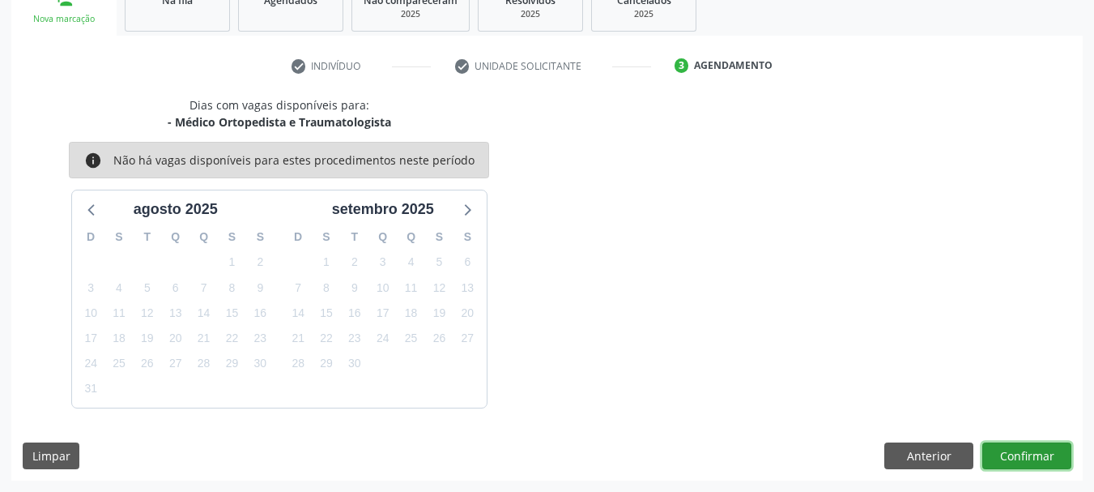
click at [1012, 458] on button "Confirmar" at bounding box center [1026, 456] width 89 height 28
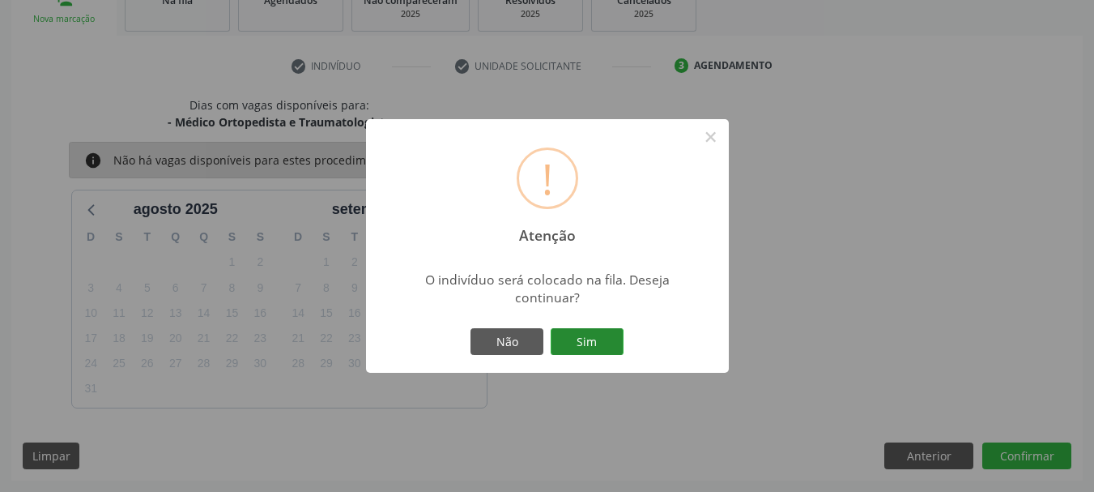
click at [584, 347] on button "Sim" at bounding box center [587, 342] width 73 height 28
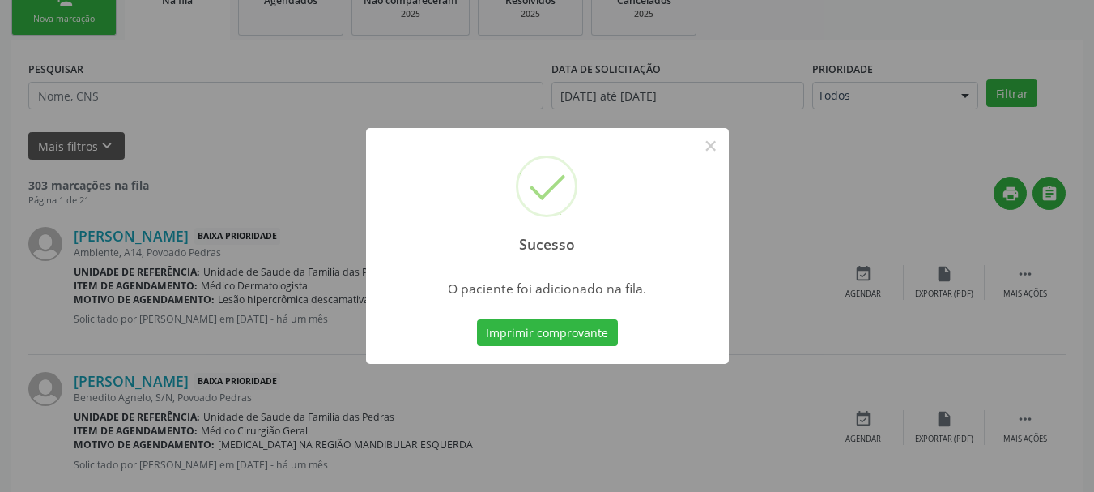
scroll to position [66, 0]
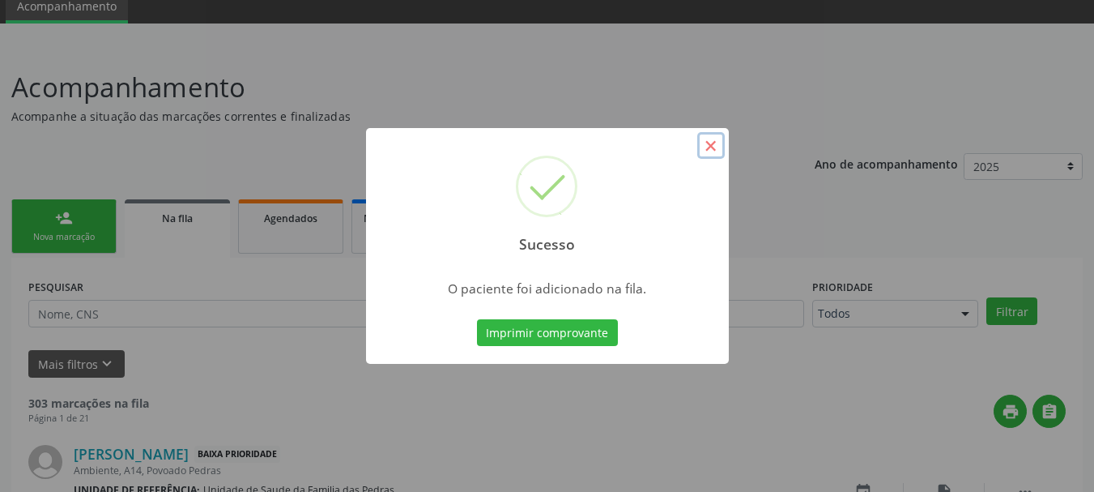
click at [716, 148] on button "×" at bounding box center [711, 146] width 28 height 28
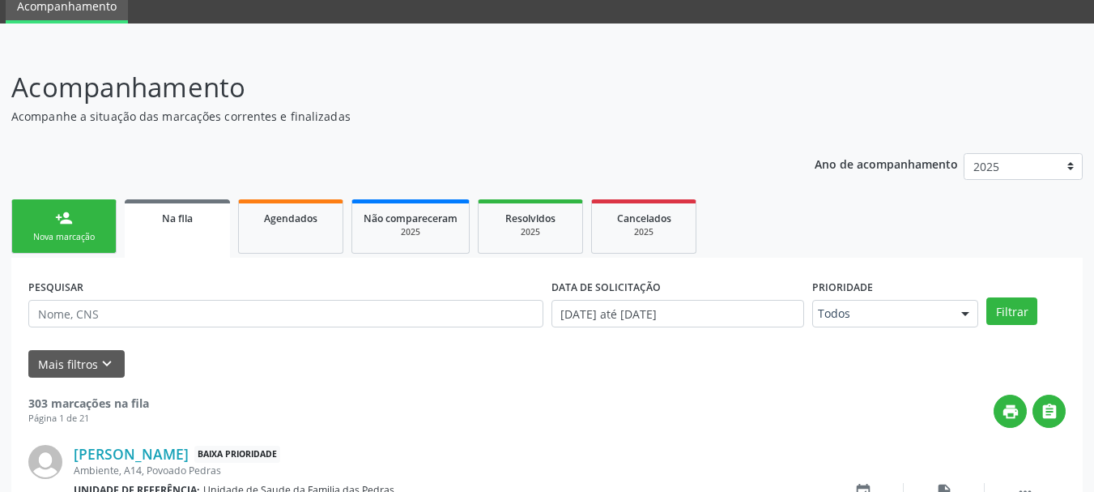
click at [170, 222] on span "Na fila" at bounding box center [177, 218] width 31 height 14
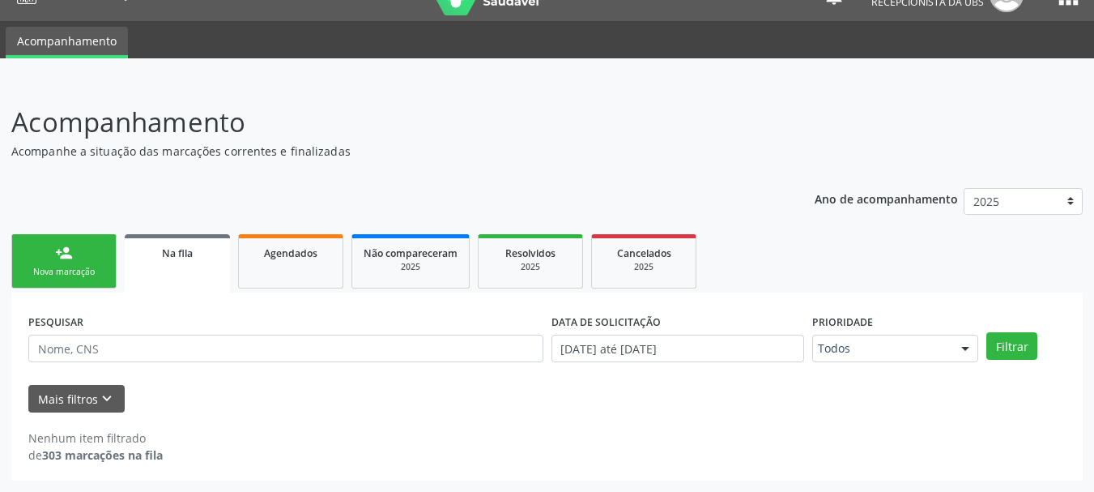
scroll to position [31, 0]
click at [170, 222] on div "Ano de acompanhamento 2025 person_add Nova marcação Na fila Agendados Não compa…" at bounding box center [547, 329] width 1072 height 305
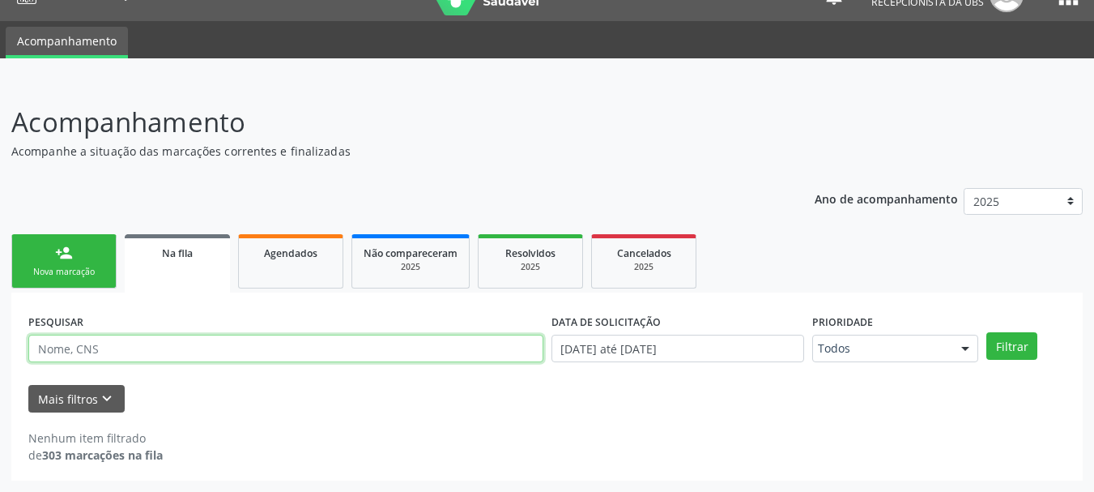
paste input "898005826625513"
type input "898005826625513"
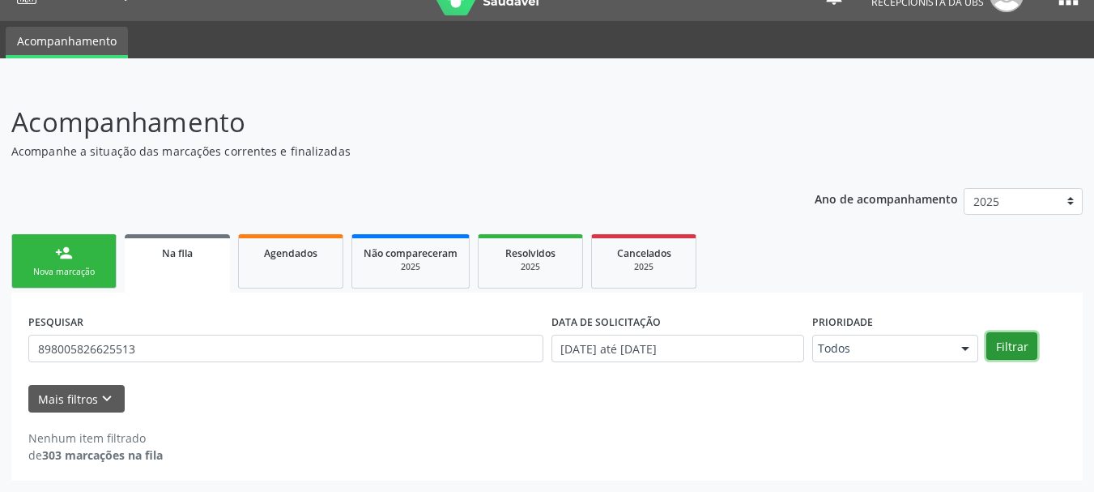
click at [1000, 346] on button "Filtrar" at bounding box center [1011, 346] width 51 height 28
click at [104, 393] on icon "keyboard_arrow_down" at bounding box center [107, 399] width 18 height 18
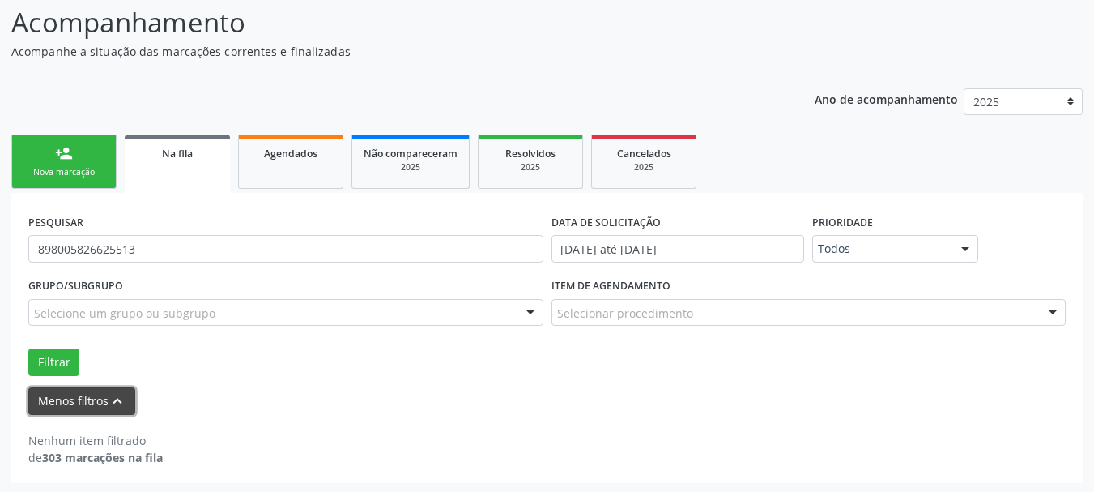
scroll to position [133, 0]
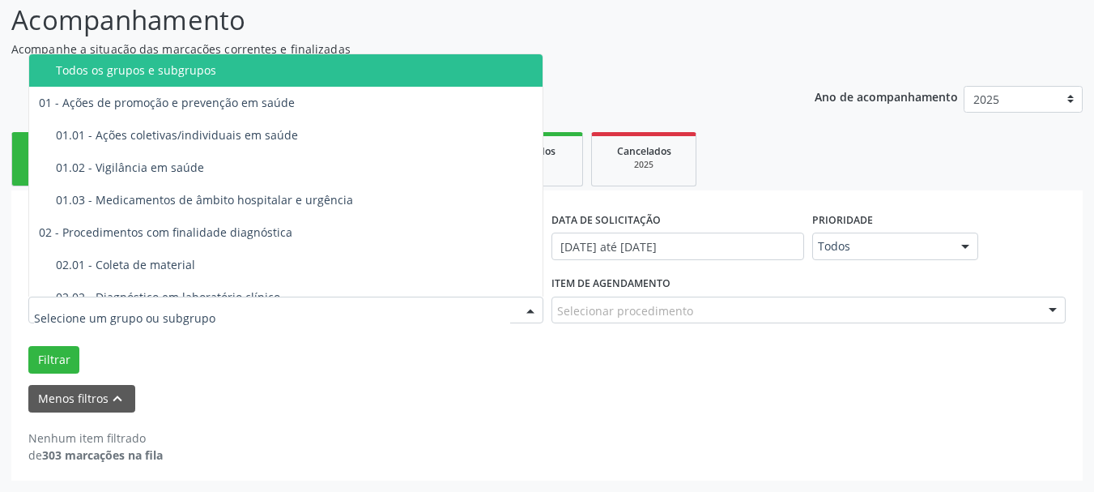
click at [318, 310] on div at bounding box center [285, 310] width 515 height 28
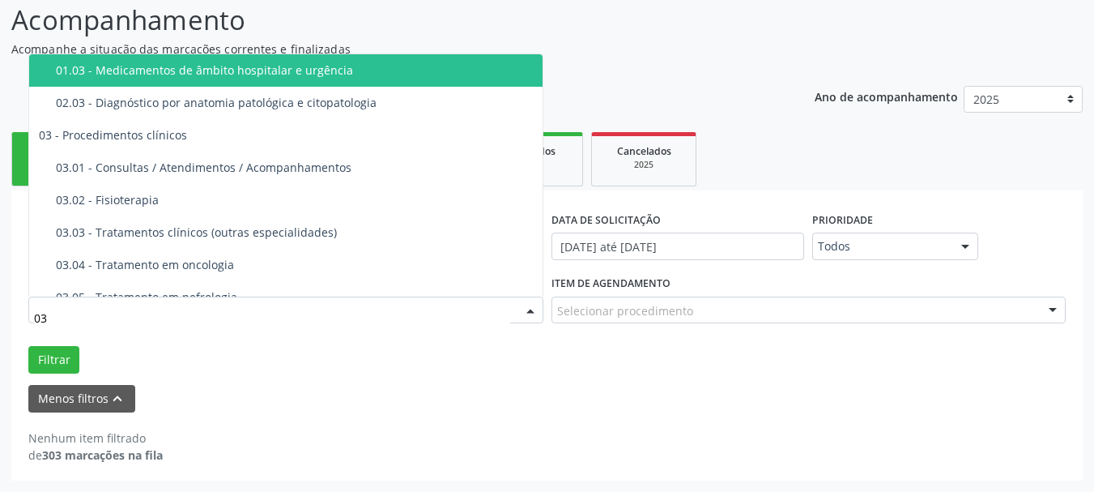
type input "030"
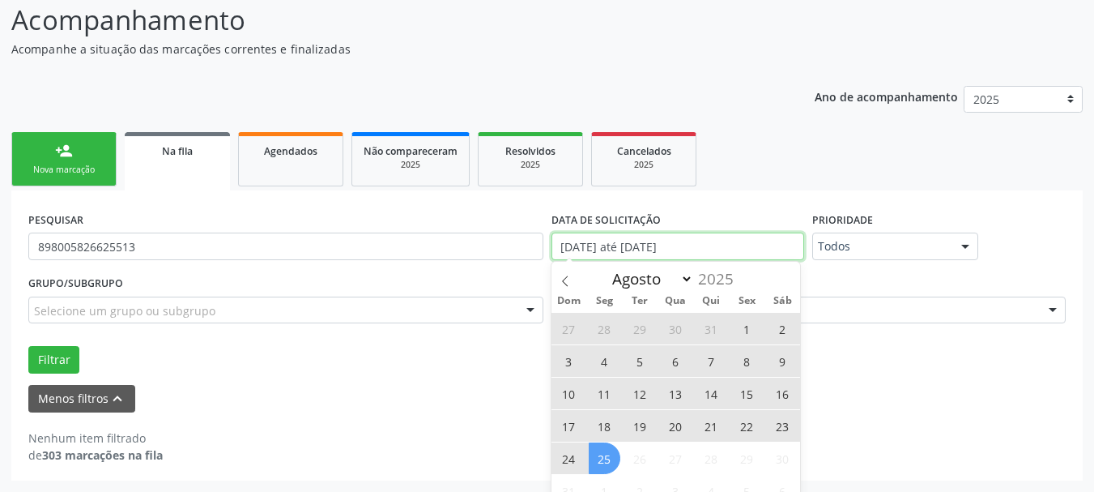
click at [709, 245] on input "[DATE] até [DATE]" at bounding box center [679, 246] width 254 height 28
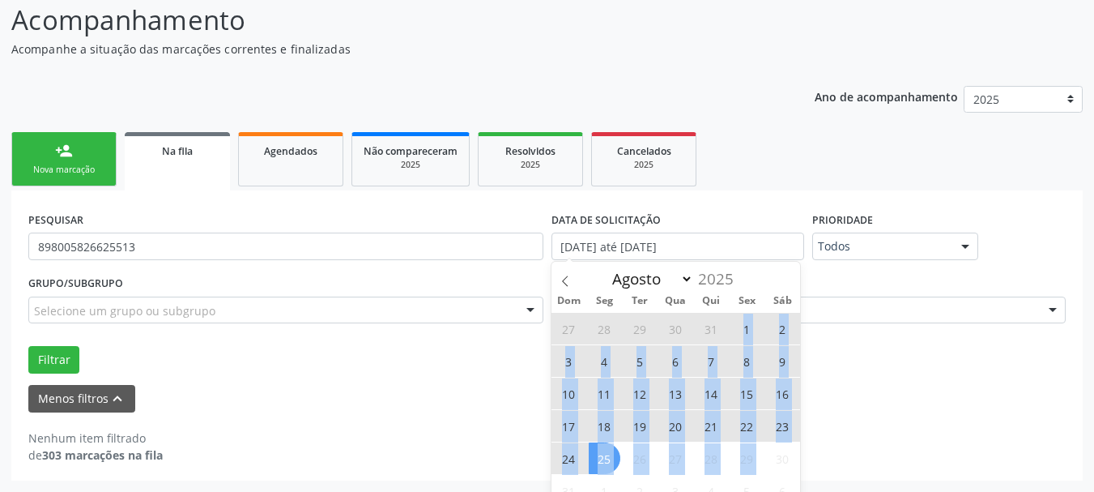
drag, startPoint x: 742, startPoint y: 330, endPoint x: 775, endPoint y: 462, distance: 135.3
click at [775, 462] on div "27 28 29 30 31 1 2 3 4 5 6 7 8 9 10 11 12 13 14 15 16 17 18 19 20 21 22 23 24 2…" at bounding box center [676, 409] width 249 height 194
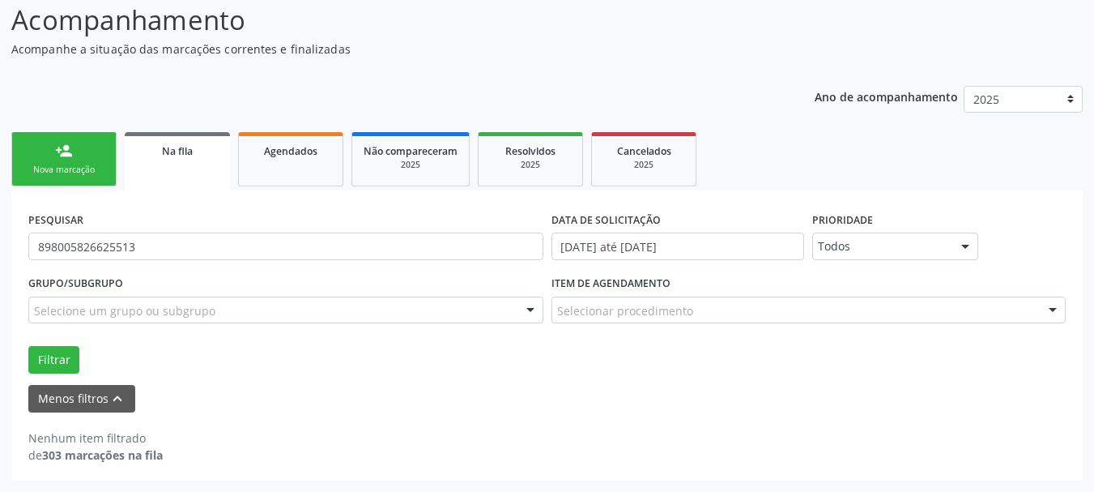
drag, startPoint x: 775, startPoint y: 462, endPoint x: 936, endPoint y: 420, distance: 166.6
click at [936, 420] on div "Nenhum item filtrado de 303 marcações na fila" at bounding box center [547, 437] width 1038 height 51
click at [153, 164] on link "Na fila" at bounding box center [177, 161] width 105 height 58
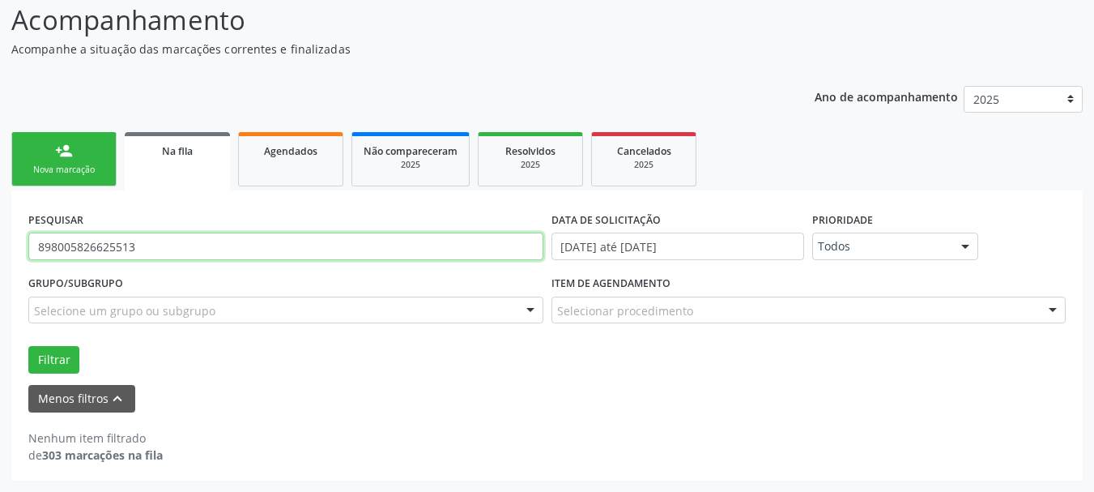
drag, startPoint x: 317, startPoint y: 245, endPoint x: 0, endPoint y: 248, distance: 317.5
click at [0, 248] on div "Acompanhamento Acompanhe a situação das marcações correntes e finalizadas Relat…" at bounding box center [547, 235] width 1094 height 513
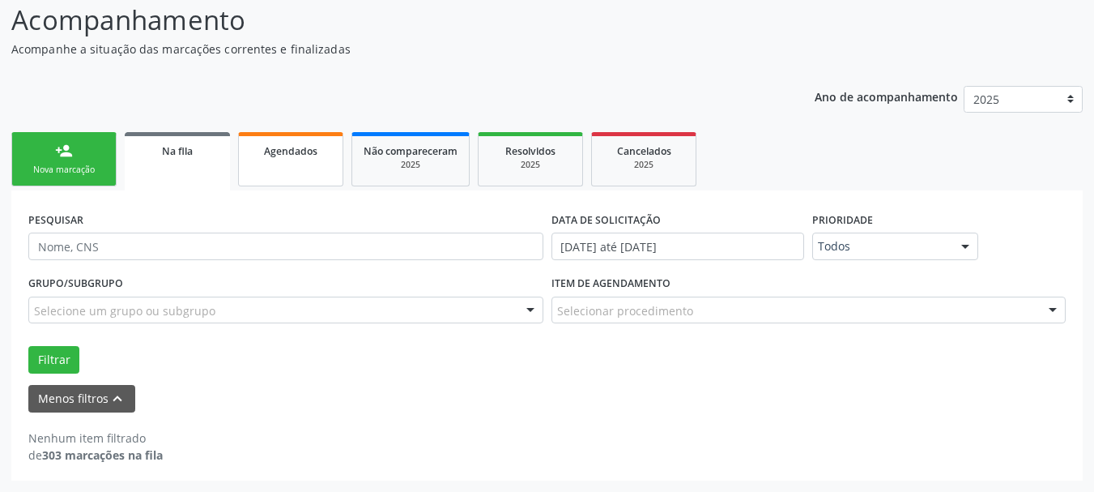
click at [273, 168] on link "Agendados" at bounding box center [290, 159] width 105 height 54
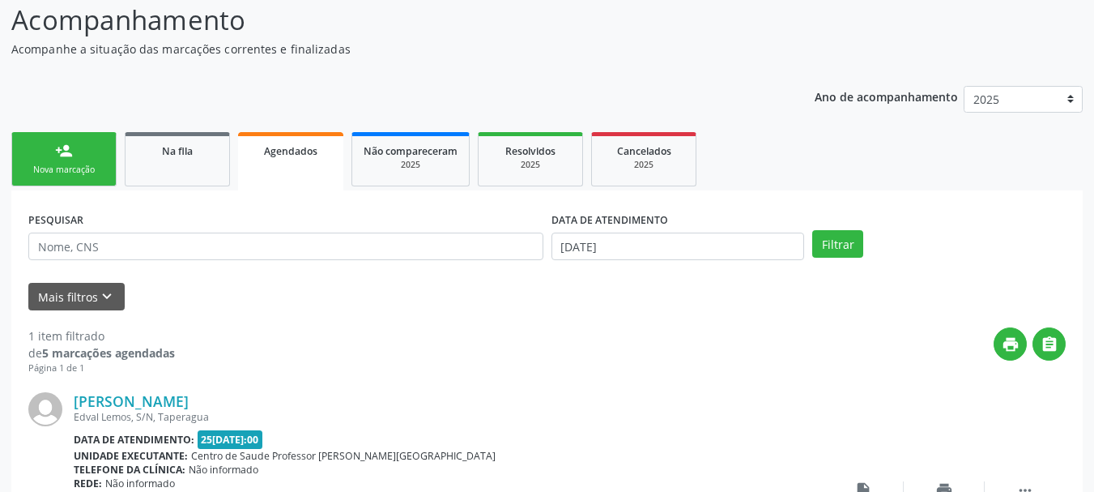
scroll to position [214, 0]
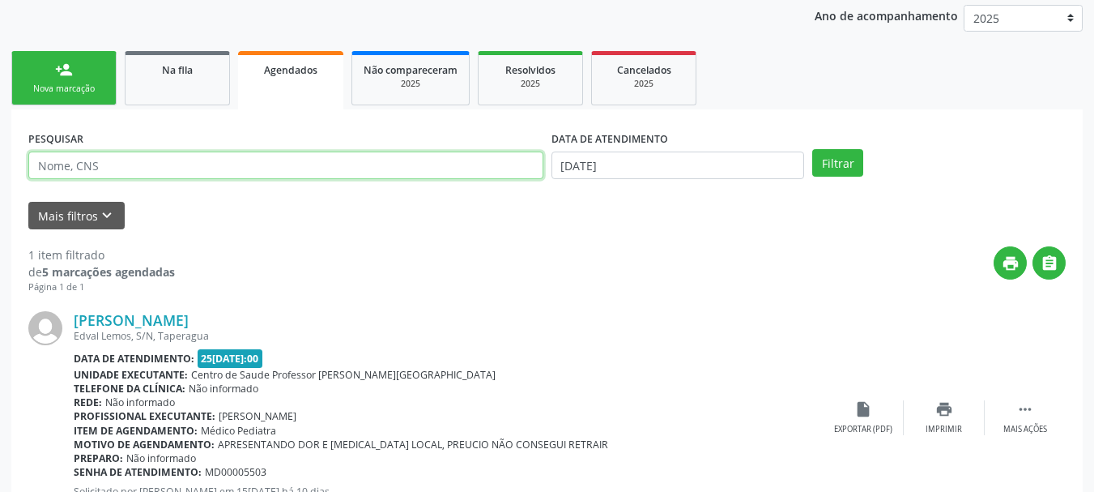
click at [271, 163] on input "text" at bounding box center [285, 165] width 515 height 28
drag, startPoint x: 271, startPoint y: 163, endPoint x: 633, endPoint y: 168, distance: 362.9
click at [134, 166] on input "text" at bounding box center [285, 165] width 515 height 28
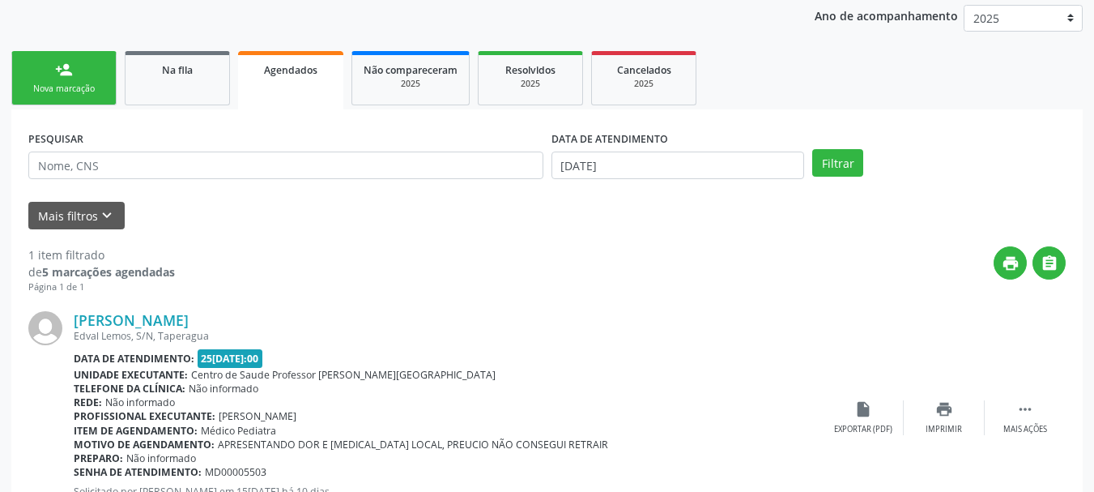
click at [296, 245] on div "1 item filtrado de 5 marcações agendadas Página 1 de 1 print  [PERSON_NAME] Ed…" at bounding box center [547, 384] width 1038 height 311
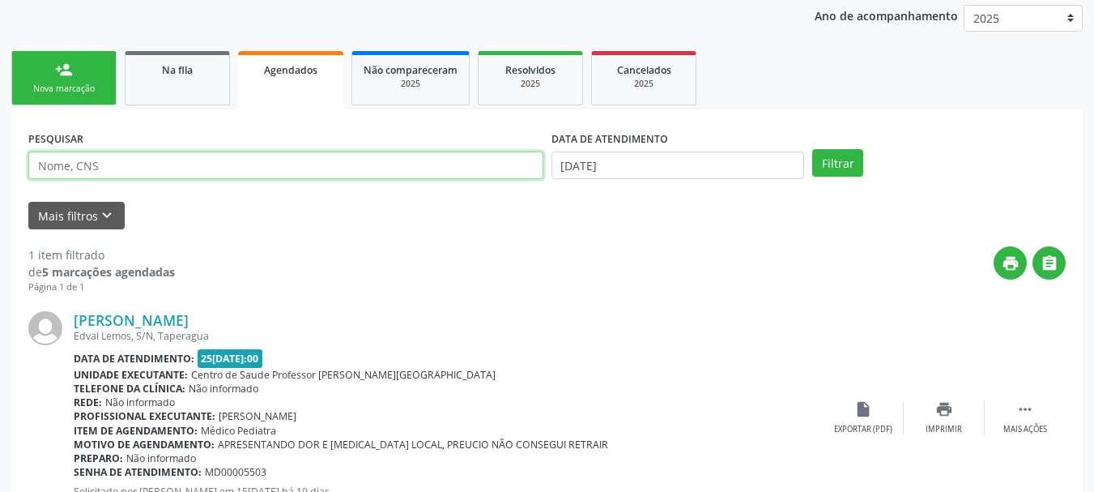
click at [100, 168] on input "text" at bounding box center [285, 165] width 515 height 28
paste input "898005826625513"
type input "898005826625513"
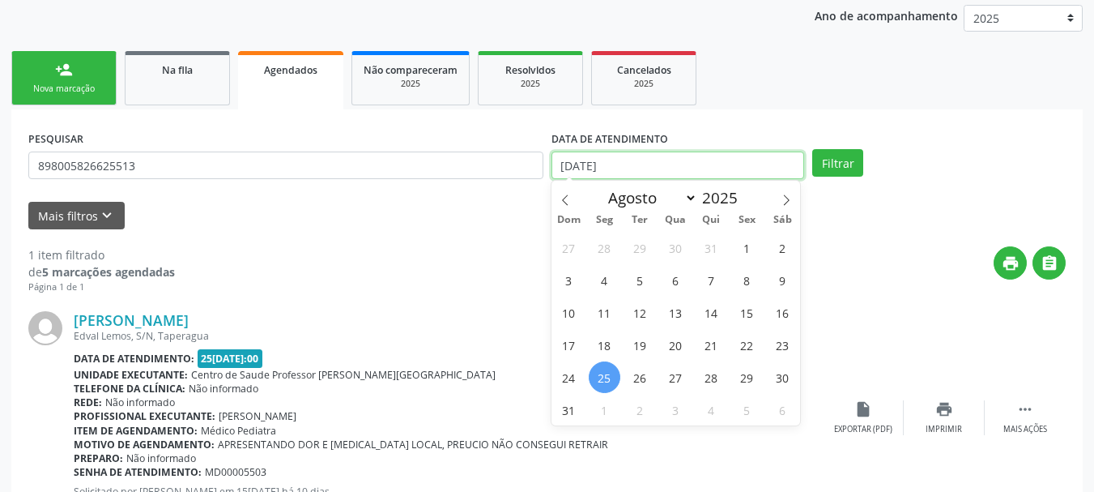
drag, startPoint x: 663, startPoint y: 167, endPoint x: 549, endPoint y: 171, distance: 114.3
click at [549, 171] on div "DATA DE ATENDIMENTO 25[DATE]" at bounding box center [679, 157] width 262 height 63
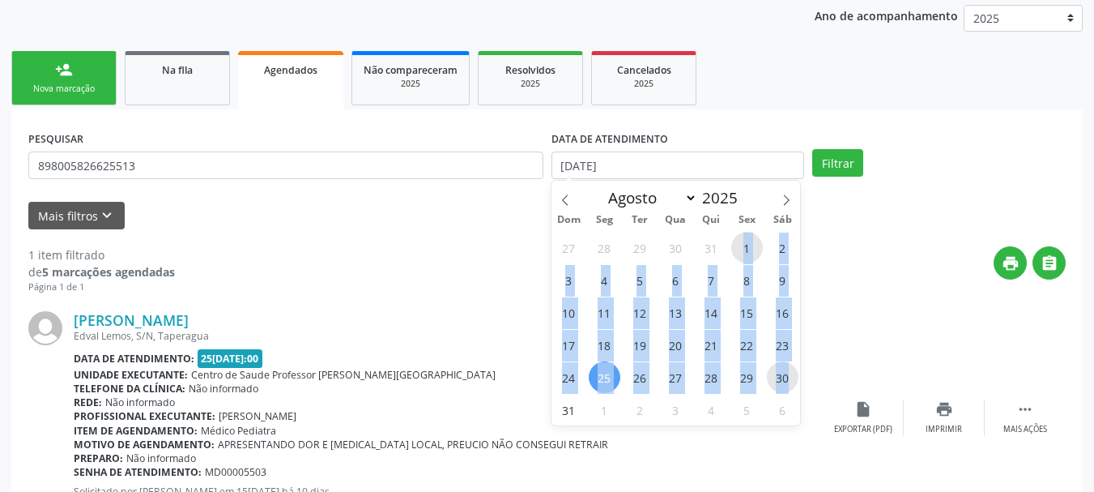
drag, startPoint x: 739, startPoint y: 251, endPoint x: 786, endPoint y: 378, distance: 135.6
click at [786, 378] on div "27 28 29 30 31 1 2 3 4 5 6 7 8 9 10 11 12 13 14 15 16 17 18 19 20 21 22 23 24 2…" at bounding box center [676, 328] width 249 height 194
drag, startPoint x: 786, startPoint y: 378, endPoint x: 838, endPoint y: 326, distance: 73.9
click at [838, 326] on div "[PERSON_NAME] Edval Lemos, S/N, Taperagua Data de atendimento: [DATE] 13:00 Uni…" at bounding box center [547, 417] width 1038 height 246
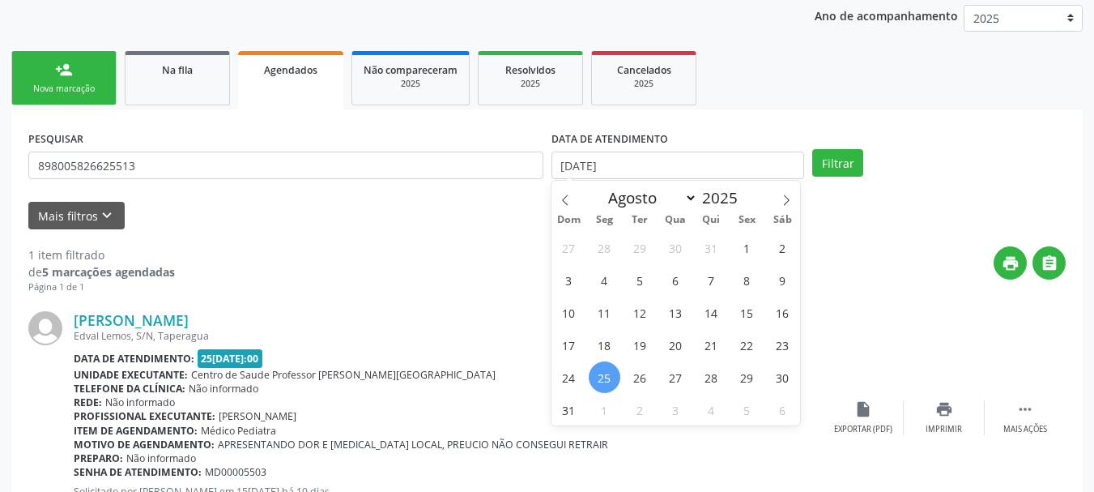
drag, startPoint x: 620, startPoint y: 168, endPoint x: 548, endPoint y: 286, distance: 137.8
click at [548, 286] on div "print " at bounding box center [620, 270] width 891 height 48
select select "7"
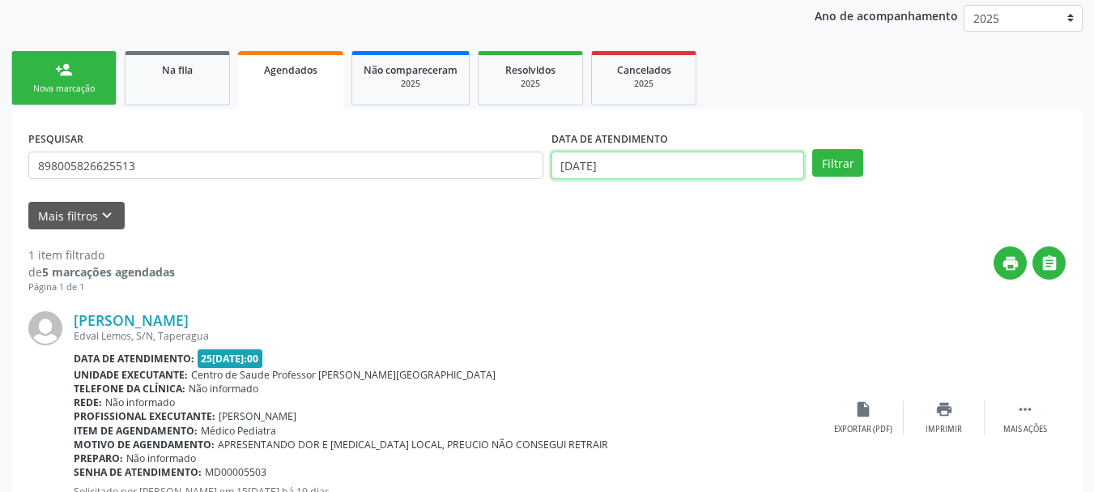
click at [641, 169] on input "[DATE]" at bounding box center [679, 165] width 254 height 28
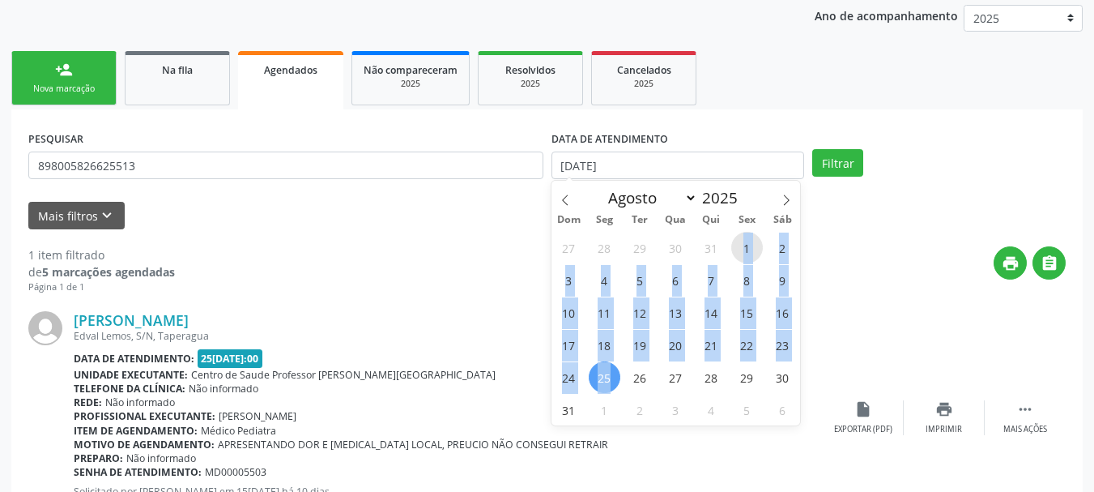
drag, startPoint x: 742, startPoint y: 249, endPoint x: 618, endPoint y: 384, distance: 182.8
click at [618, 384] on div "27 28 29 30 31 1 2 3 4 5 6 7 8 9 10 11 12 13 14 15 16 17 18 19 20 21 22 23 24 2…" at bounding box center [676, 328] width 249 height 194
click at [618, 384] on span "25" at bounding box center [605, 377] width 32 height 32
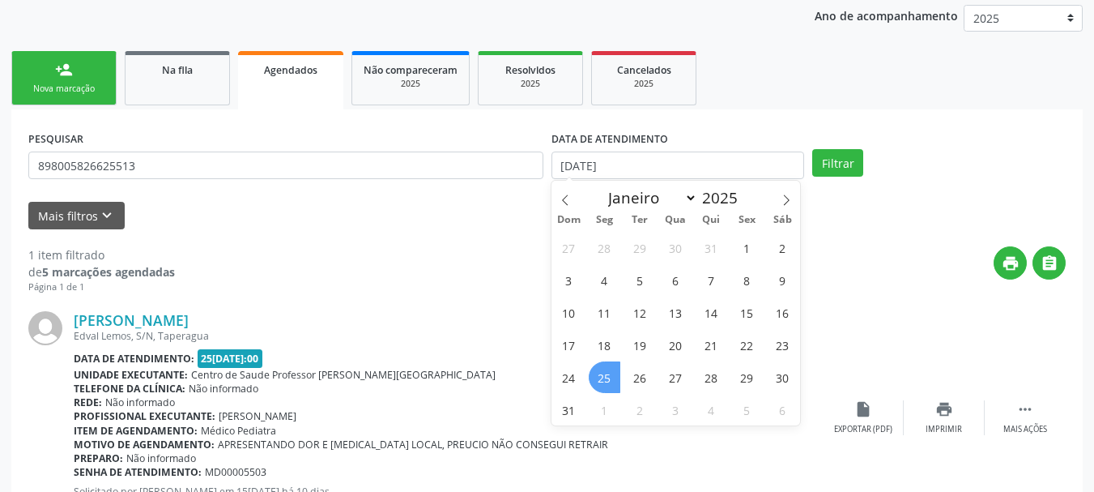
type input "[DATE]"
click at [618, 384] on span "25" at bounding box center [605, 377] width 32 height 32
select select "7"
drag, startPoint x: 556, startPoint y: 167, endPoint x: 621, endPoint y: 170, distance: 65.7
click at [621, 170] on input "[DATE]" at bounding box center [679, 165] width 254 height 28
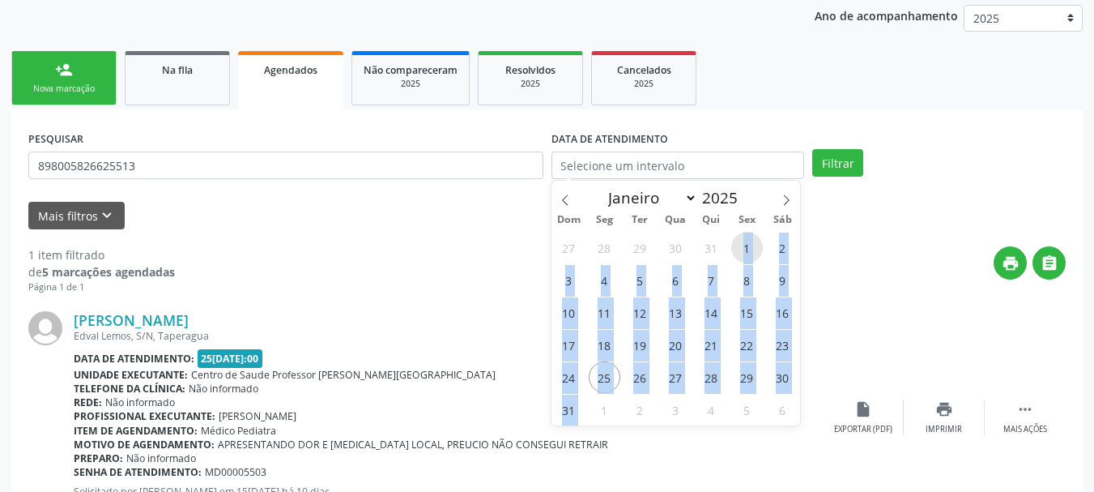
drag, startPoint x: 744, startPoint y: 241, endPoint x: 587, endPoint y: 418, distance: 237.0
click at [587, 418] on div "27 28 29 30 31 1 2 3 4 5 6 7 8 9 10 11 12 13 14 15 16 17 18 19 20 21 22 23 24 2…" at bounding box center [676, 328] width 249 height 194
copy div "1 2 3 4 5 6 7 8 9 10 11 12 13 14 15 16 17 18 19 20 21 22 23 24 25 26 27 28 29 3…"
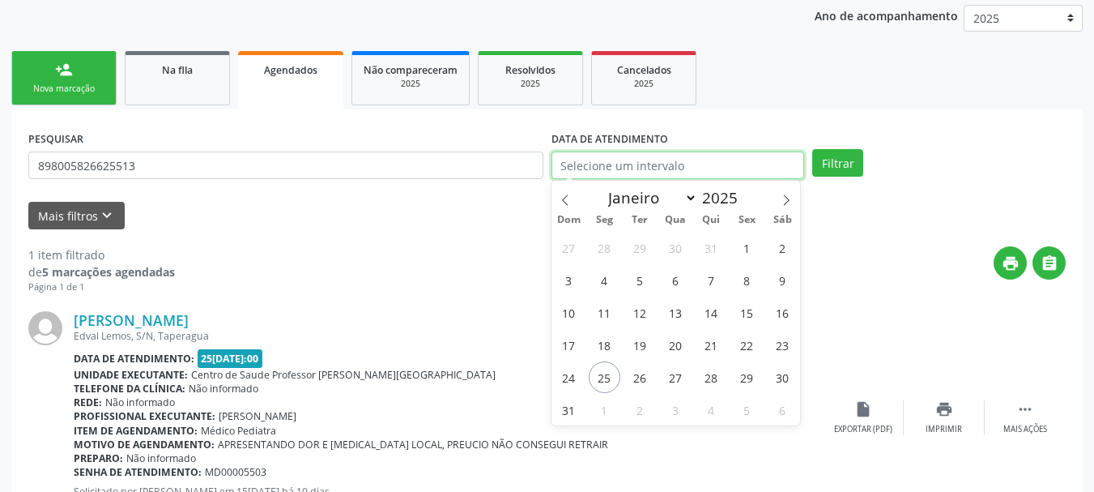
click at [653, 168] on input "text" at bounding box center [679, 165] width 254 height 28
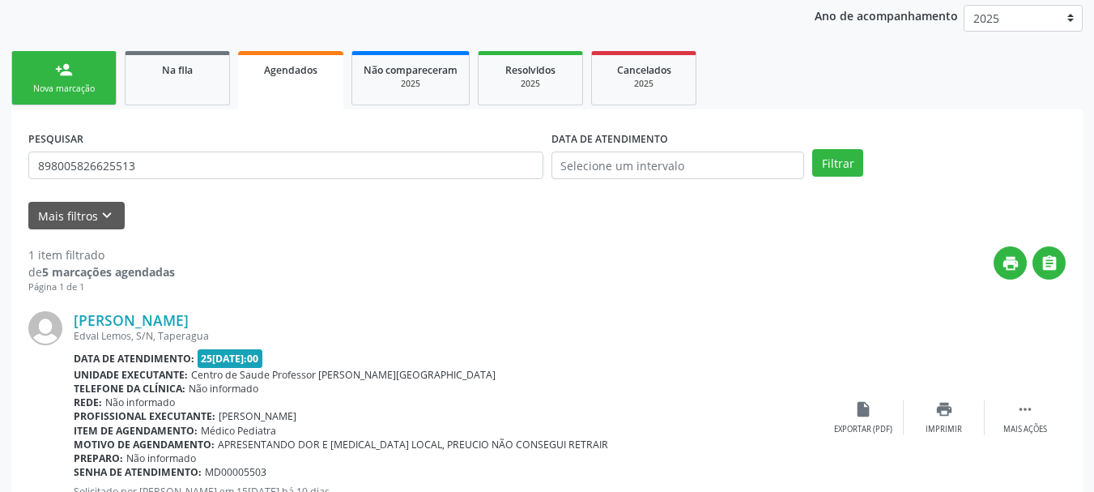
drag, startPoint x: 653, startPoint y: 168, endPoint x: 420, endPoint y: 311, distance: 273.4
click at [386, 315] on div "[PERSON_NAME]" at bounding box center [448, 320] width 749 height 18
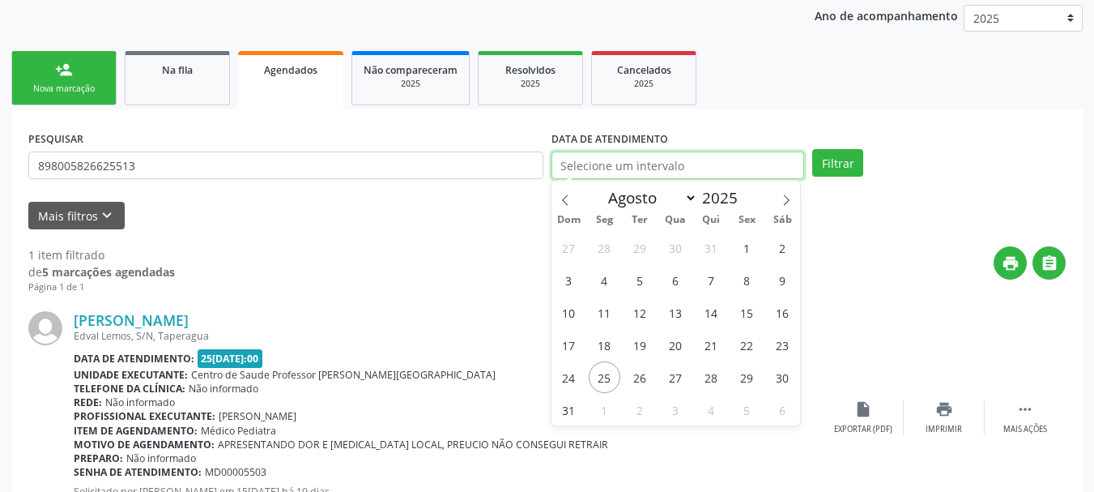
click at [695, 163] on input "text" at bounding box center [679, 165] width 254 height 28
click at [565, 202] on icon at bounding box center [565, 199] width 6 height 11
select select "6"
click at [574, 163] on input "text" at bounding box center [679, 165] width 254 height 28
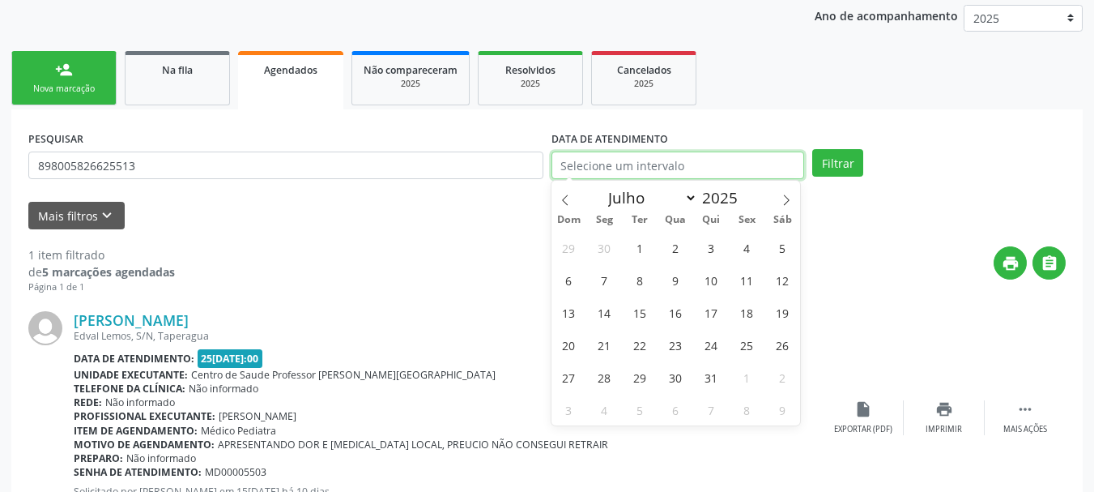
click at [611, 163] on input "text" at bounding box center [679, 165] width 254 height 28
click at [836, 161] on button "Filtrar" at bounding box center [837, 163] width 51 height 28
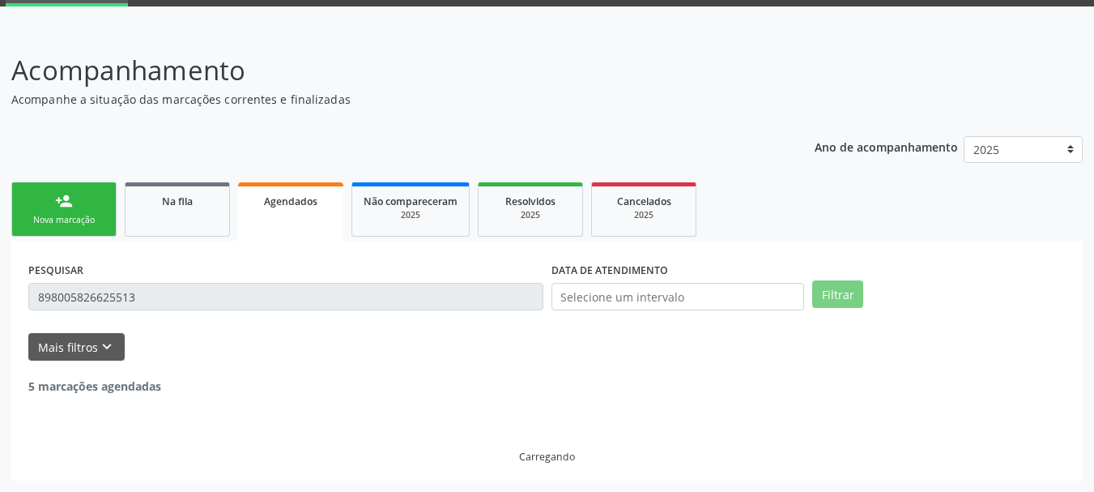
scroll to position [31, 0]
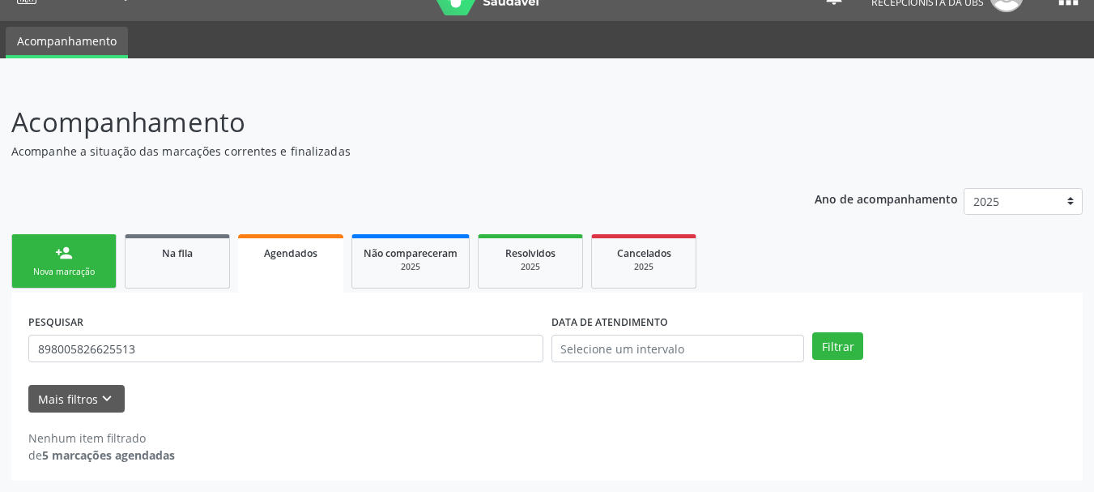
click at [100, 452] on strong "5 marcações agendadas" at bounding box center [108, 454] width 133 height 15
click at [92, 398] on button "Mais filtros keyboard_arrow_down" at bounding box center [76, 399] width 96 height 28
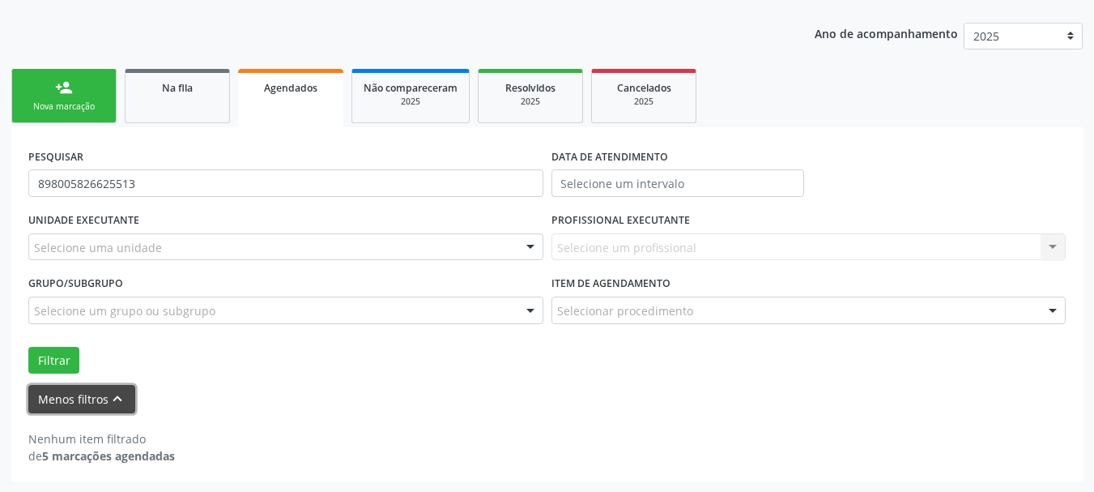
scroll to position [197, 0]
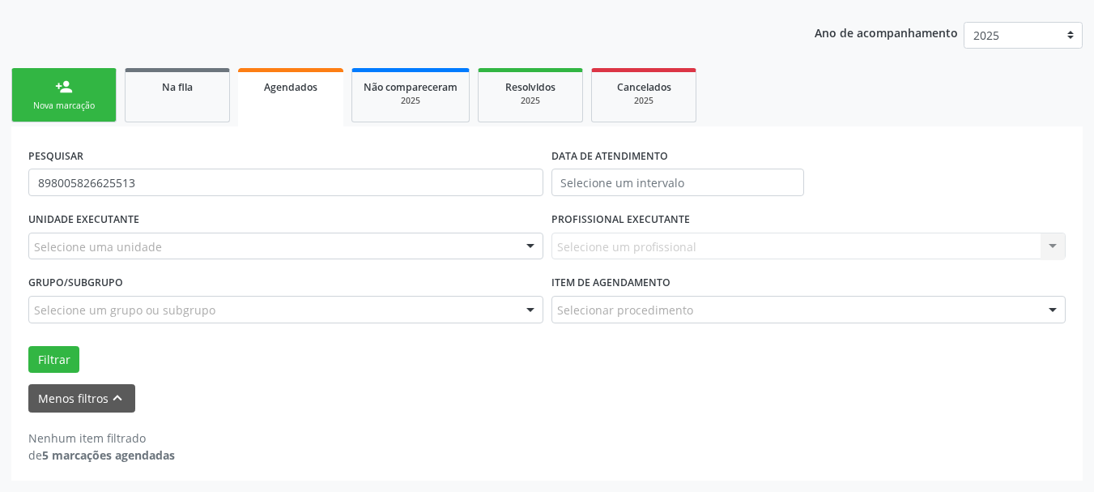
click at [100, 445] on div "Nenhum item filtrado" at bounding box center [101, 437] width 147 height 17
click at [49, 400] on button "Menos filtros keyboard_arrow_up" at bounding box center [81, 398] width 107 height 28
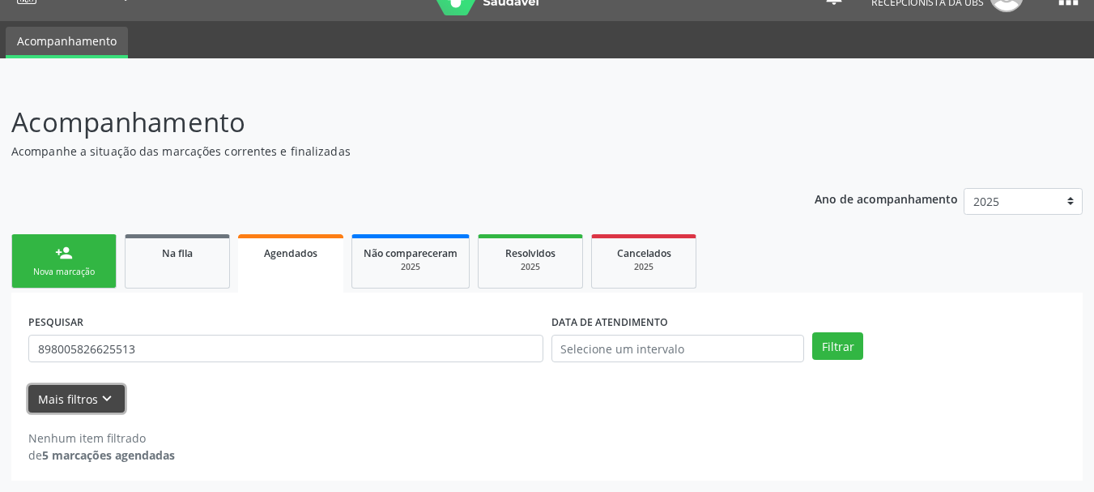
scroll to position [31, 0]
click at [825, 344] on button "Filtrar" at bounding box center [837, 346] width 51 height 28
click at [260, 254] on div "Agendados" at bounding box center [290, 252] width 83 height 17
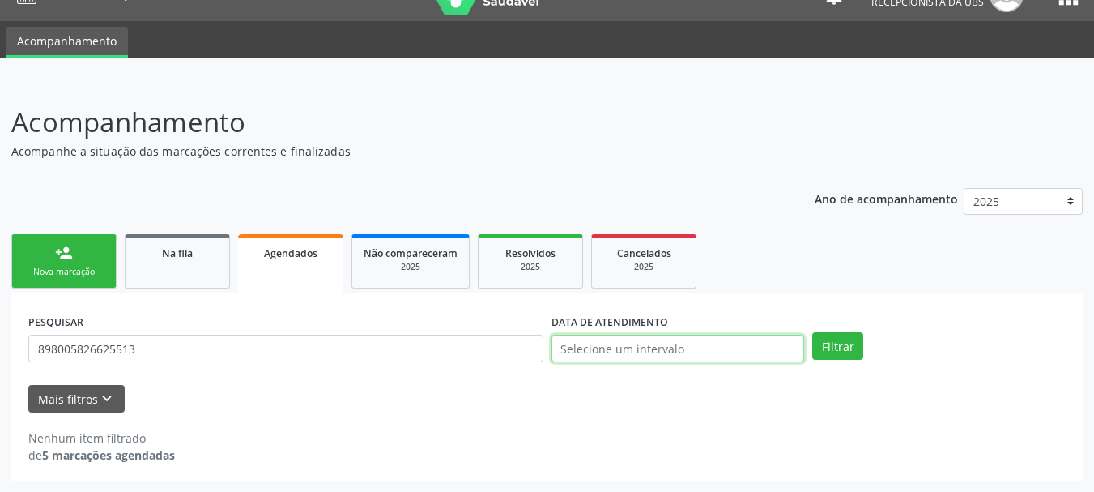
click at [580, 352] on input "text" at bounding box center [679, 348] width 254 height 28
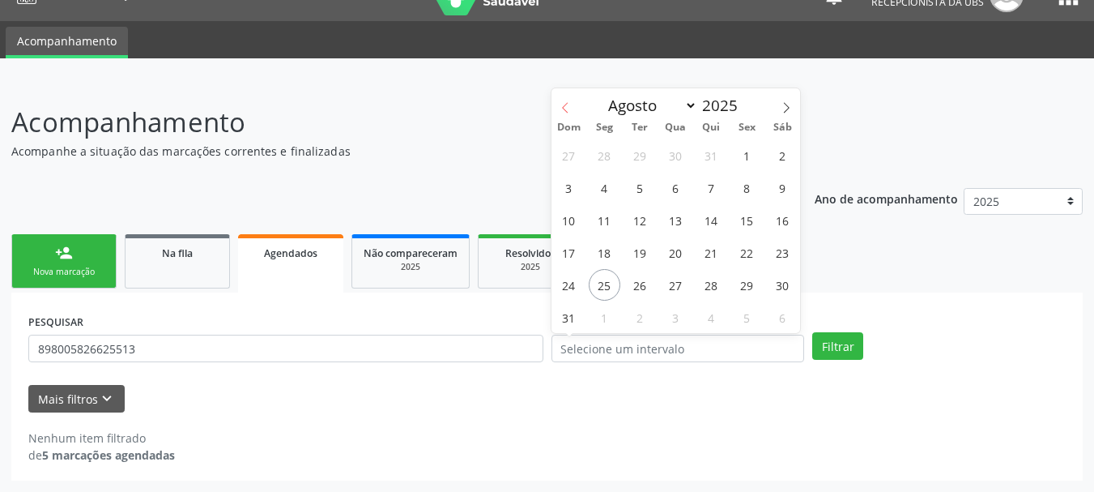
click at [565, 105] on icon at bounding box center [565, 107] width 11 height 11
select select "4"
drag, startPoint x: 707, startPoint y: 154, endPoint x: 871, endPoint y: 267, distance: 199.7
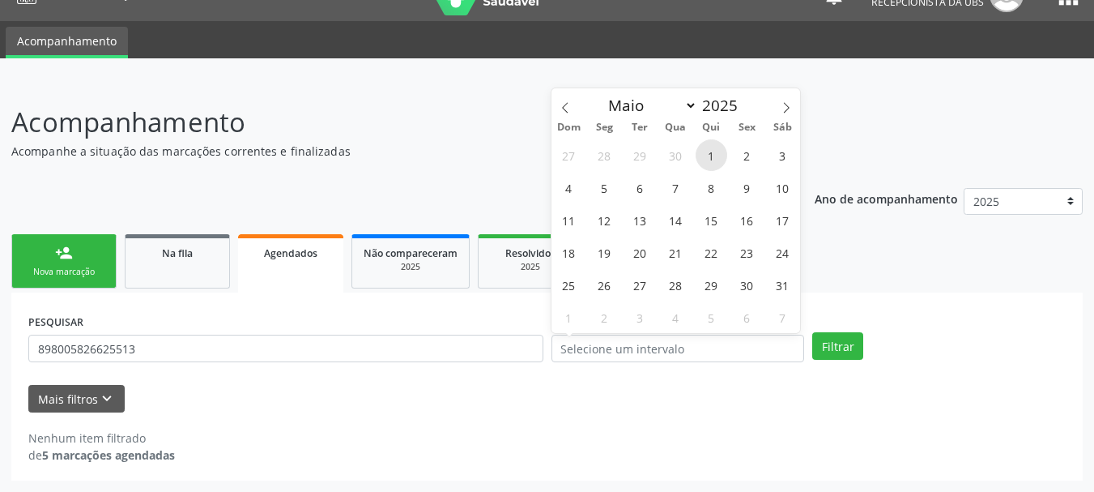
click at [871, 267] on body "Central de Marcação notifications [PERSON_NAME] Recepcionista da UBS  Configur…" at bounding box center [547, 215] width 1094 height 492
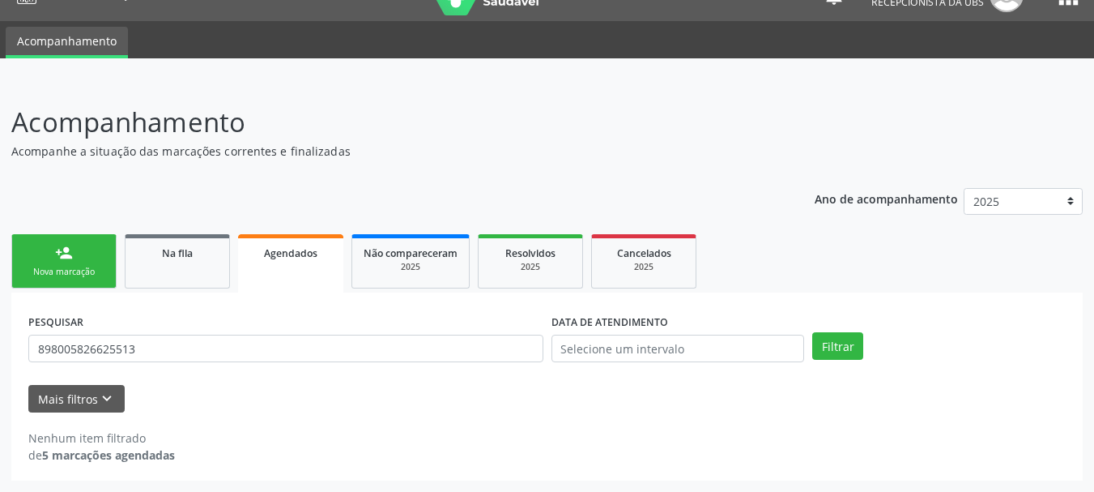
click at [869, 304] on div "PESQUISAR 898005826625513 DATA DE ATENDIMENTO Filtrar UNIDADE EXECUTANTE Seleci…" at bounding box center [547, 386] width 1072 height 188
click at [194, 269] on link "Na fila" at bounding box center [177, 261] width 105 height 54
select select "7"
